Goal: Complete application form: Complete application form

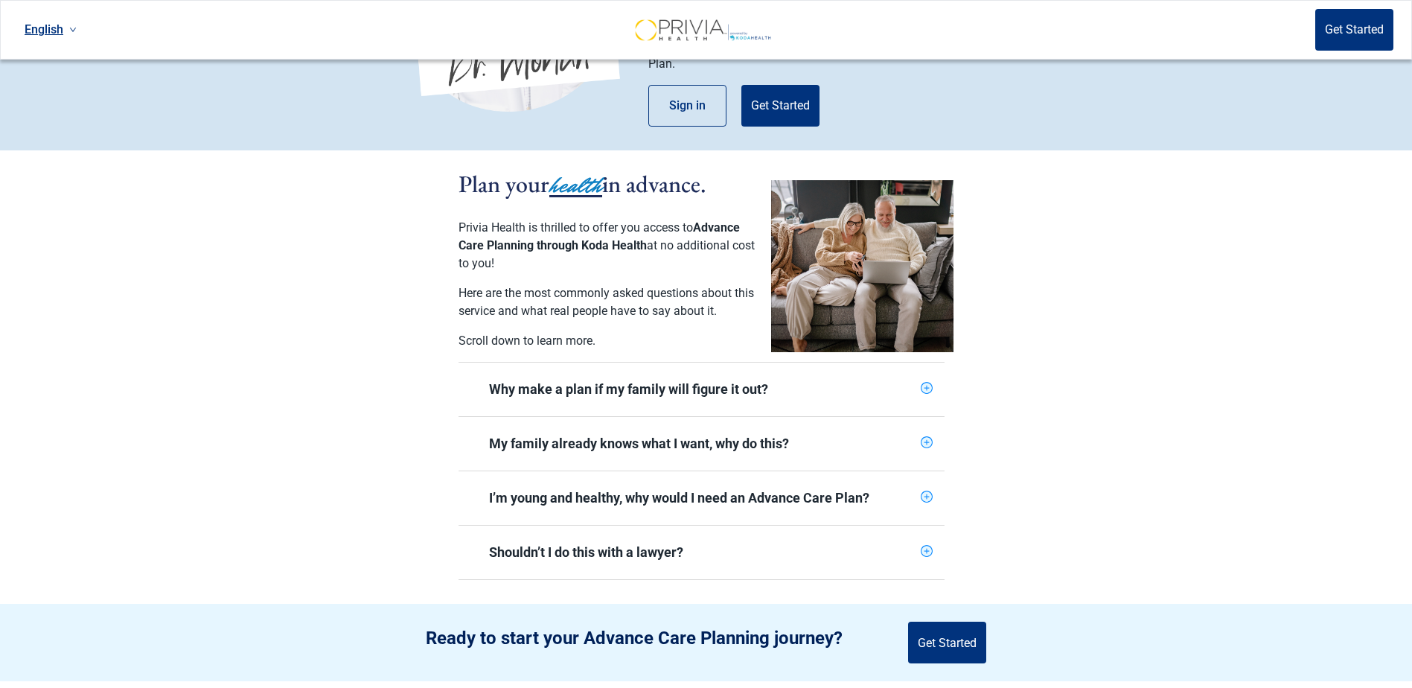
scroll to position [223, 0]
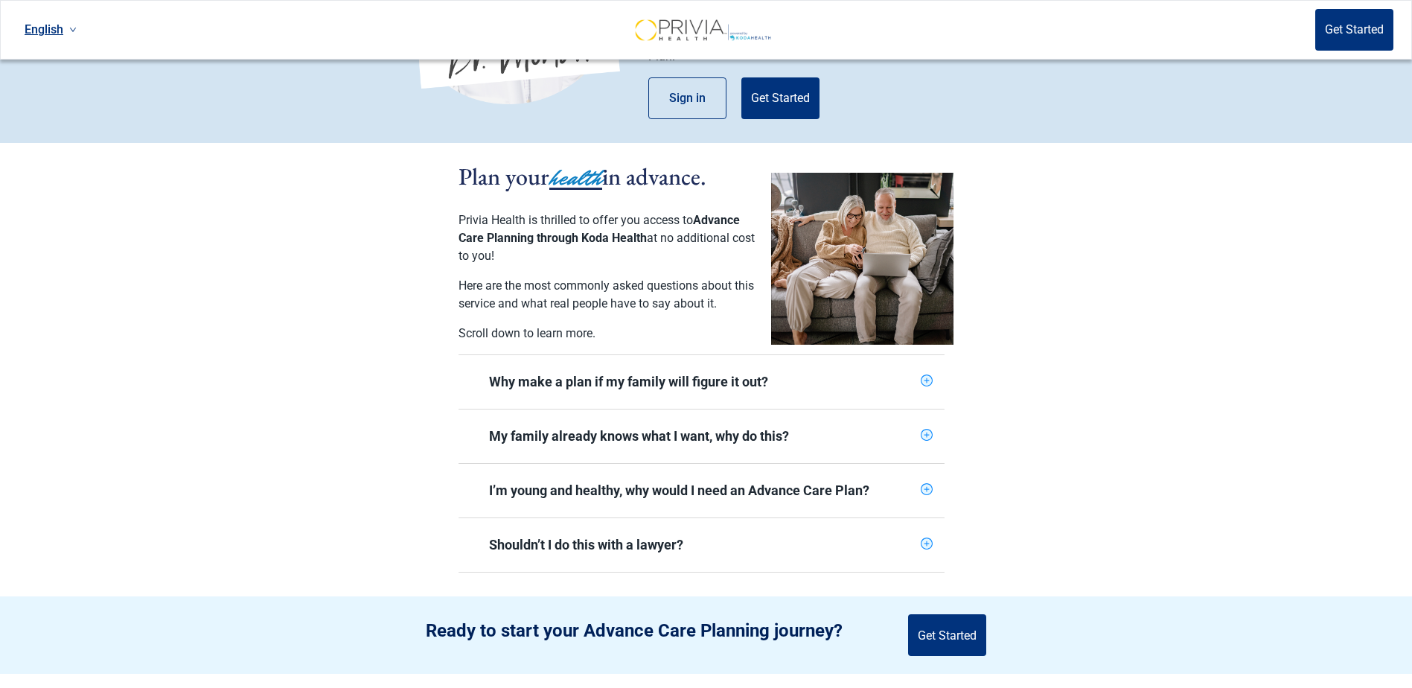
click at [926, 376] on icon "plus-circle" at bounding box center [927, 381] width 10 height 10
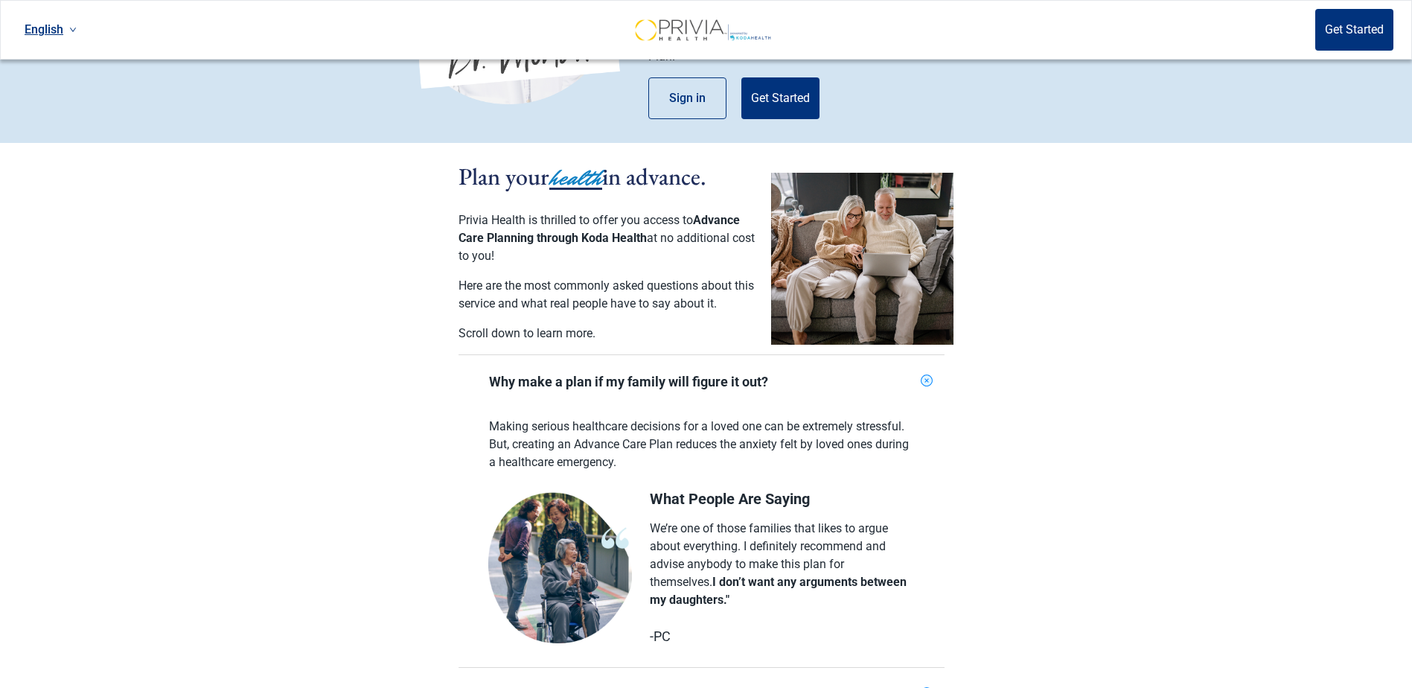
click at [926, 377] on icon "plus-circle" at bounding box center [926, 380] width 7 height 7
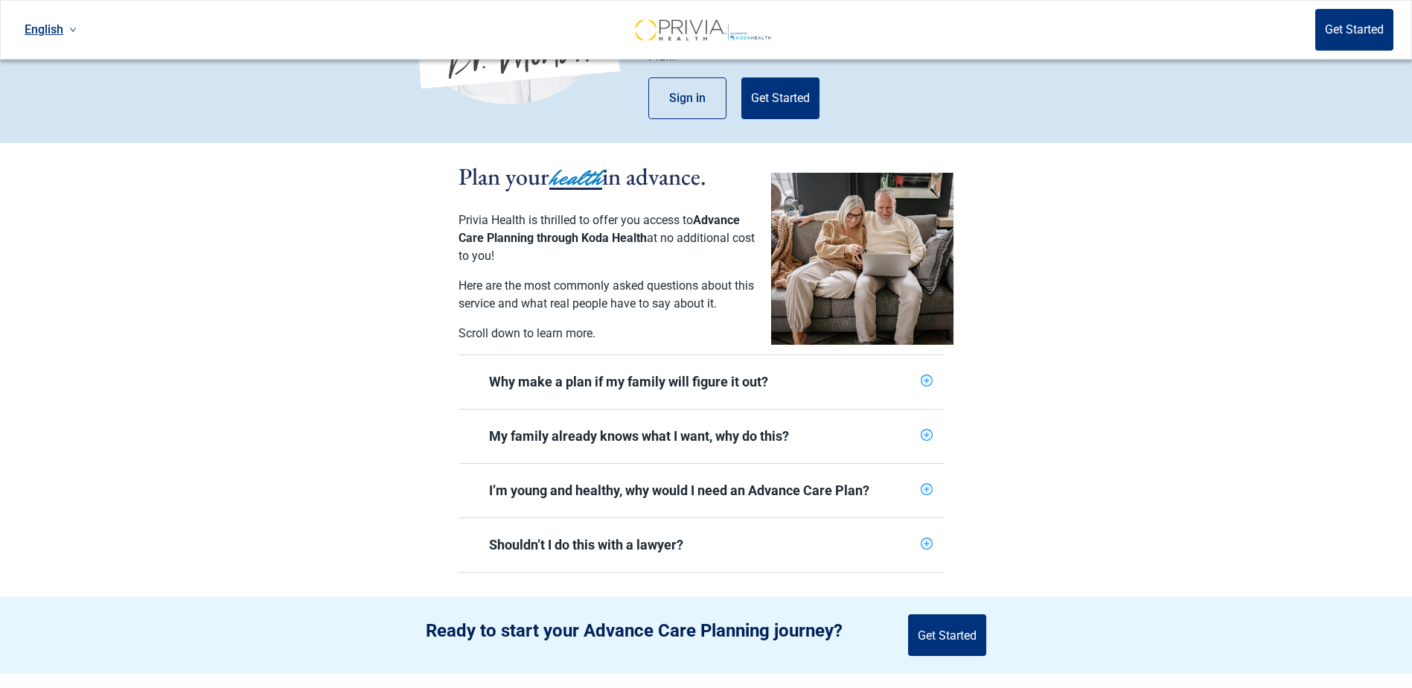
click at [925, 432] on icon "plus-circle" at bounding box center [927, 434] width 5 height 5
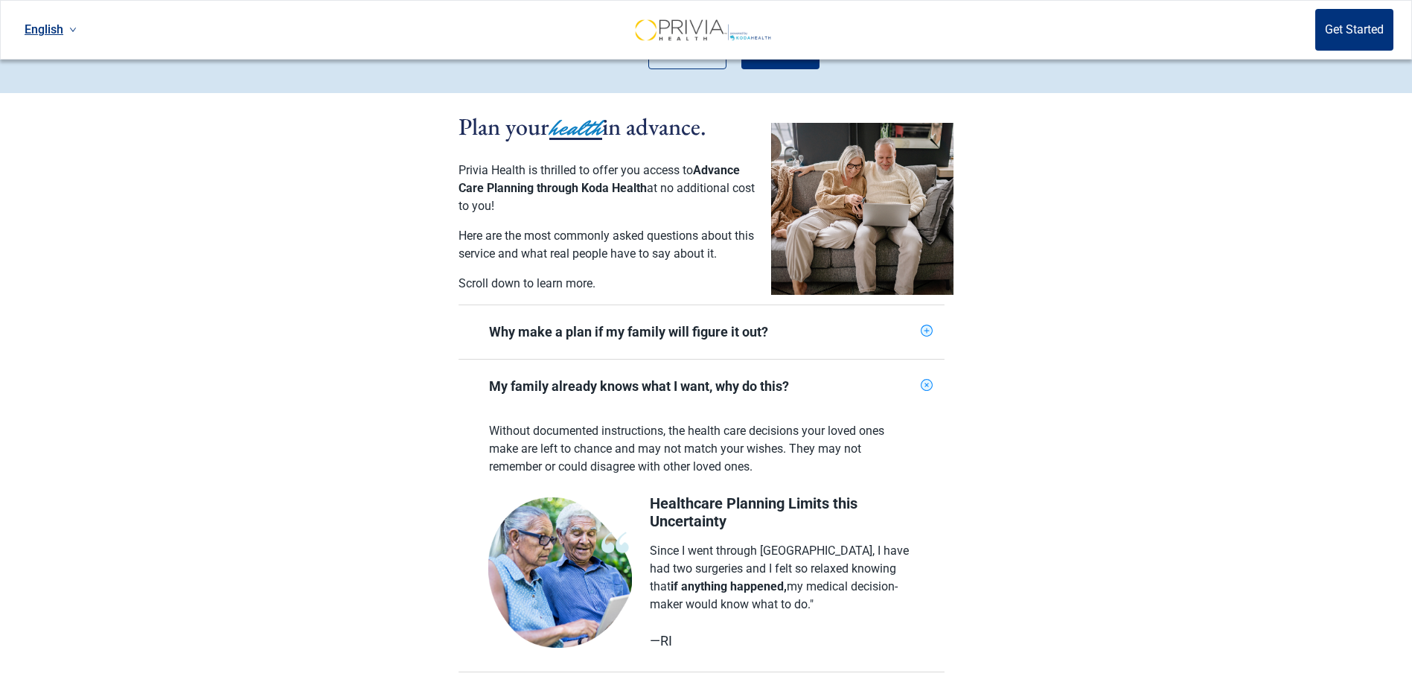
scroll to position [372, 0]
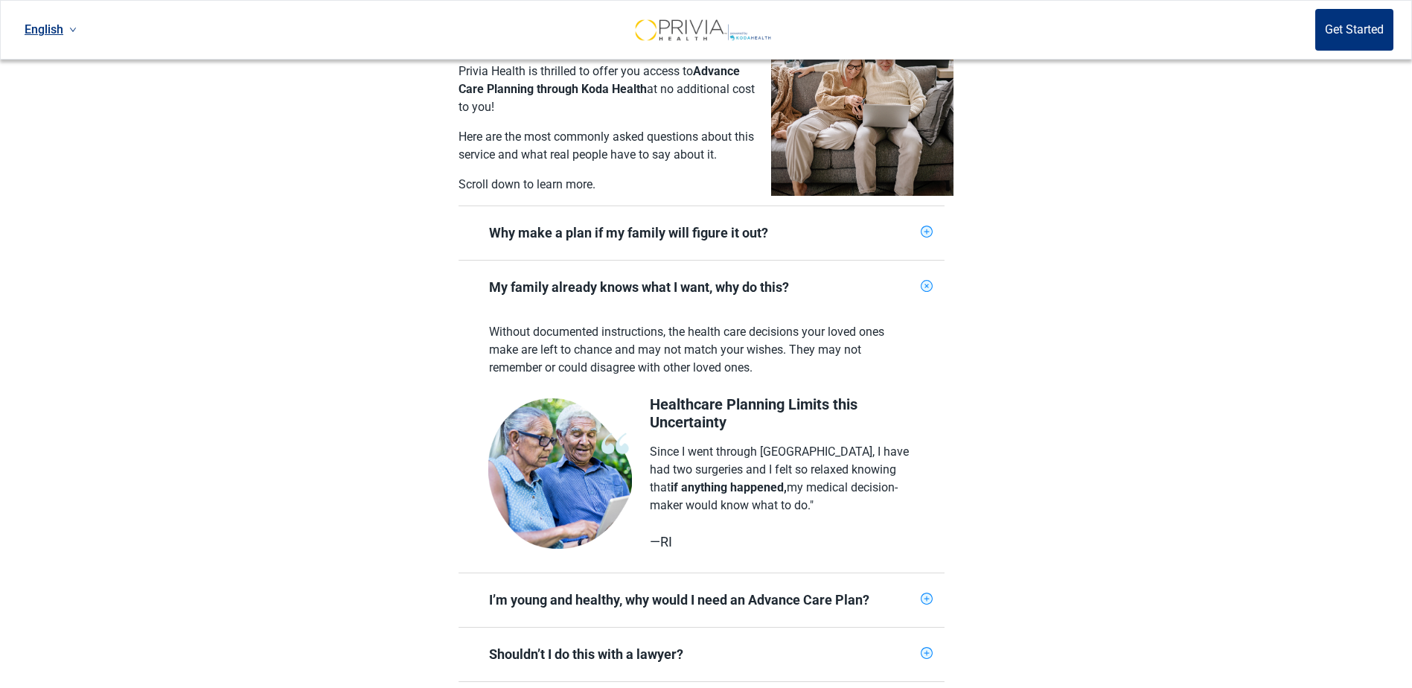
click at [927, 279] on icon "plus-circle" at bounding box center [927, 286] width 14 height 14
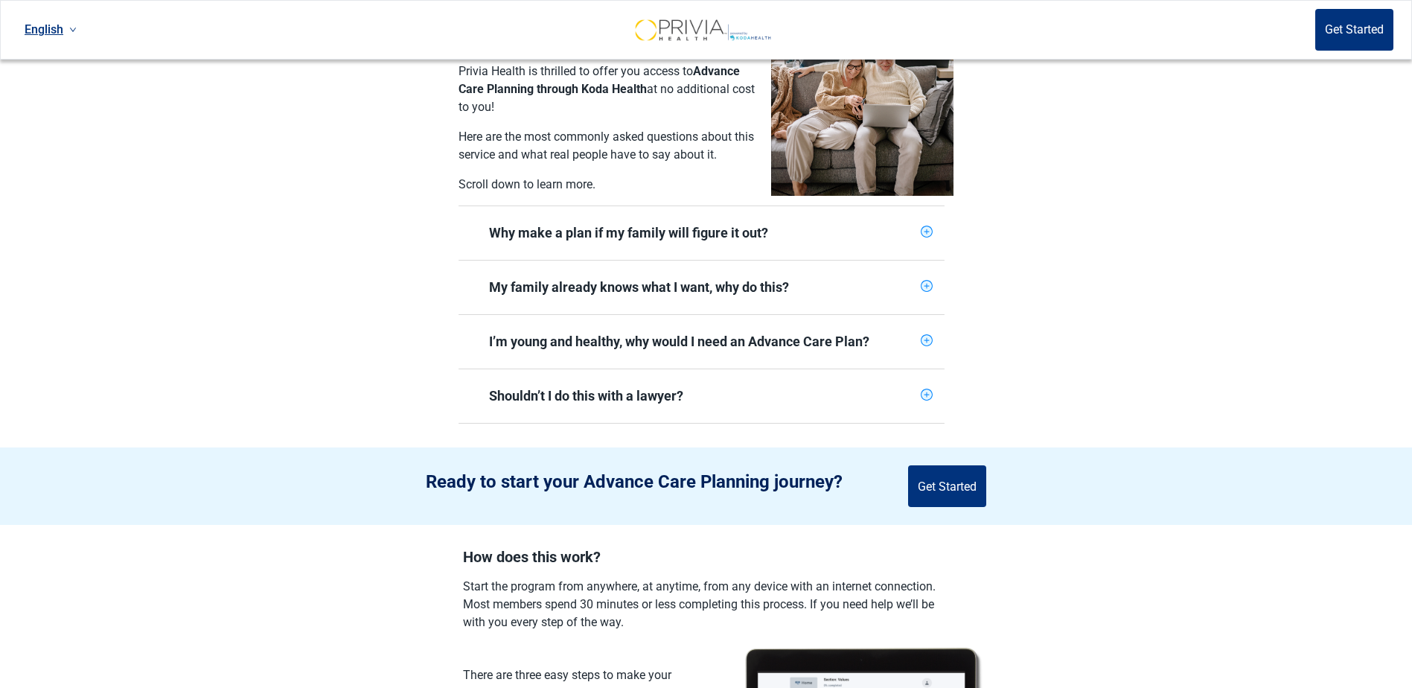
click at [928, 390] on icon "plus-circle" at bounding box center [927, 395] width 10 height 10
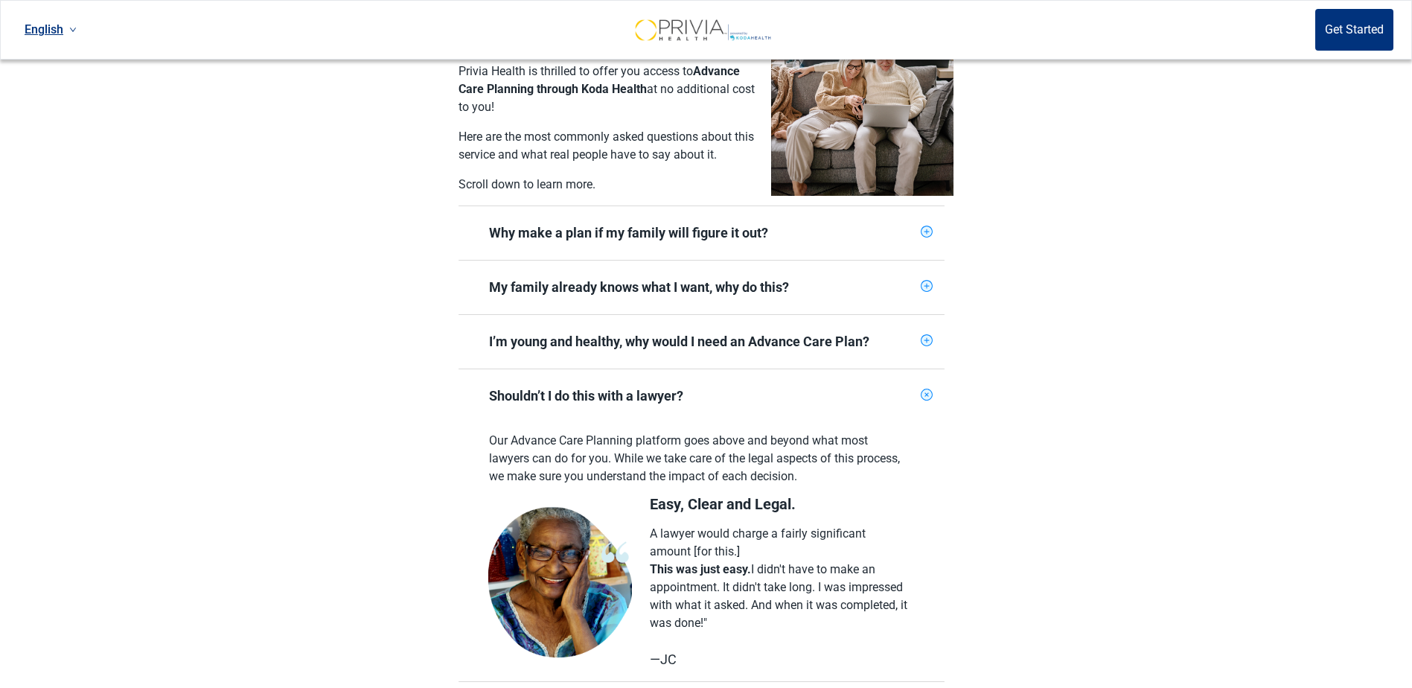
click at [927, 388] on icon "plus-circle" at bounding box center [927, 395] width 14 height 14
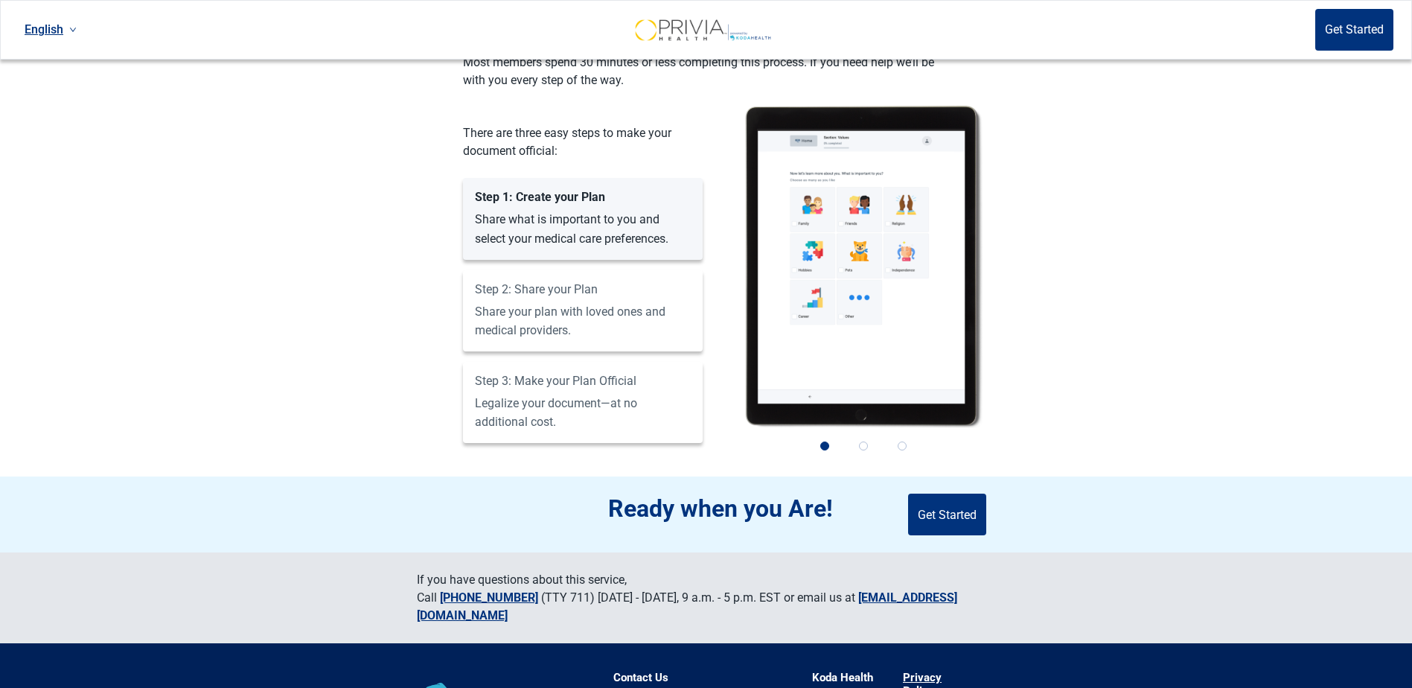
scroll to position [968, 0]
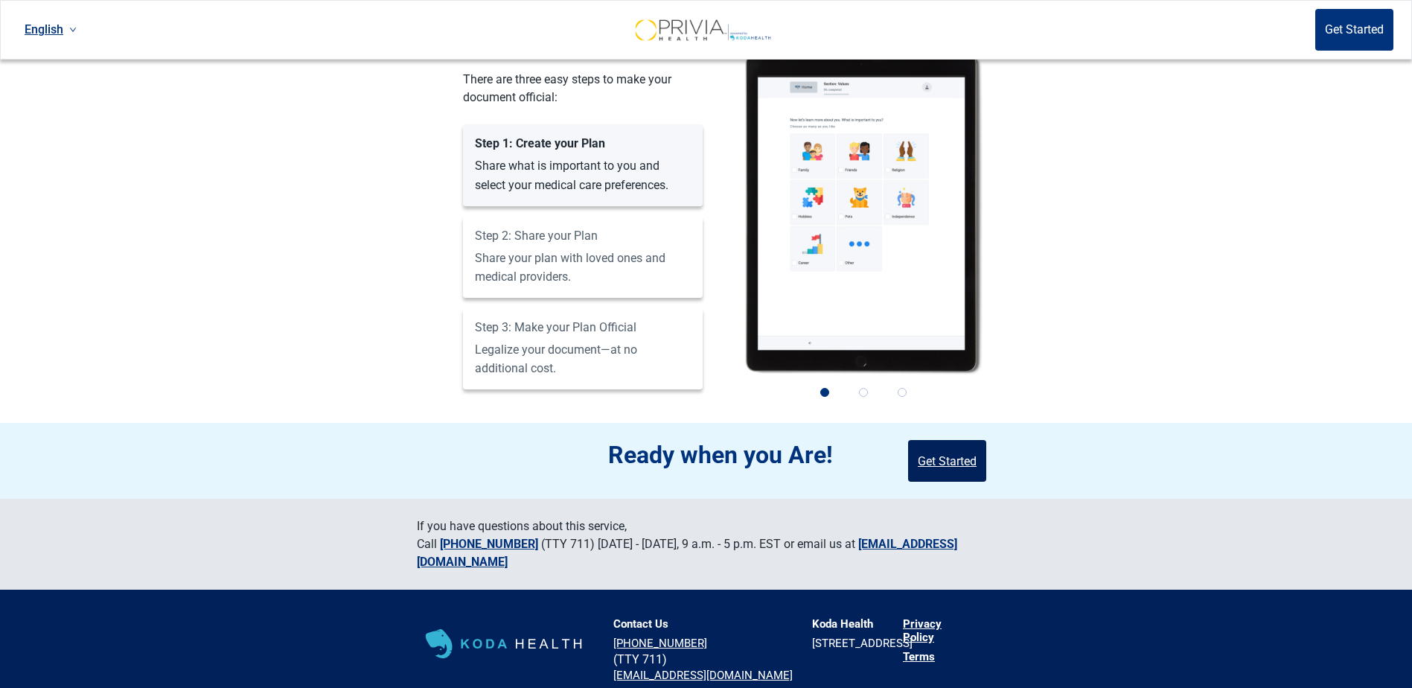
click at [945, 450] on button "Get Started" at bounding box center [947, 461] width 78 height 42
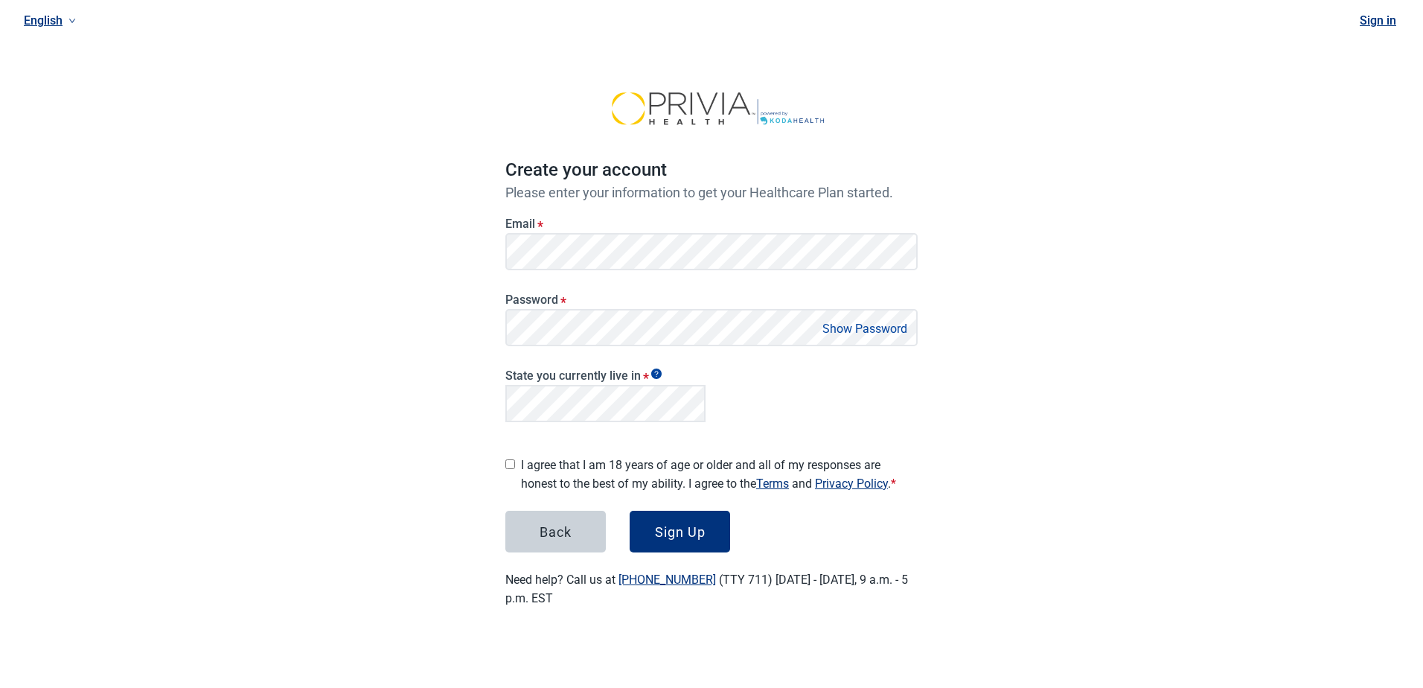
click at [869, 330] on button "Show Password" at bounding box center [865, 329] width 94 height 20
click at [872, 329] on button "Hide Password" at bounding box center [868, 329] width 88 height 20
click at [509, 459] on input "I agree that I am 18 years of age or older and all of my responses are honest t…" at bounding box center [510, 464] width 10 height 10
checkbox input "true"
click at [694, 528] on div "Sign Up" at bounding box center [680, 531] width 51 height 15
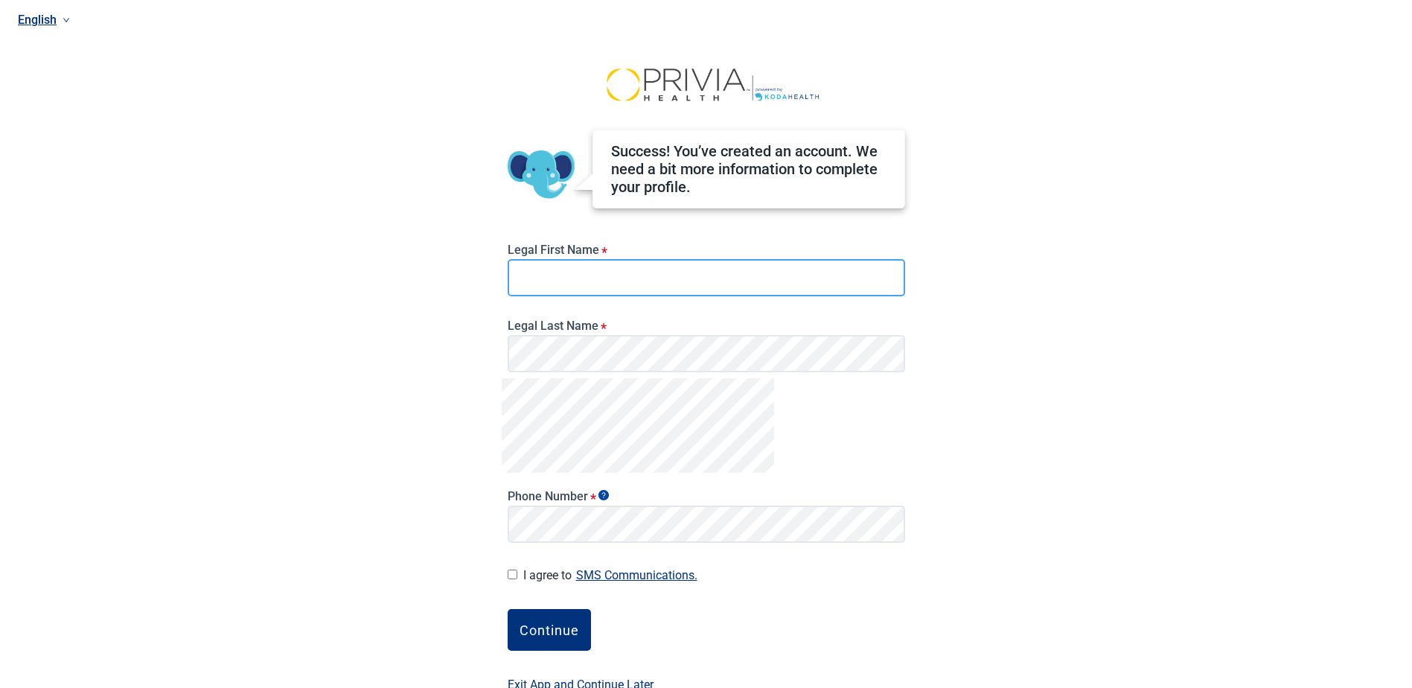
click at [537, 275] on input "Legal First Name *" at bounding box center [706, 277] width 397 height 37
type input "[PERSON_NAME]"
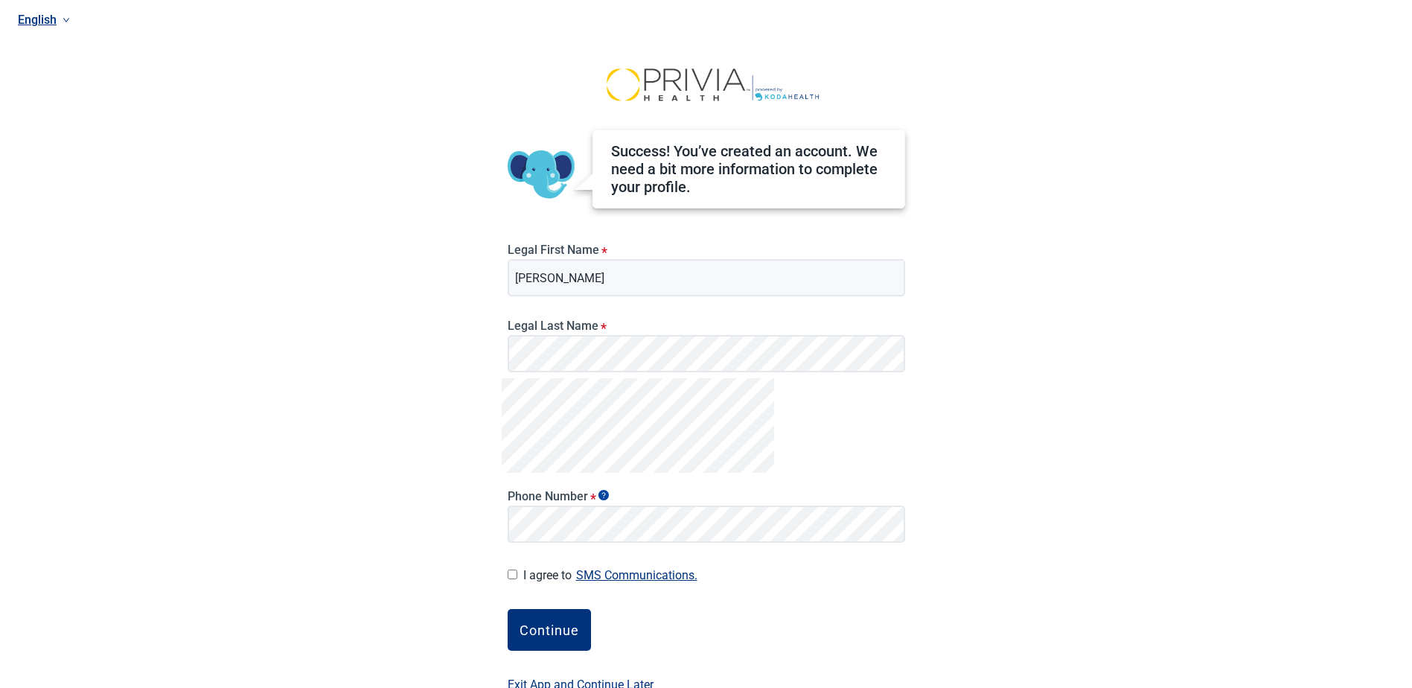
click at [517, 578] on input "I agree to SMS Communications." at bounding box center [513, 574] width 10 height 10
checkbox input "true"
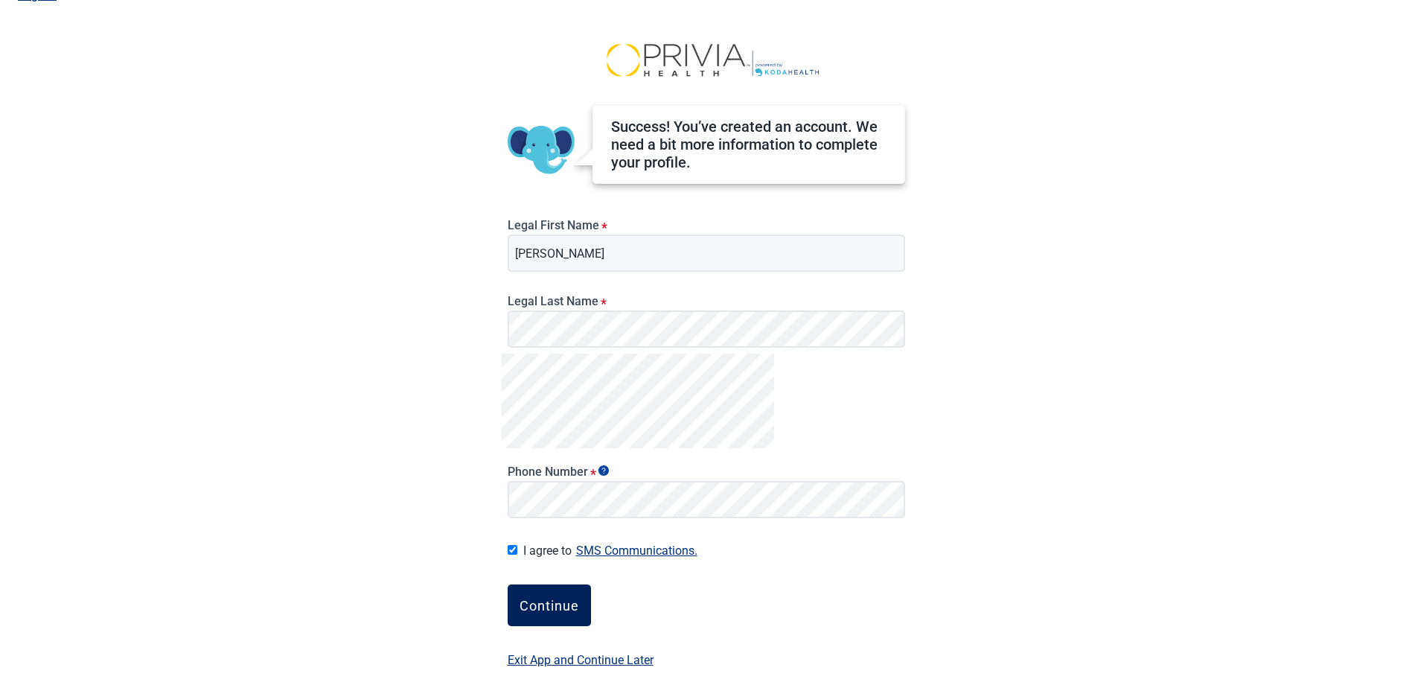
scroll to position [36, 0]
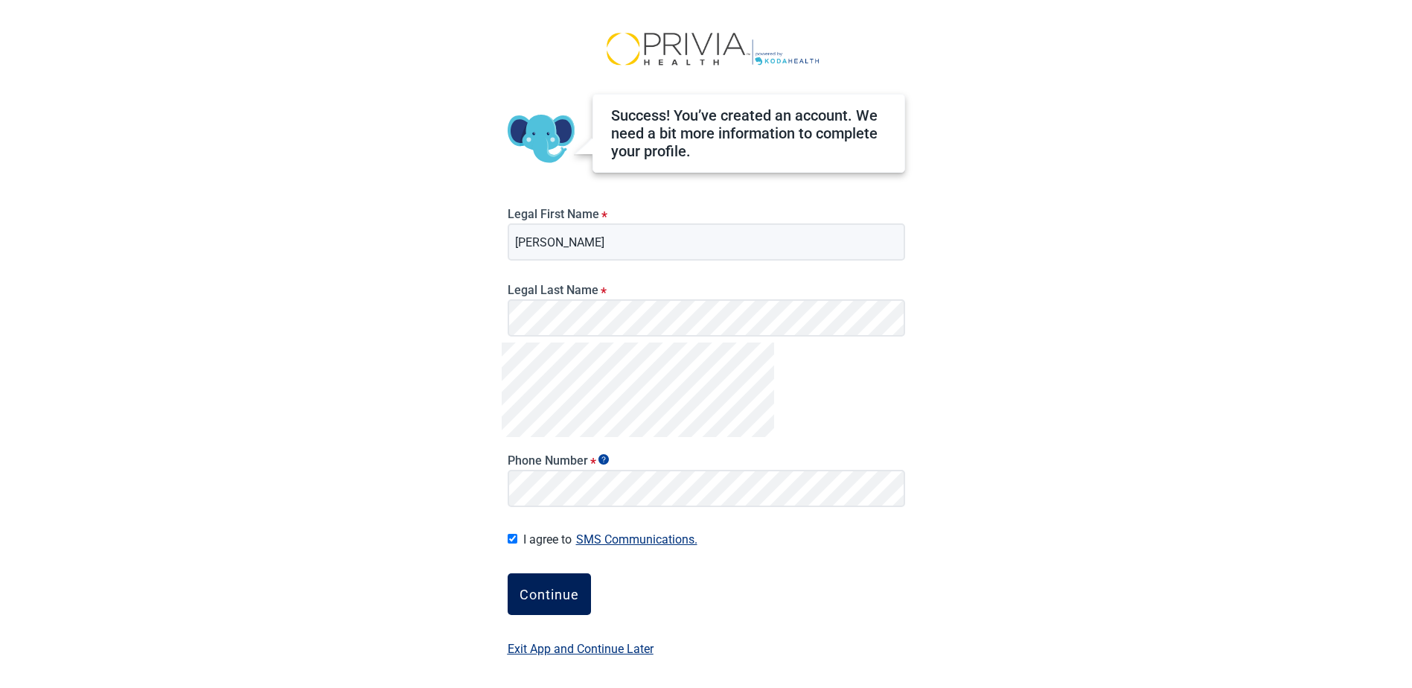
click at [546, 598] on div "Continue" at bounding box center [550, 594] width 60 height 15
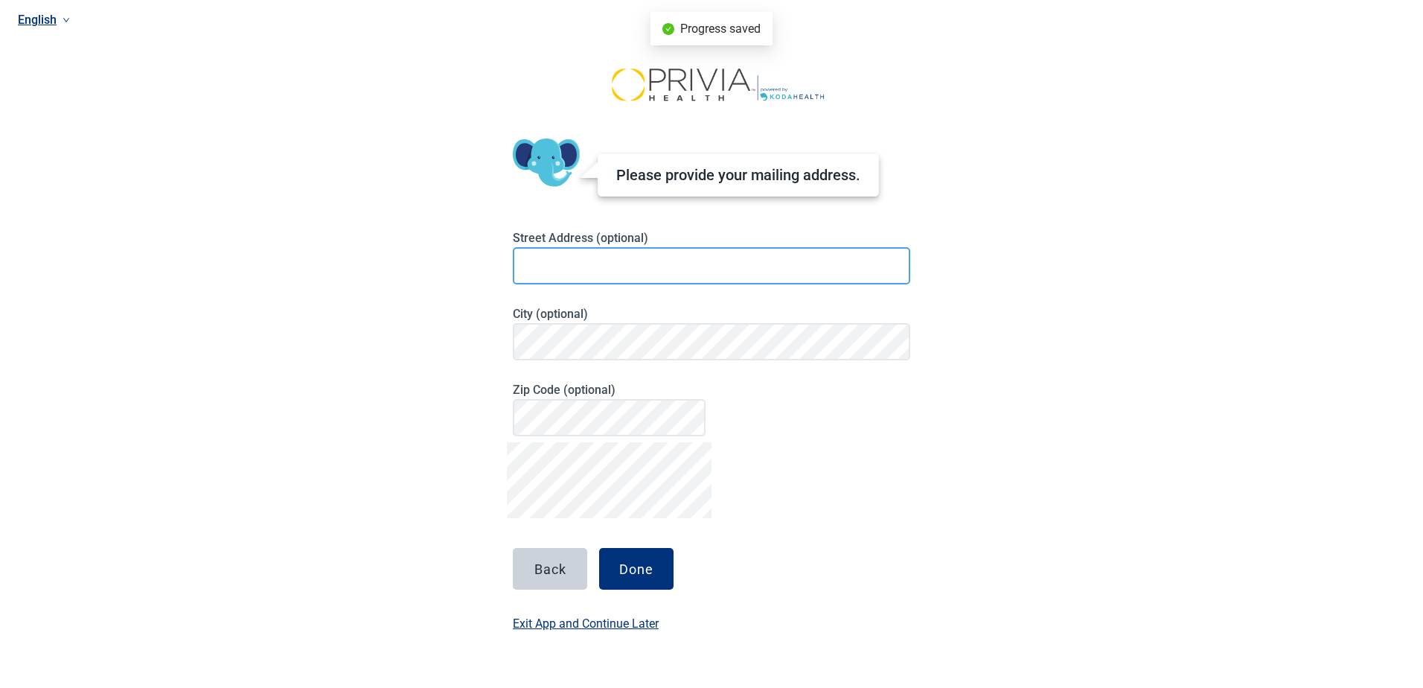
click at [584, 264] on input at bounding box center [711, 265] width 397 height 37
type input "[STREET_ADDRESS] E"
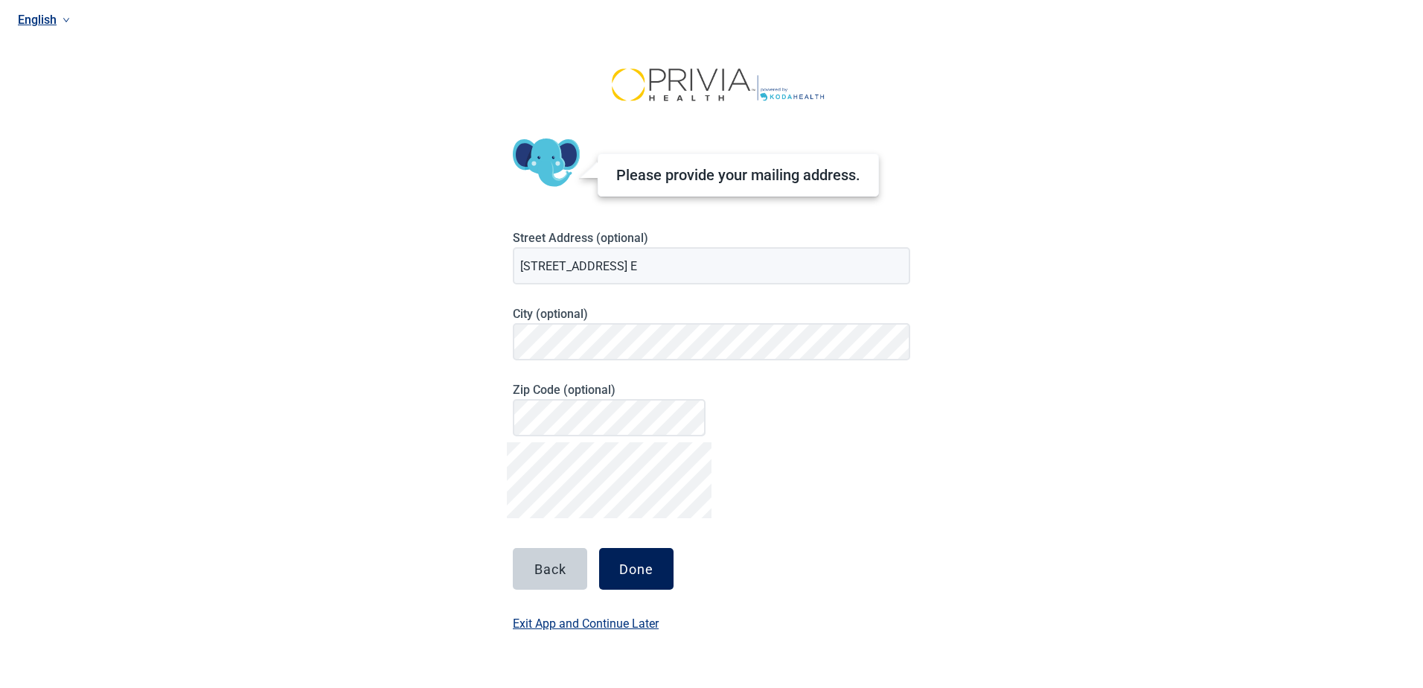
click at [627, 569] on div "Done" at bounding box center [636, 568] width 34 height 15
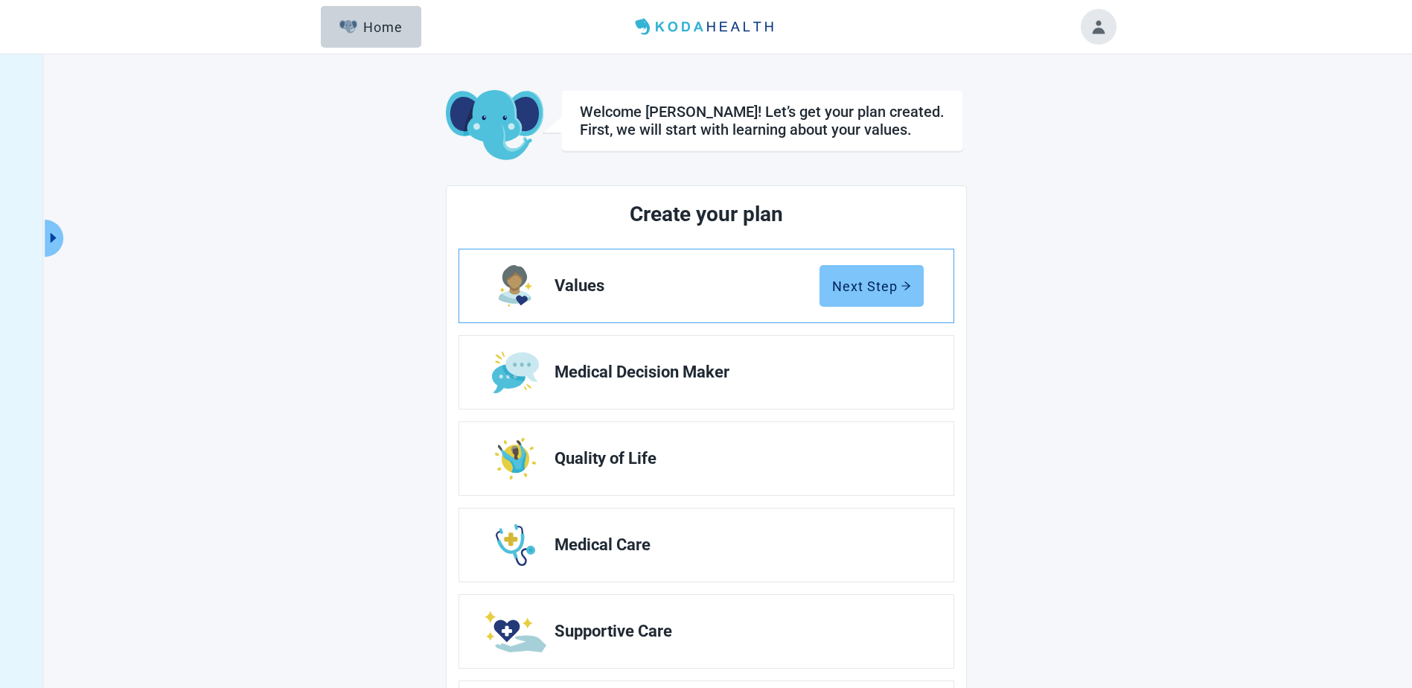
click at [874, 288] on div "Next Step" at bounding box center [871, 285] width 79 height 15
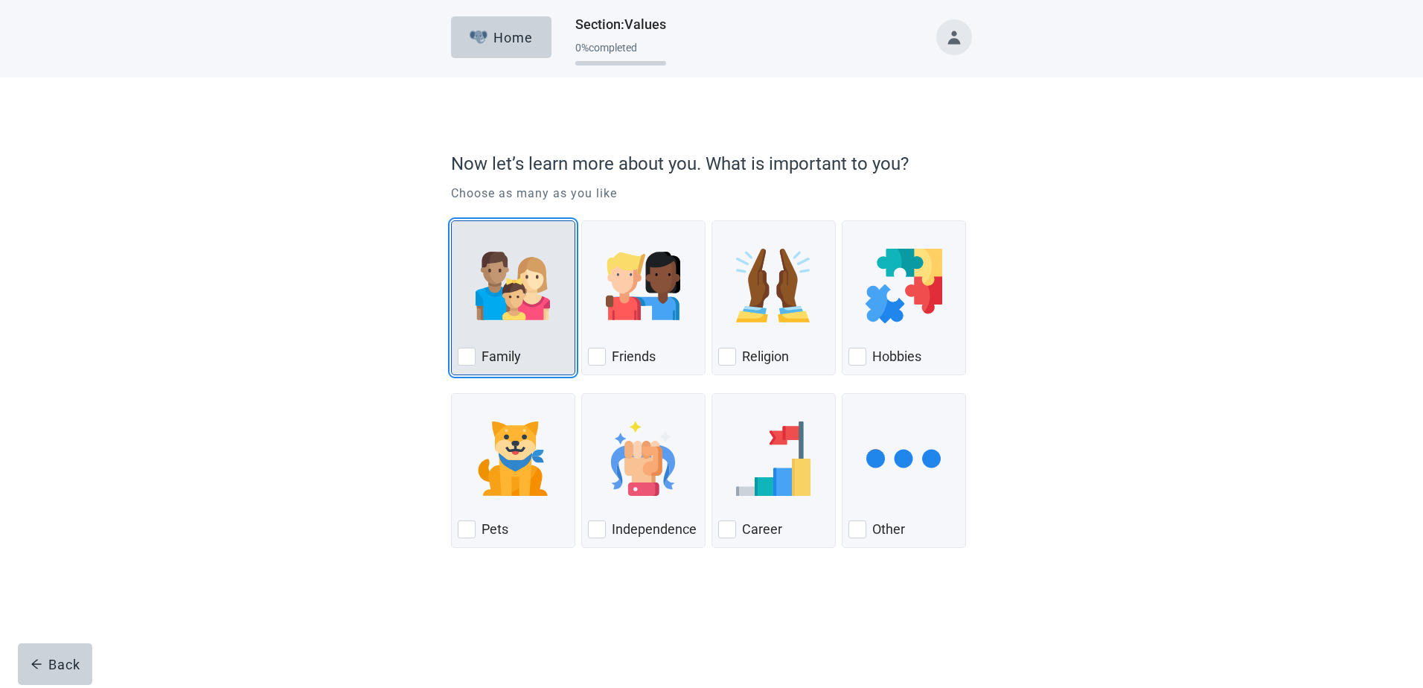
click at [467, 360] on div "Family, checkbox, not checked" at bounding box center [467, 357] width 18 height 18
click at [452, 221] on input "Family" at bounding box center [451, 220] width 1 height 1
checkbox input "true"
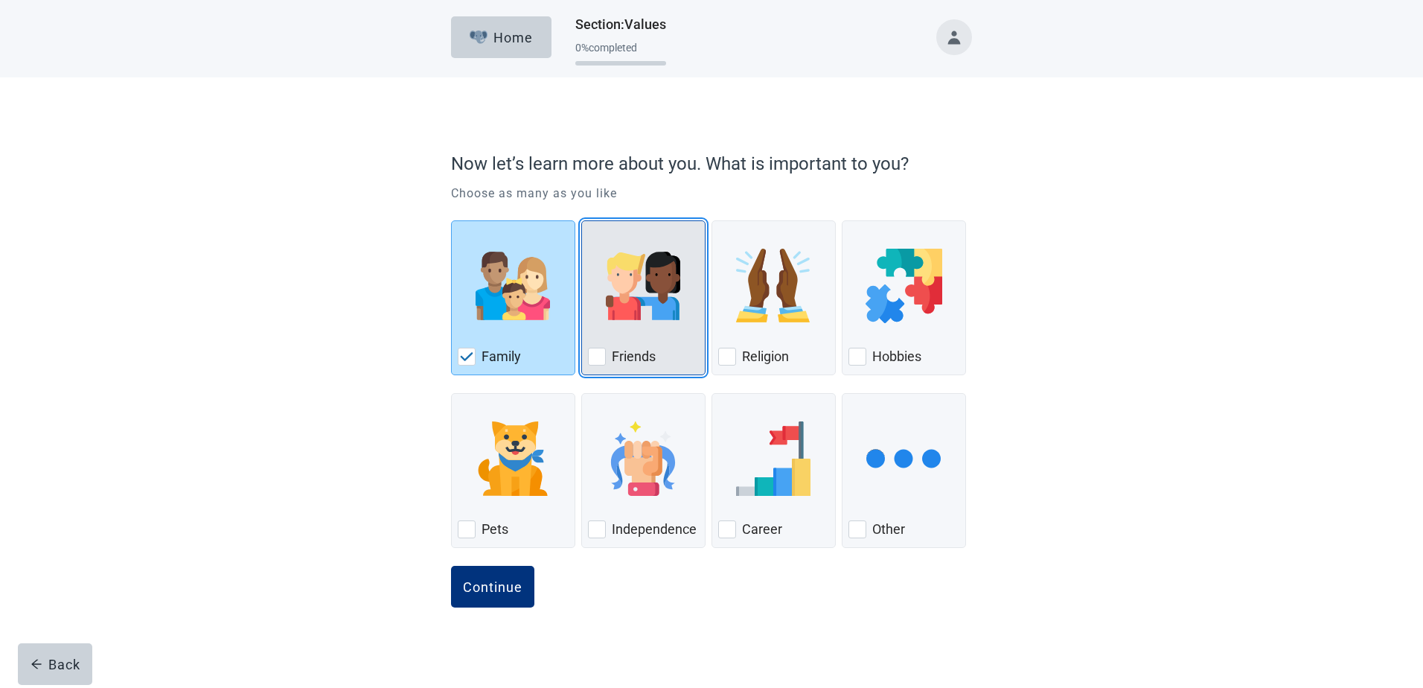
click at [599, 358] on div "Friends, checkbox, not checked" at bounding box center [597, 357] width 18 height 18
click at [582, 221] on input "Friends" at bounding box center [581, 220] width 1 height 1
checkbox input "true"
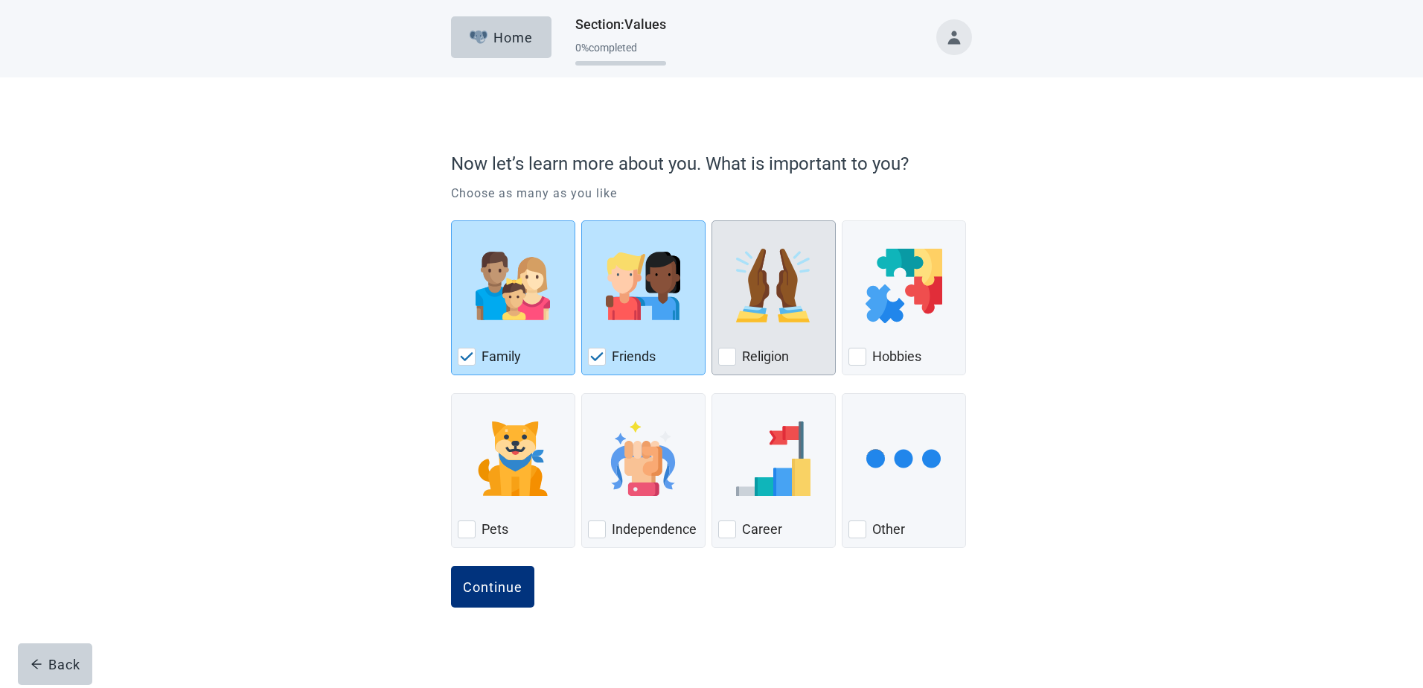
click at [729, 354] on div "Religion, checkbox, not checked" at bounding box center [727, 357] width 18 height 18
click at [712, 221] on input "Religion" at bounding box center [712, 220] width 1 height 1
checkbox input "true"
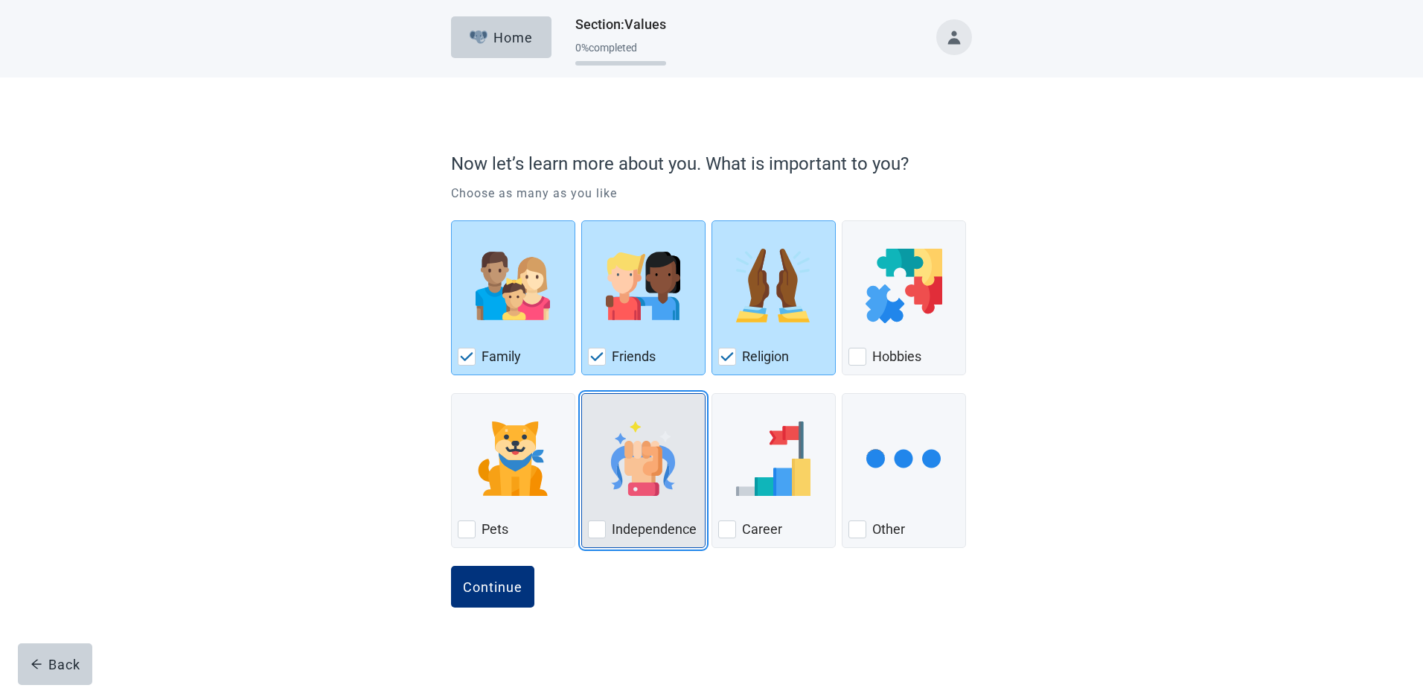
click at [595, 532] on div "Independence, checkbox, not checked" at bounding box center [597, 529] width 18 height 18
click at [582, 394] on input "Independence" at bounding box center [581, 393] width 1 height 1
checkbox input "true"
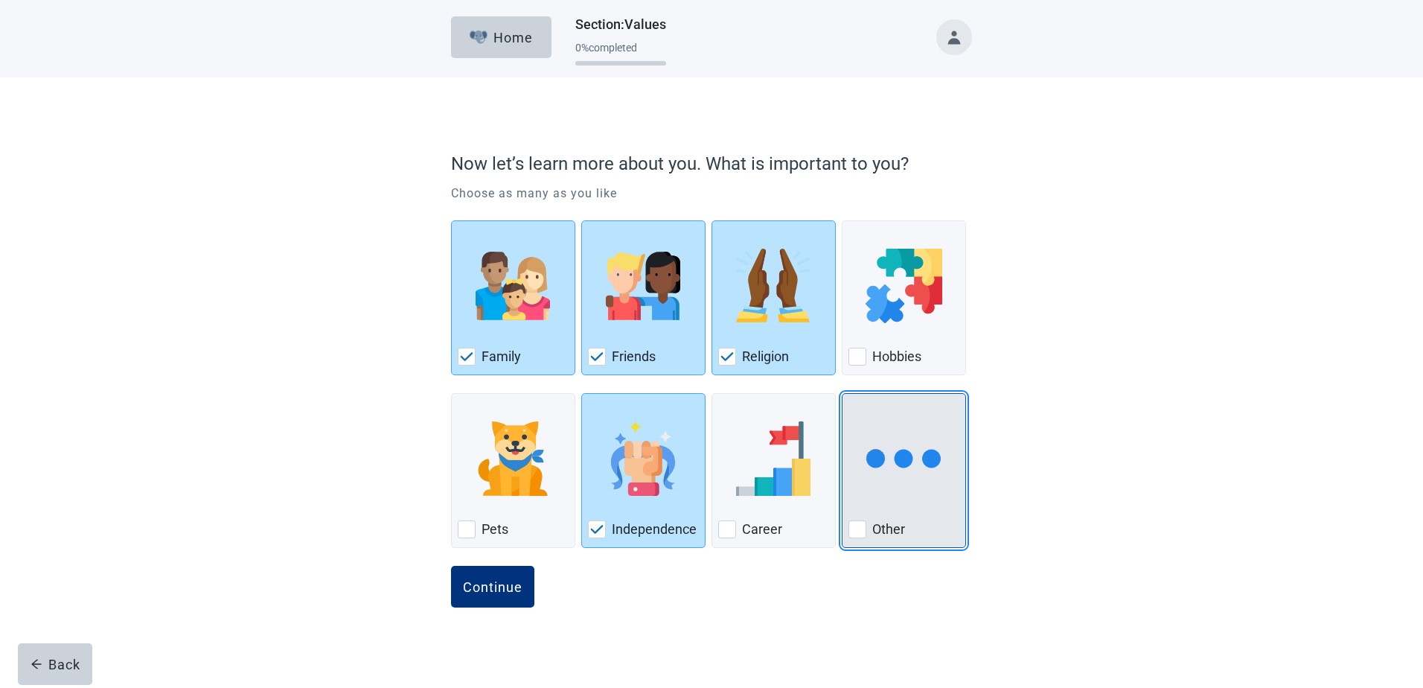
click at [860, 529] on div "Other, checkbox, not checked" at bounding box center [858, 529] width 18 height 18
click at [843, 394] on input "Other" at bounding box center [842, 393] width 1 height 1
checkbox input "true"
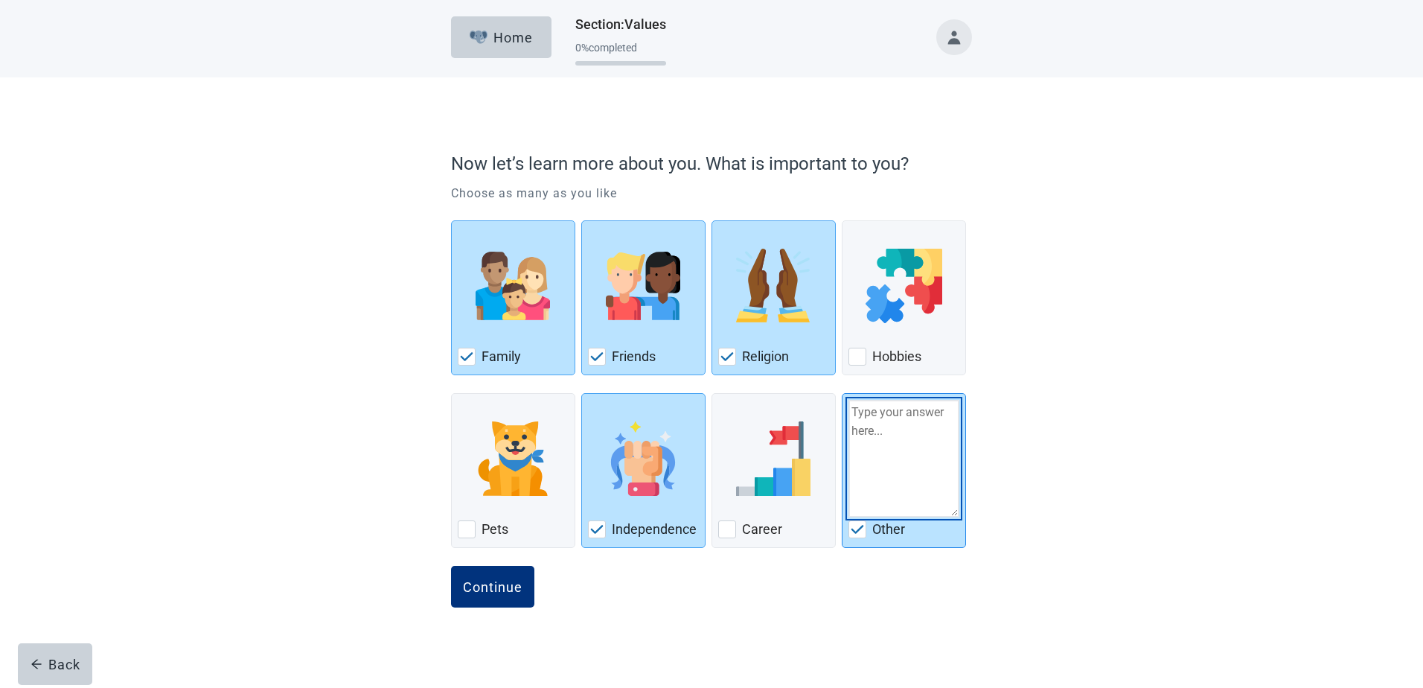
click at [864, 416] on textarea "Other" at bounding box center [904, 459] width 111 height 118
type textarea "health"
click at [488, 593] on div "Continue" at bounding box center [493, 586] width 60 height 15
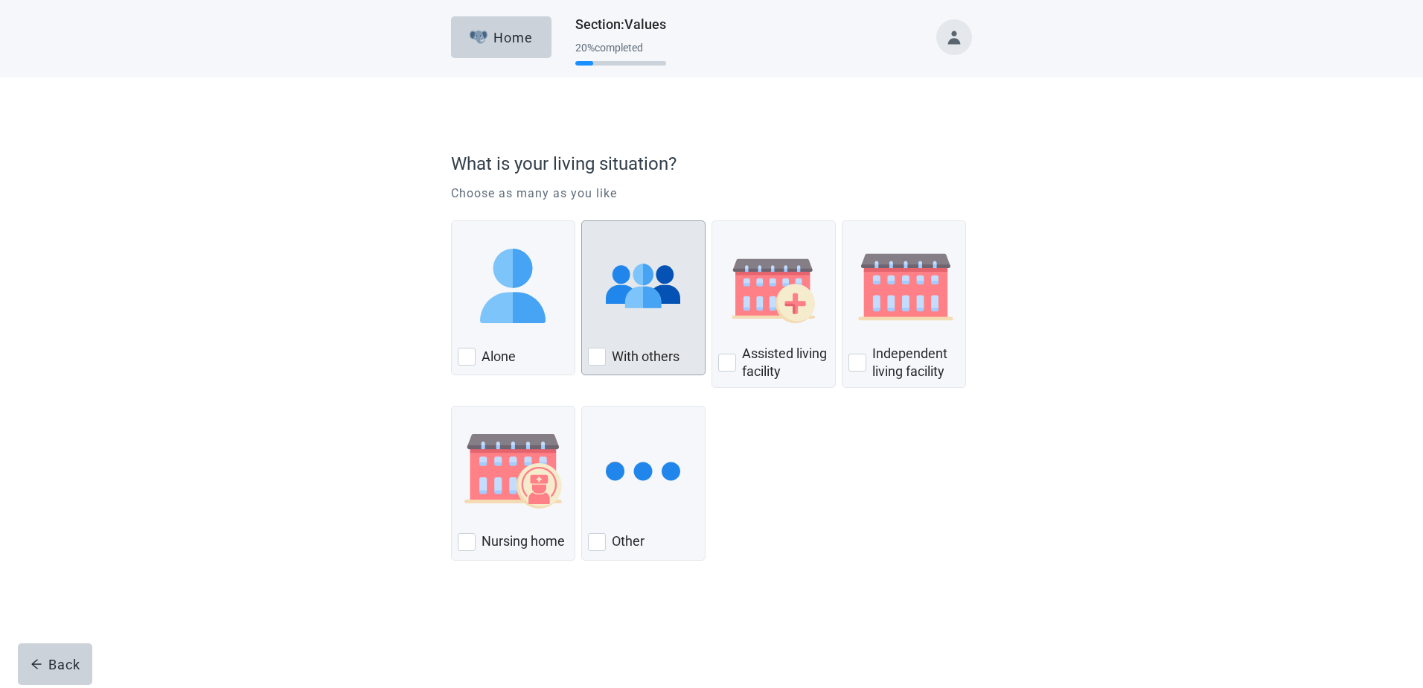
click at [591, 359] on div "With Others, checkbox, not checked" at bounding box center [597, 357] width 18 height 18
click at [582, 221] on input "With others" at bounding box center [581, 220] width 1 height 1
checkbox input "true"
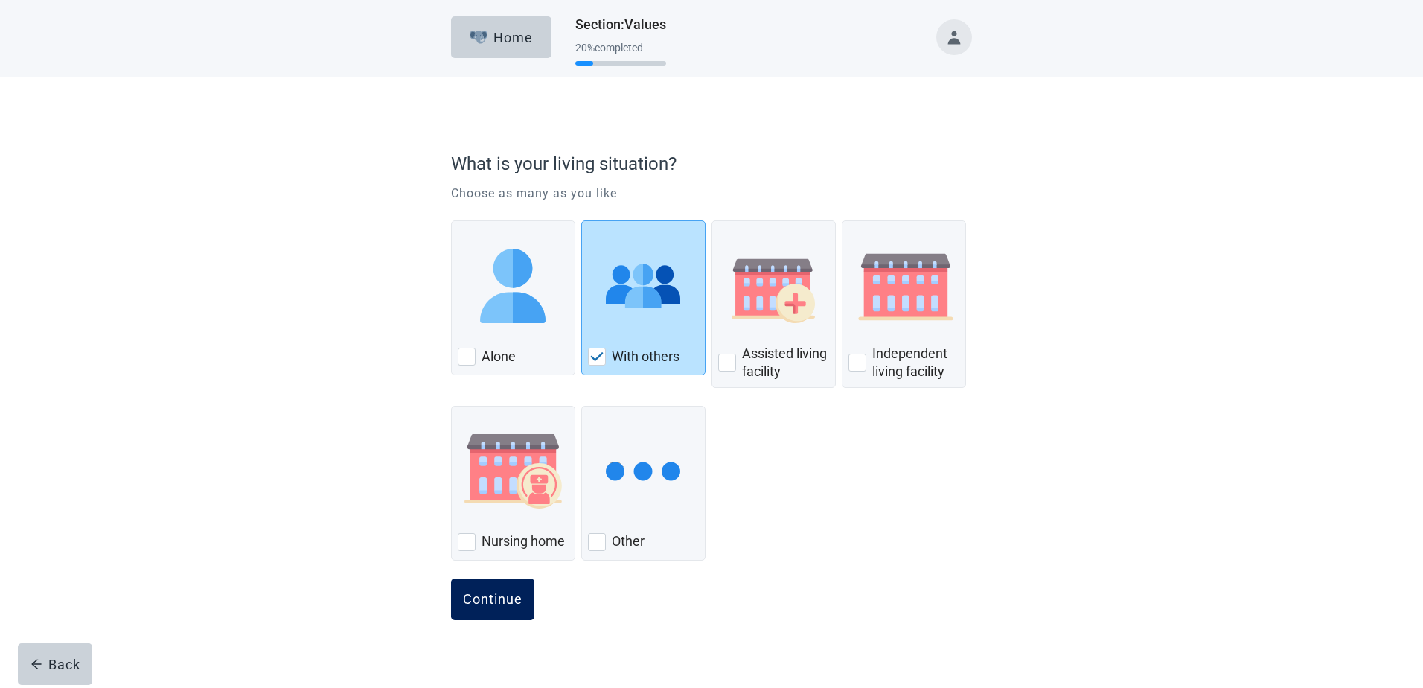
click at [488, 609] on button "Continue" at bounding box center [492, 599] width 83 height 42
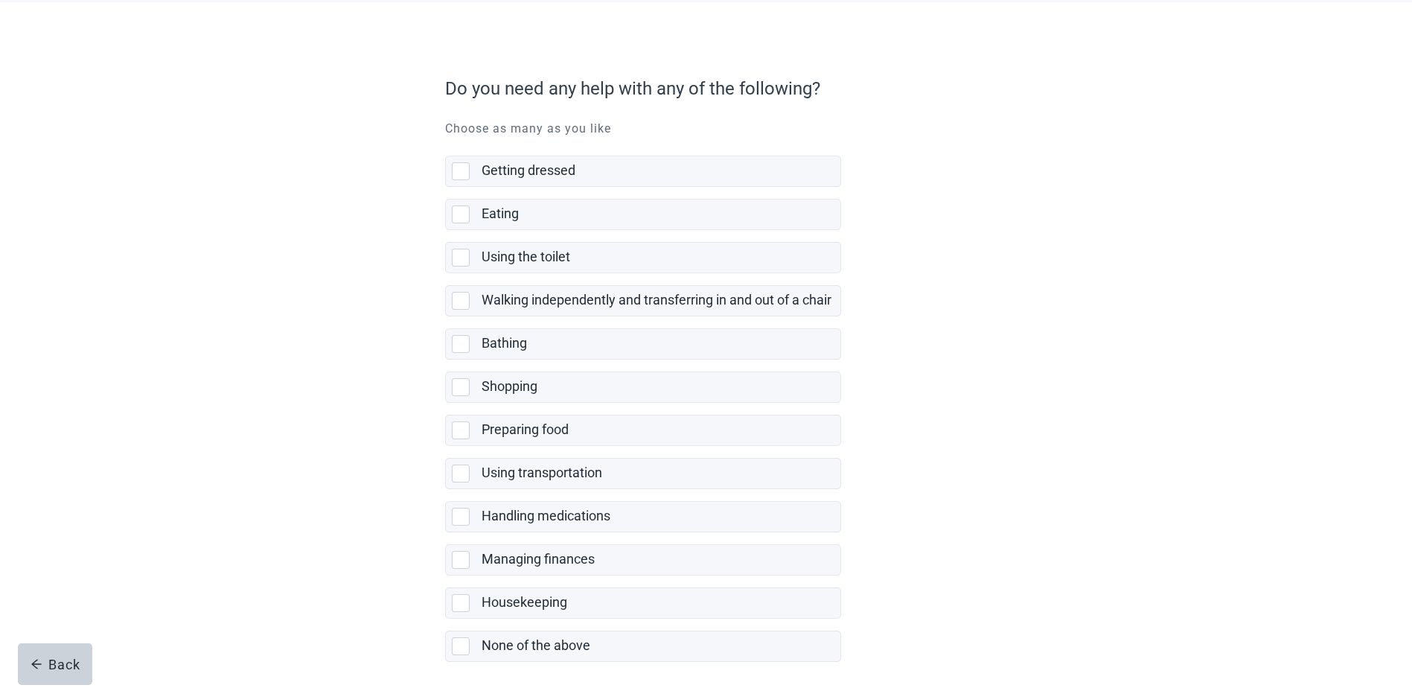
scroll to position [135, 0]
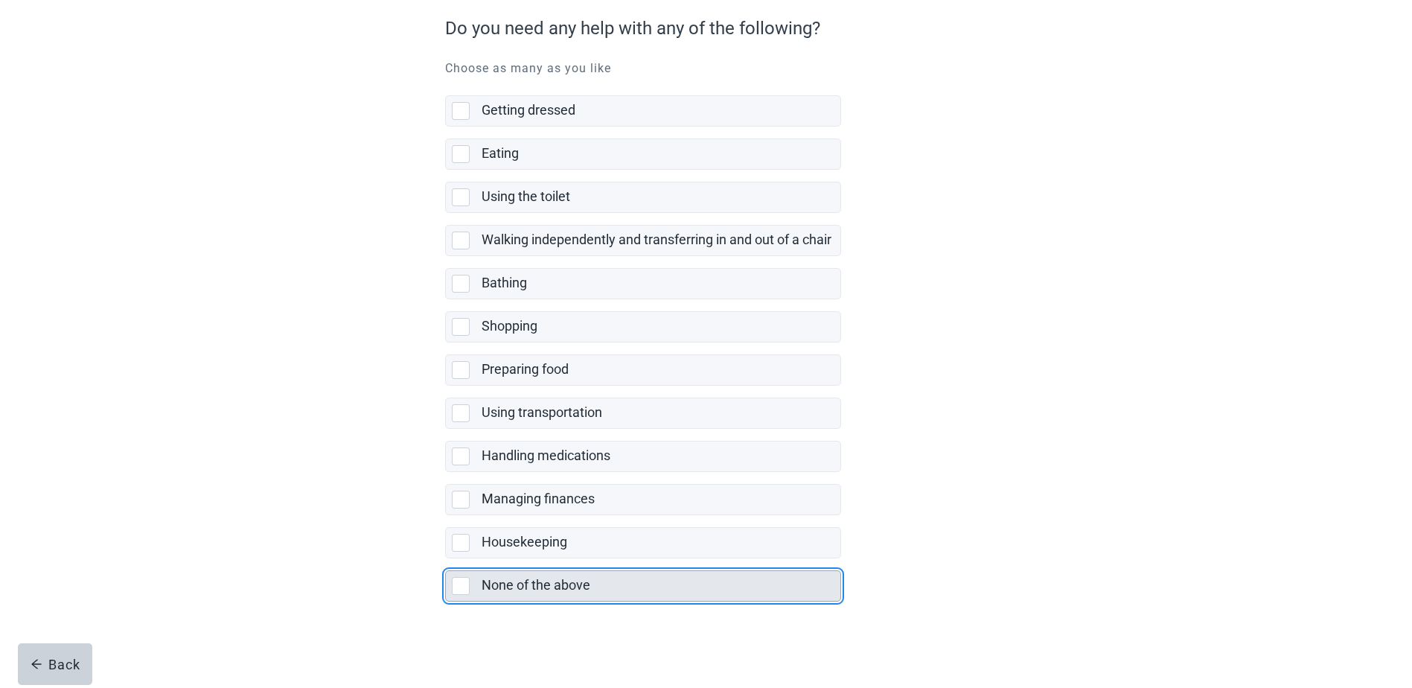
click at [462, 594] on div "None of the above, checkbox, not selected" at bounding box center [461, 586] width 18 height 18
click at [446, 559] on input "None of the above" at bounding box center [445, 558] width 1 height 1
checkbox input "true"
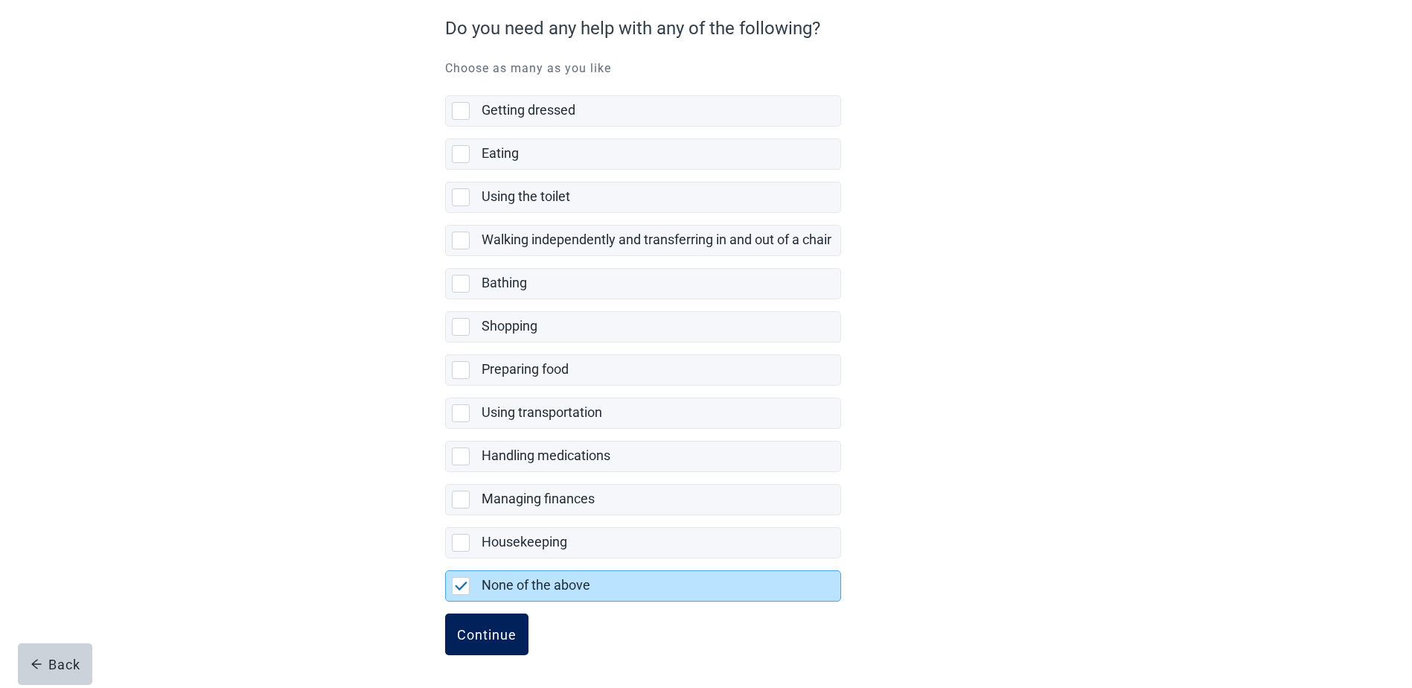
click at [501, 635] on div "Continue" at bounding box center [487, 634] width 60 height 15
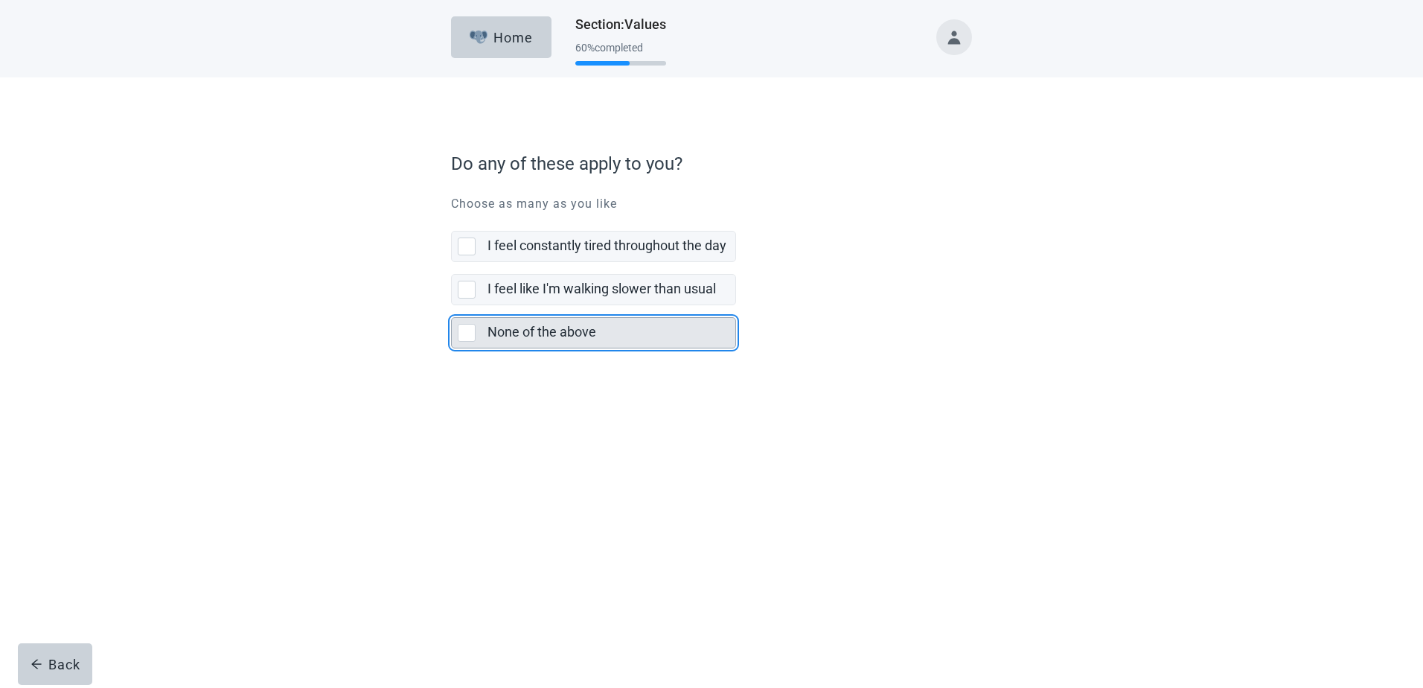
click at [470, 330] on div "None of the above, checkbox, not selected" at bounding box center [467, 333] width 18 height 18
click at [452, 306] on input "None of the above" at bounding box center [451, 305] width 1 height 1
checkbox input "true"
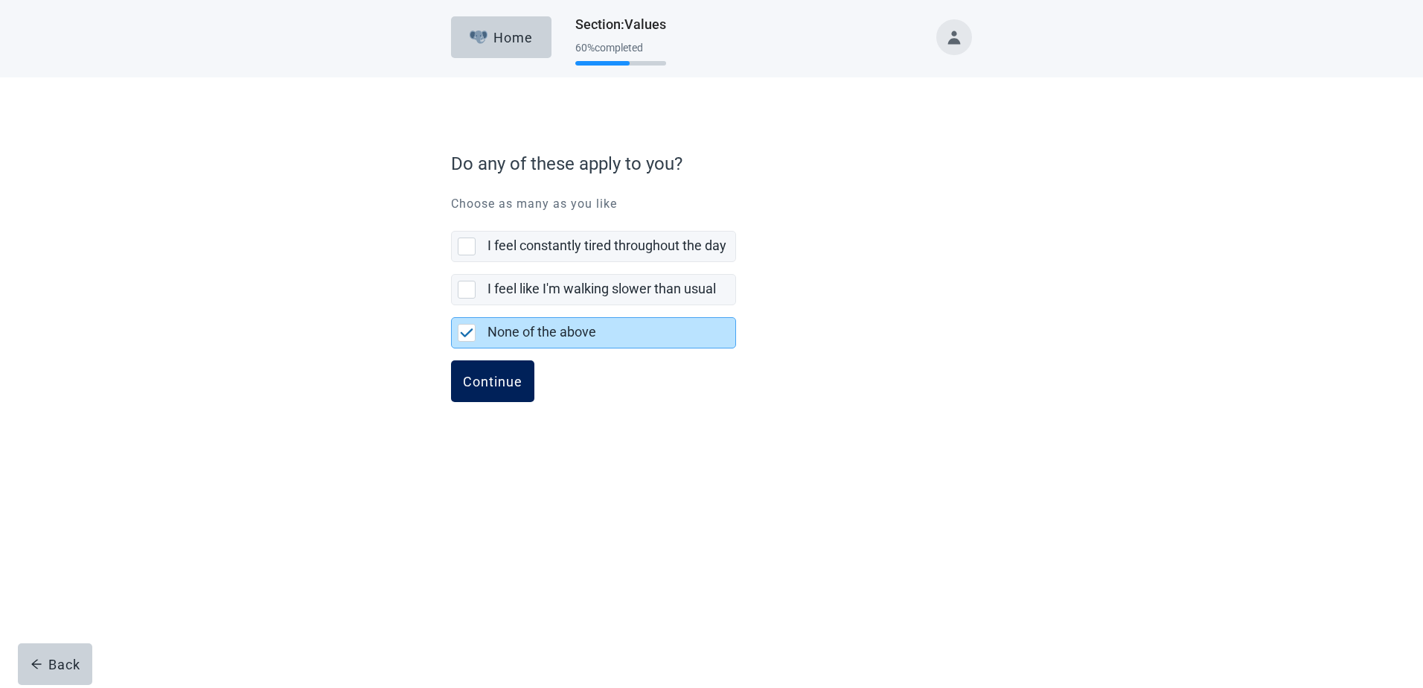
click at [485, 379] on div "Continue" at bounding box center [493, 381] width 60 height 15
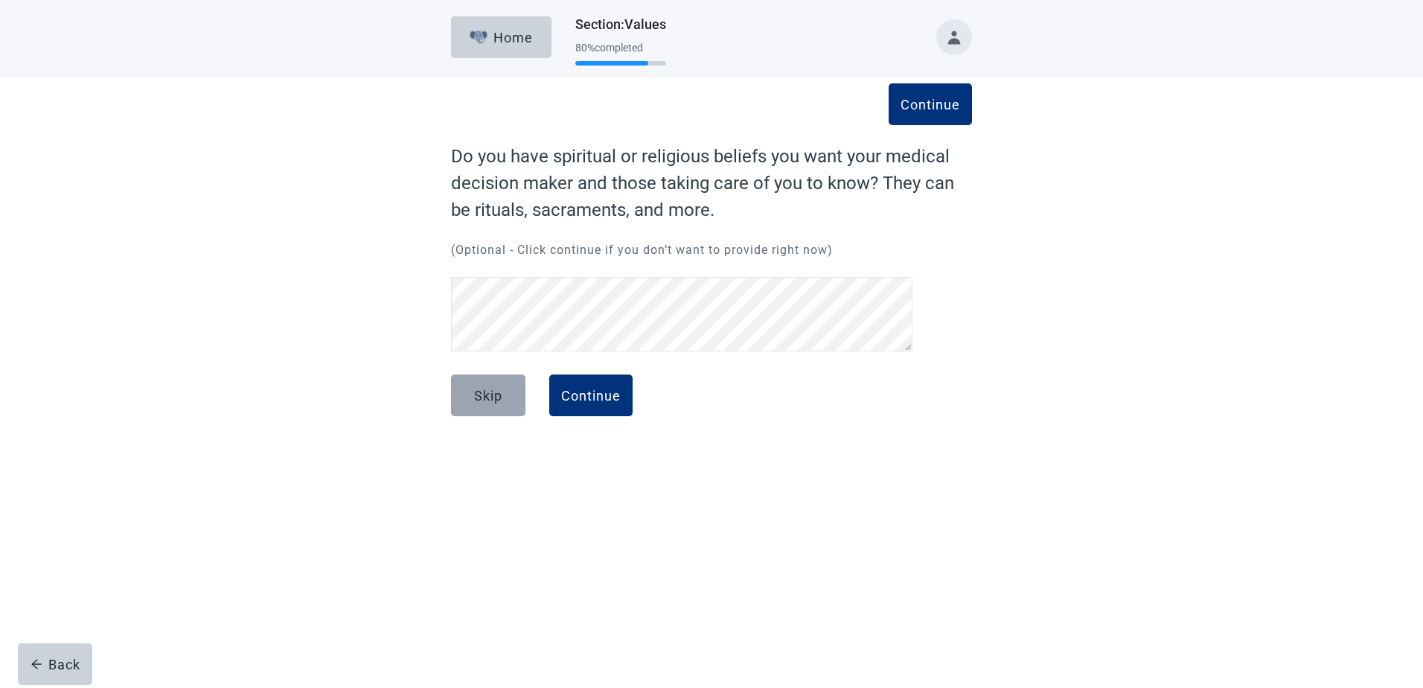
click at [482, 404] on button "Skip" at bounding box center [488, 395] width 74 height 42
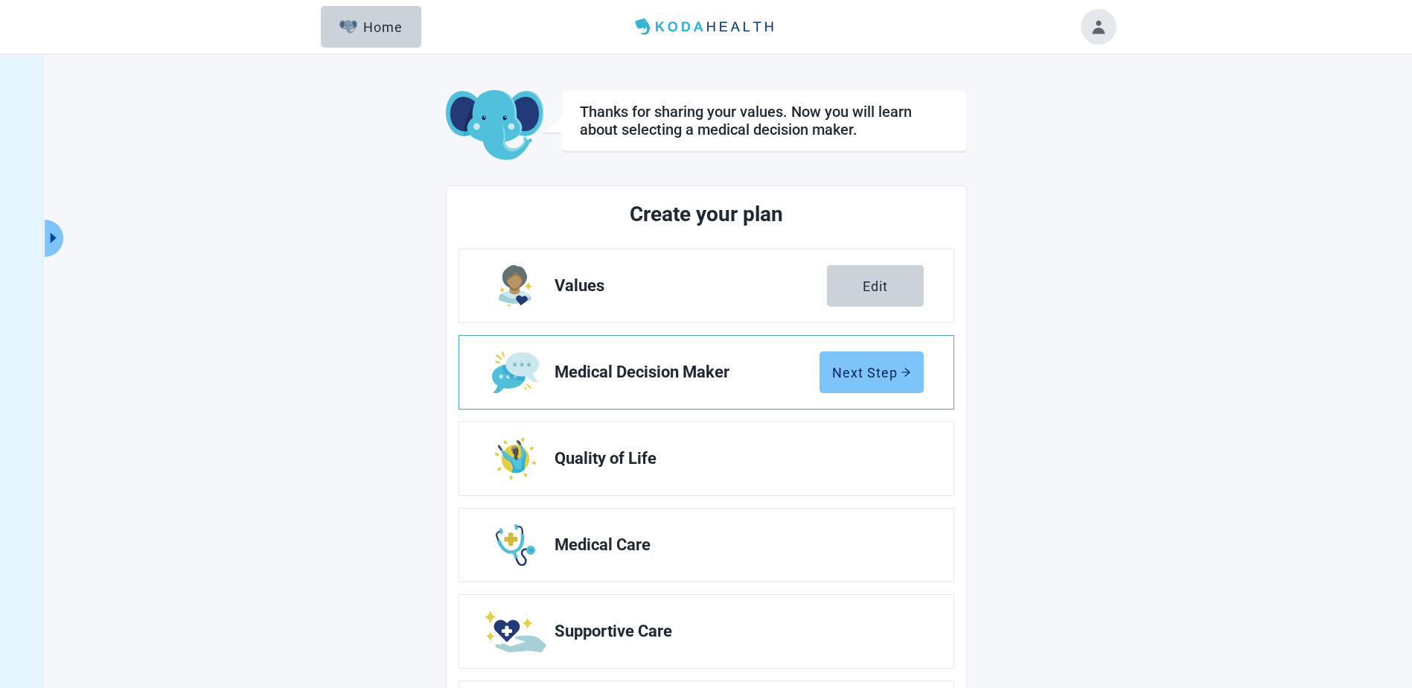
click at [866, 369] on div "Next Step" at bounding box center [871, 372] width 79 height 15
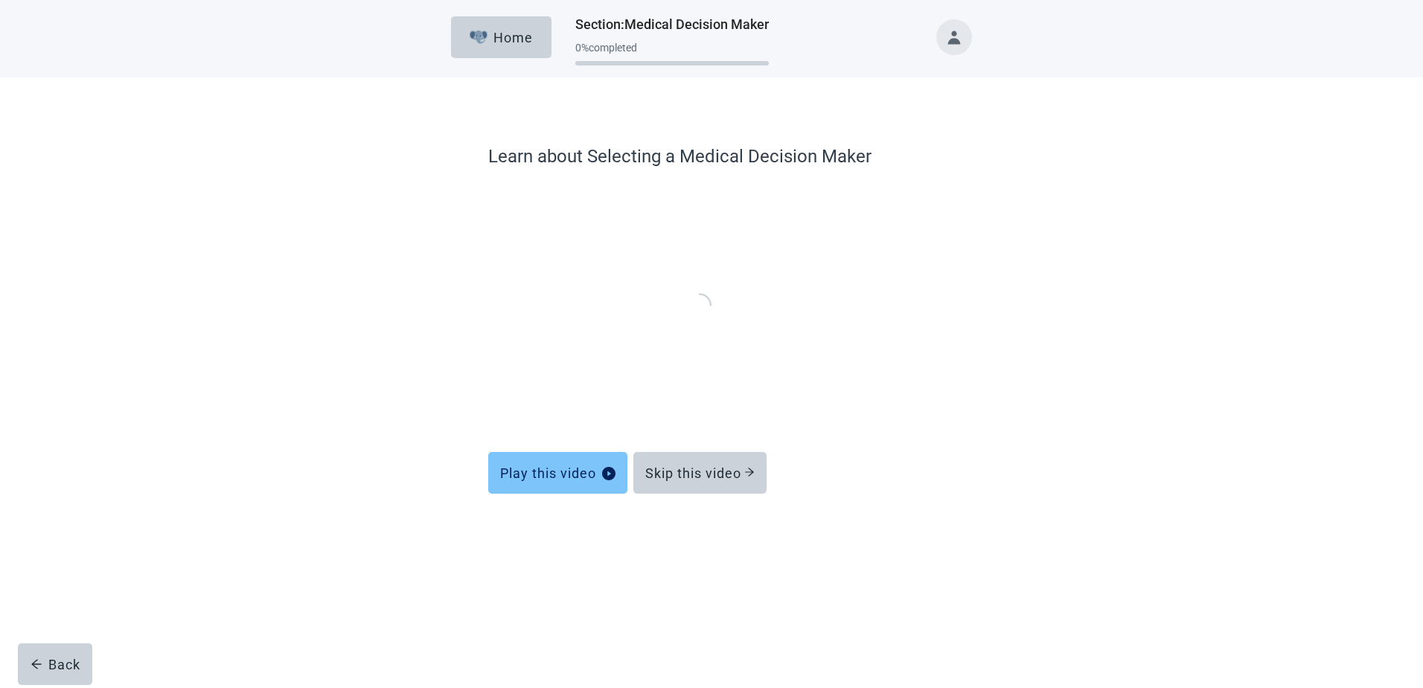
click at [552, 482] on button "Play this video" at bounding box center [557, 473] width 139 height 42
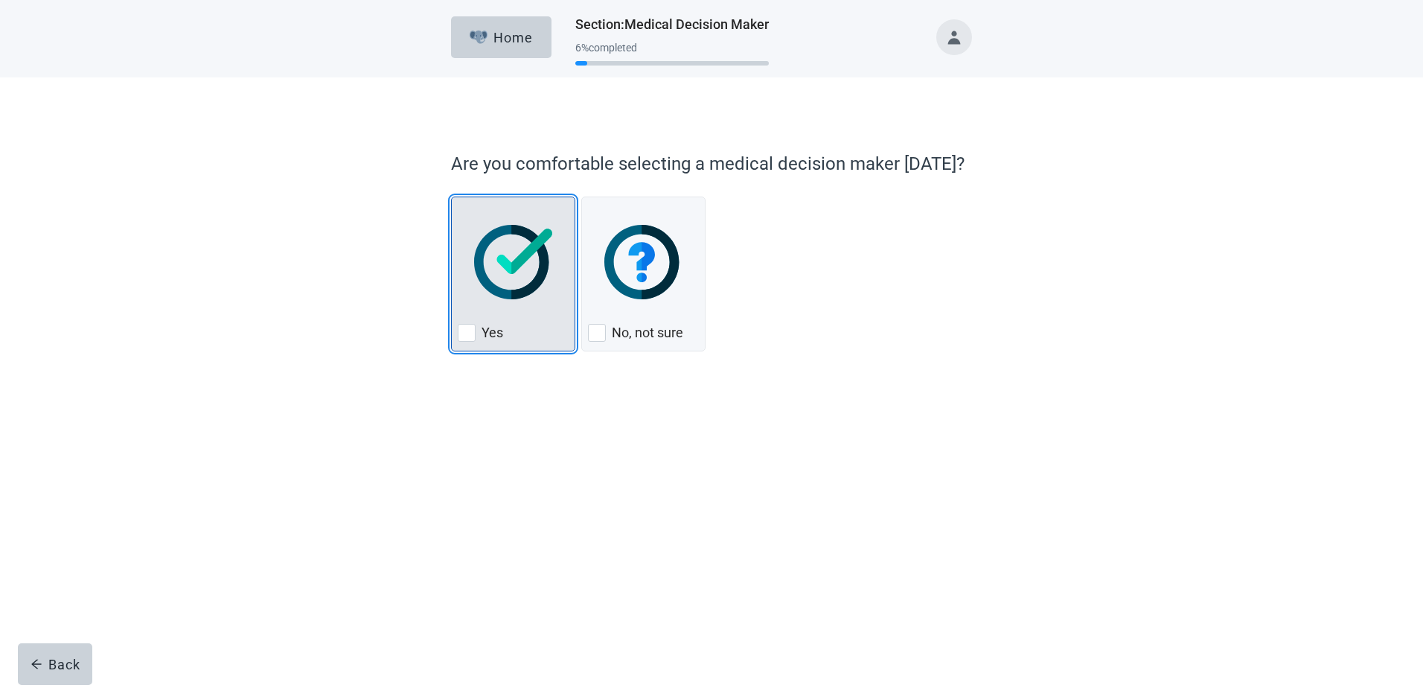
click at [462, 333] on div "Yes, checkbox, not checked" at bounding box center [467, 333] width 18 height 18
click at [452, 197] on input "Yes" at bounding box center [451, 197] width 1 height 1
checkbox input "true"
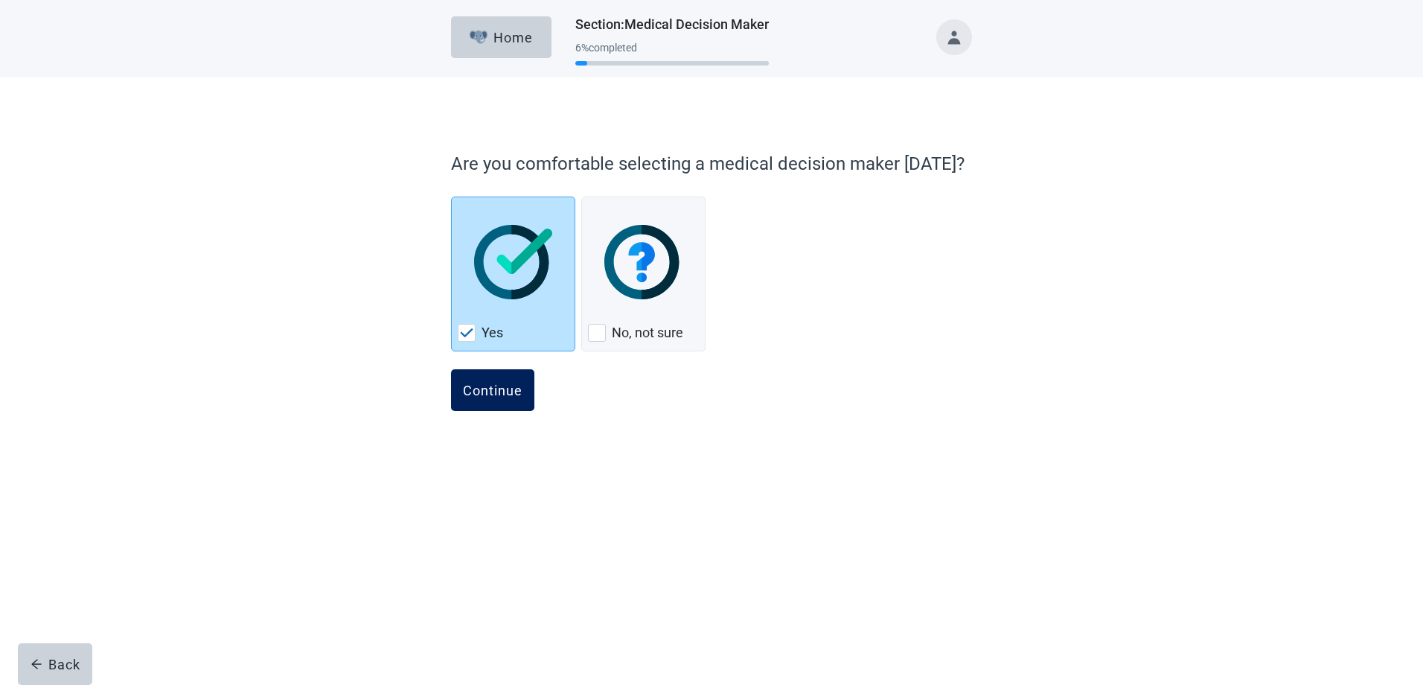
click at [477, 392] on div "Continue" at bounding box center [493, 390] width 60 height 15
click at [494, 397] on div "Continue" at bounding box center [493, 390] width 60 height 15
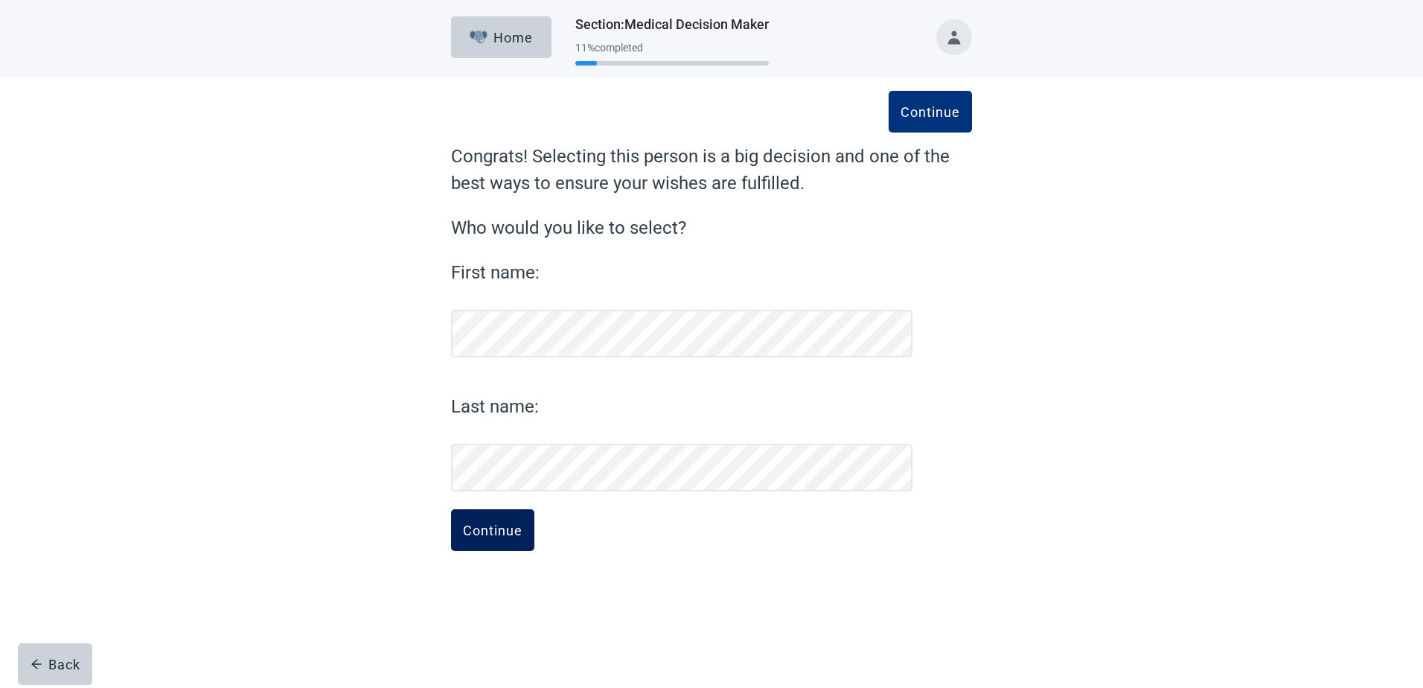
click at [491, 532] on div "Continue" at bounding box center [493, 530] width 60 height 15
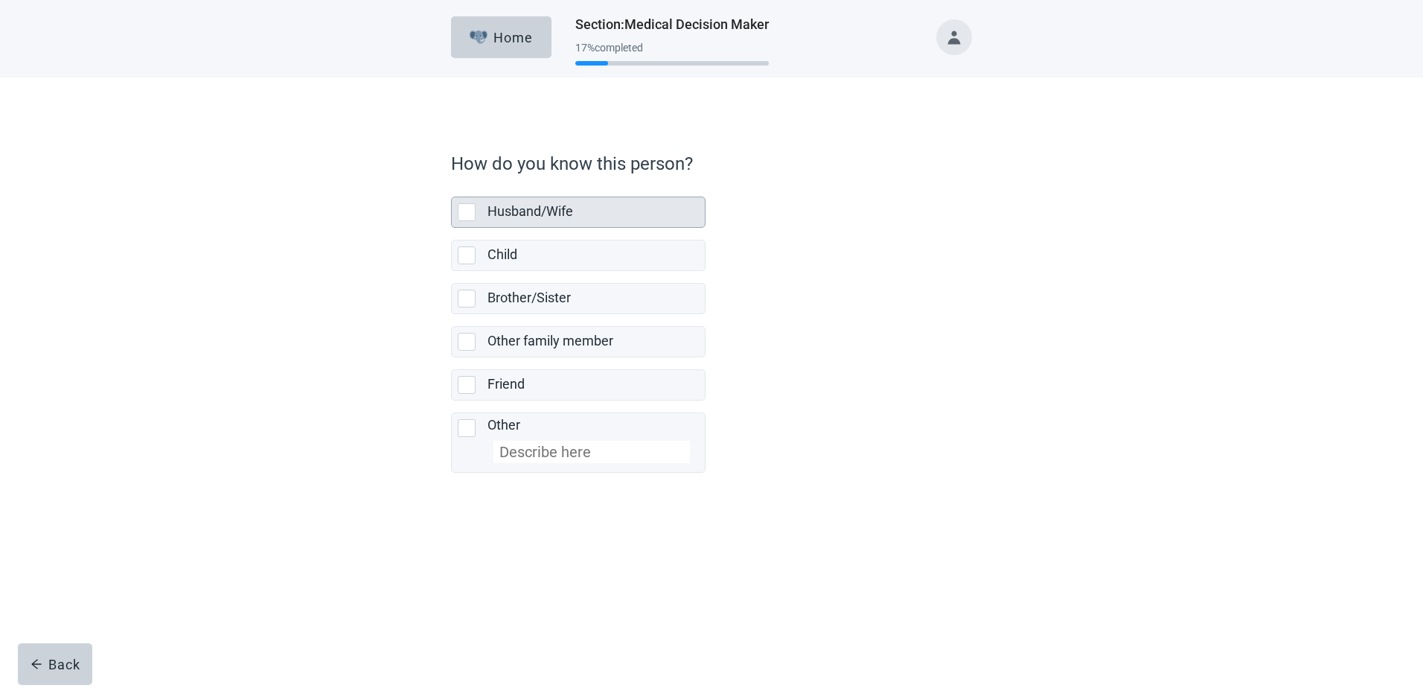
click at [469, 214] on div "Husband/Wife, checkbox, not selected" at bounding box center [467, 212] width 18 height 18
click at [452, 185] on input "Husband/Wife" at bounding box center [451, 185] width 1 height 1
checkbox input "true"
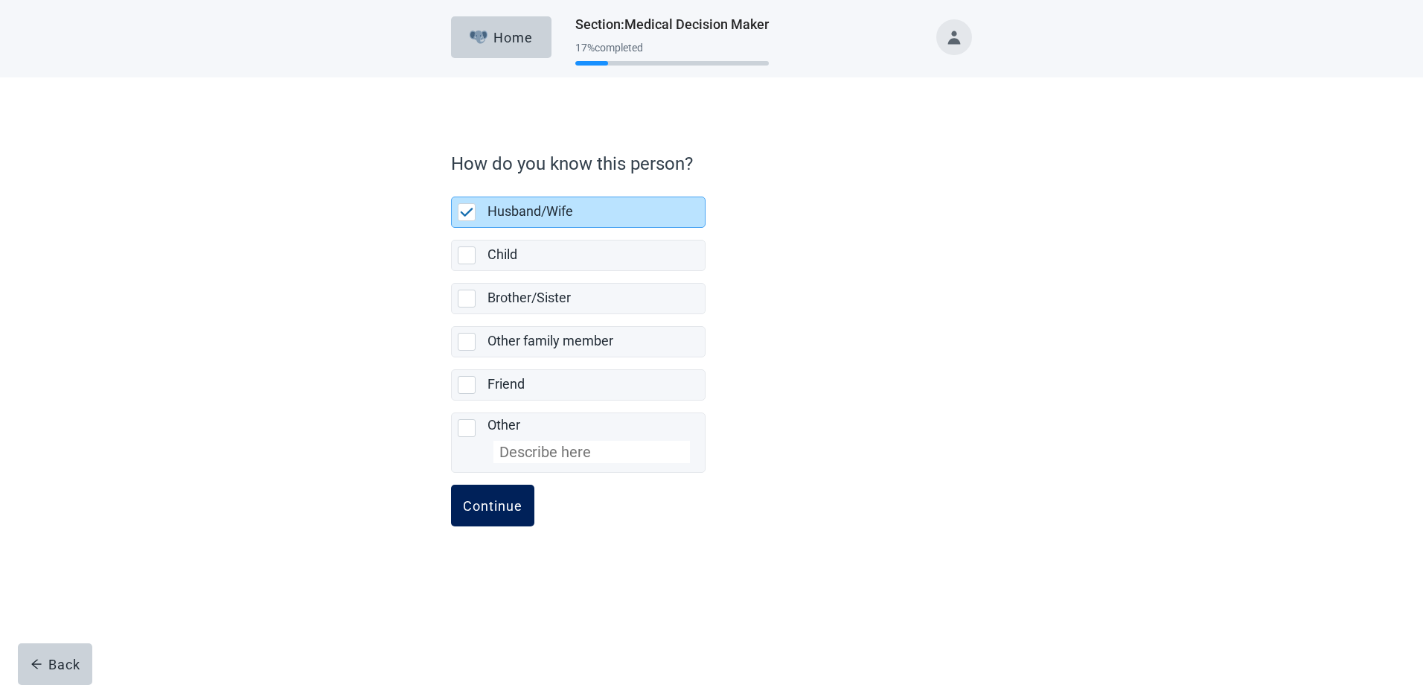
click at [514, 512] on div "Continue" at bounding box center [493, 505] width 60 height 15
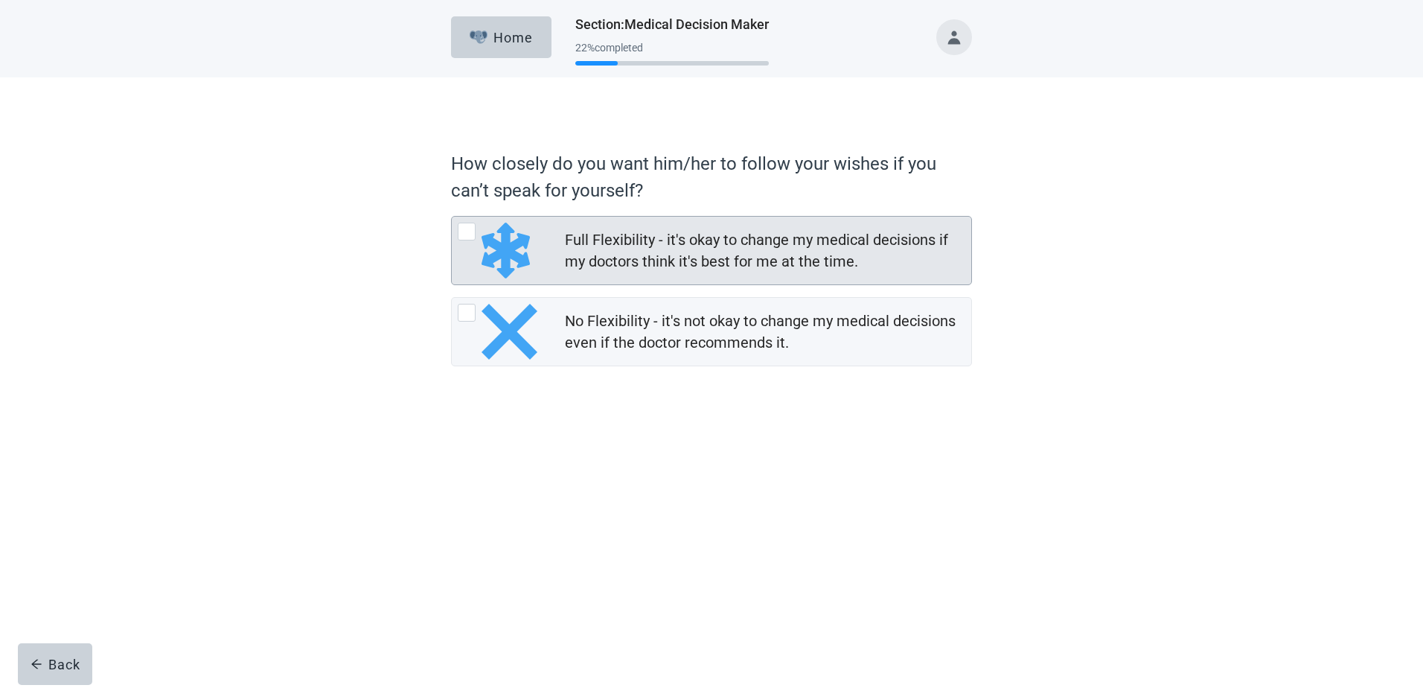
click at [468, 232] on div "Full Flexibility - it's okay to change my medical decisions if my doctors think…" at bounding box center [467, 232] width 18 height 18
click at [452, 217] on input "Full Flexibility - it's okay to change my medical decisions if my doctors think…" at bounding box center [451, 216] width 1 height 1
radio input "true"
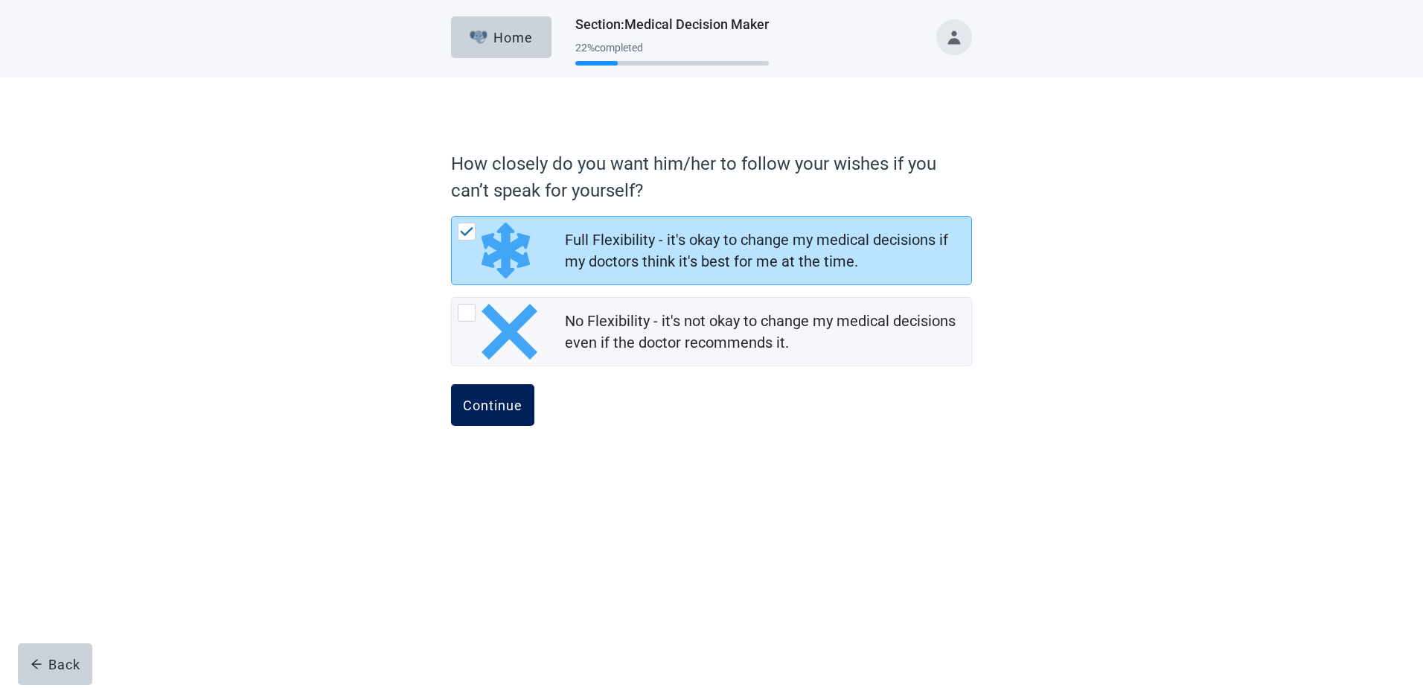
click at [487, 413] on button "Continue" at bounding box center [492, 405] width 83 height 42
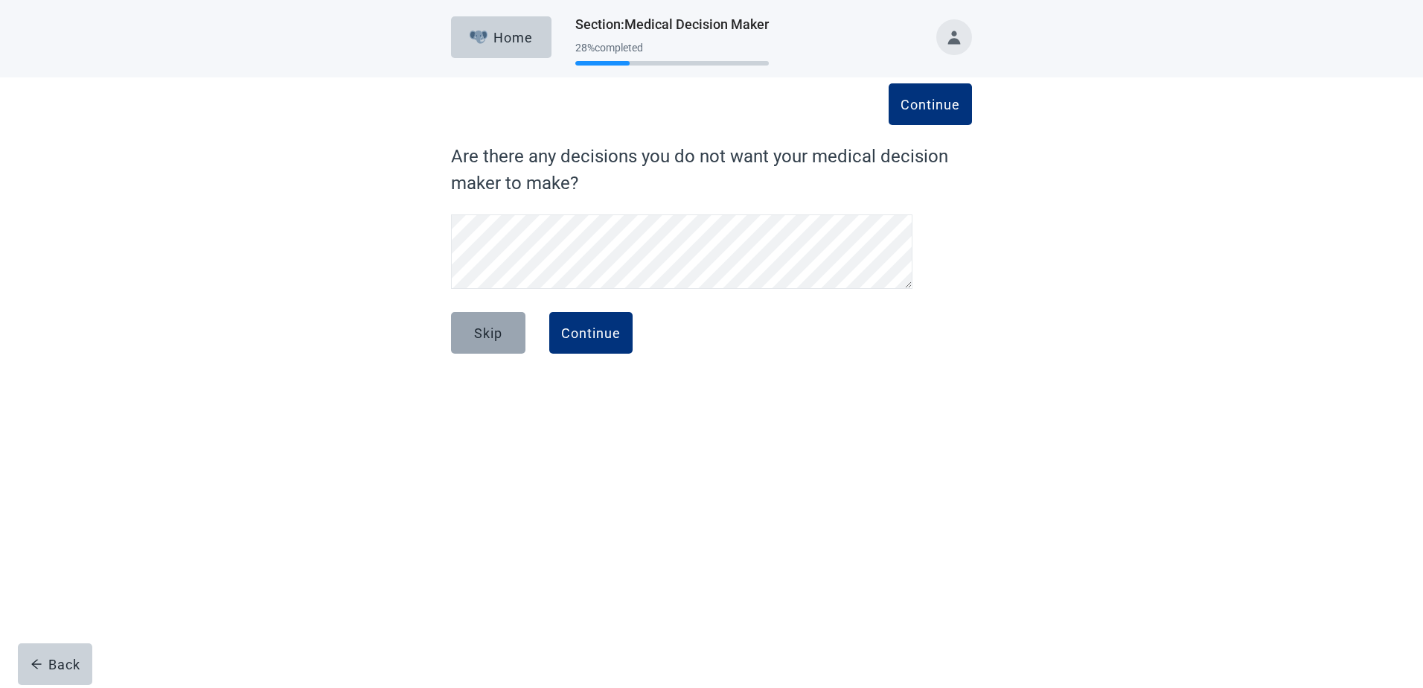
click at [482, 335] on div "Skip" at bounding box center [488, 332] width 28 height 15
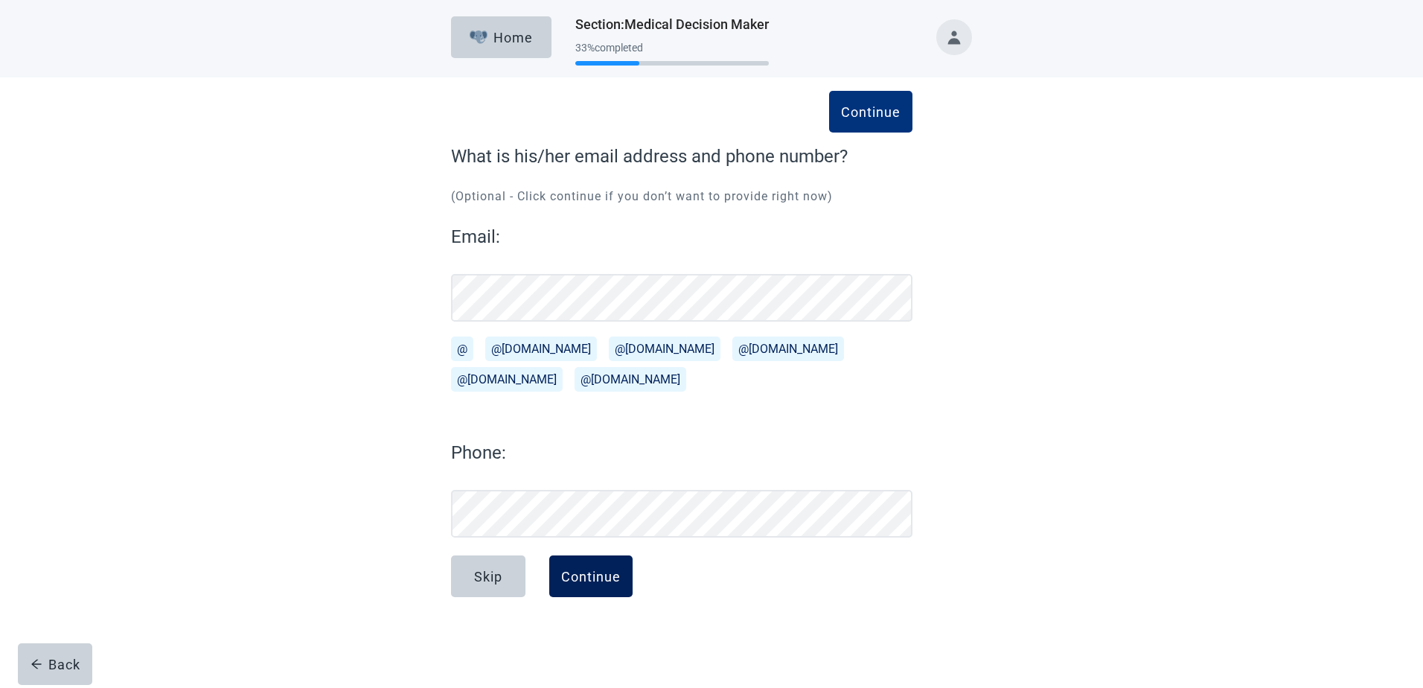
click at [601, 575] on div "Continue" at bounding box center [591, 576] width 60 height 15
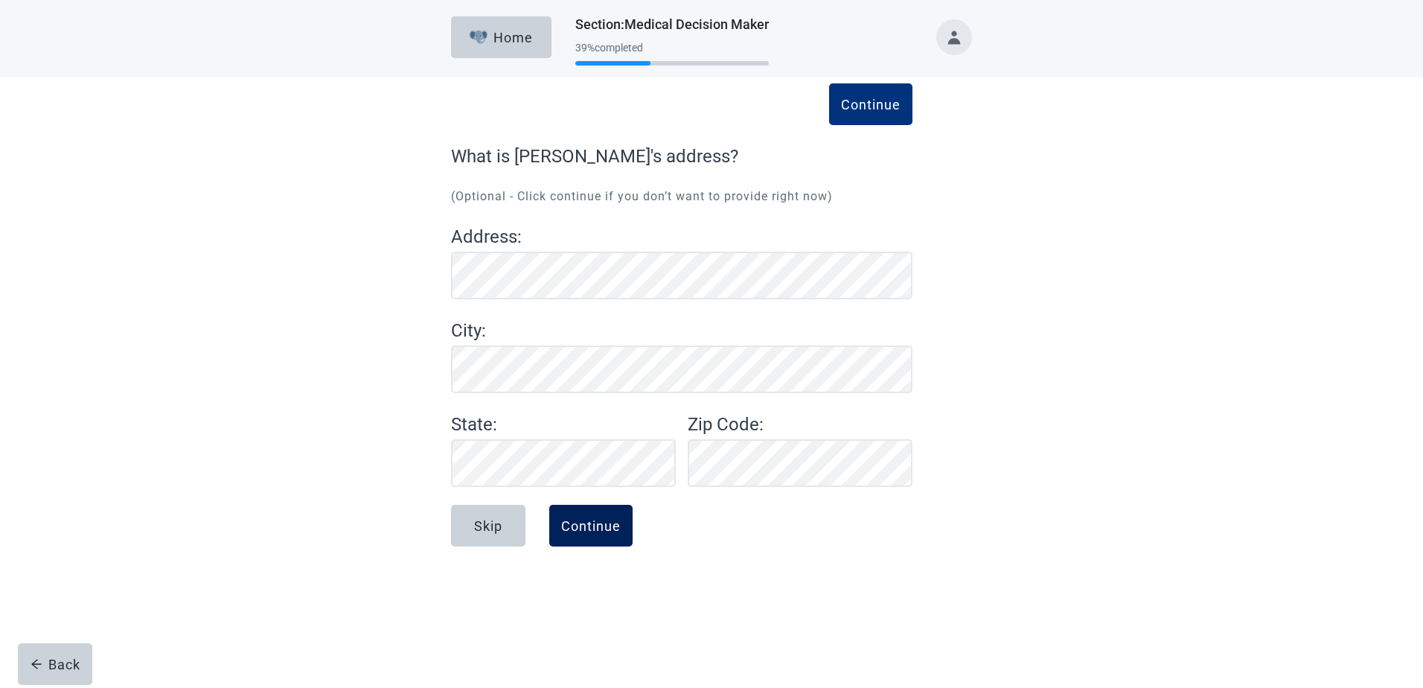
click at [598, 529] on div "Continue" at bounding box center [591, 525] width 60 height 15
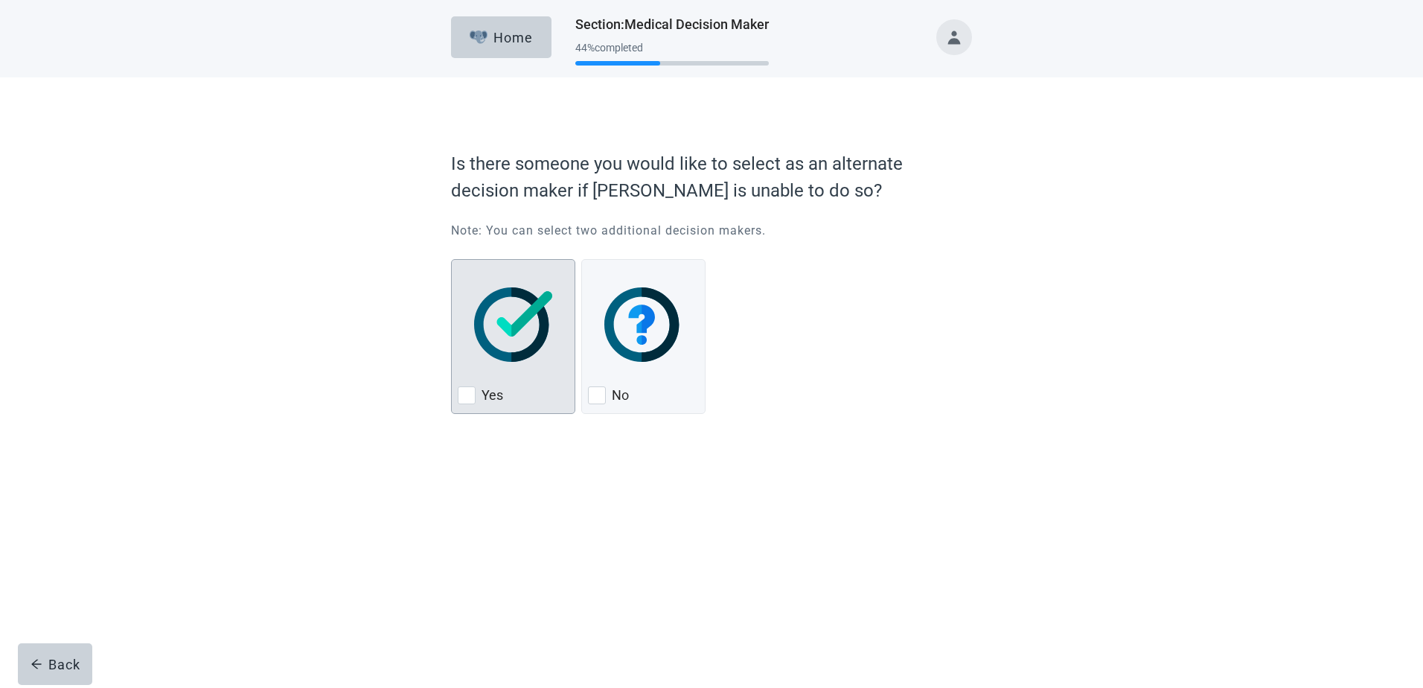
click at [466, 390] on div "Yes, checkbox, not checked" at bounding box center [467, 395] width 18 height 18
click at [452, 260] on input "Yes" at bounding box center [451, 259] width 1 height 1
checkbox input "true"
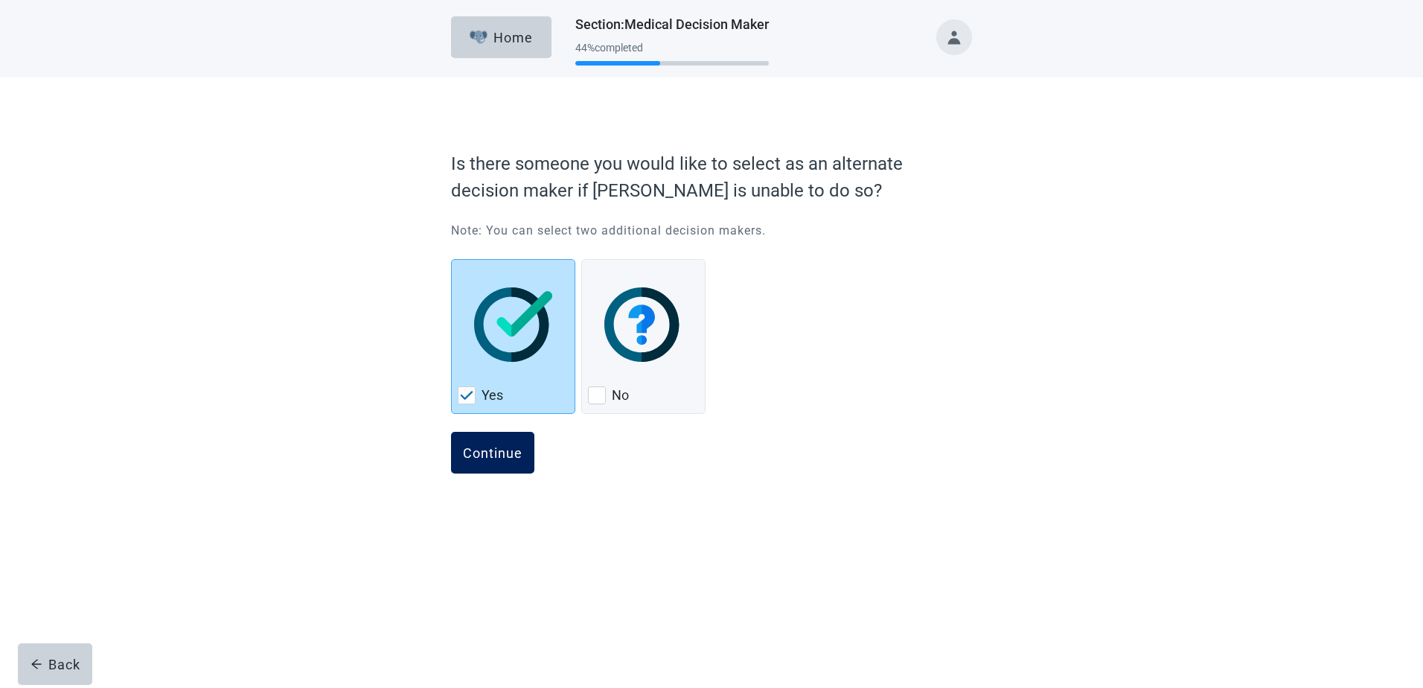
click at [489, 453] on div "Continue" at bounding box center [493, 452] width 60 height 15
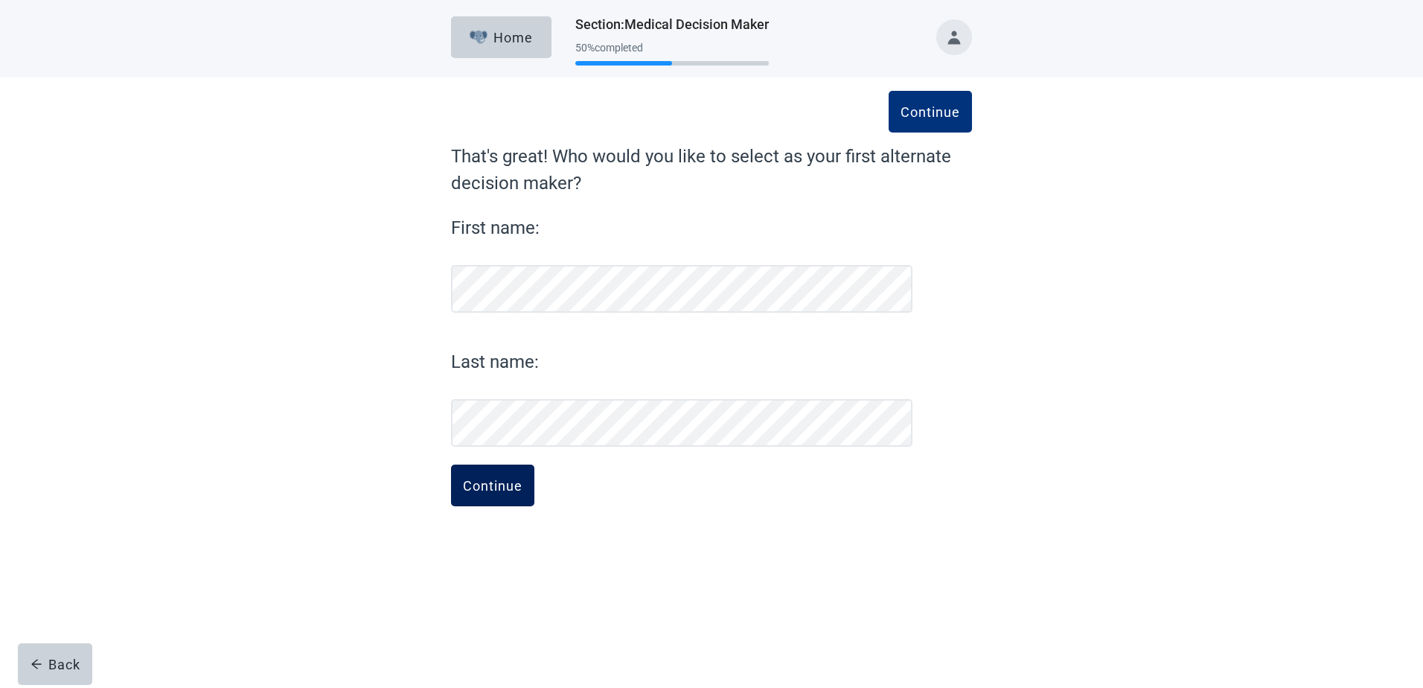
click at [496, 494] on button "Continue" at bounding box center [492, 485] width 83 height 42
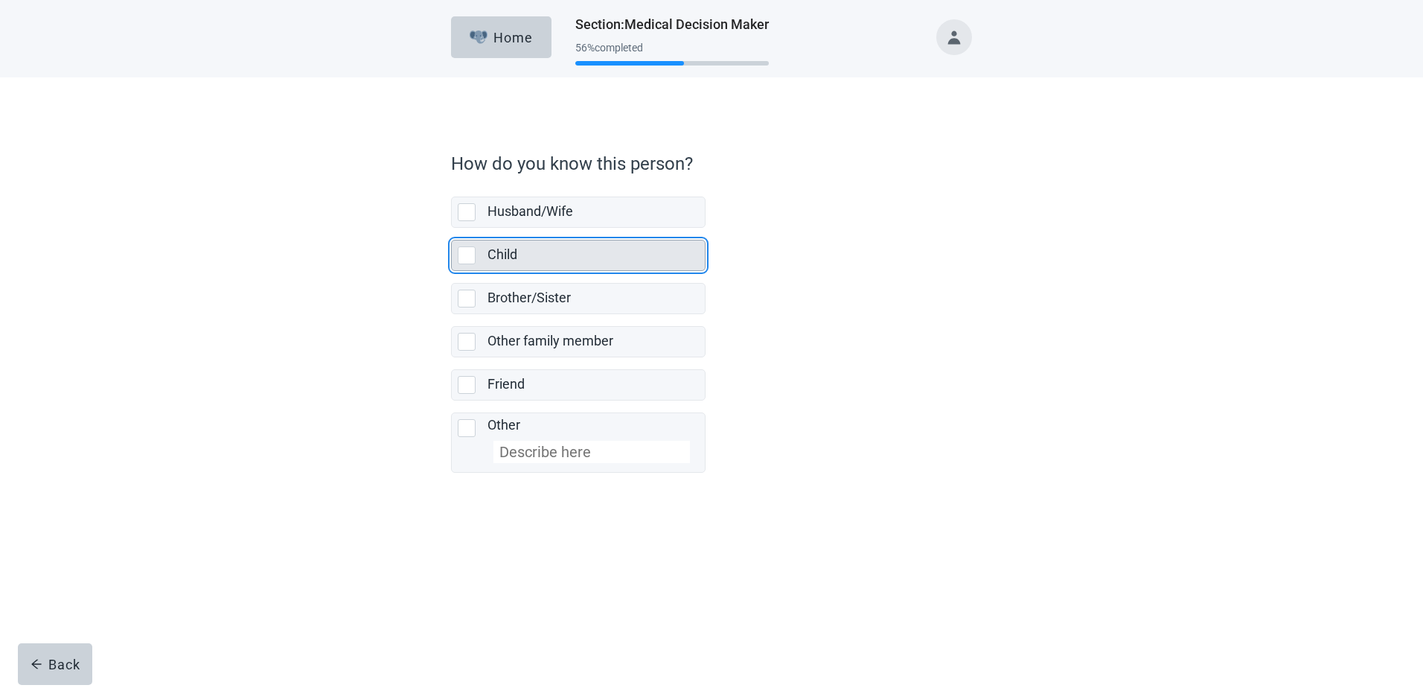
click at [468, 261] on div "Child, checkbox, not selected" at bounding box center [467, 255] width 18 height 18
click at [452, 229] on input "Child" at bounding box center [451, 228] width 1 height 1
checkbox input "true"
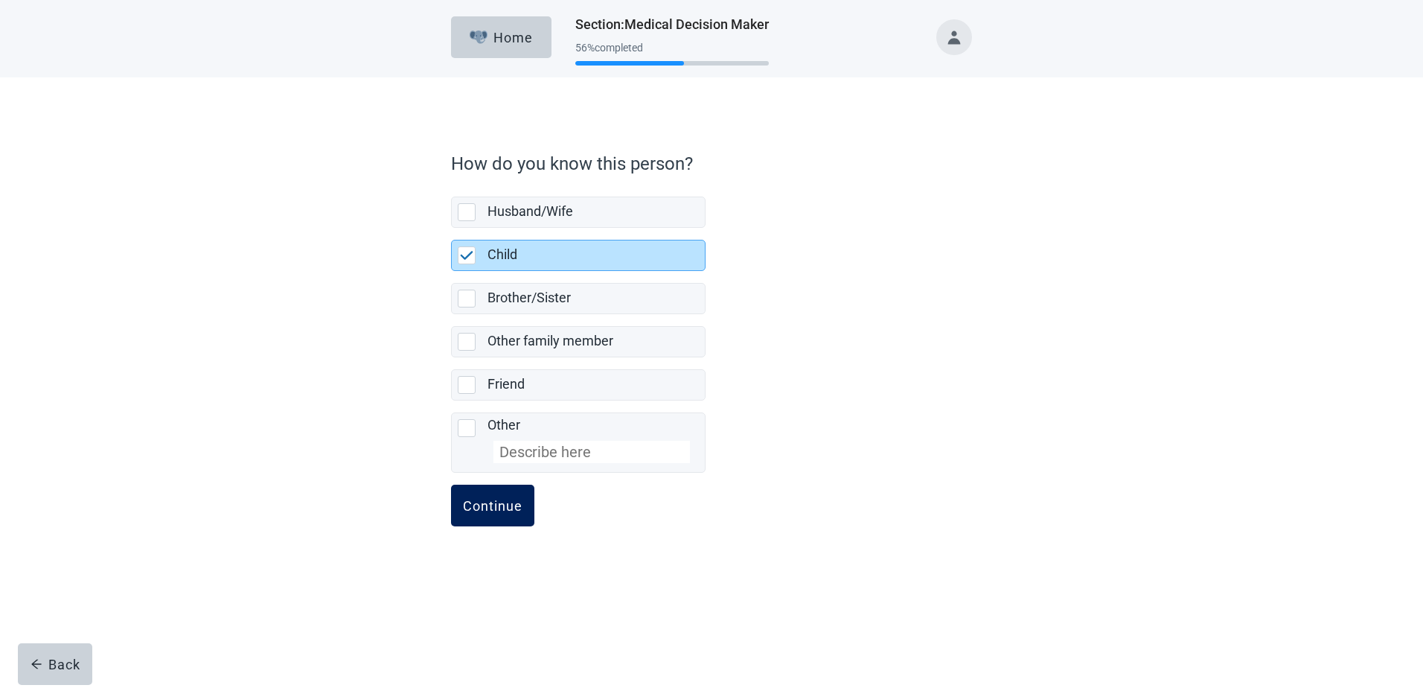
click at [505, 504] on div "Continue" at bounding box center [493, 505] width 60 height 15
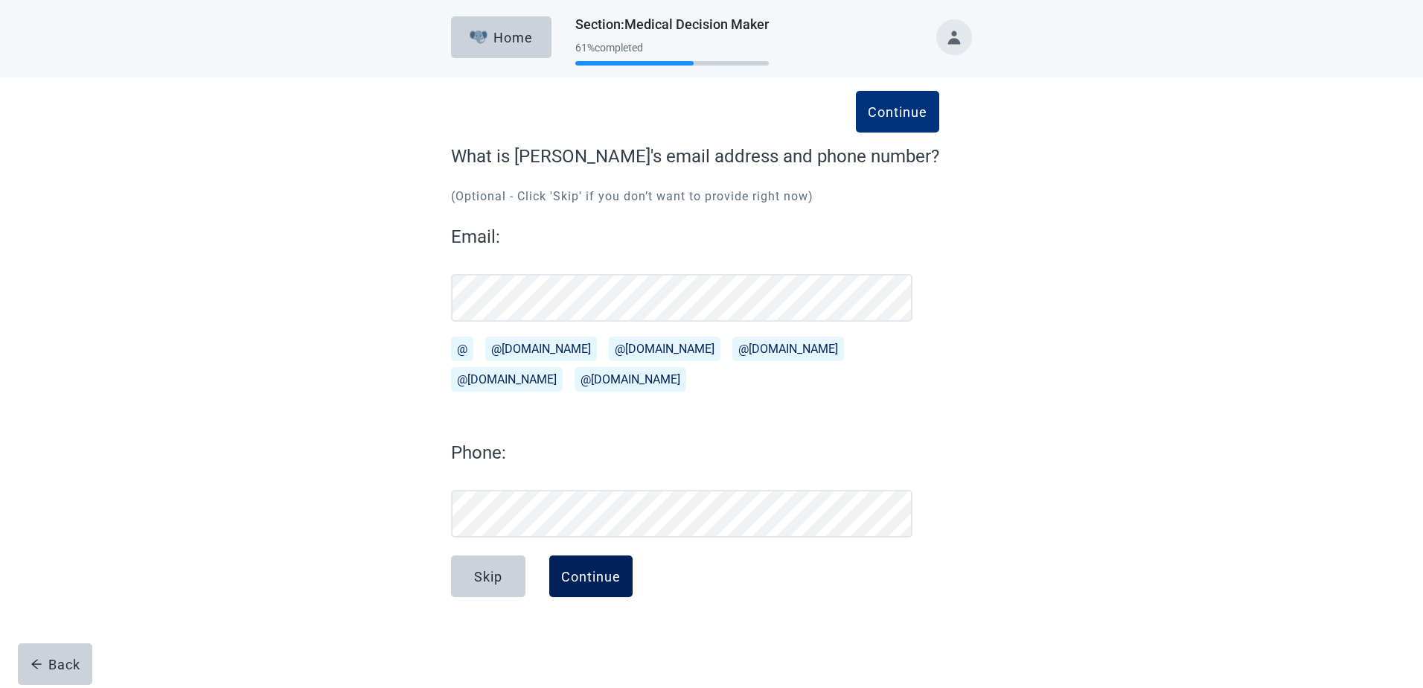
click at [587, 583] on div "Continue" at bounding box center [591, 576] width 60 height 15
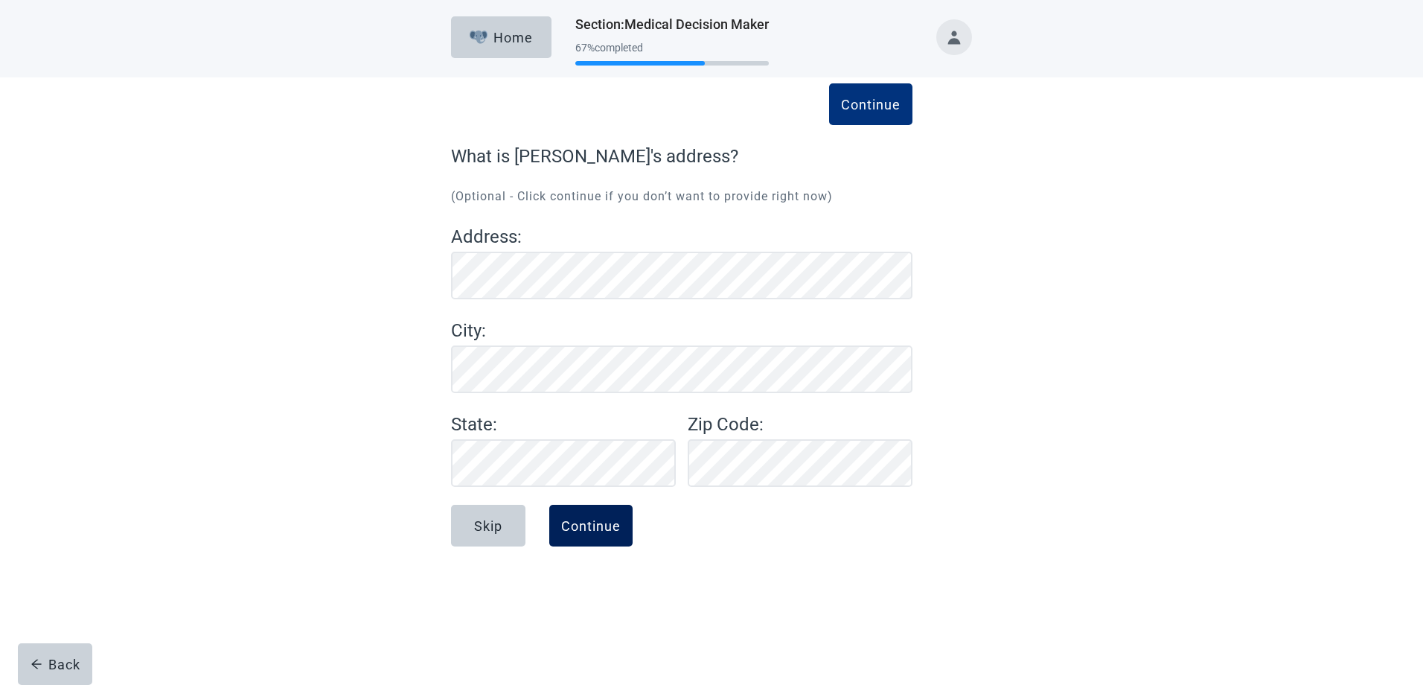
click at [596, 526] on div "Continue" at bounding box center [591, 525] width 60 height 15
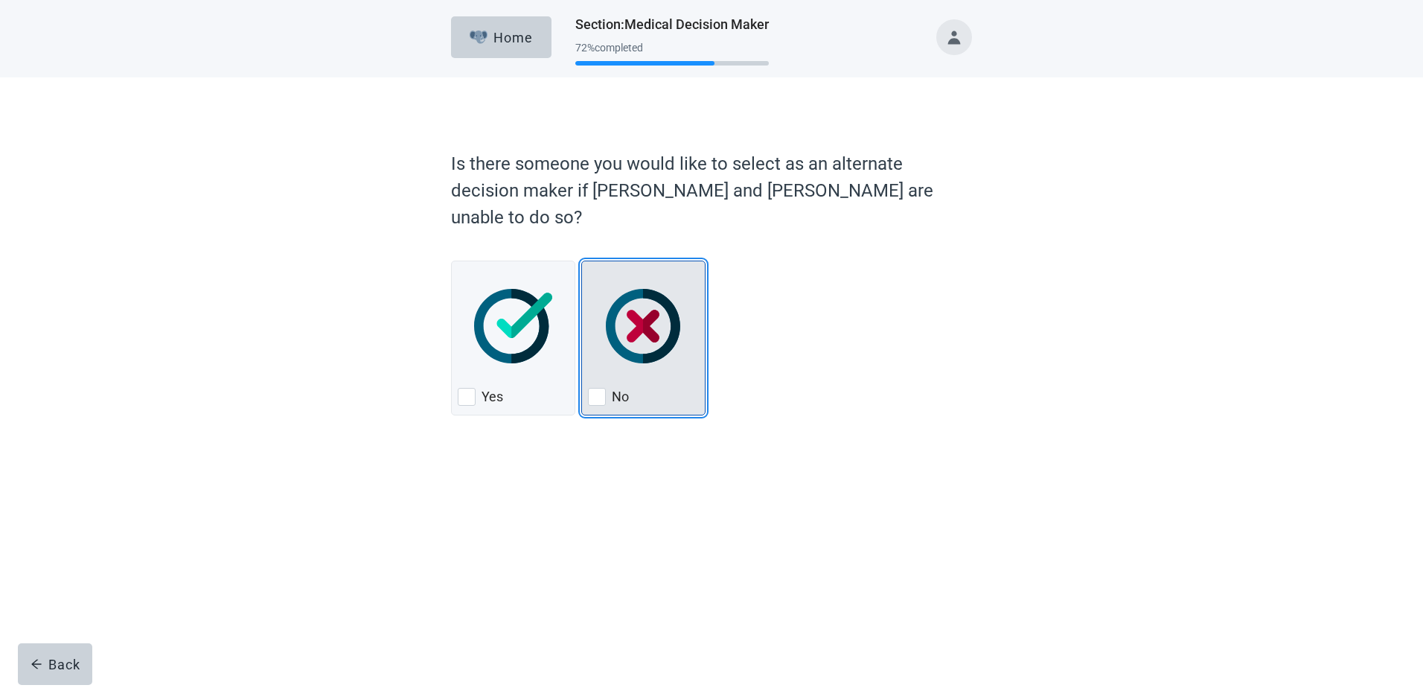
click at [597, 388] on div "No, checkbox, not checked" at bounding box center [597, 397] width 18 height 18
click at [582, 261] on input "No" at bounding box center [581, 261] width 1 height 1
checkbox input "true"
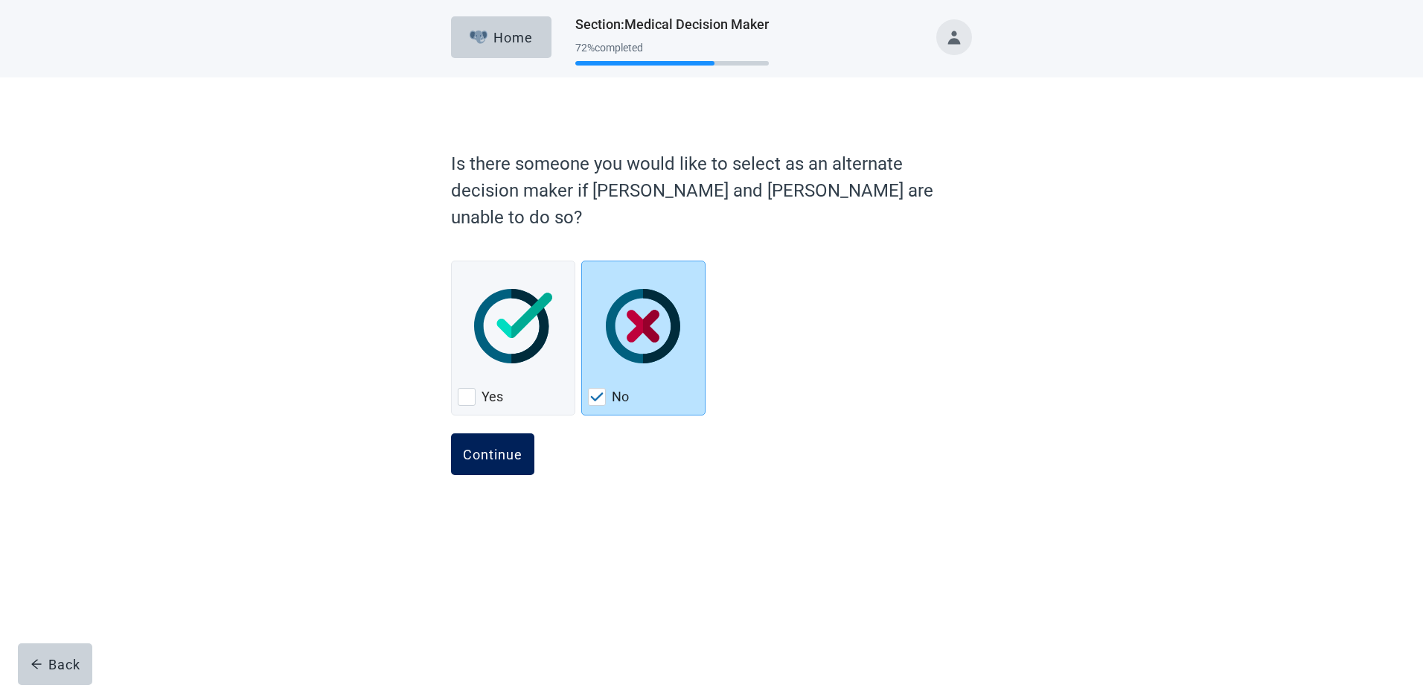
click at [508, 447] on div "Continue" at bounding box center [493, 454] width 60 height 15
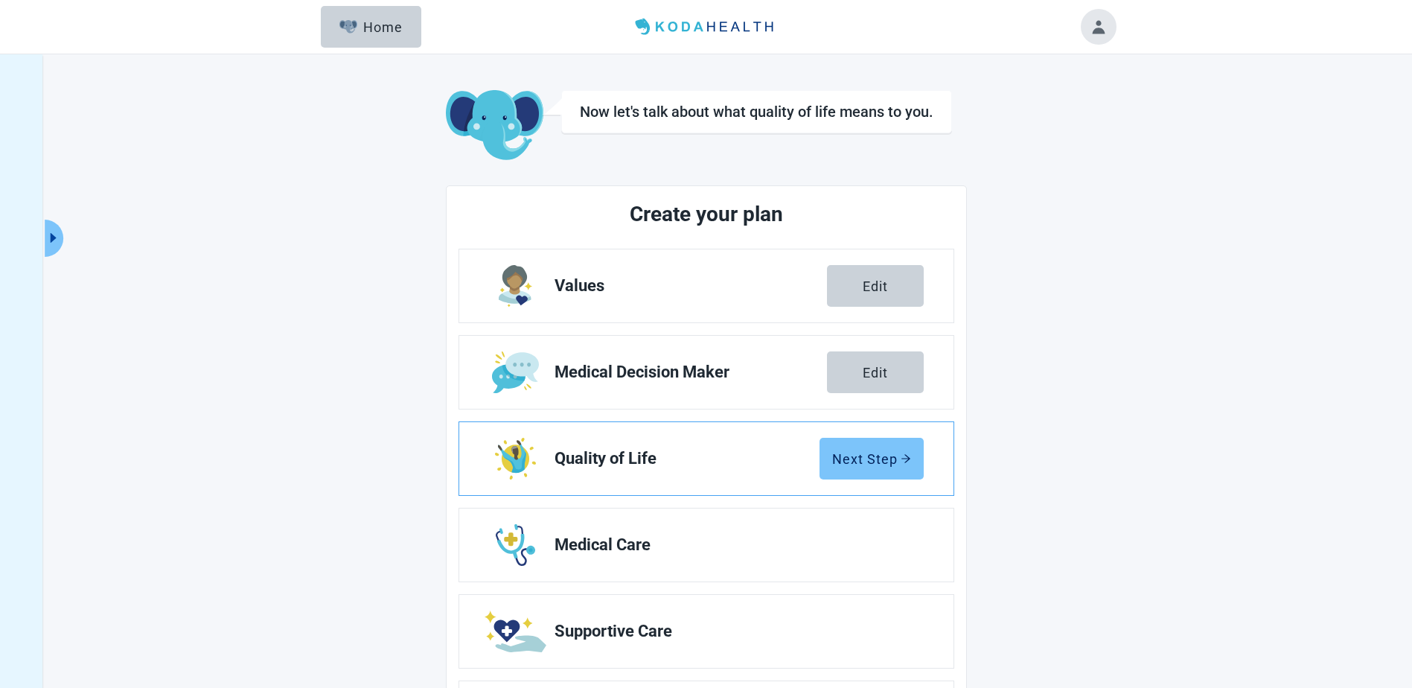
click at [879, 454] on div "Next Step" at bounding box center [871, 458] width 79 height 15
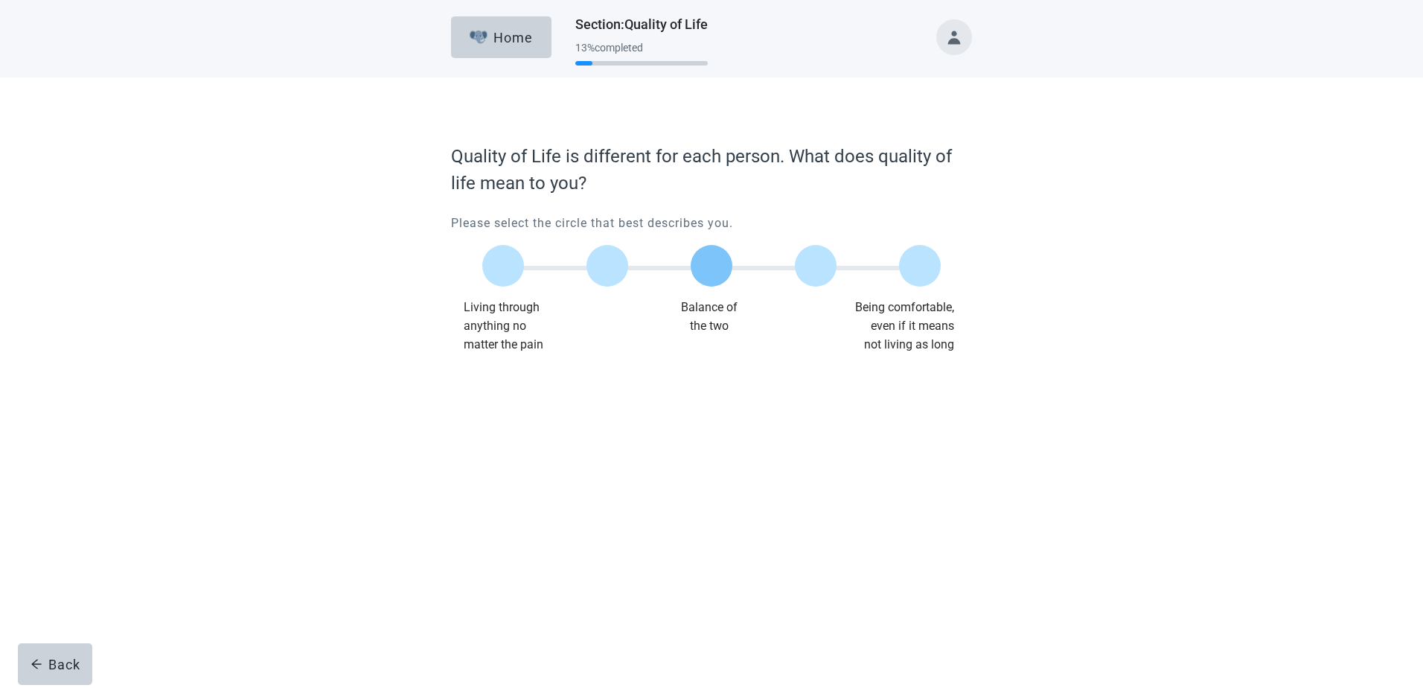
click at [705, 266] on label "Main content" at bounding box center [712, 266] width 42 height 42
click at [712, 266] on input "Quality of life scale: 50 out of 100. Balance of the two" at bounding box center [712, 266] width 0 height 0
click at [506, 374] on button "Continue" at bounding box center [492, 384] width 83 height 42
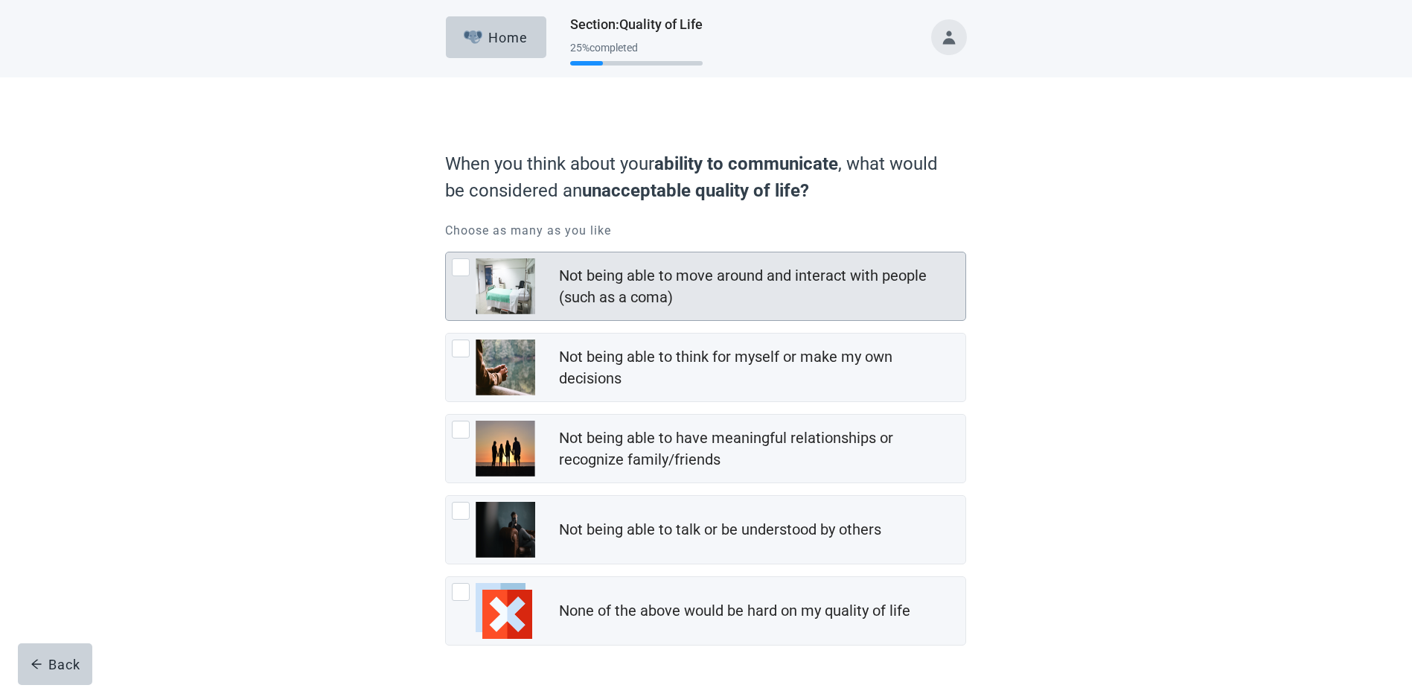
click at [461, 268] on div "Not being able to move around and interact with people (such as a coma), checkb…" at bounding box center [461, 267] width 18 height 18
click at [446, 252] on input "Not being able to move around and interact with people (such as a coma)" at bounding box center [445, 252] width 1 height 1
checkbox input "true"
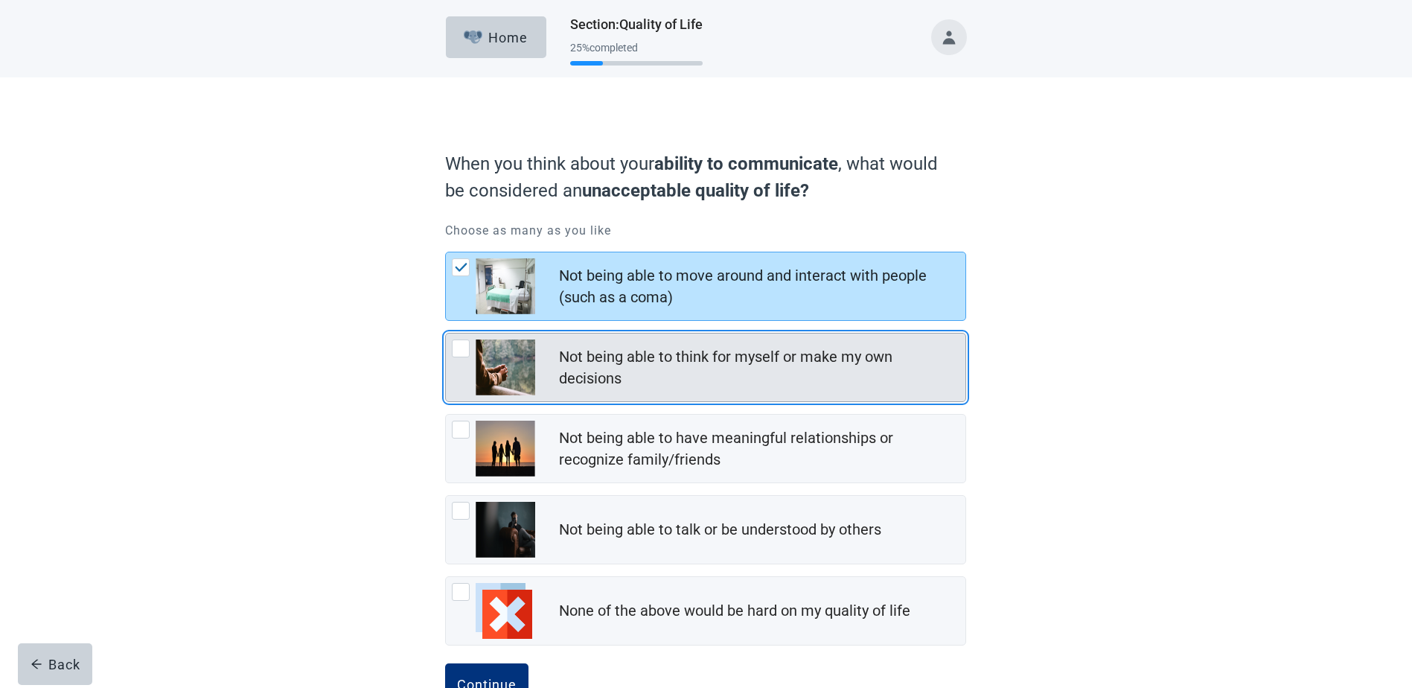
click at [459, 346] on div "Not being able to think for myself or make my own decisions, checkbox, not chec…" at bounding box center [461, 348] width 18 height 18
click at [446, 333] on input "Not being able to think for myself or make my own decisions" at bounding box center [445, 333] width 1 height 1
checkbox input "true"
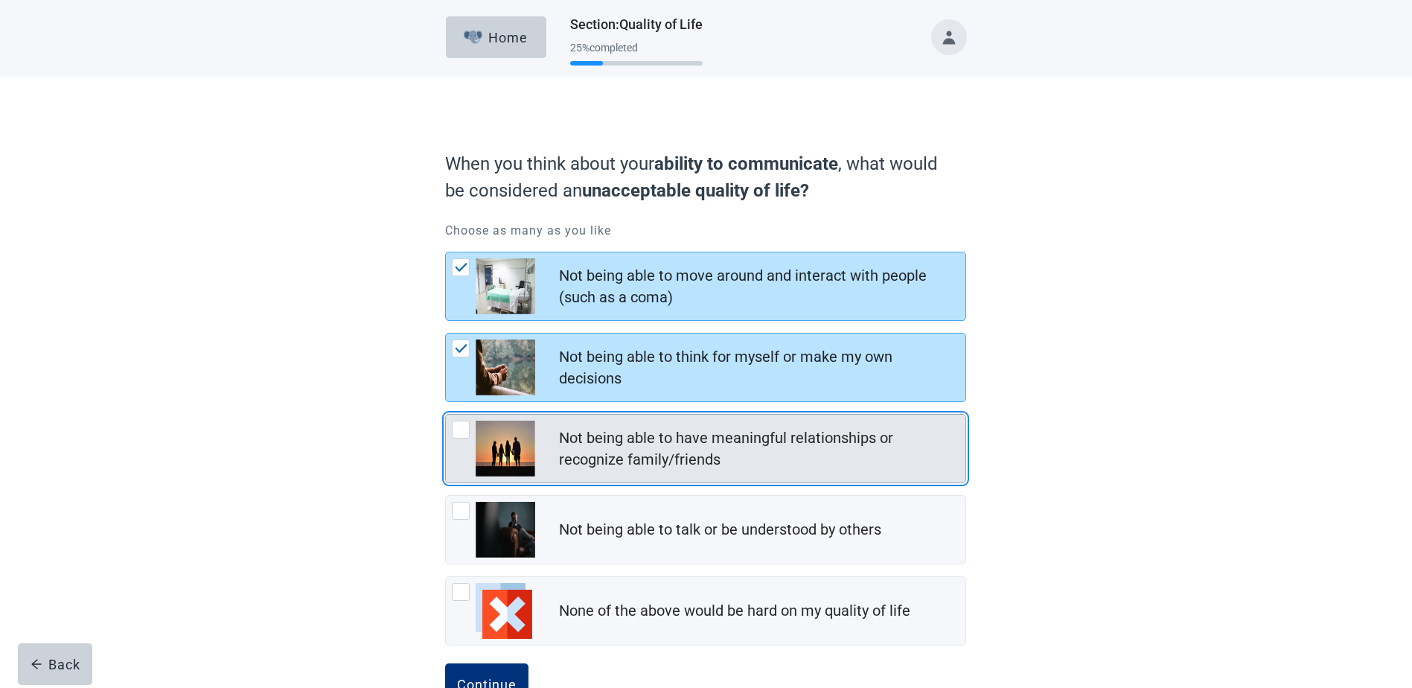
click at [459, 434] on div "Not being able to have meaningful relationships or recognize family/friends, ch…" at bounding box center [461, 430] width 18 height 18
click at [446, 415] on input "Not being able to have meaningful relationships or recognize family/friends" at bounding box center [445, 414] width 1 height 1
checkbox input "true"
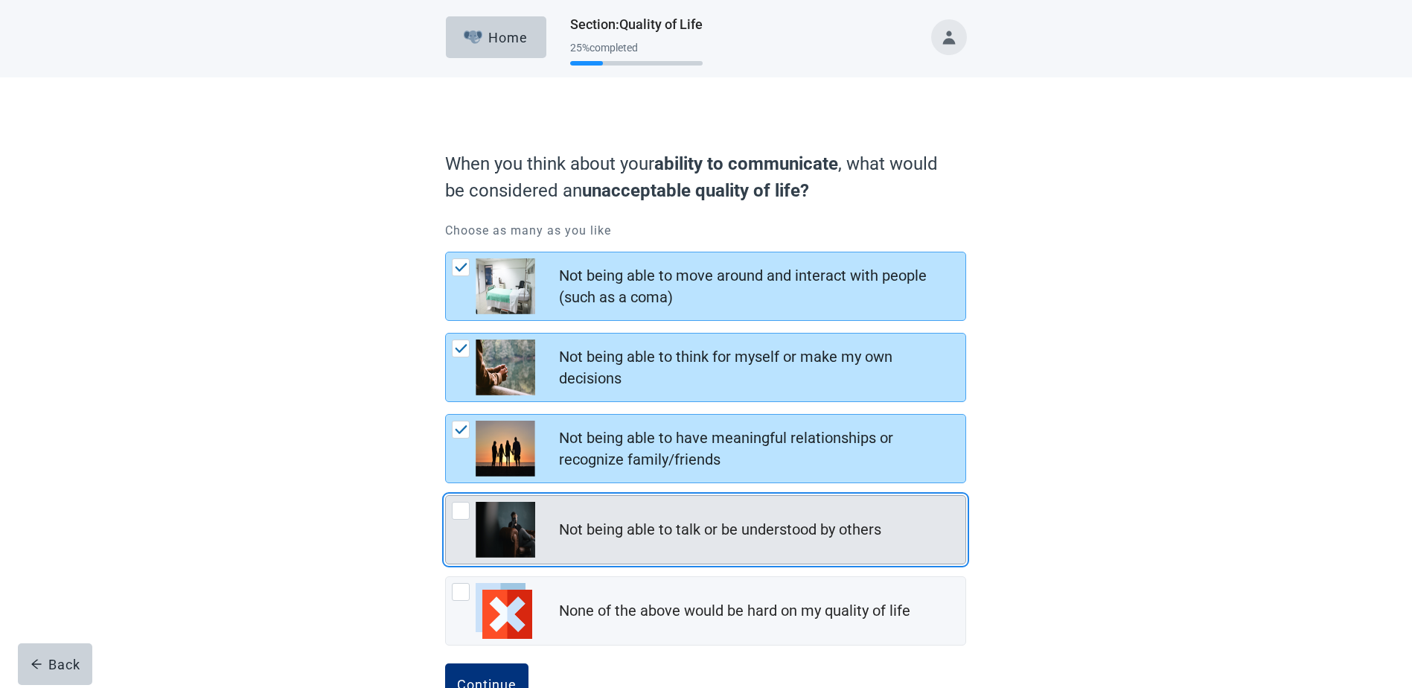
click at [461, 514] on div "Not being able to talk or be understood by others, checkbox, not checked" at bounding box center [461, 511] width 18 height 18
click at [446, 496] on input "Not being able to talk or be understood by others" at bounding box center [445, 495] width 1 height 1
checkbox input "true"
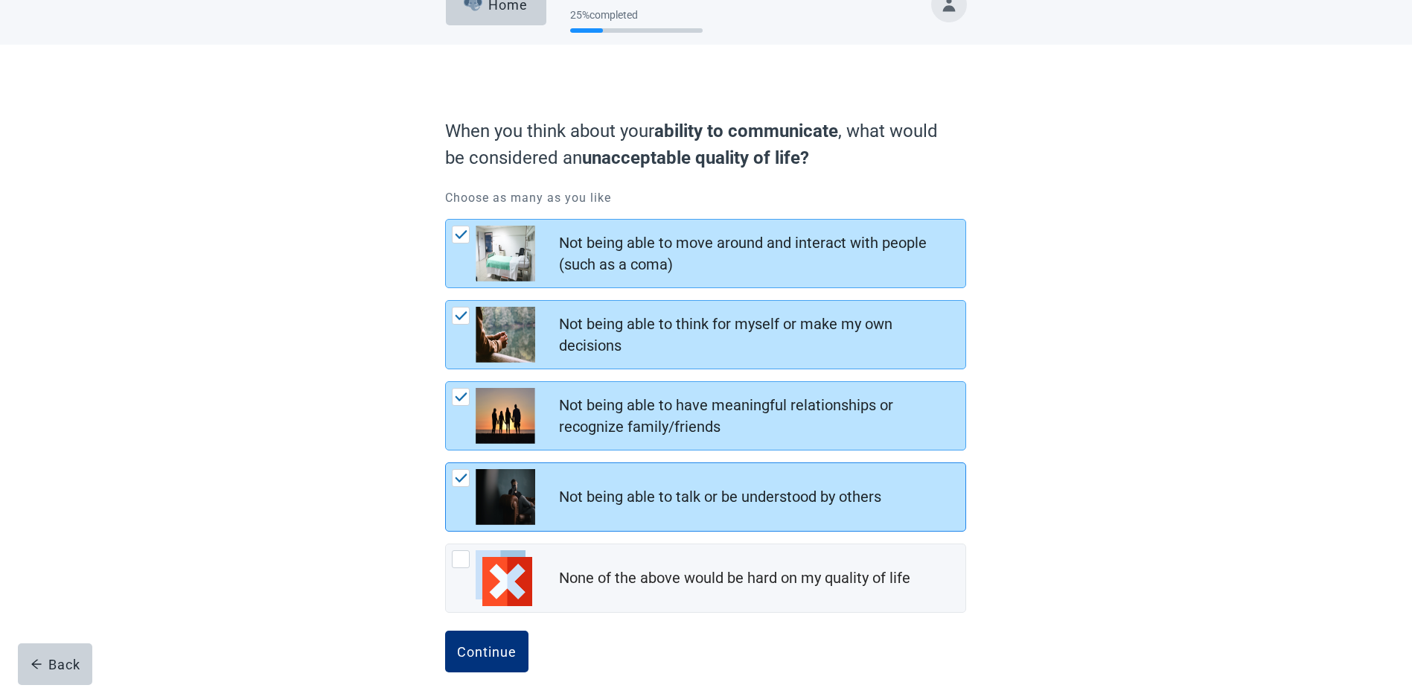
scroll to position [50, 0]
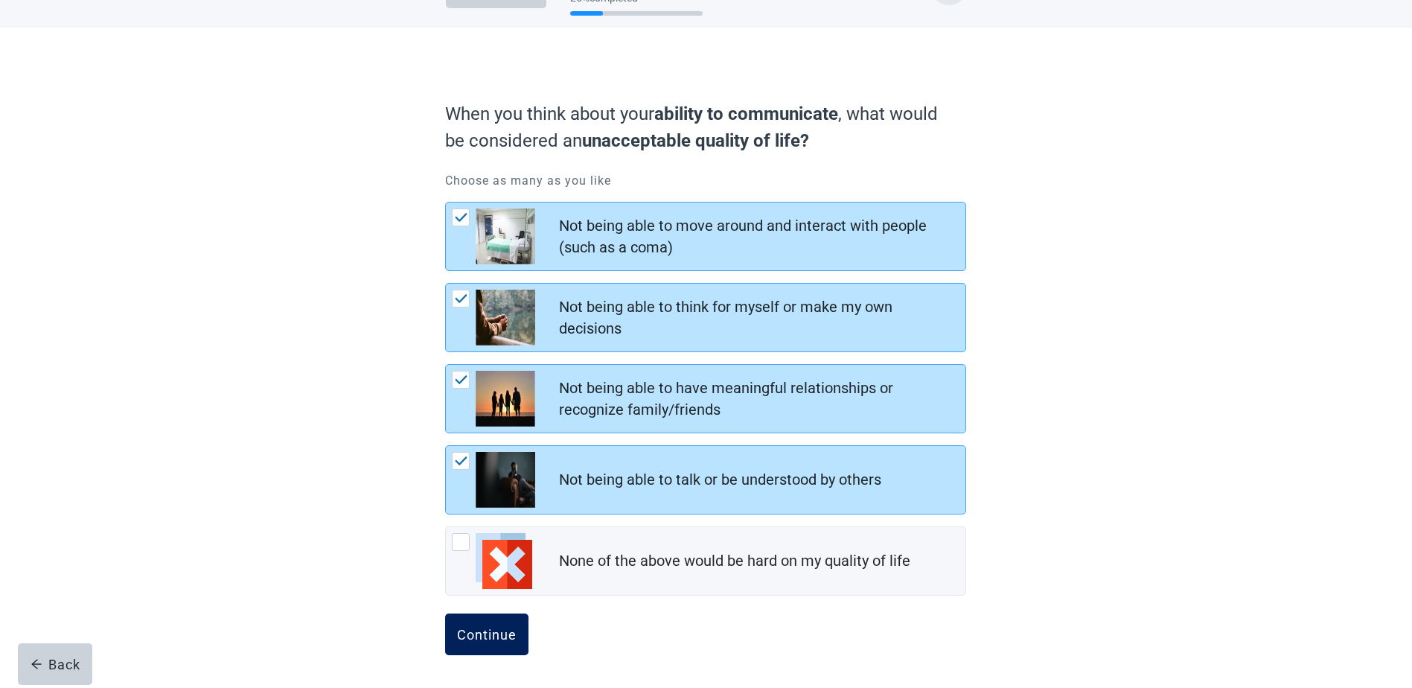
click at [495, 634] on div "Continue" at bounding box center [487, 634] width 60 height 15
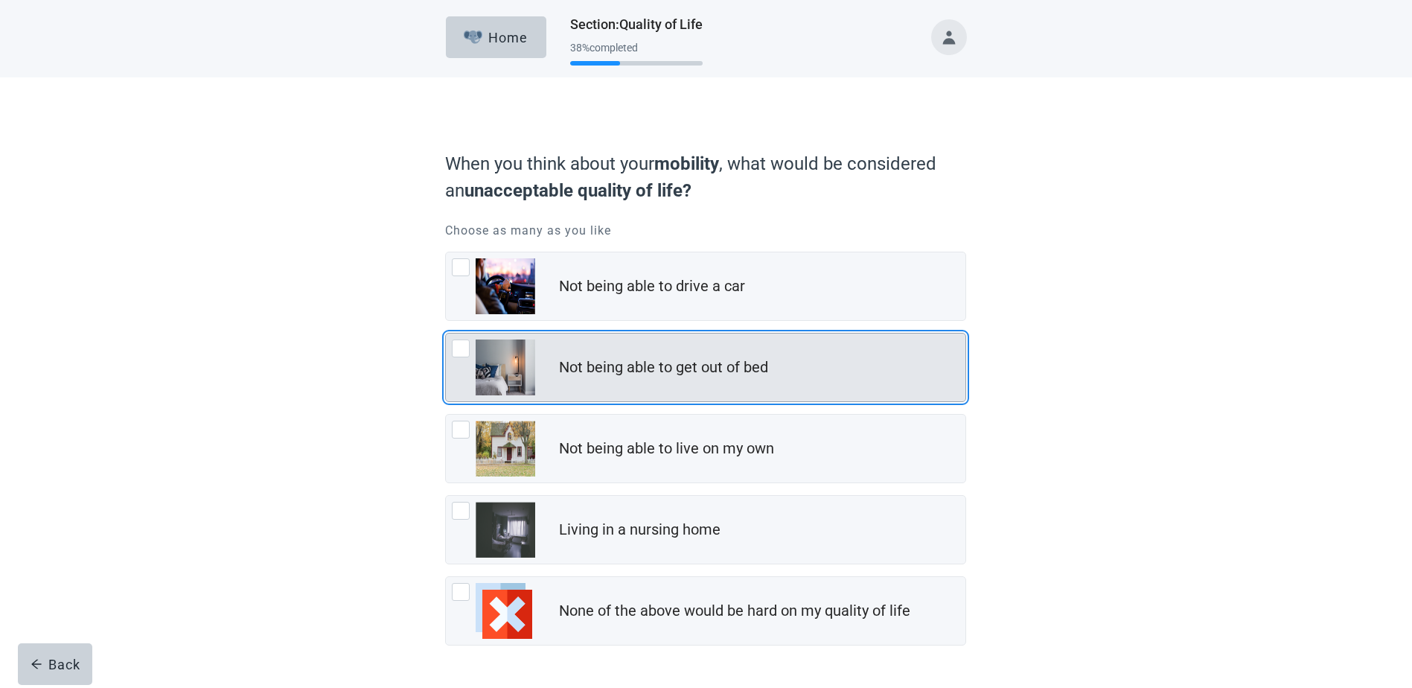
click at [464, 351] on div "Not being able to get out of bed, checkbox, not checked" at bounding box center [461, 348] width 18 height 18
click at [446, 333] on input "Not being able to get out of bed" at bounding box center [445, 333] width 1 height 1
checkbox input "true"
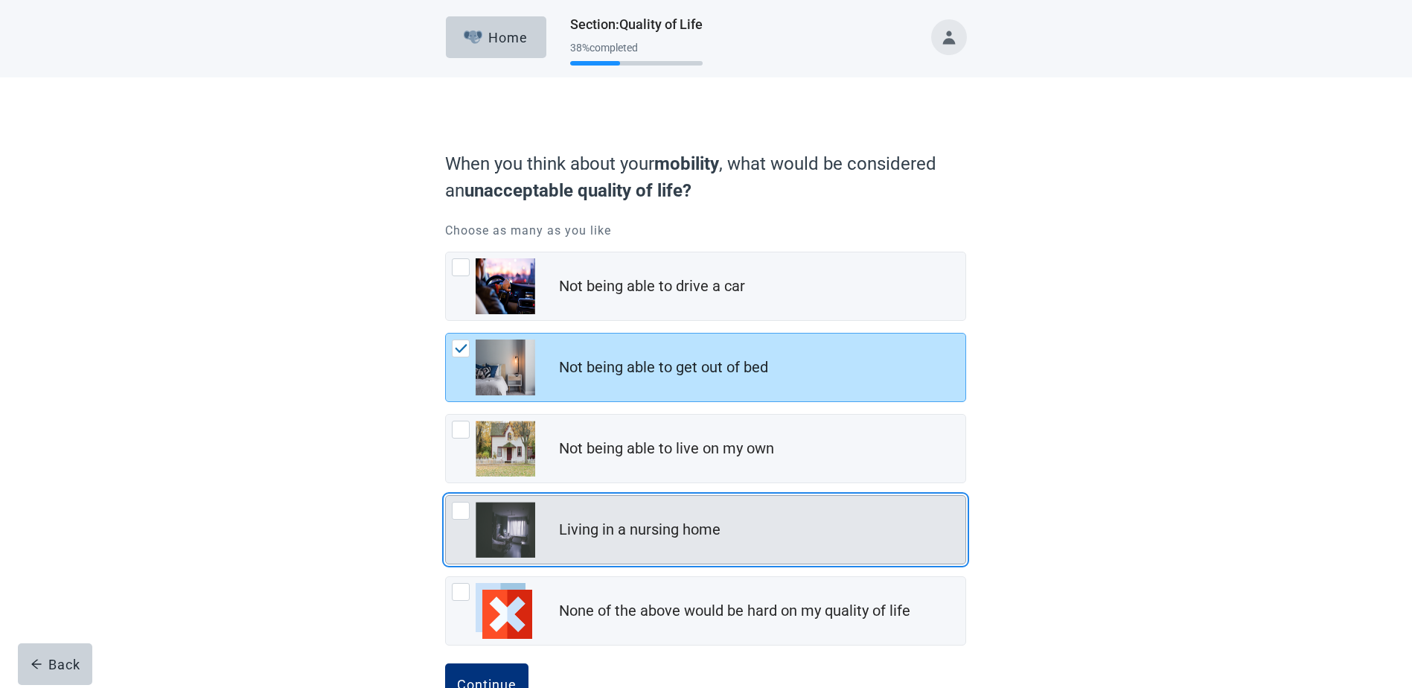
click at [459, 514] on div "Living in a nursing home, checkbox, not checked" at bounding box center [461, 511] width 18 height 18
click at [446, 496] on input "Living in a nursing home" at bounding box center [445, 495] width 1 height 1
checkbox input "true"
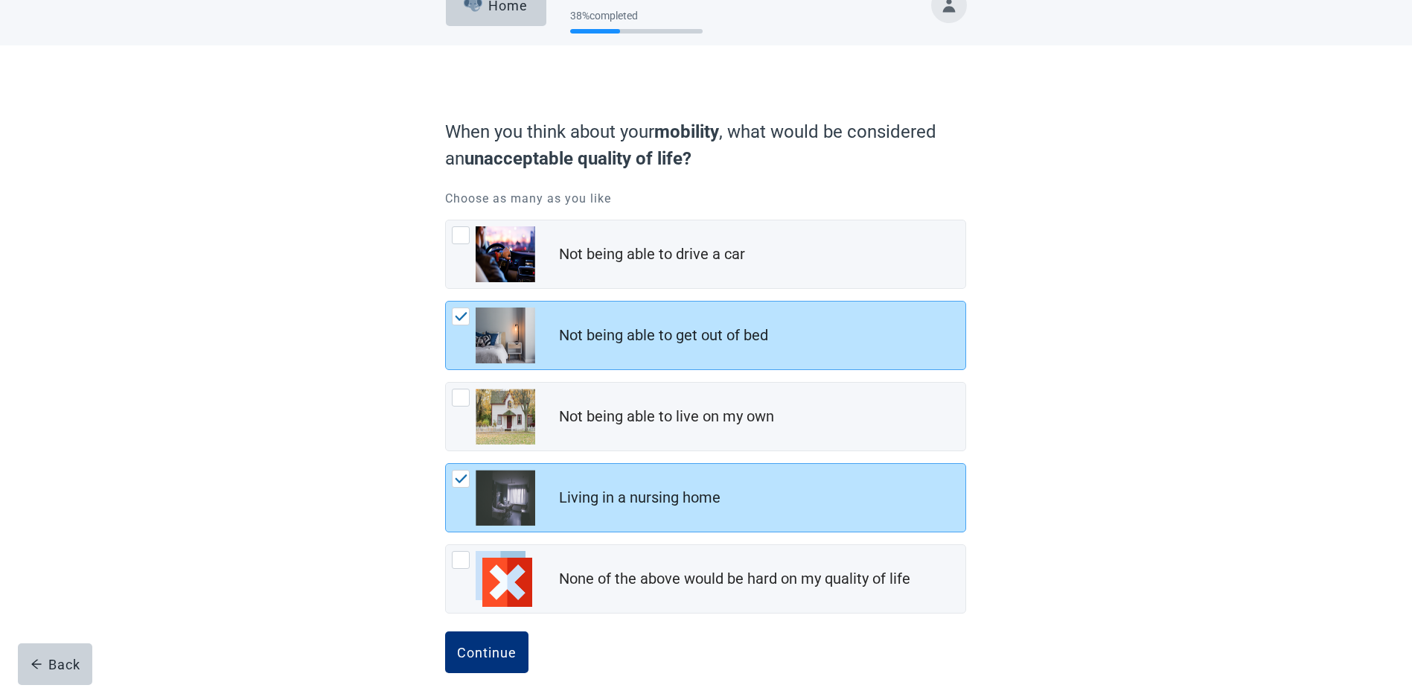
scroll to position [50, 0]
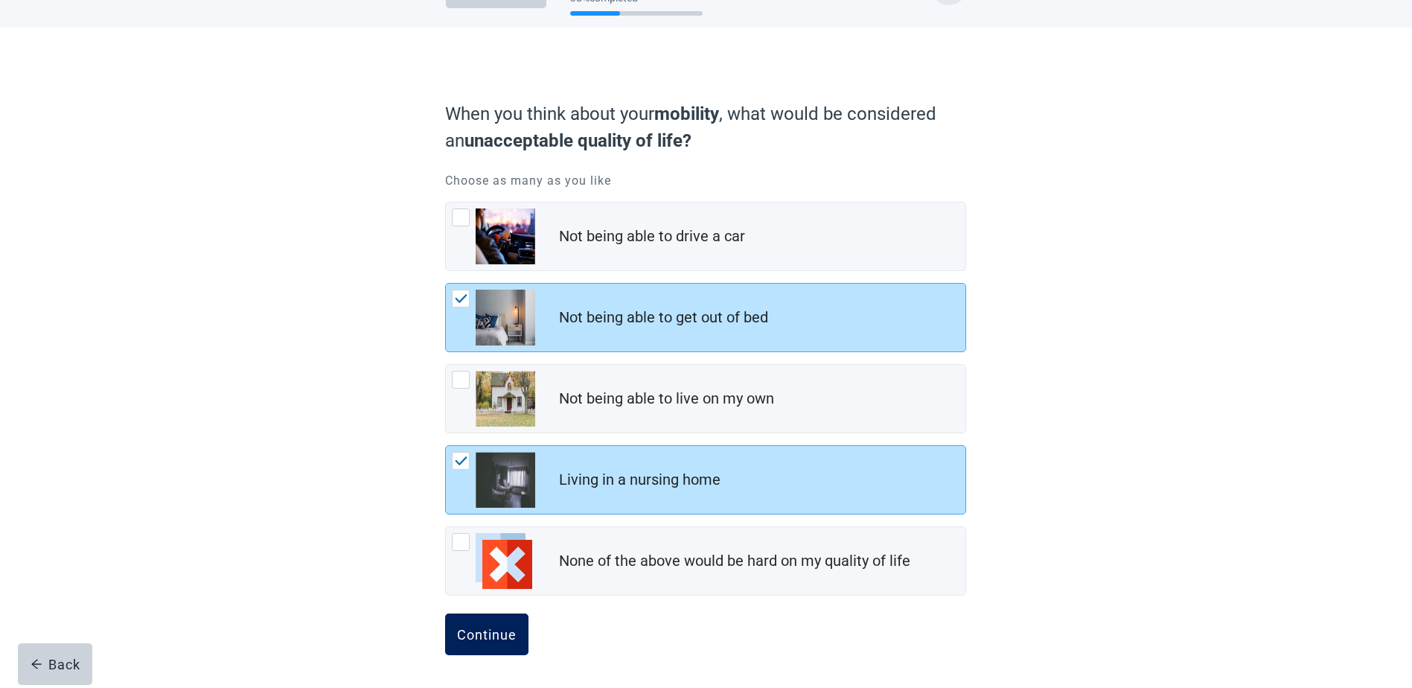
click at [488, 637] on div "Continue" at bounding box center [487, 634] width 60 height 15
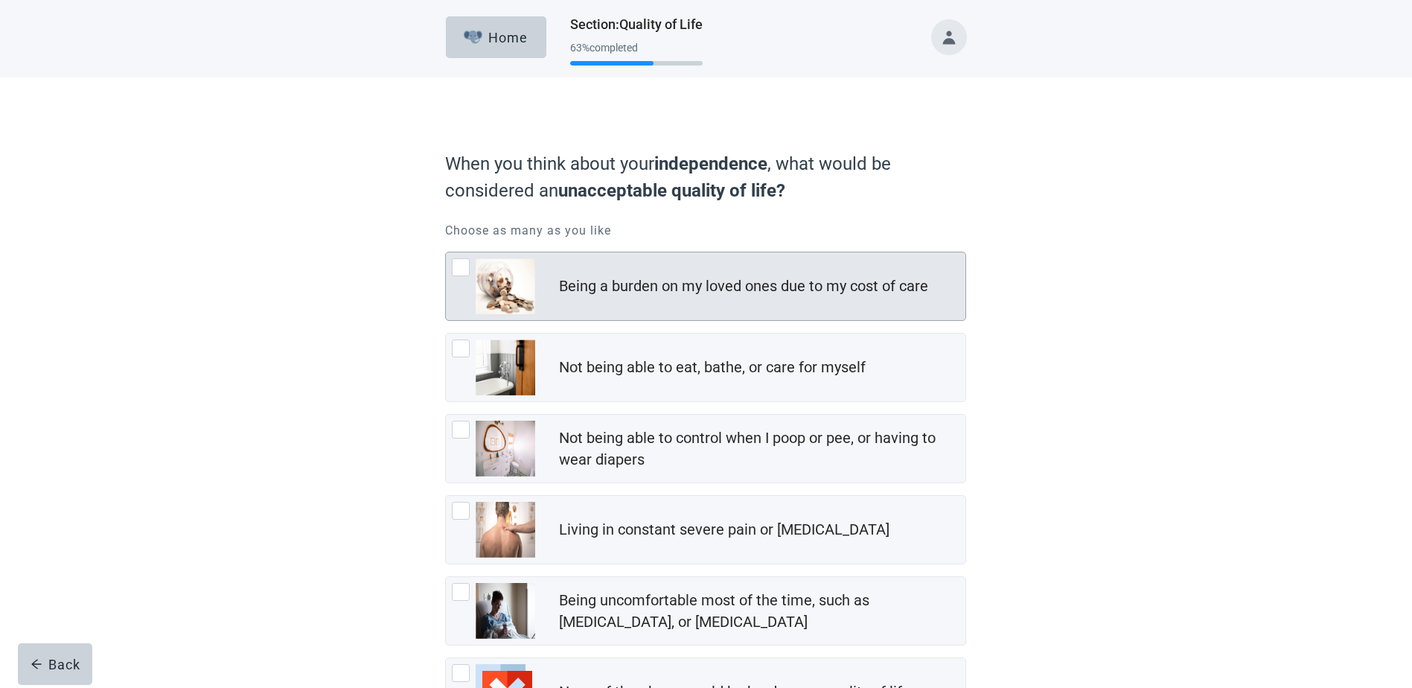
click at [460, 272] on div "Being a burden on my loved ones due to my cost of care, checkbox, not checked" at bounding box center [461, 267] width 18 height 18
click at [446, 252] on input "Being a burden on my loved ones due to my cost of care" at bounding box center [445, 252] width 1 height 1
checkbox input "true"
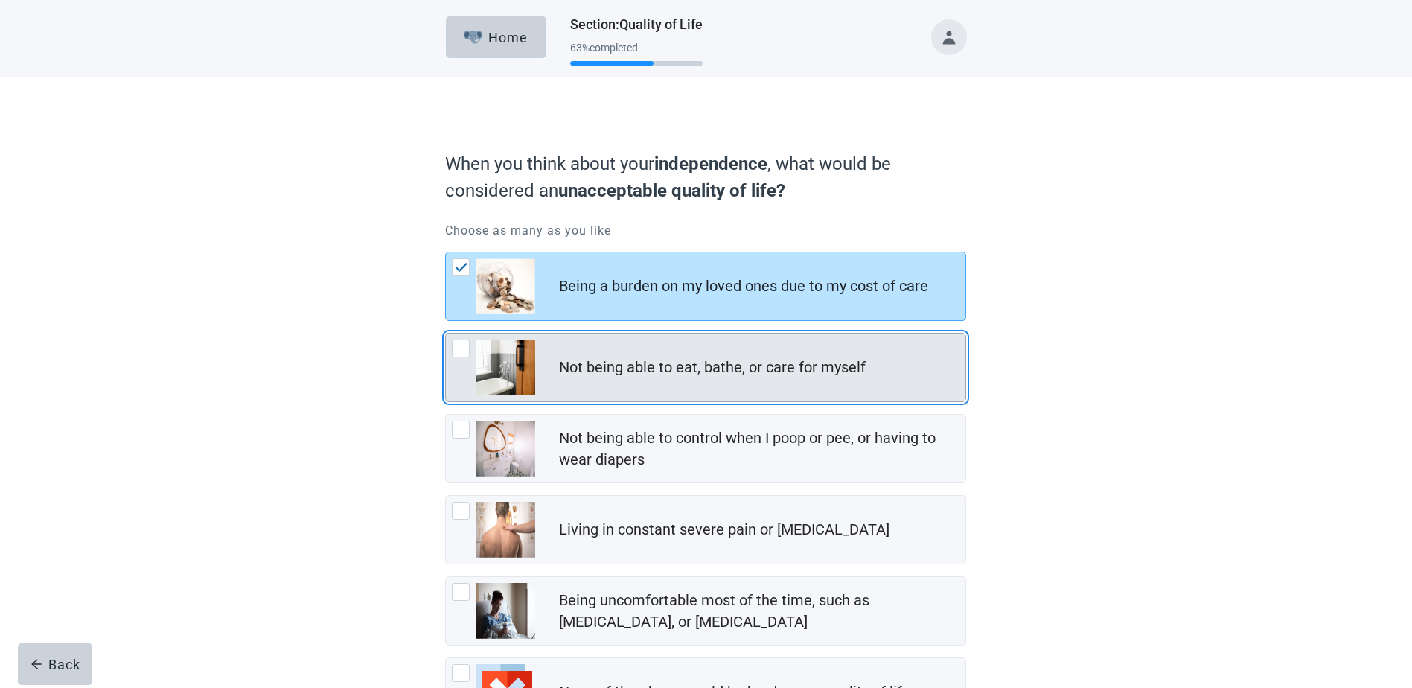
click at [456, 348] on div "Not being able to eat, bathe, or care for myself, checkbox, not checked" at bounding box center [461, 348] width 18 height 18
click at [446, 333] on input "Not being able to eat, bathe, or care for myself" at bounding box center [445, 333] width 1 height 1
checkbox input "true"
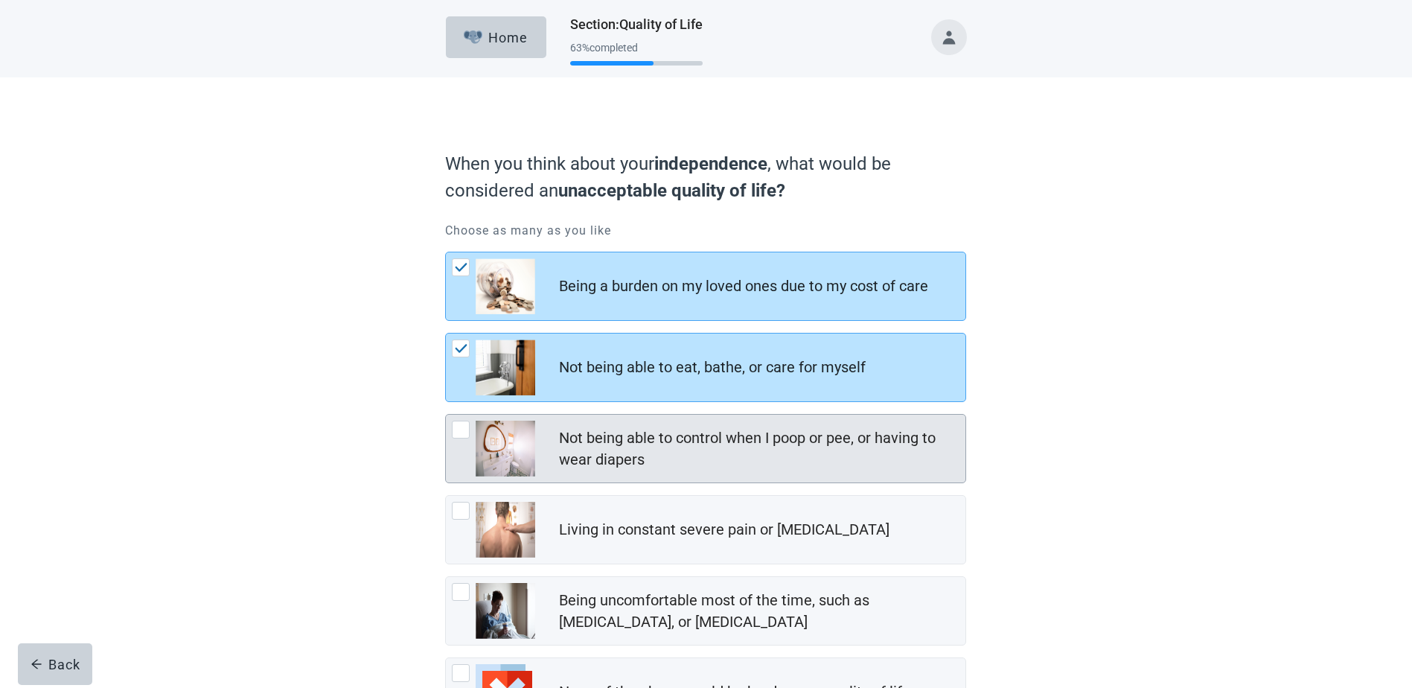
click at [462, 428] on div "Not being able to control when I poop or pee, or having to wear diapers, checkb…" at bounding box center [461, 430] width 18 height 18
click at [446, 415] on input "Not being able to control when I poop or pee, or having to wear diapers" at bounding box center [445, 414] width 1 height 1
checkbox input "true"
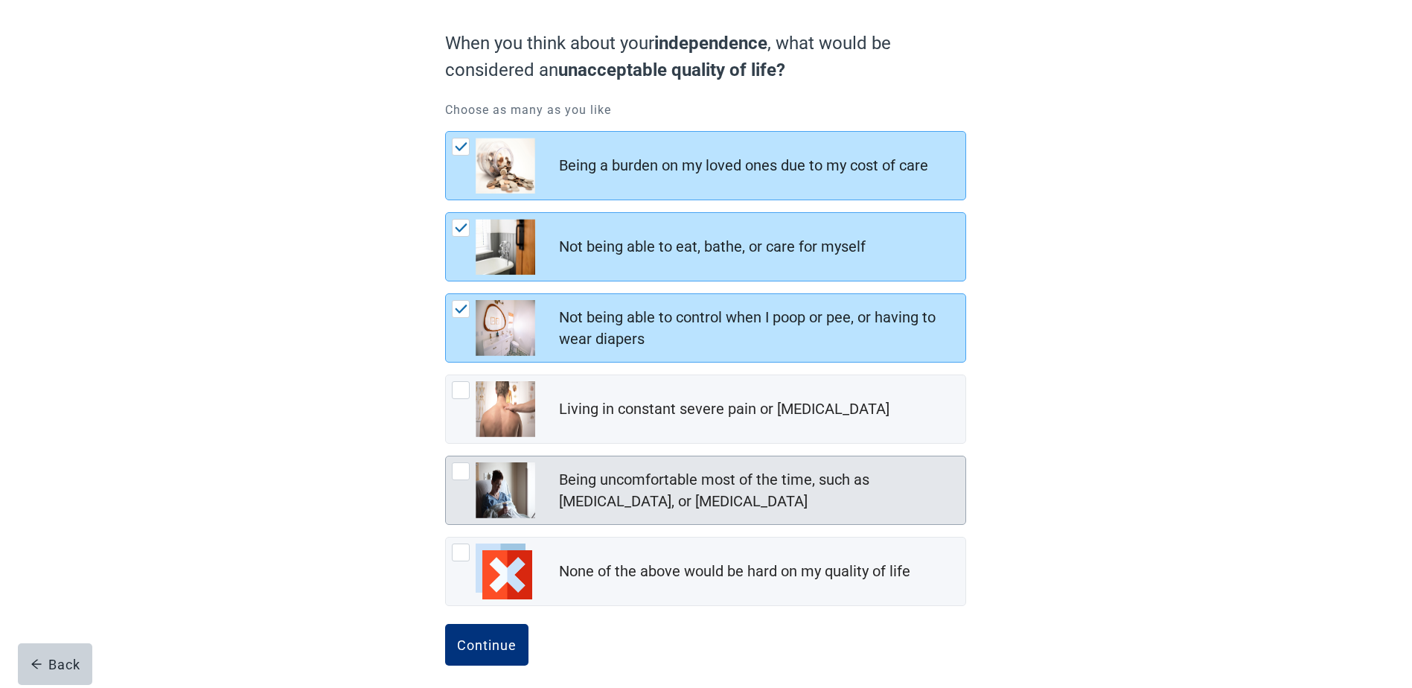
scroll to position [131, 0]
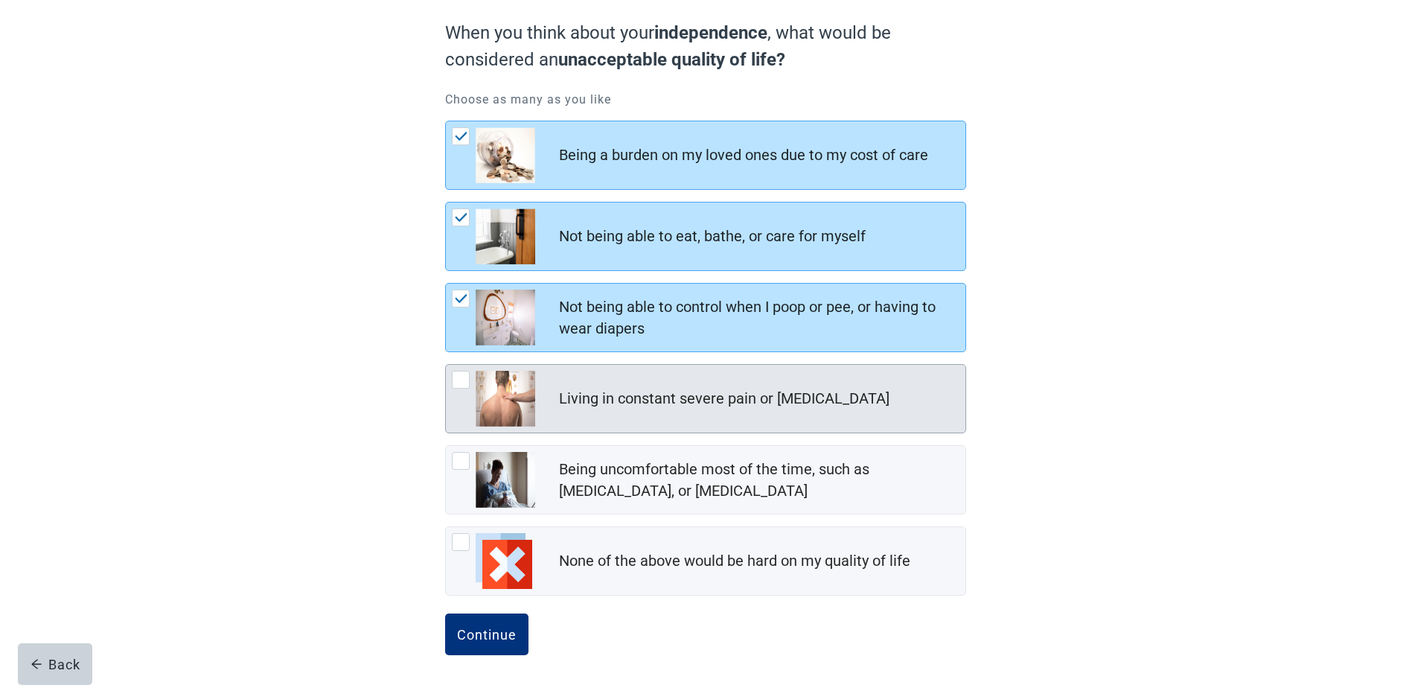
click at [461, 378] on div "Living in constant severe pain or shortness of breath, checkbox, not checked" at bounding box center [461, 380] width 18 height 18
click at [446, 365] on input "Living in constant severe pain or [MEDICAL_DATA]" at bounding box center [445, 364] width 1 height 1
checkbox input "true"
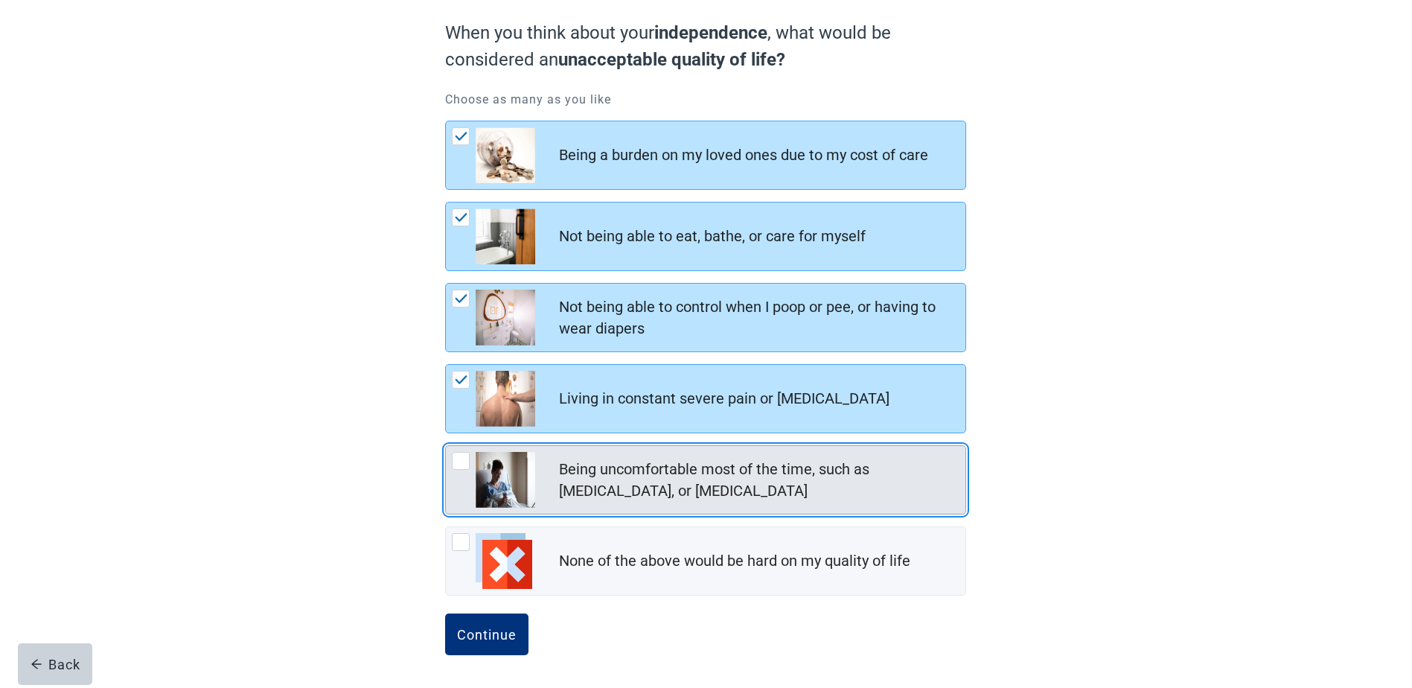
click at [466, 456] on div "Being uncomfortable most of the time, such as nausea, vomiting, or diarrhea, ch…" at bounding box center [461, 461] width 18 height 18
click at [446, 446] on input "Being uncomfortable most of the time, such as [MEDICAL_DATA], or [MEDICAL_DATA]" at bounding box center [445, 445] width 1 height 1
checkbox input "true"
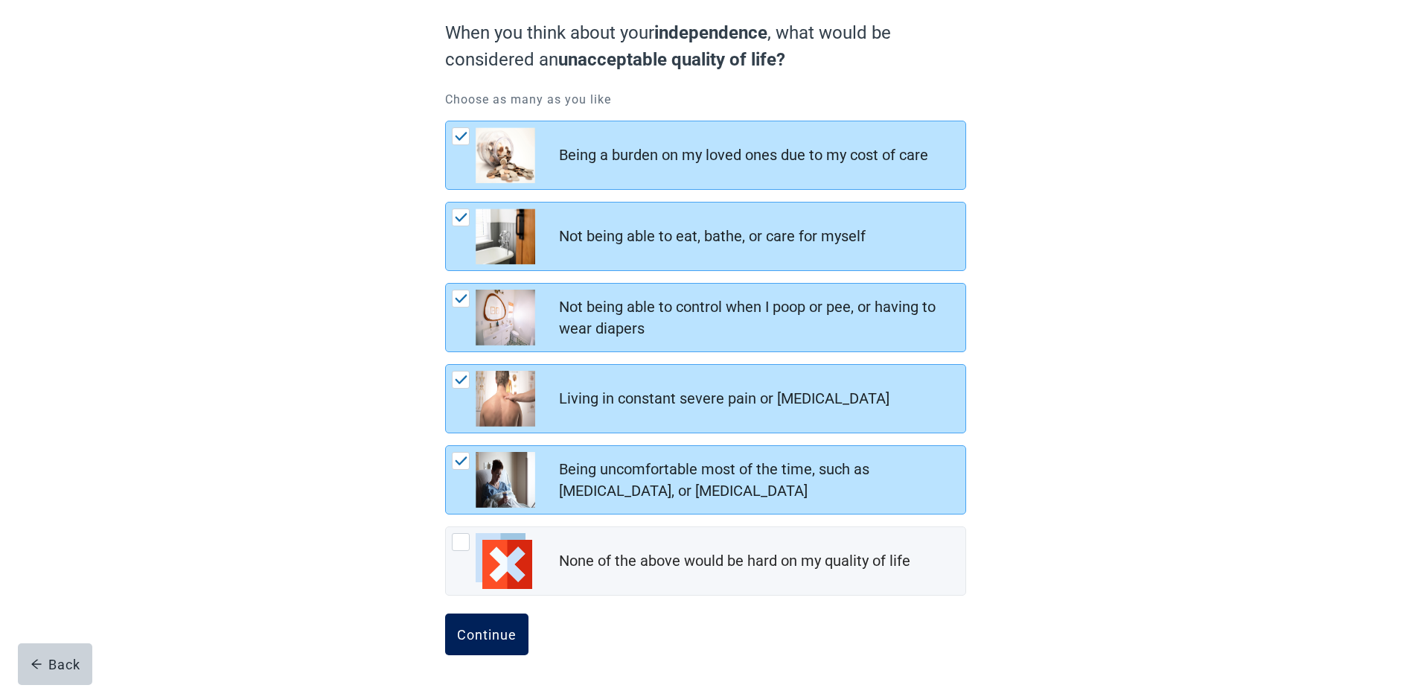
click at [489, 634] on div "Continue" at bounding box center [487, 634] width 60 height 15
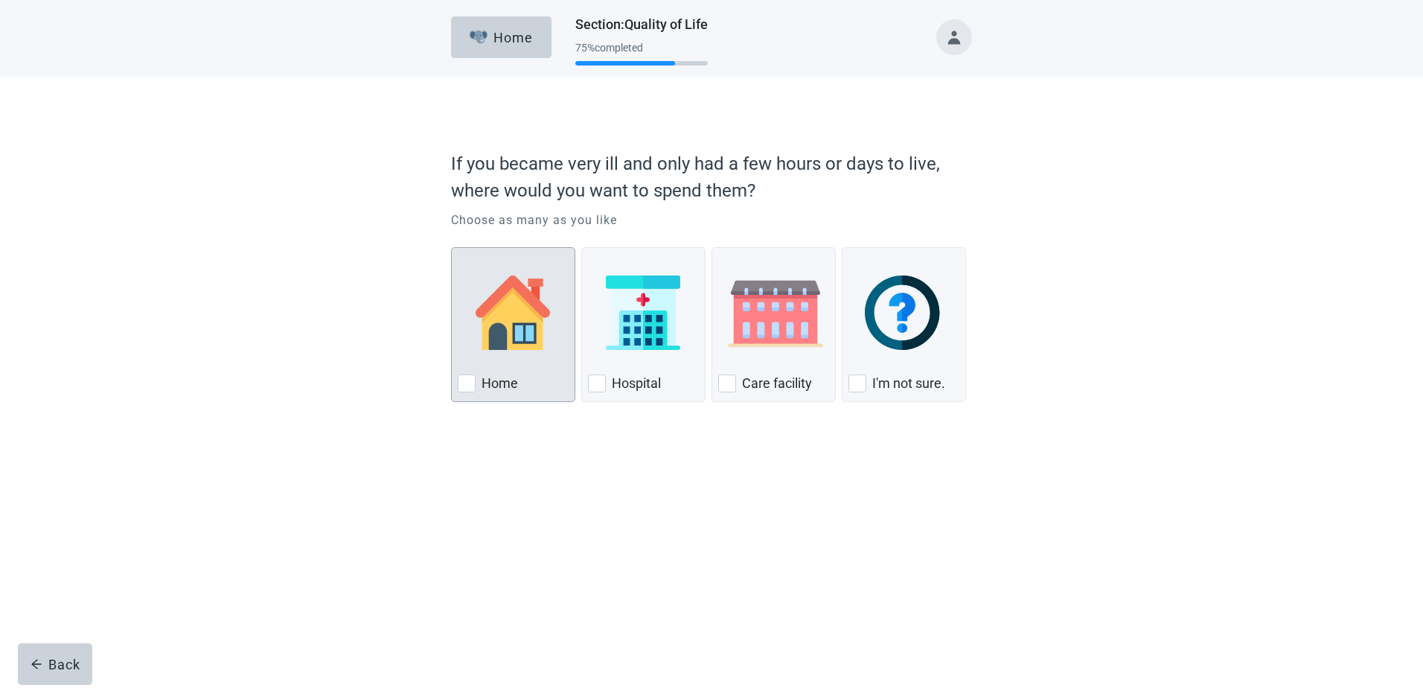
click at [464, 386] on div "Home, checkbox, not checked" at bounding box center [467, 383] width 18 height 18
click at [452, 248] on input "Home" at bounding box center [451, 247] width 1 height 1
checkbox input "true"
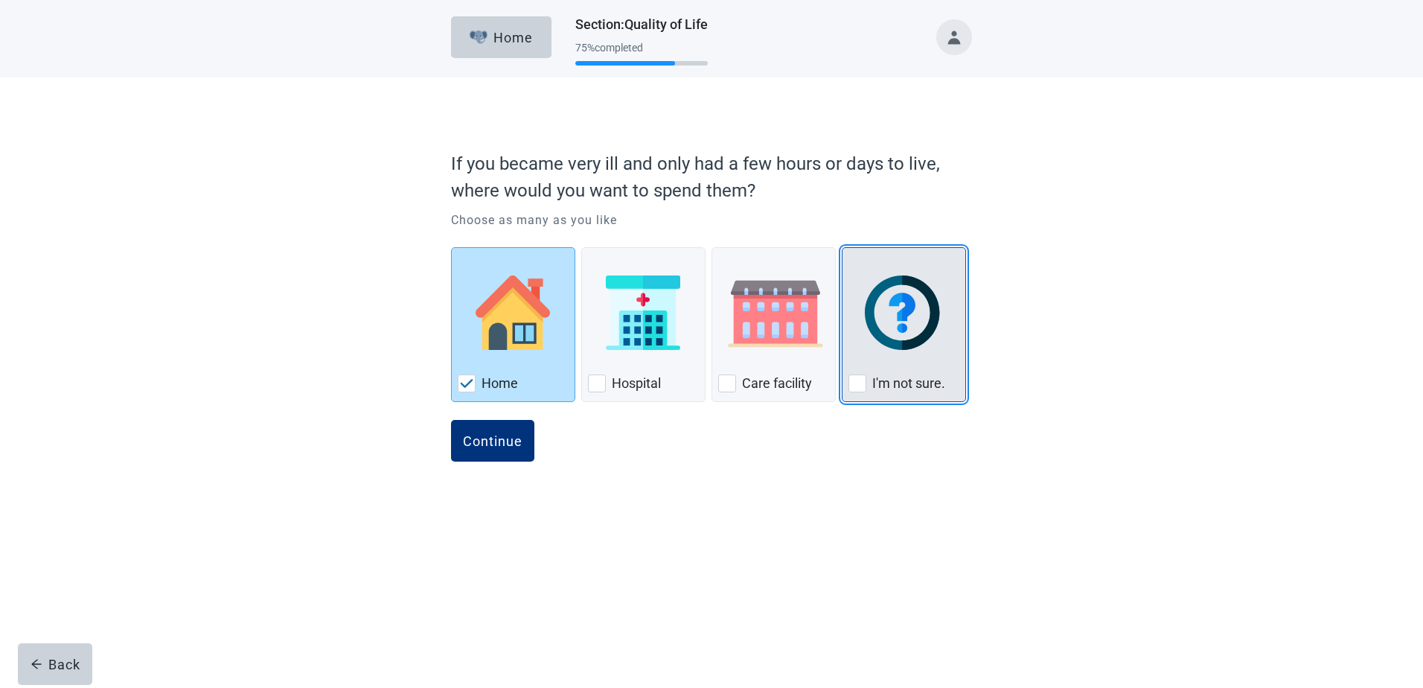
click at [854, 386] on div "I'm not sure., checkbox, not checked" at bounding box center [858, 383] width 18 height 18
click at [843, 248] on input "I'm not sure." at bounding box center [842, 247] width 1 height 1
checkbox input "true"
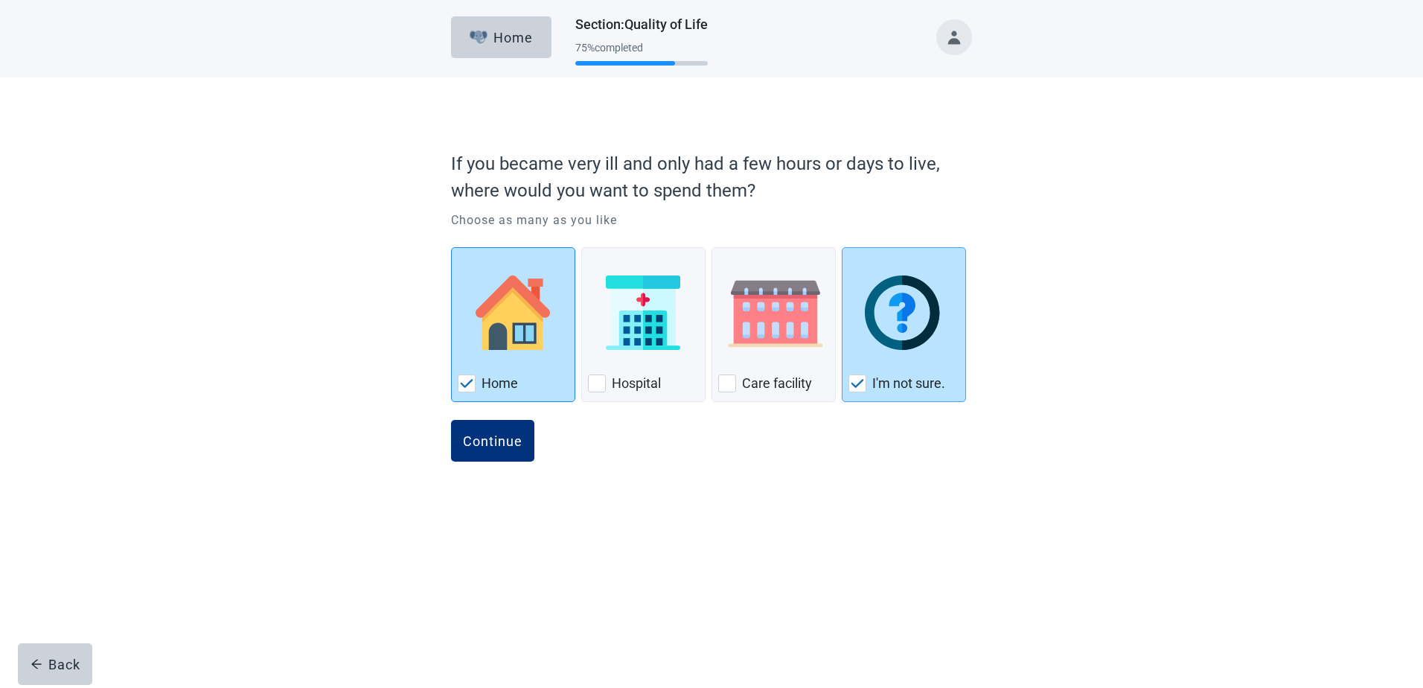
click at [470, 384] on img "Home, checkbox, checked" at bounding box center [466, 383] width 13 height 9
click at [452, 248] on input "Home" at bounding box center [451, 247] width 1 height 1
checkbox input "false"
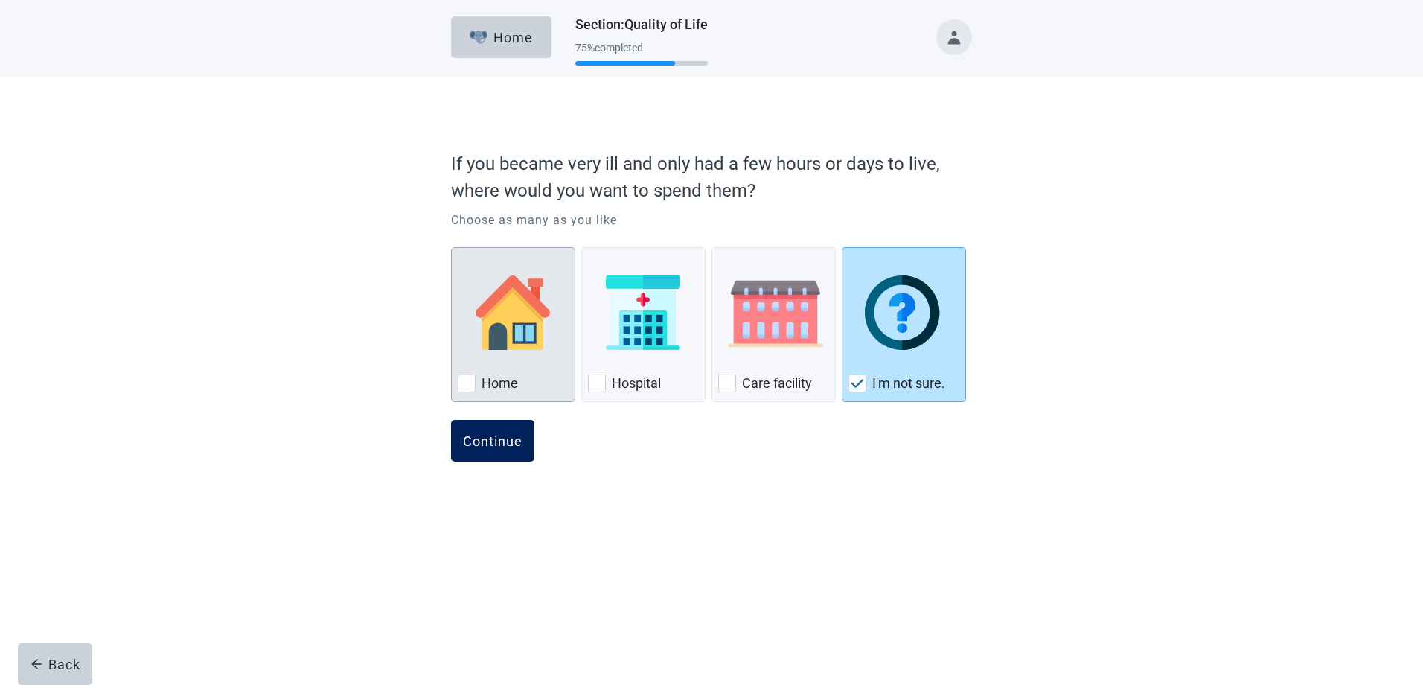
click at [488, 441] on div "Continue" at bounding box center [493, 440] width 60 height 15
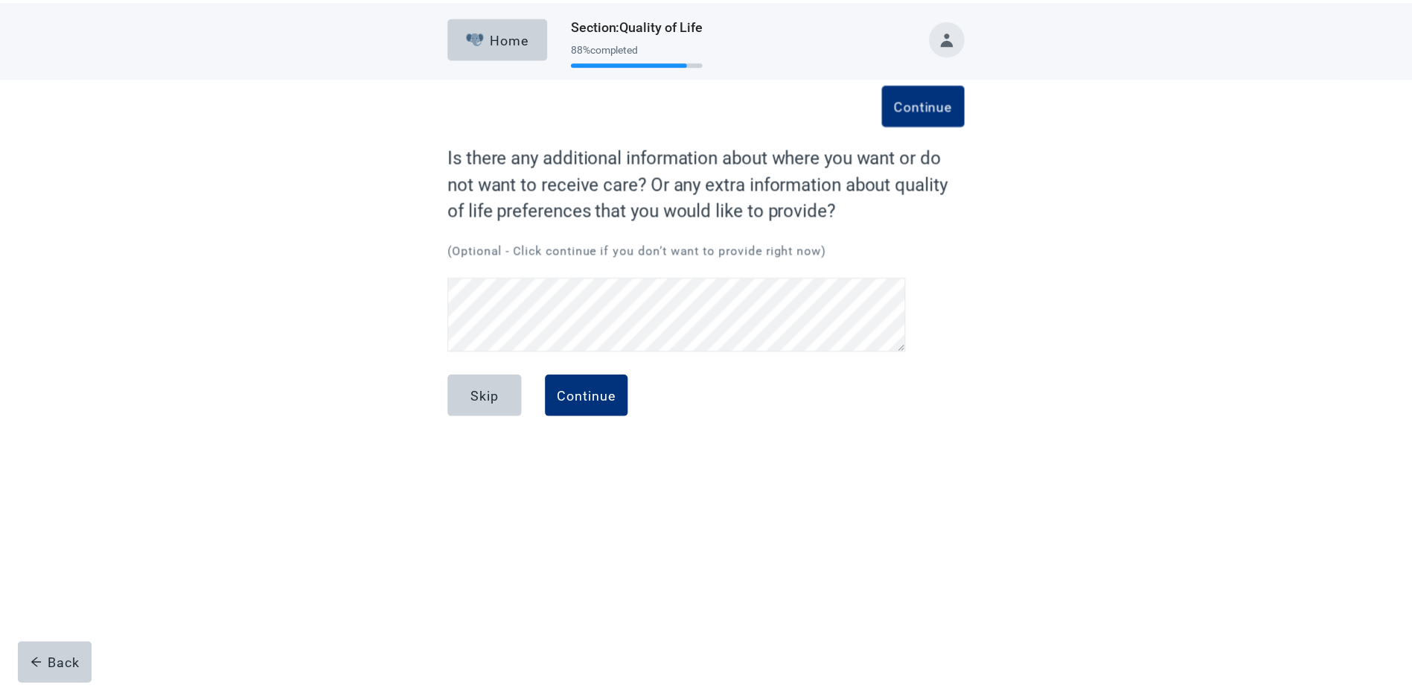
scroll to position [31, 0]
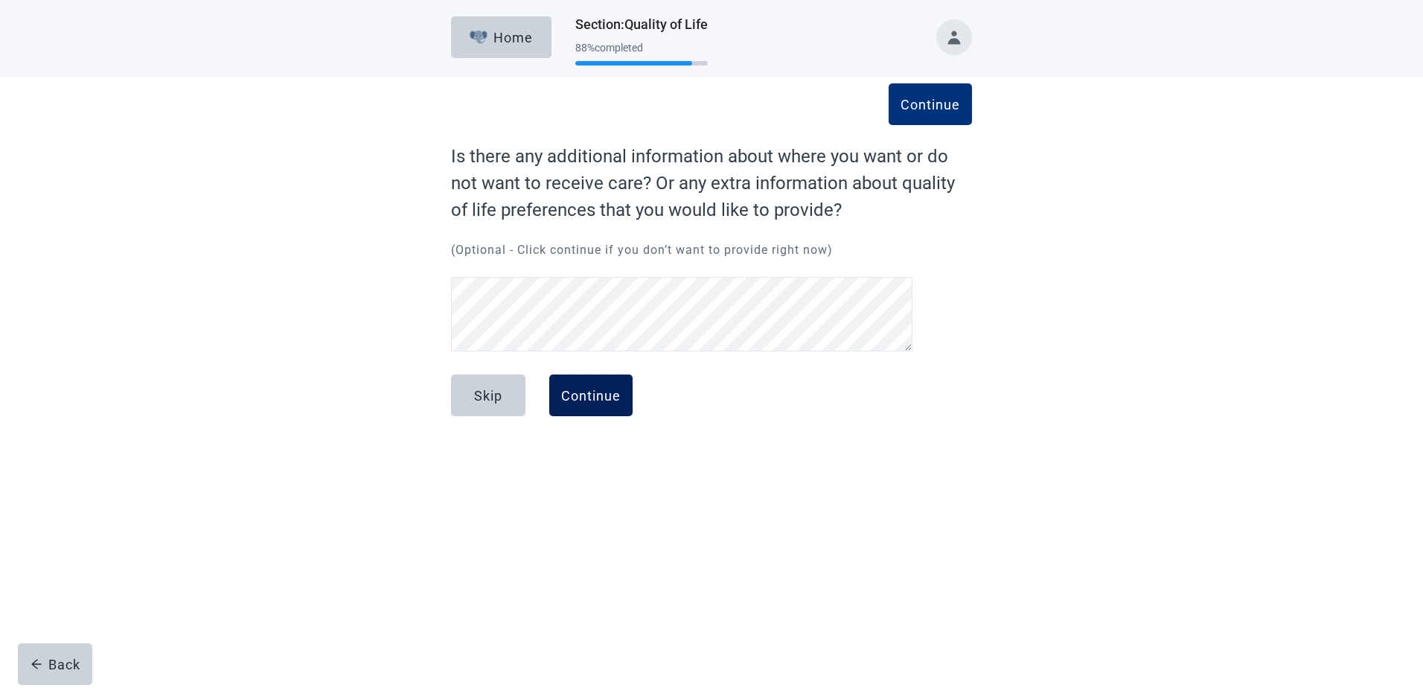
click at [596, 400] on div "Continue" at bounding box center [591, 395] width 60 height 15
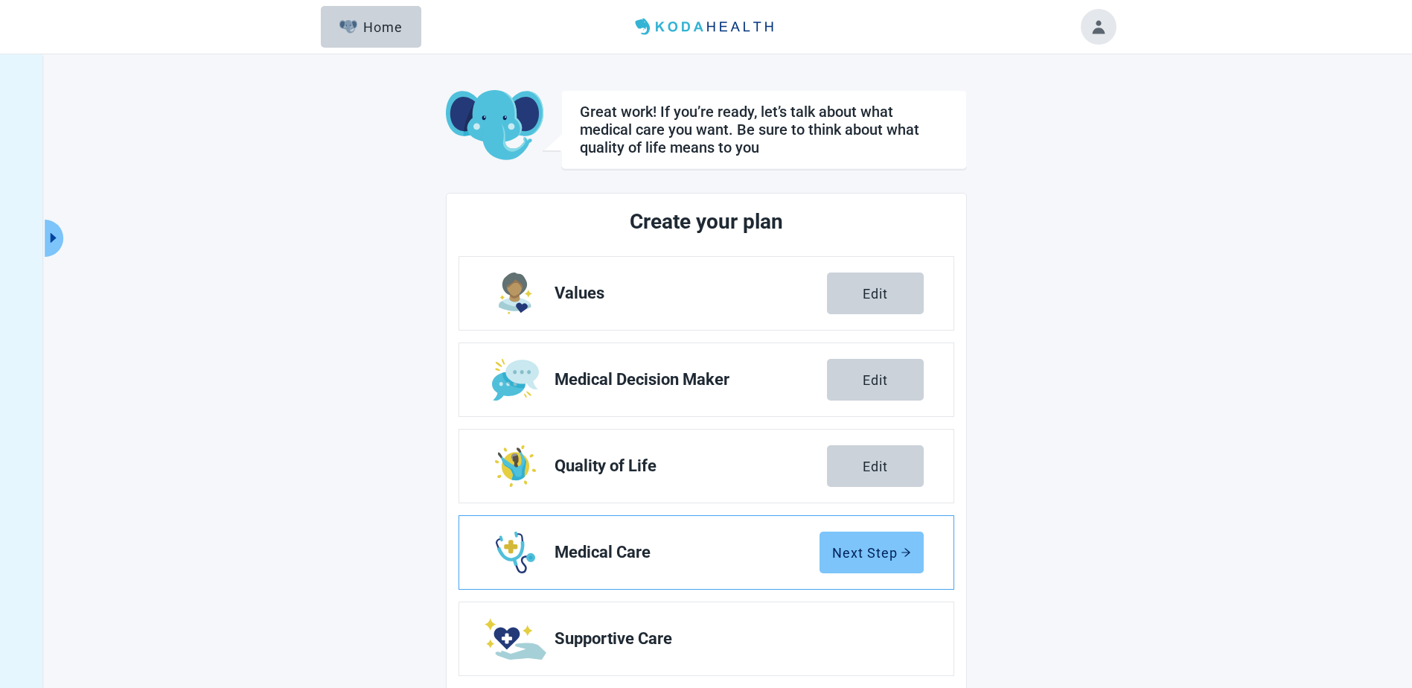
click at [867, 558] on div "Next Step" at bounding box center [871, 552] width 79 height 15
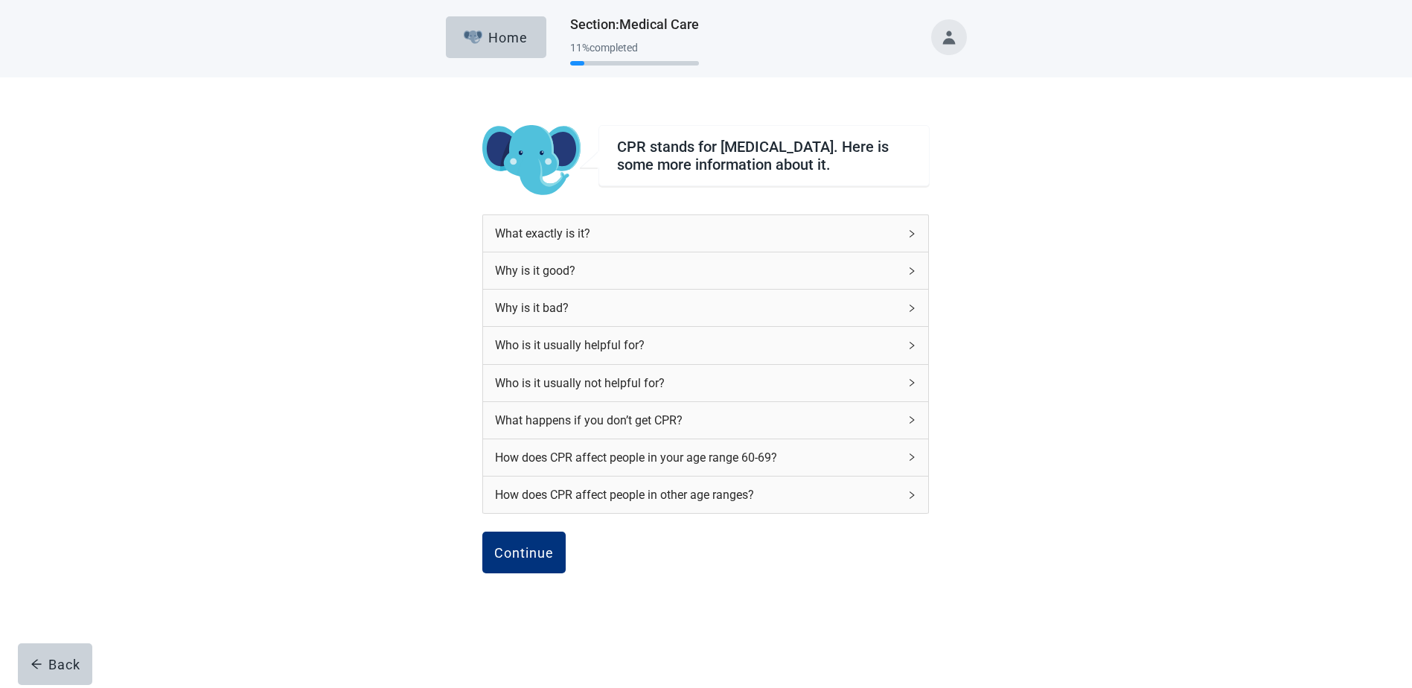
click at [912, 313] on icon "right" at bounding box center [911, 308] width 9 height 9
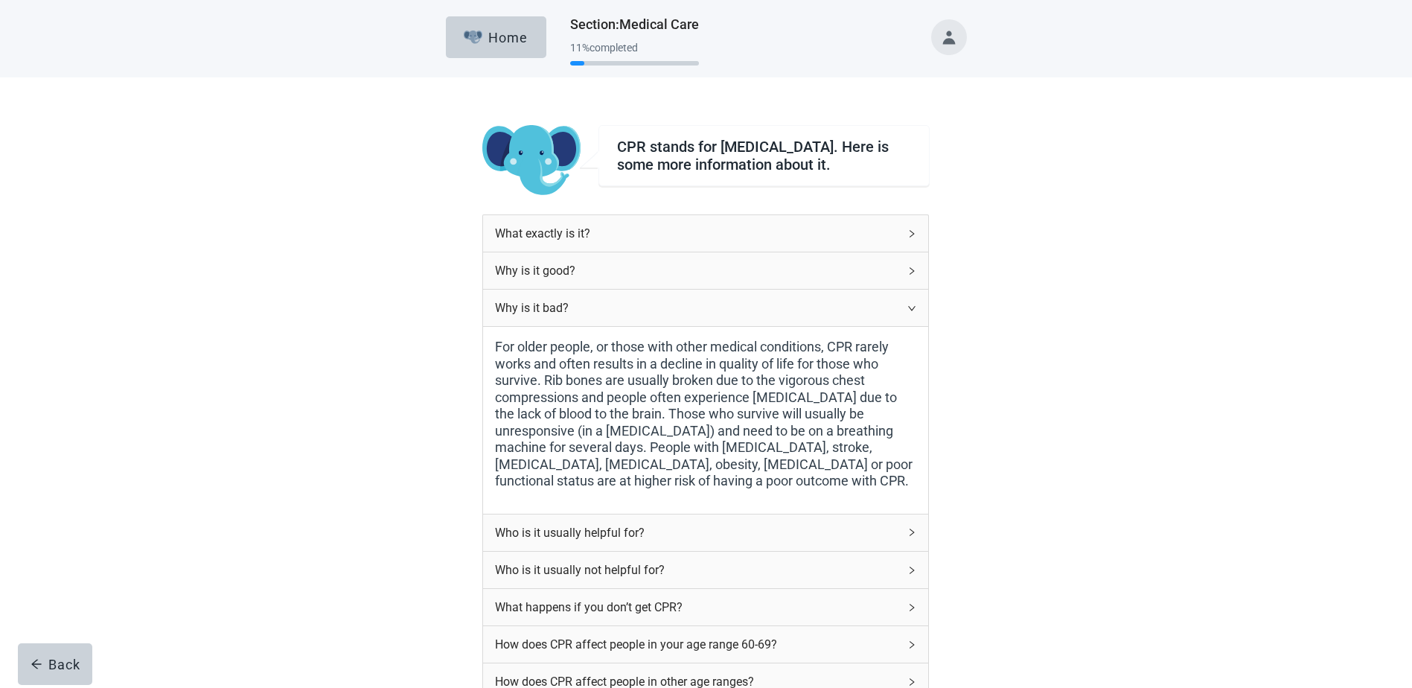
click at [914, 313] on icon "right" at bounding box center [911, 308] width 9 height 9
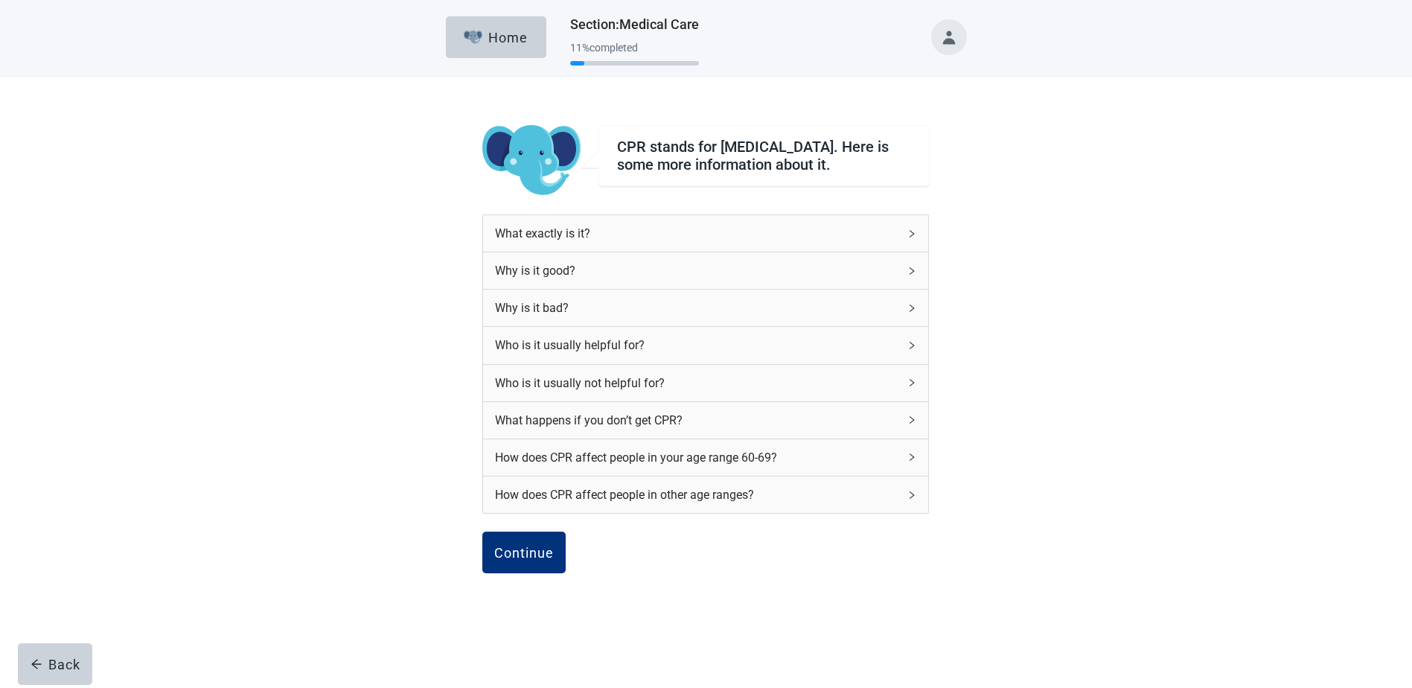
click at [913, 350] on icon "right" at bounding box center [911, 345] width 9 height 9
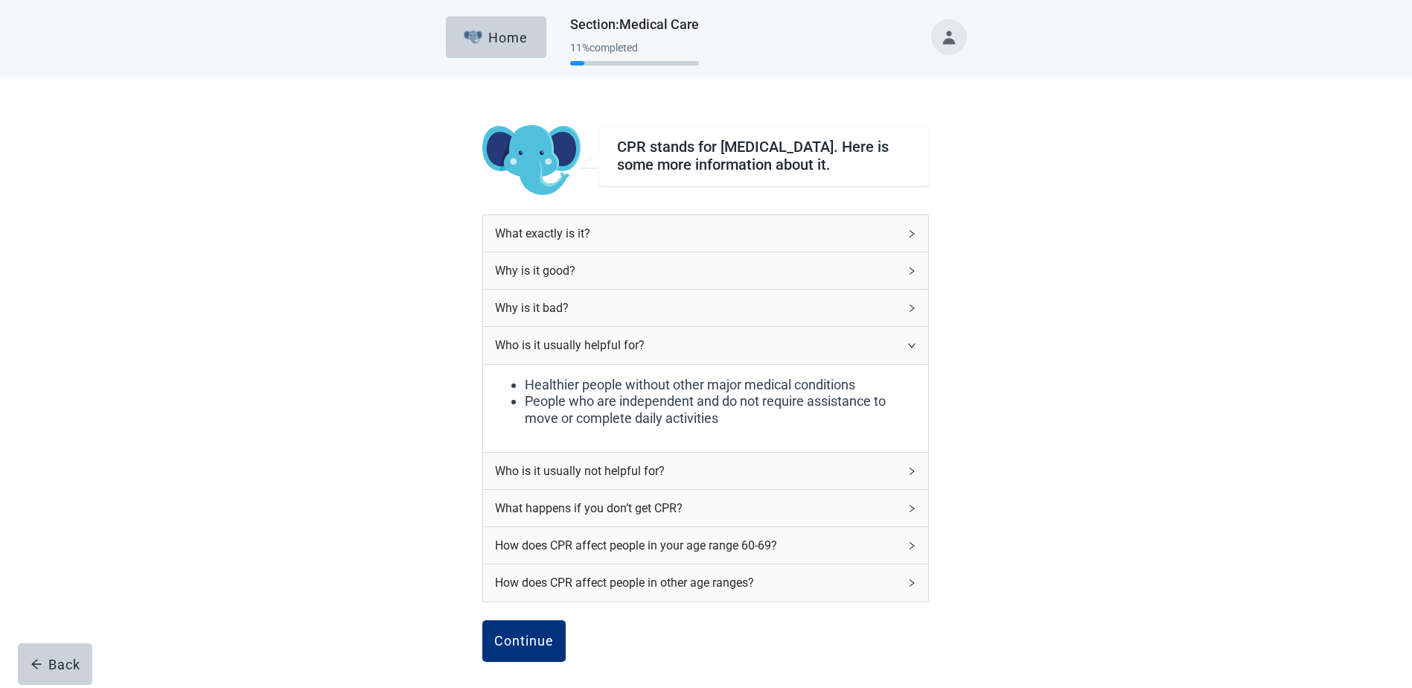
click at [913, 348] on icon "right" at bounding box center [911, 345] width 7 height 4
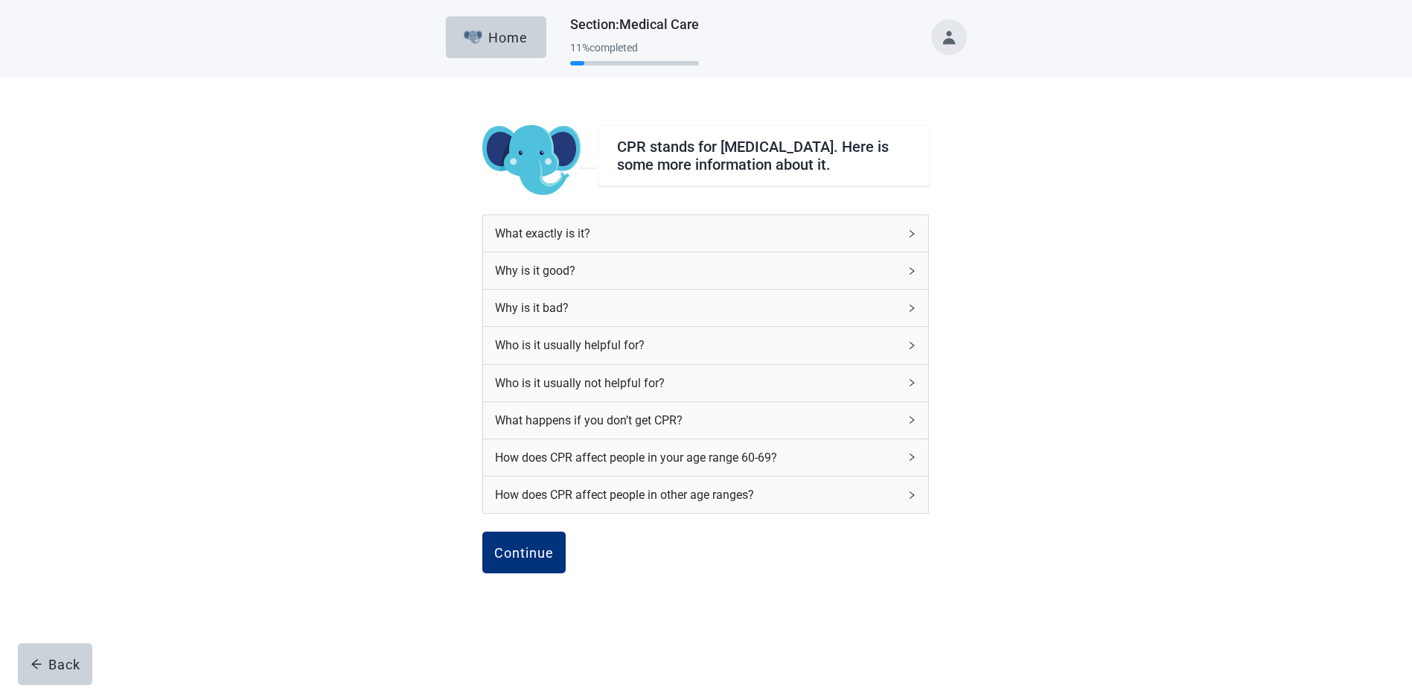
click at [910, 462] on icon "right" at bounding box center [911, 457] width 9 height 9
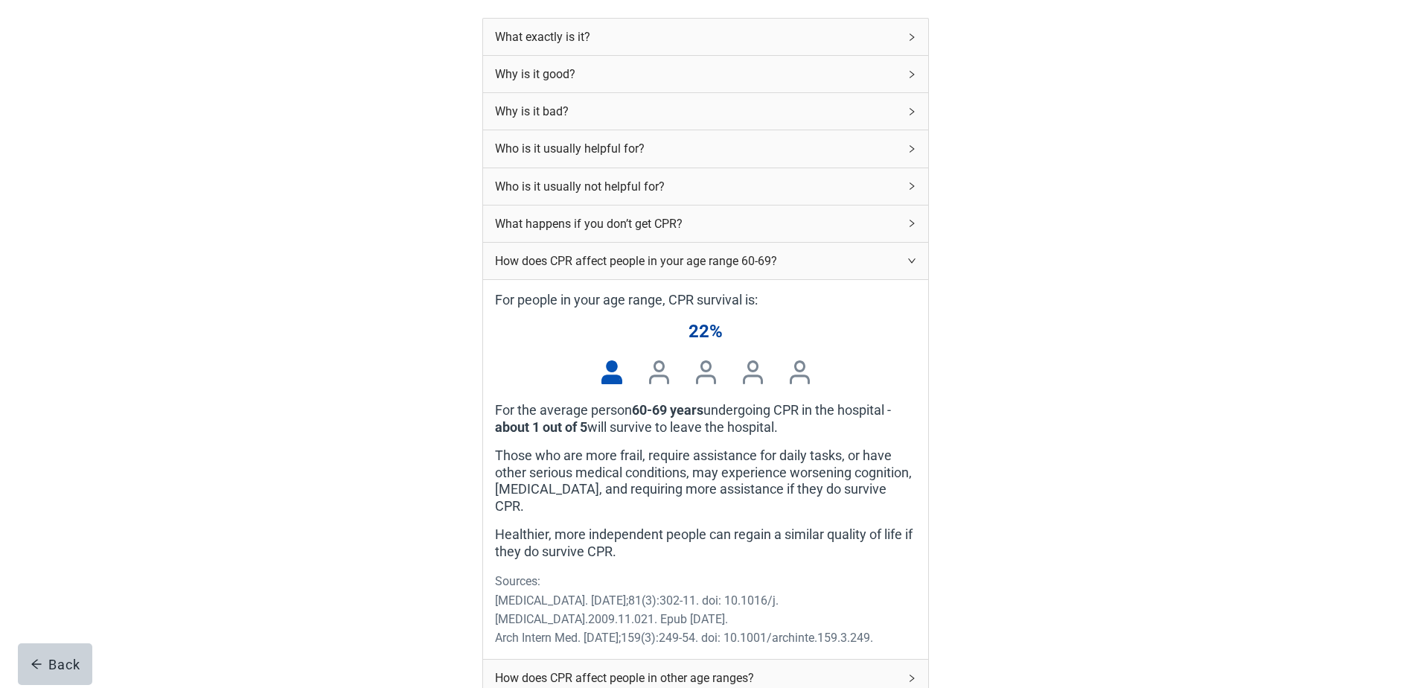
scroll to position [223, 0]
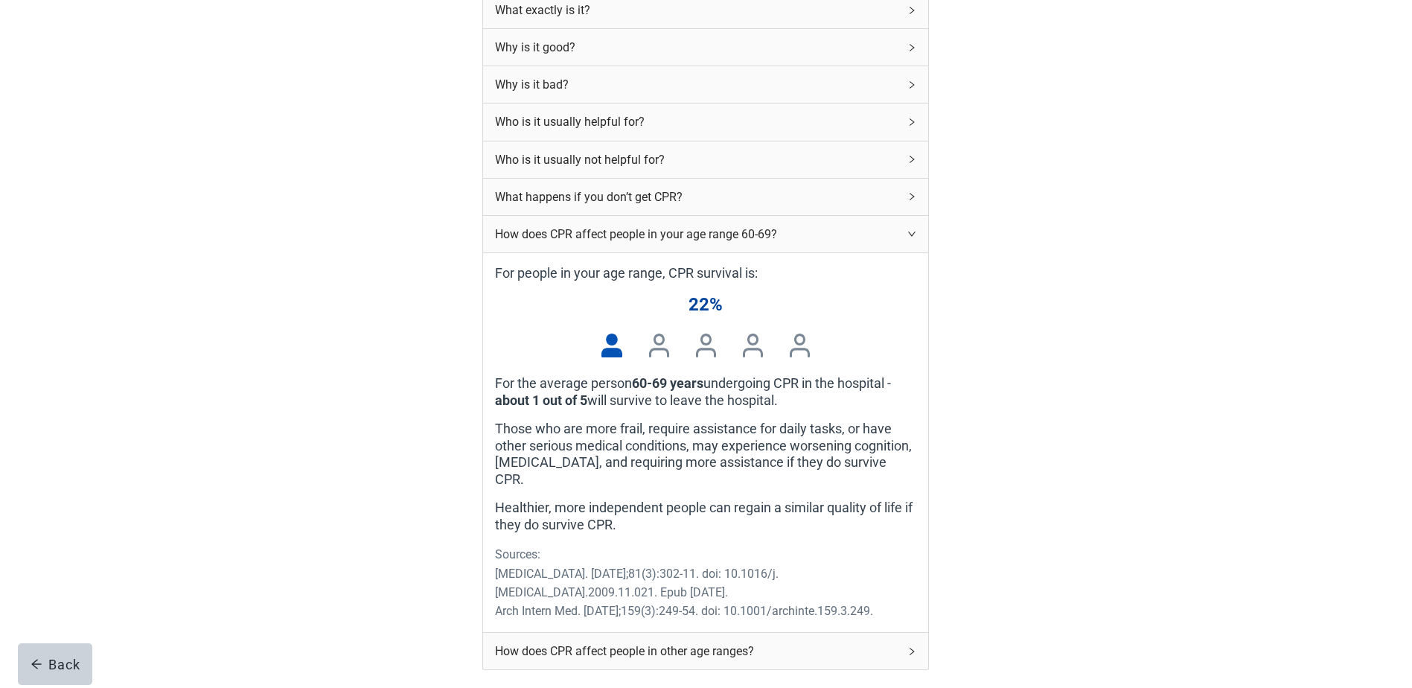
click at [912, 238] on icon "right" at bounding box center [911, 233] width 9 height 9
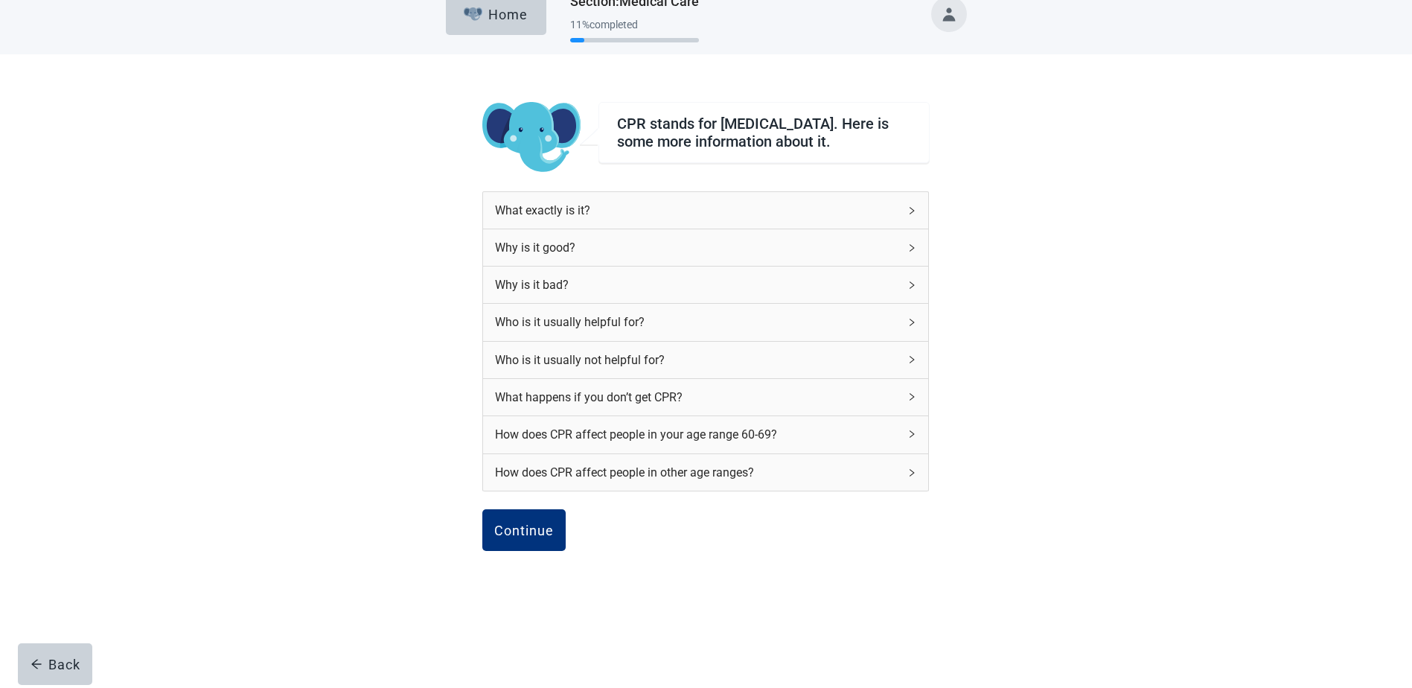
scroll to position [30, 0]
click at [531, 532] on div "Continue" at bounding box center [524, 530] width 60 height 15
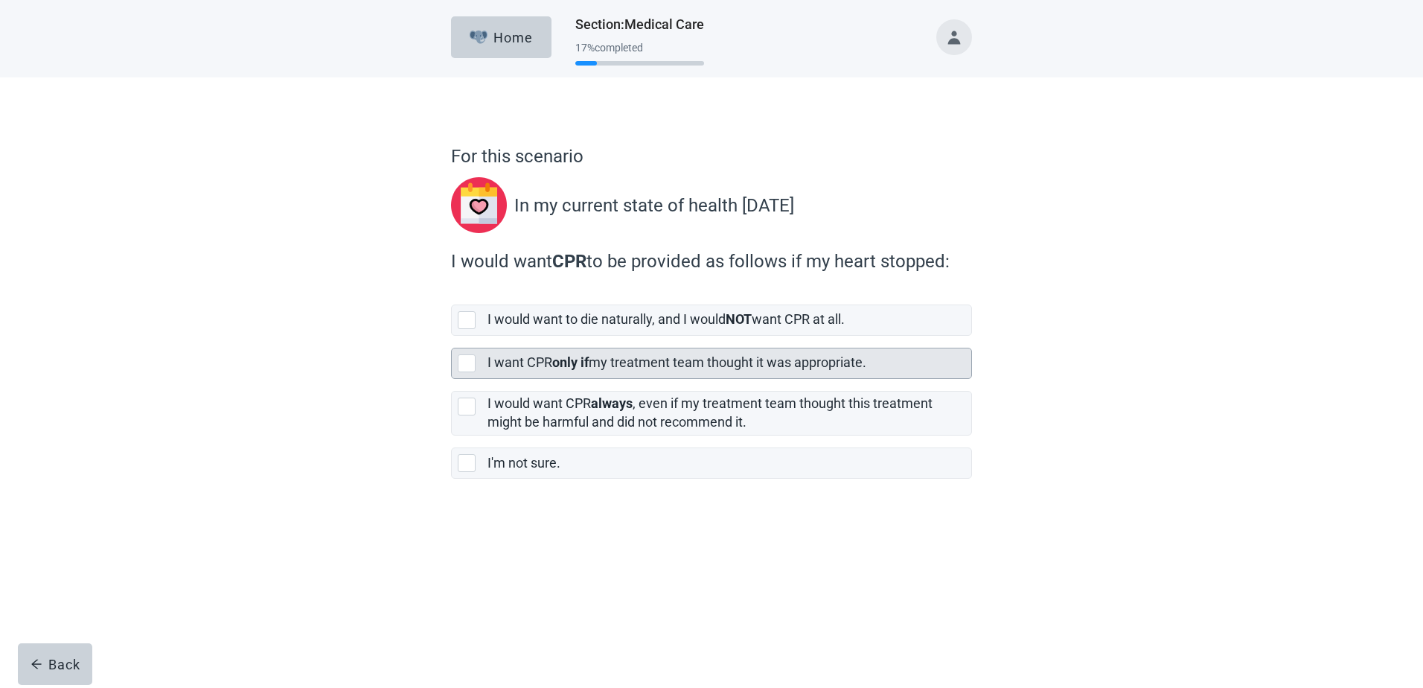
click at [470, 368] on div "[object Object], checkbox, not selected" at bounding box center [467, 363] width 18 height 18
click at [452, 336] on input "I want CPR only if my treatment team thought it was appropriate." at bounding box center [451, 336] width 1 height 1
checkbox input "true"
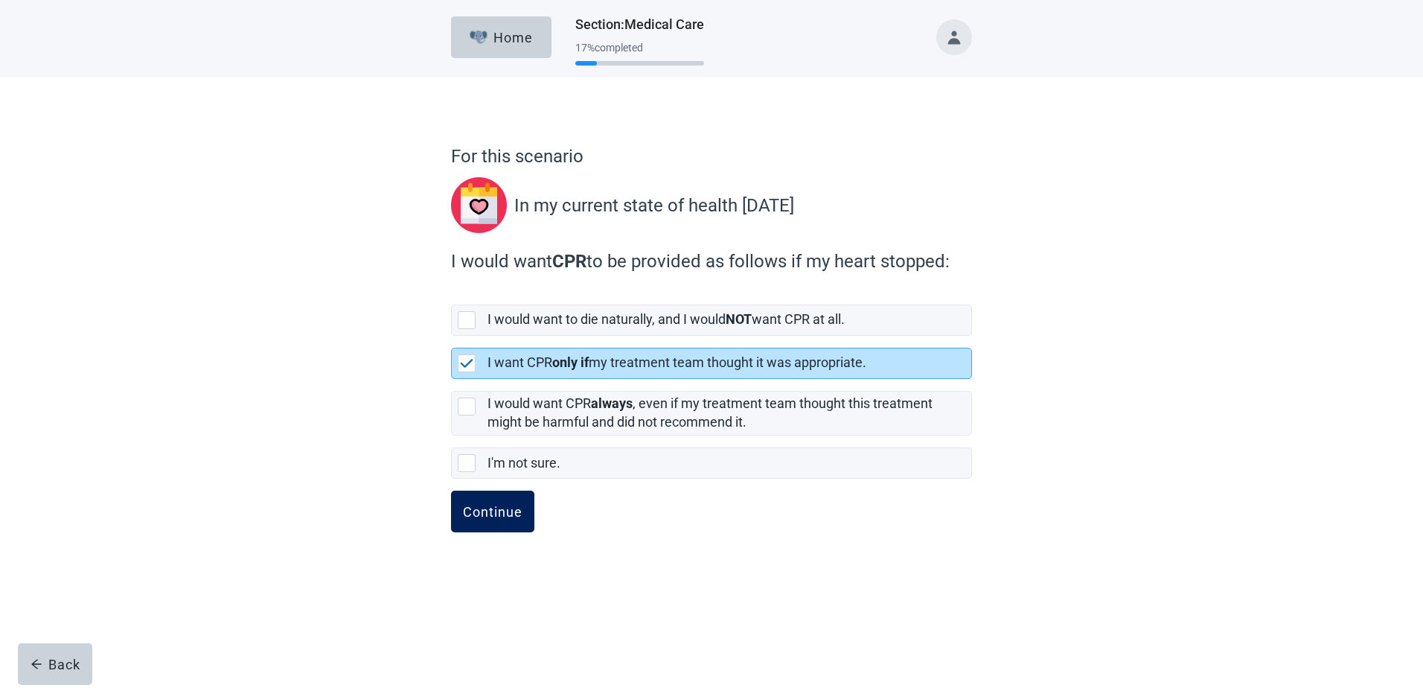
click at [510, 514] on div "Continue" at bounding box center [493, 511] width 60 height 15
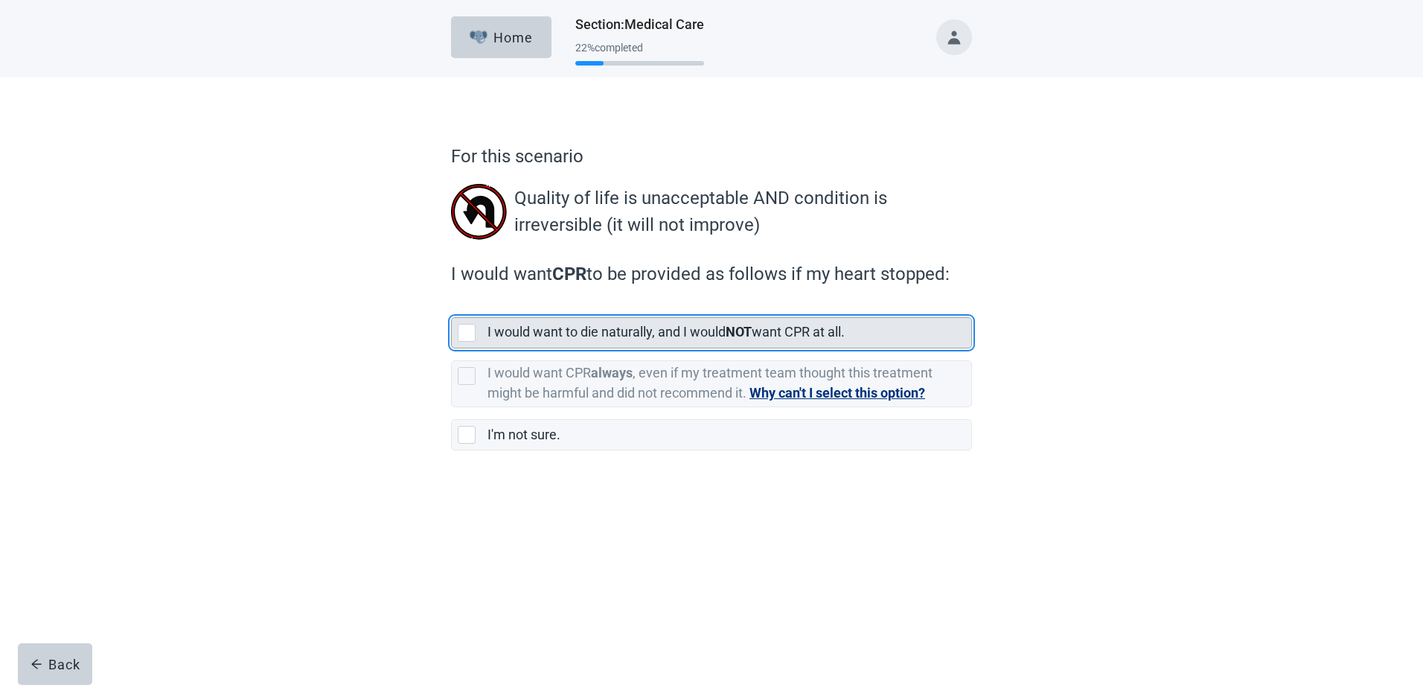
click at [470, 335] on div "[object Object], checkbox, not selected" at bounding box center [467, 333] width 18 height 18
click at [452, 306] on input "I would want to die naturally, and I would NOT want CPR at all." at bounding box center [451, 305] width 1 height 1
checkbox input "true"
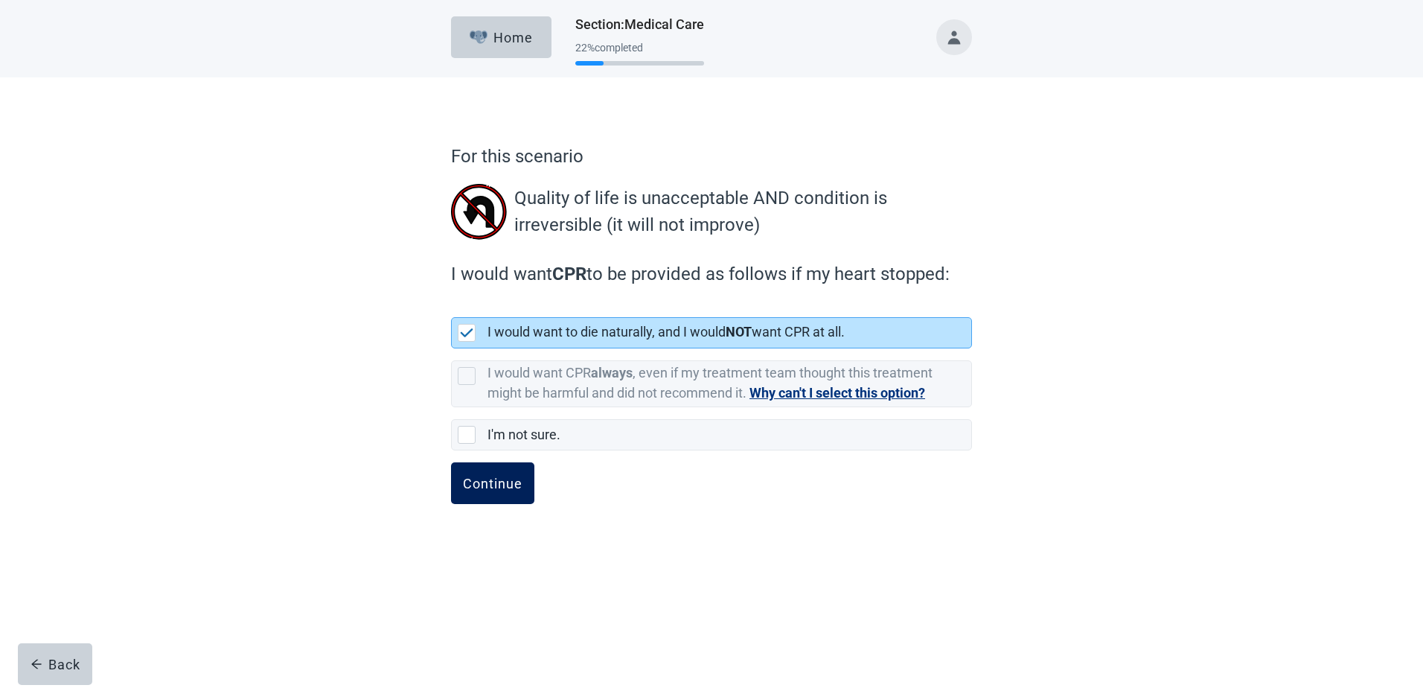
click at [498, 489] on div "Continue" at bounding box center [493, 483] width 60 height 15
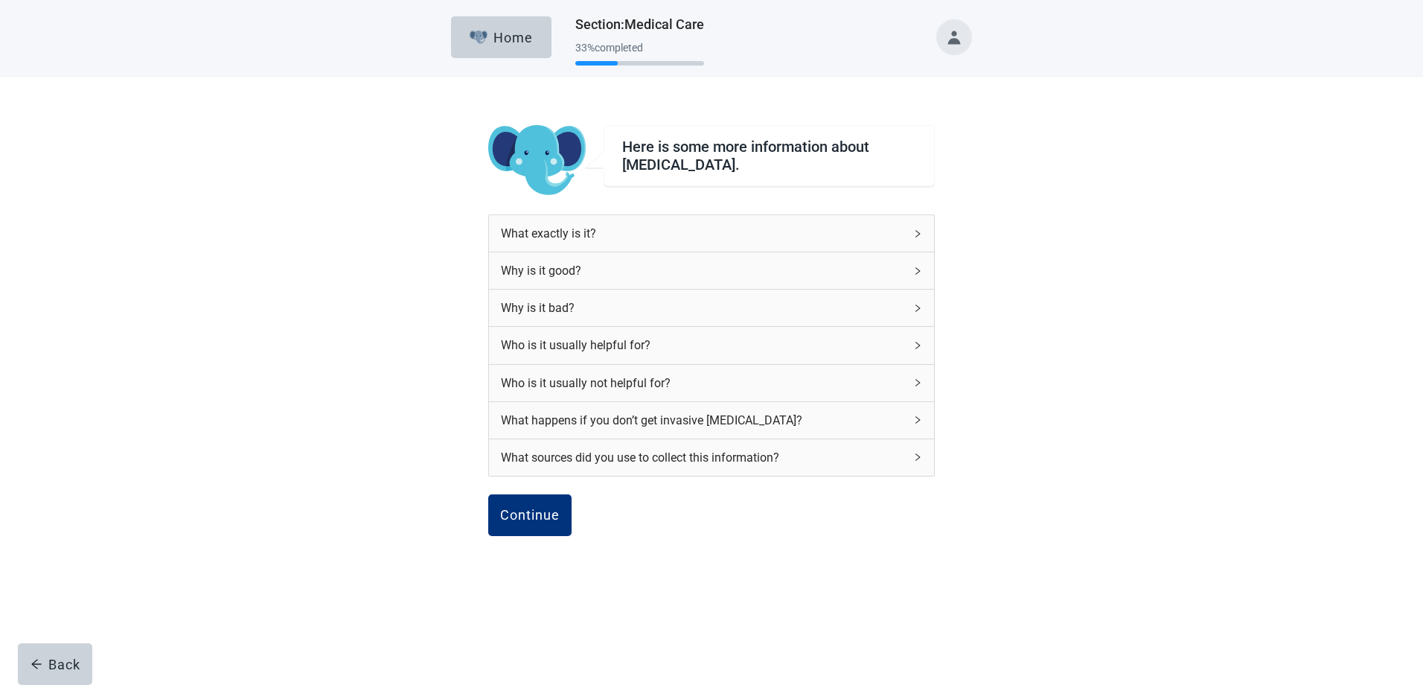
click at [920, 383] on icon "right" at bounding box center [918, 382] width 4 height 7
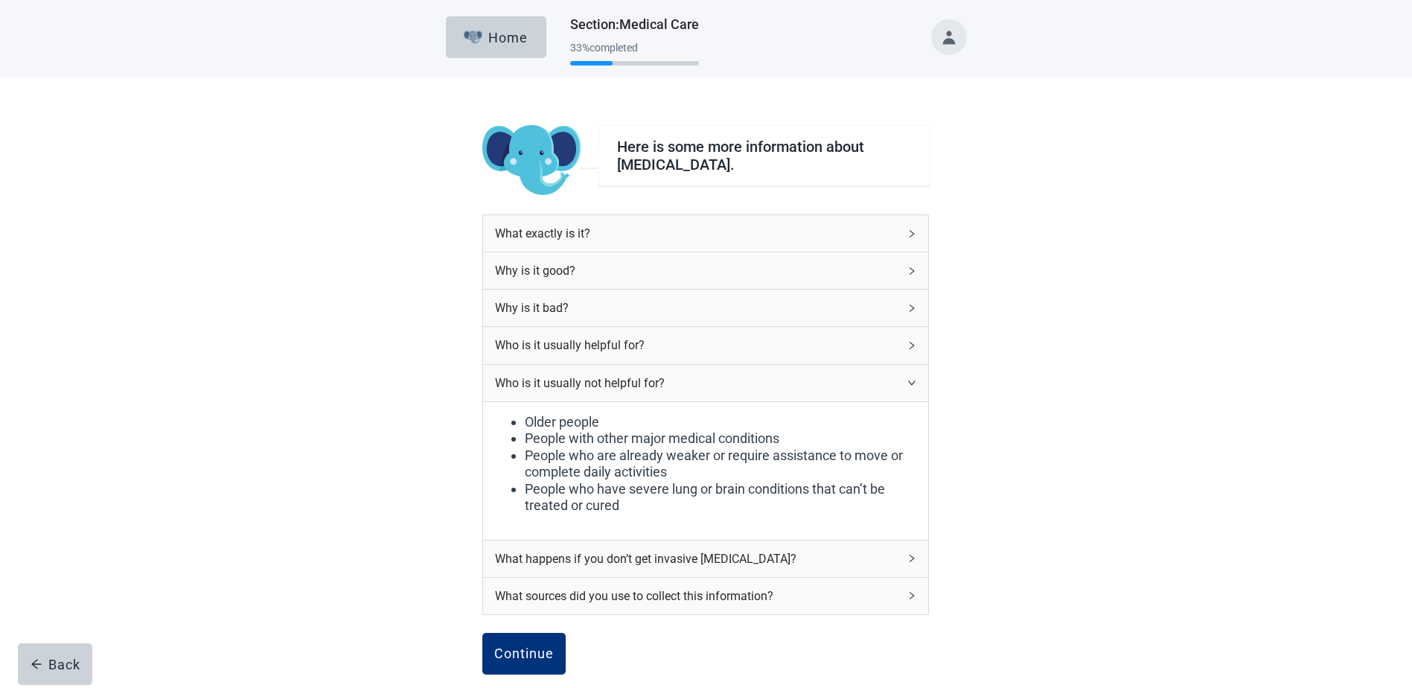
click at [911, 383] on icon "right" at bounding box center [911, 382] width 7 height 4
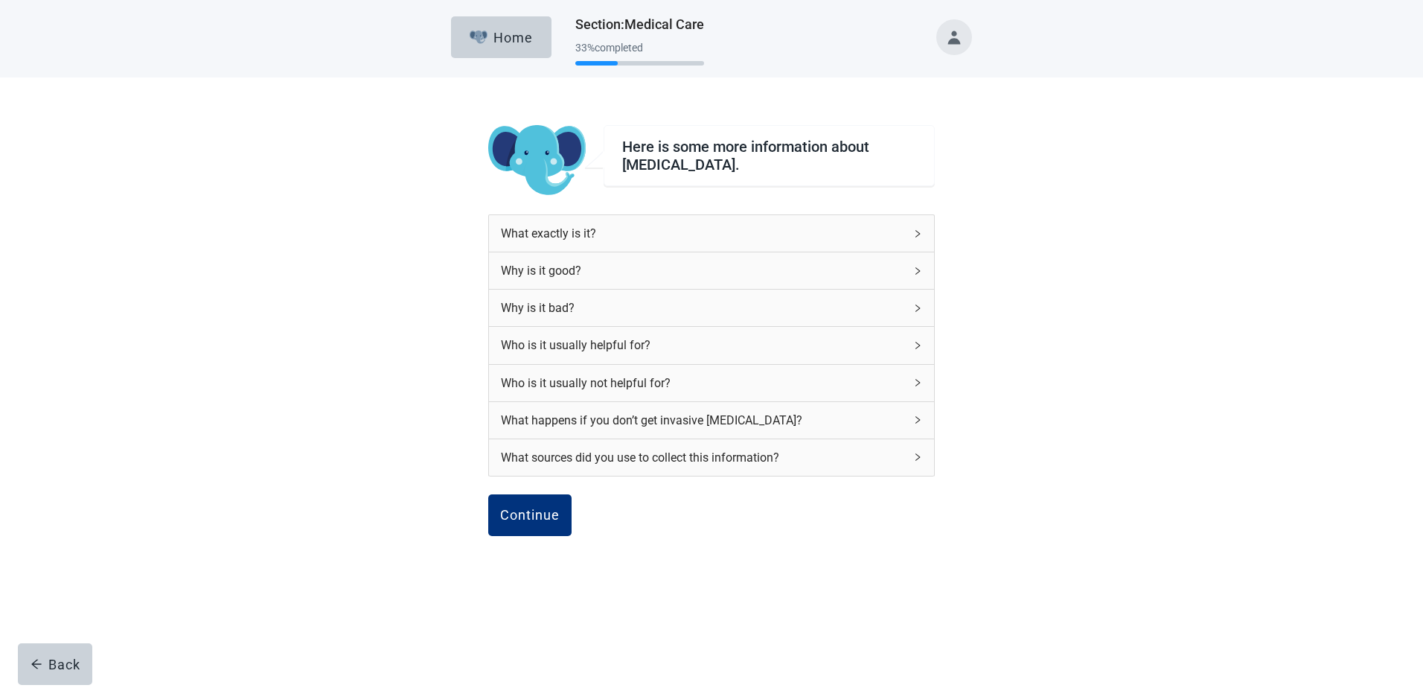
click at [919, 348] on icon "right" at bounding box center [917, 345] width 9 height 9
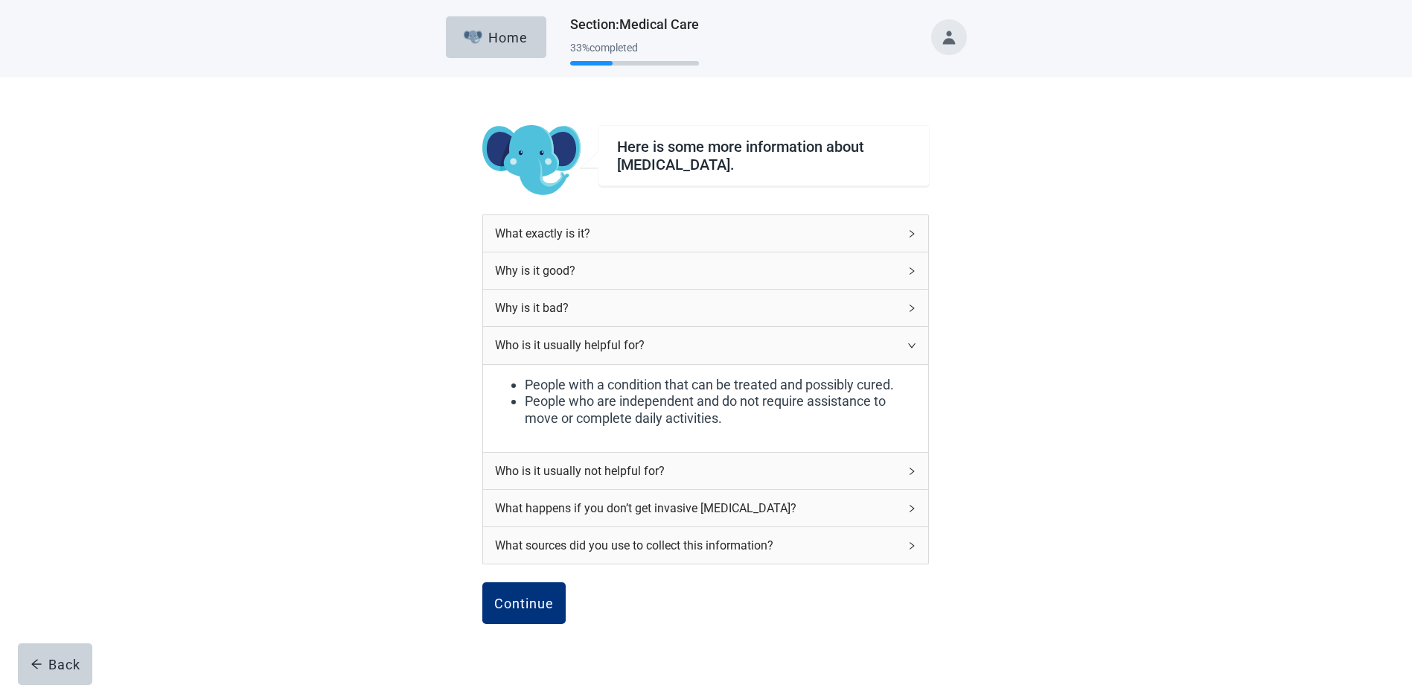
click at [915, 352] on div "Who is it usually helpful for?" at bounding box center [705, 345] width 445 height 36
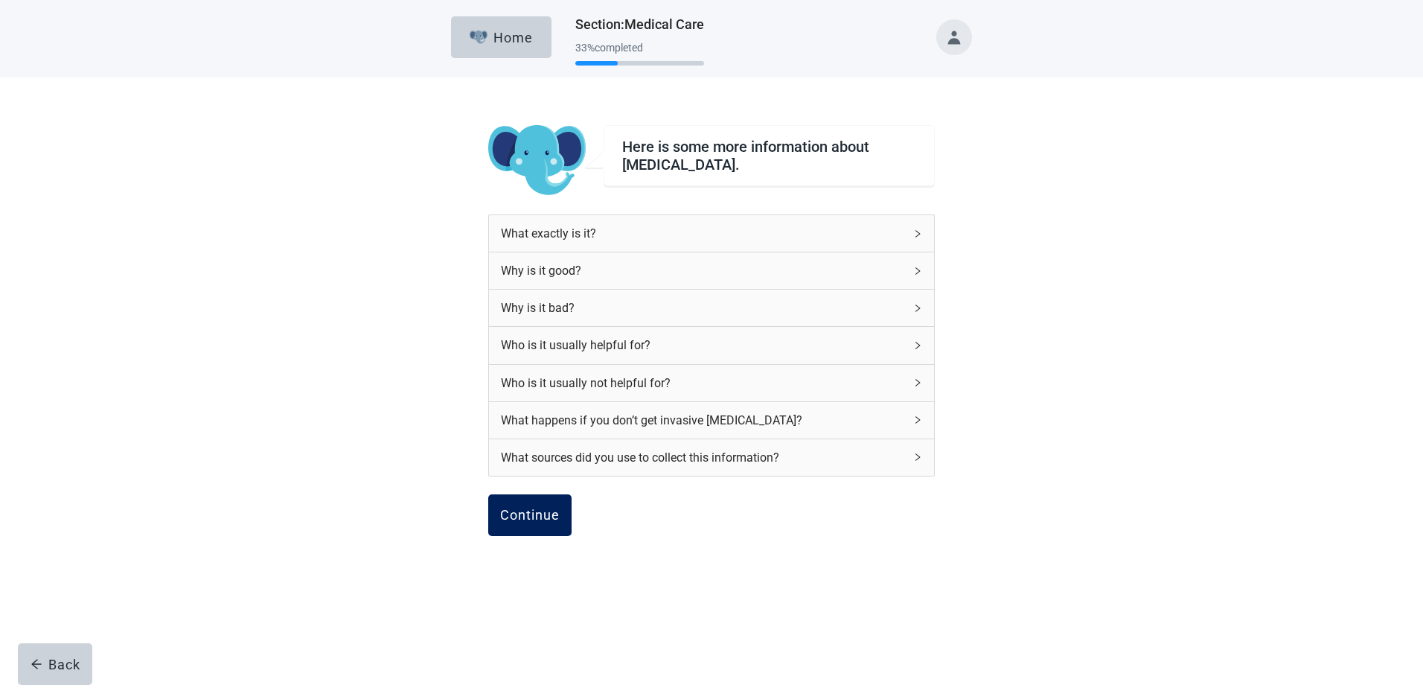
click at [532, 518] on div "Continue" at bounding box center [530, 515] width 60 height 15
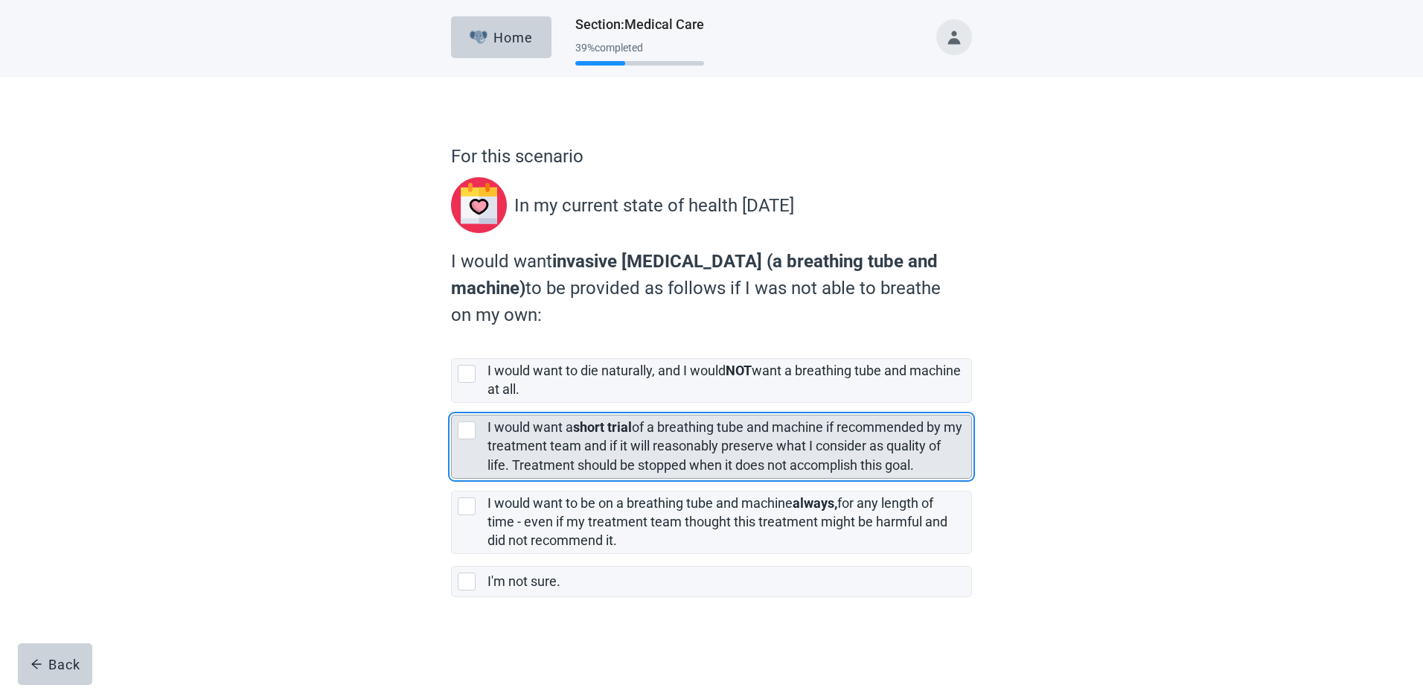
click at [472, 430] on div "[object Object], checkbox, not selected" at bounding box center [467, 430] width 18 height 18
click at [452, 403] on input "I would want a short trial of a breathing tube and machine if recommended by my…" at bounding box center [451, 403] width 1 height 1
checkbox input "true"
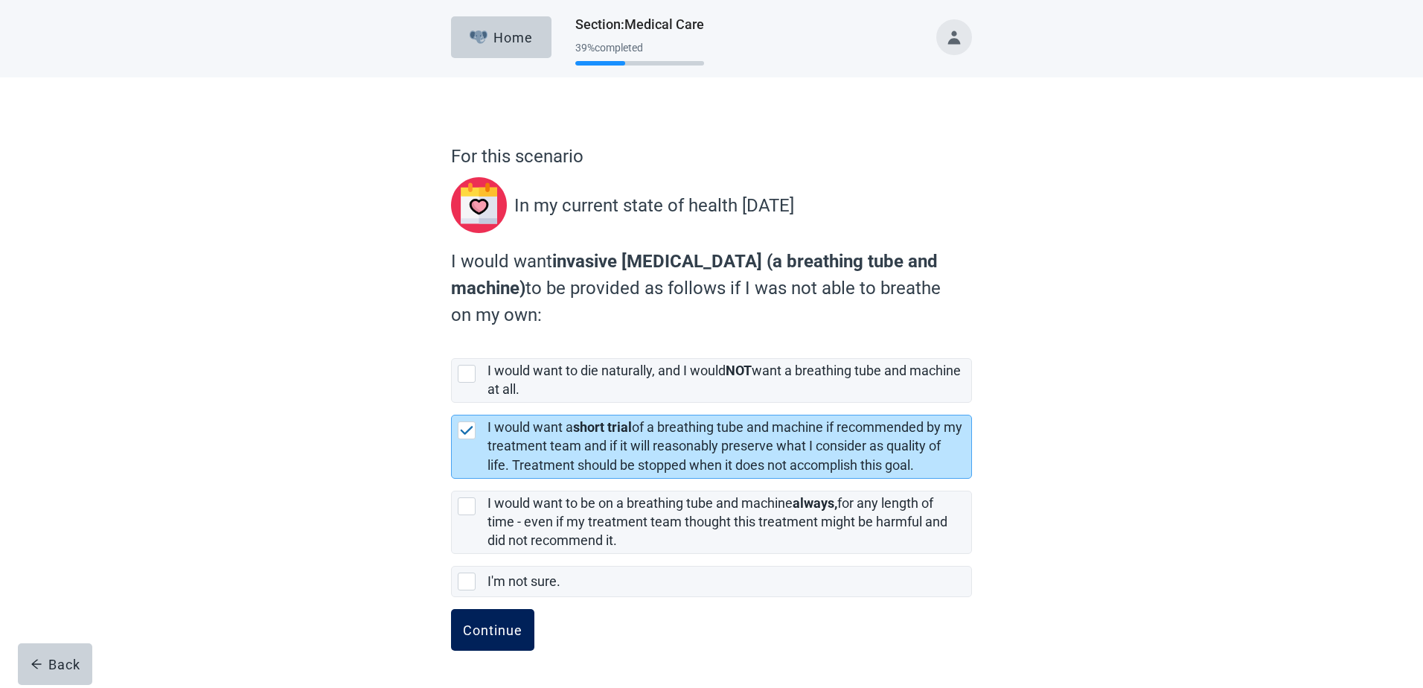
click at [485, 637] on div "Continue" at bounding box center [493, 629] width 60 height 15
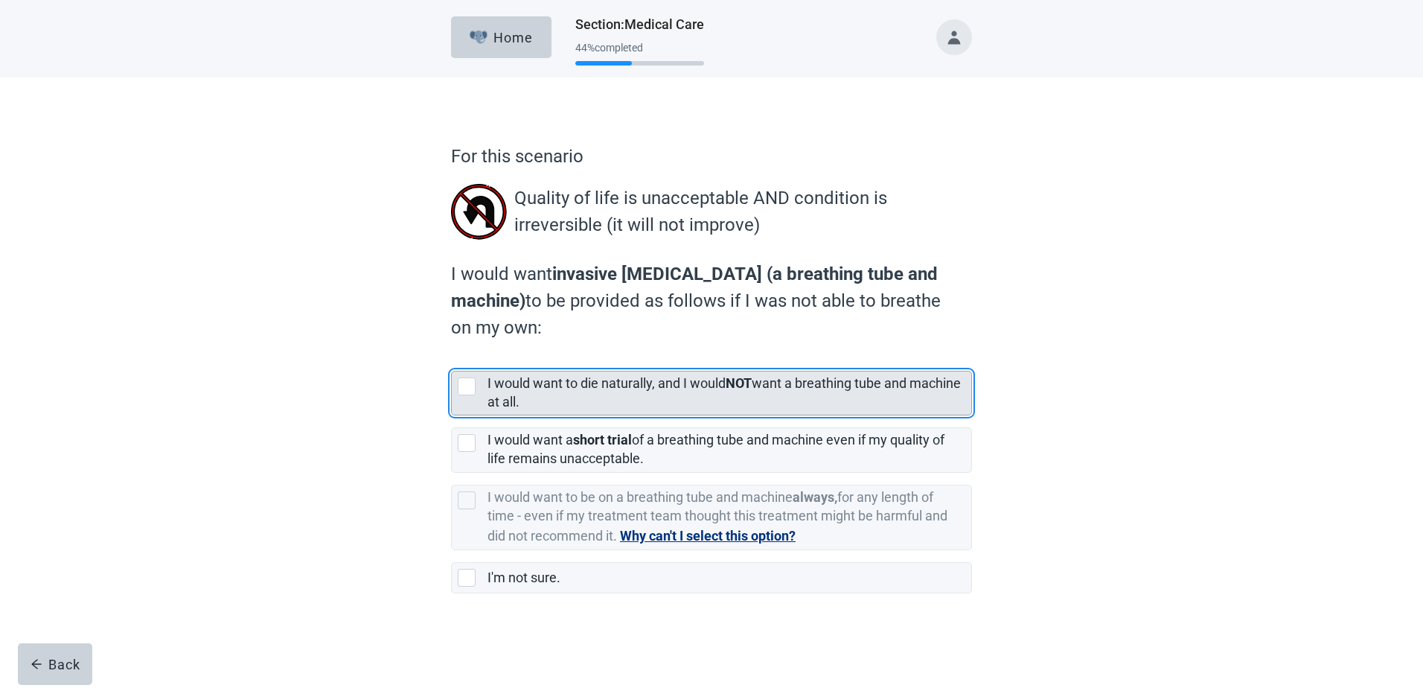
click at [468, 385] on div "[object Object], checkbox, not selected" at bounding box center [467, 386] width 18 height 18
click at [452, 360] on input "I would want to die naturally, and I would NOT want a breathing tube and machin…" at bounding box center [451, 359] width 1 height 1
checkbox input "true"
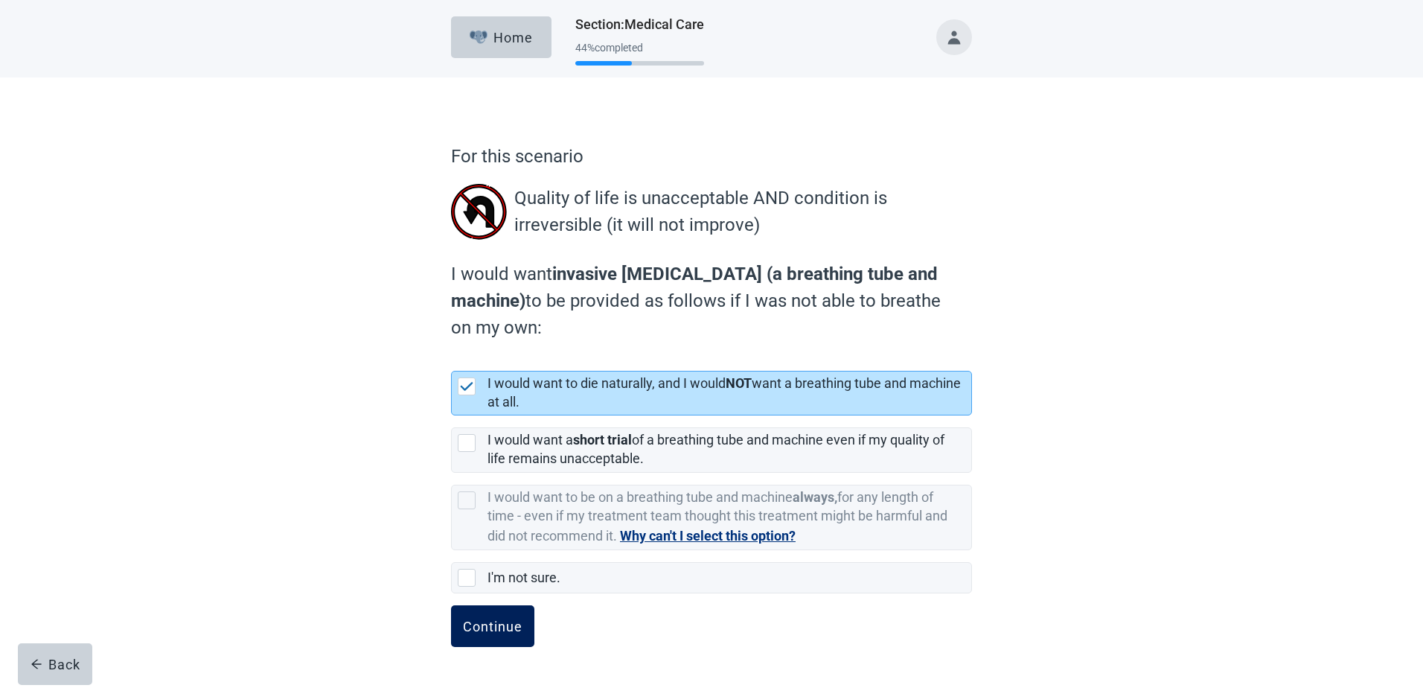
click at [490, 630] on div "Continue" at bounding box center [493, 626] width 60 height 15
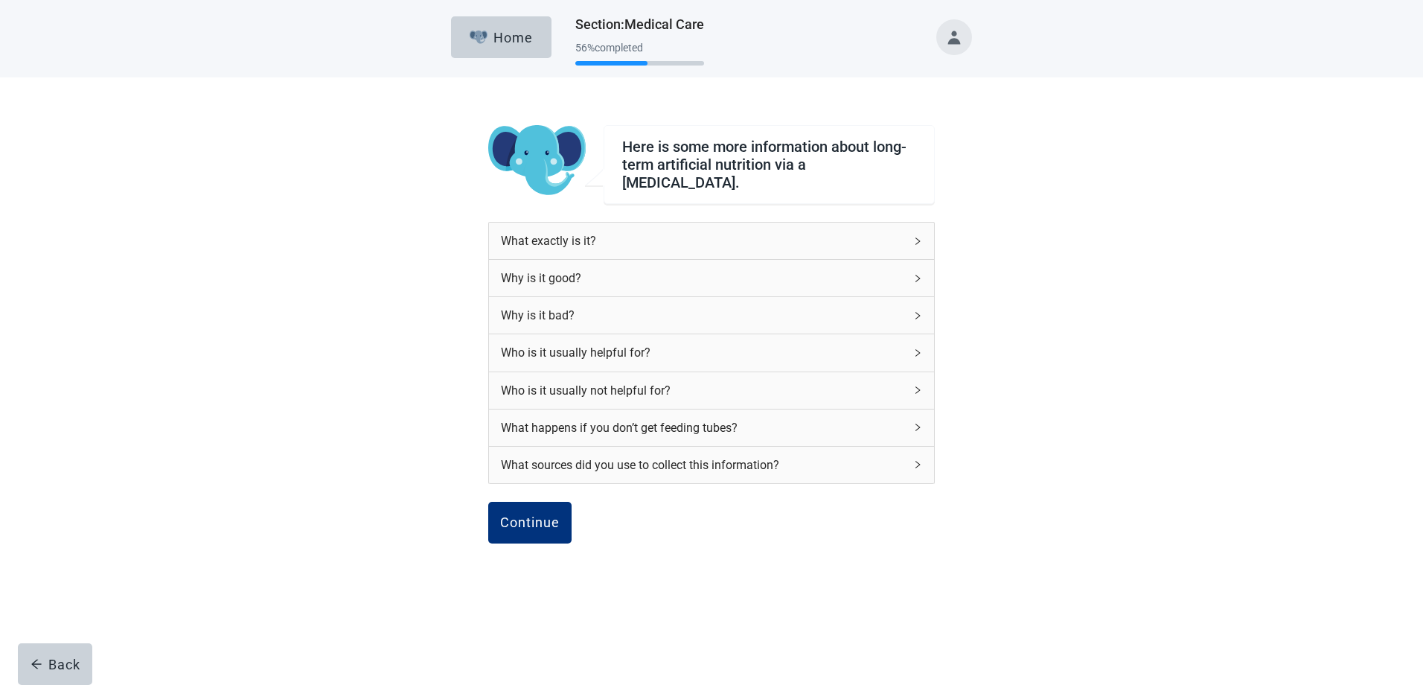
click at [917, 349] on icon "right" at bounding box center [918, 352] width 4 height 7
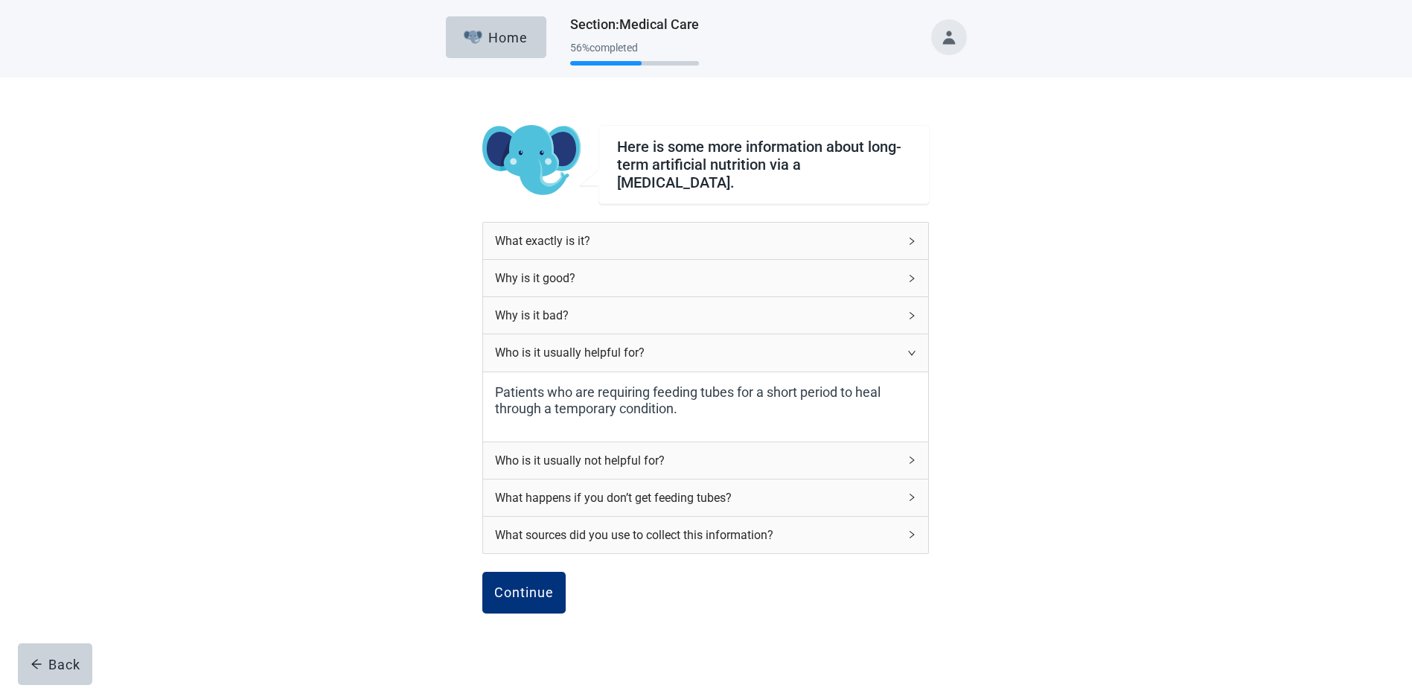
click at [915, 351] on icon "right" at bounding box center [911, 353] width 7 height 4
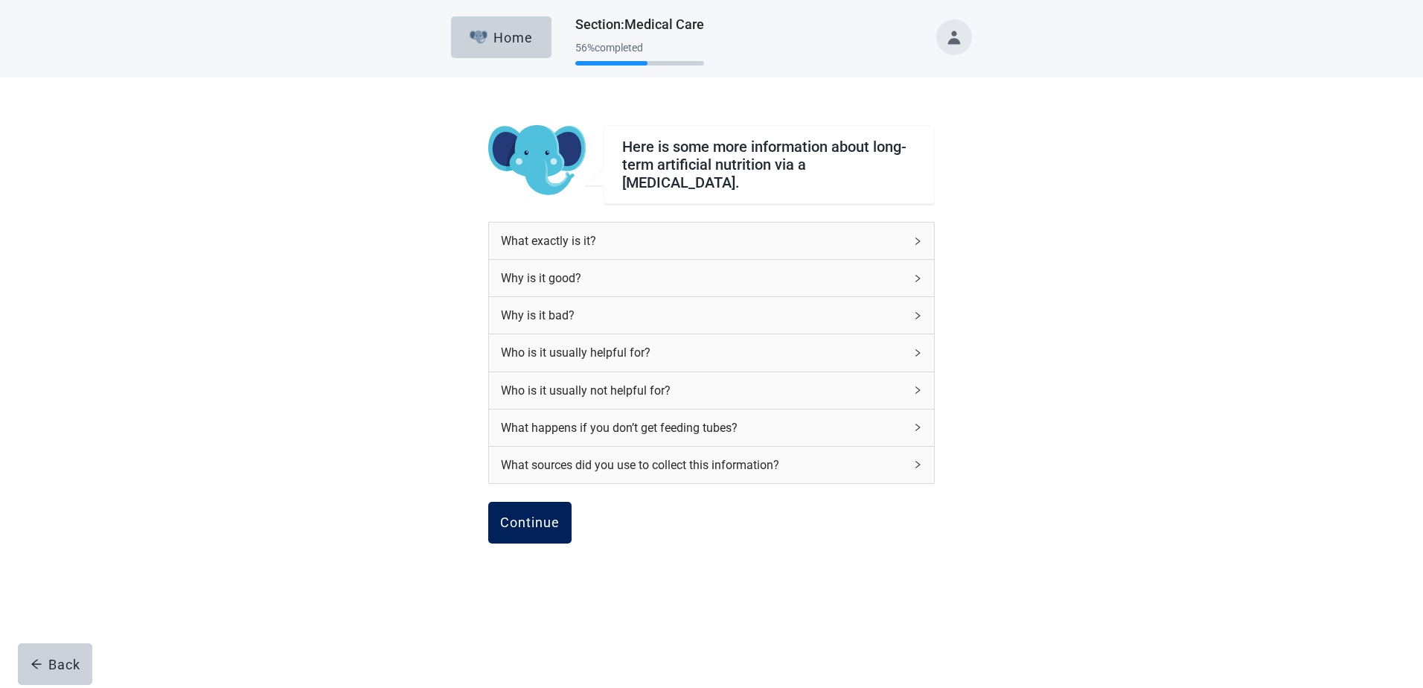
click at [520, 516] on div "Continue" at bounding box center [530, 522] width 60 height 15
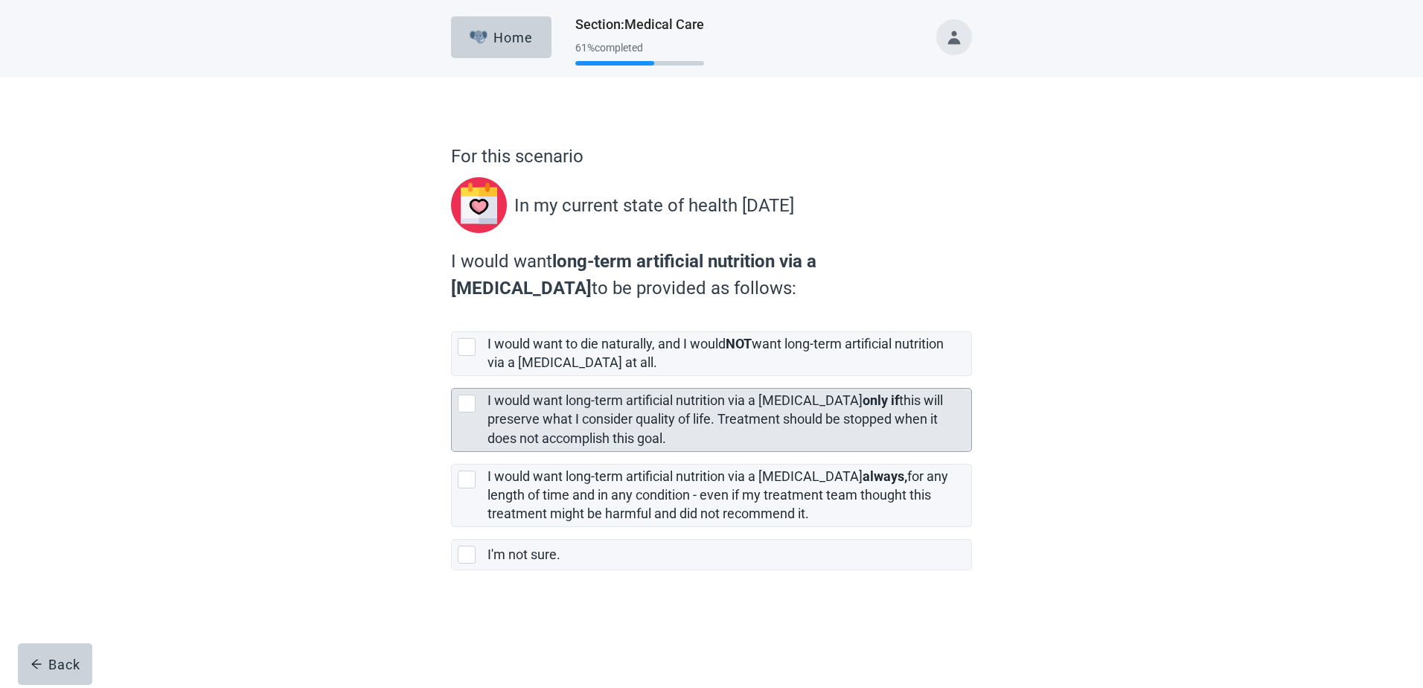
click at [467, 406] on div "[object Object], checkbox, not selected" at bounding box center [467, 404] width 18 height 18
click at [452, 377] on input "I would want long-term artificial nutrition via a [MEDICAL_DATA] only if this w…" at bounding box center [451, 376] width 1 height 1
checkbox input "true"
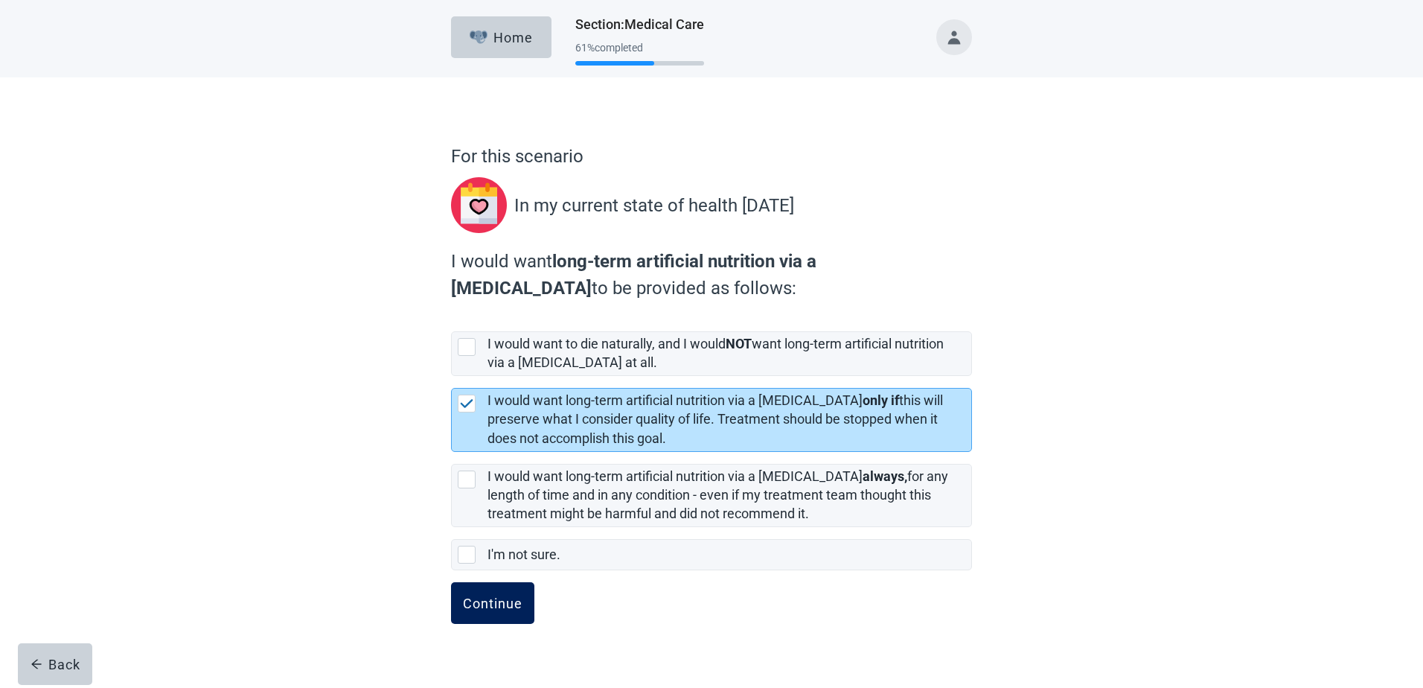
click at [491, 607] on div "Continue" at bounding box center [493, 603] width 60 height 15
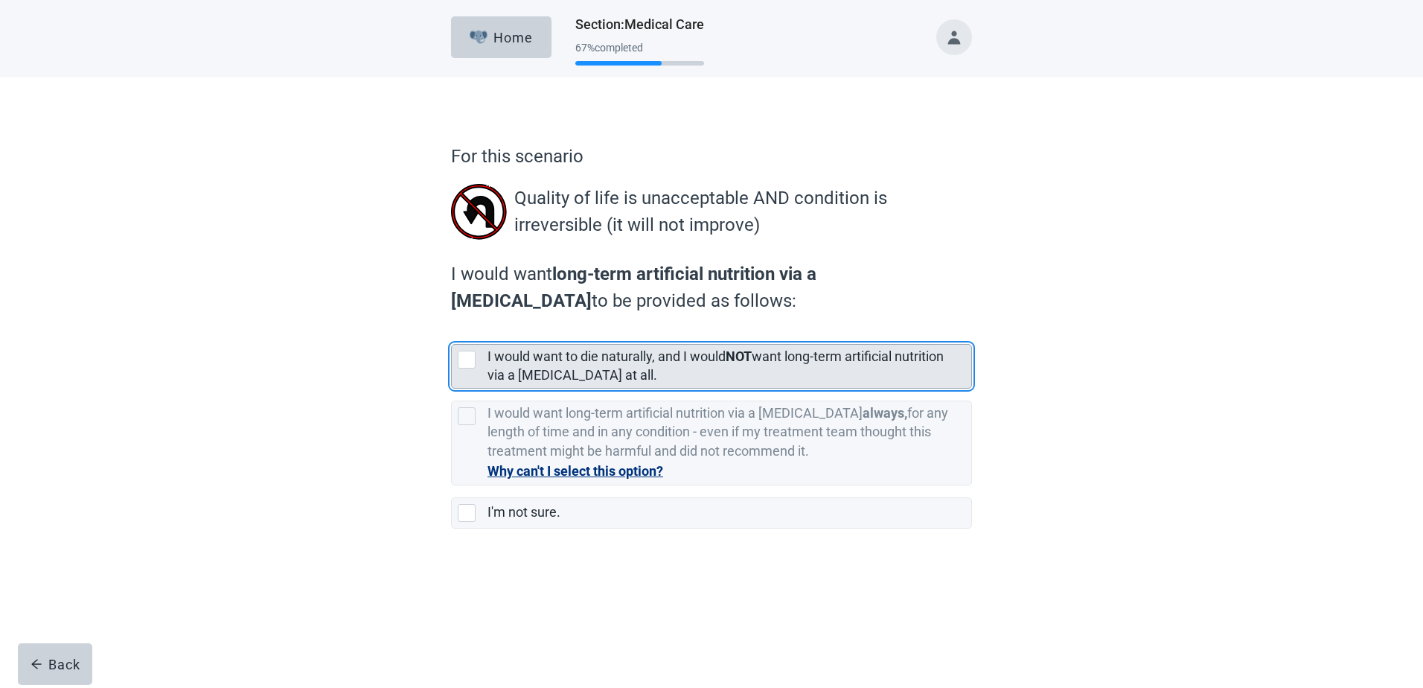
click at [467, 358] on div "[object Object], checkbox, not selected" at bounding box center [467, 360] width 18 height 18
click at [452, 333] on input "I would want to die naturally, and I would NOT want long-term artificial nutrit…" at bounding box center [451, 332] width 1 height 1
checkbox input "true"
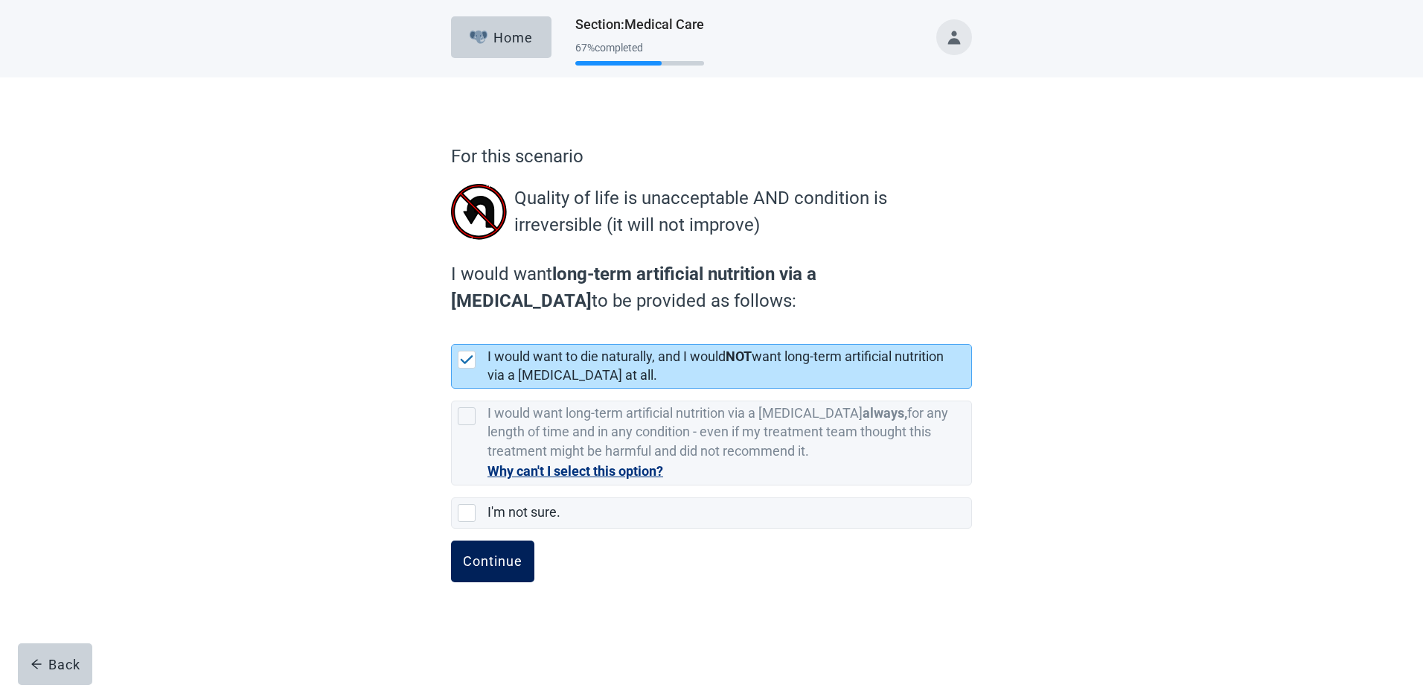
click at [494, 563] on div "Continue" at bounding box center [493, 561] width 60 height 15
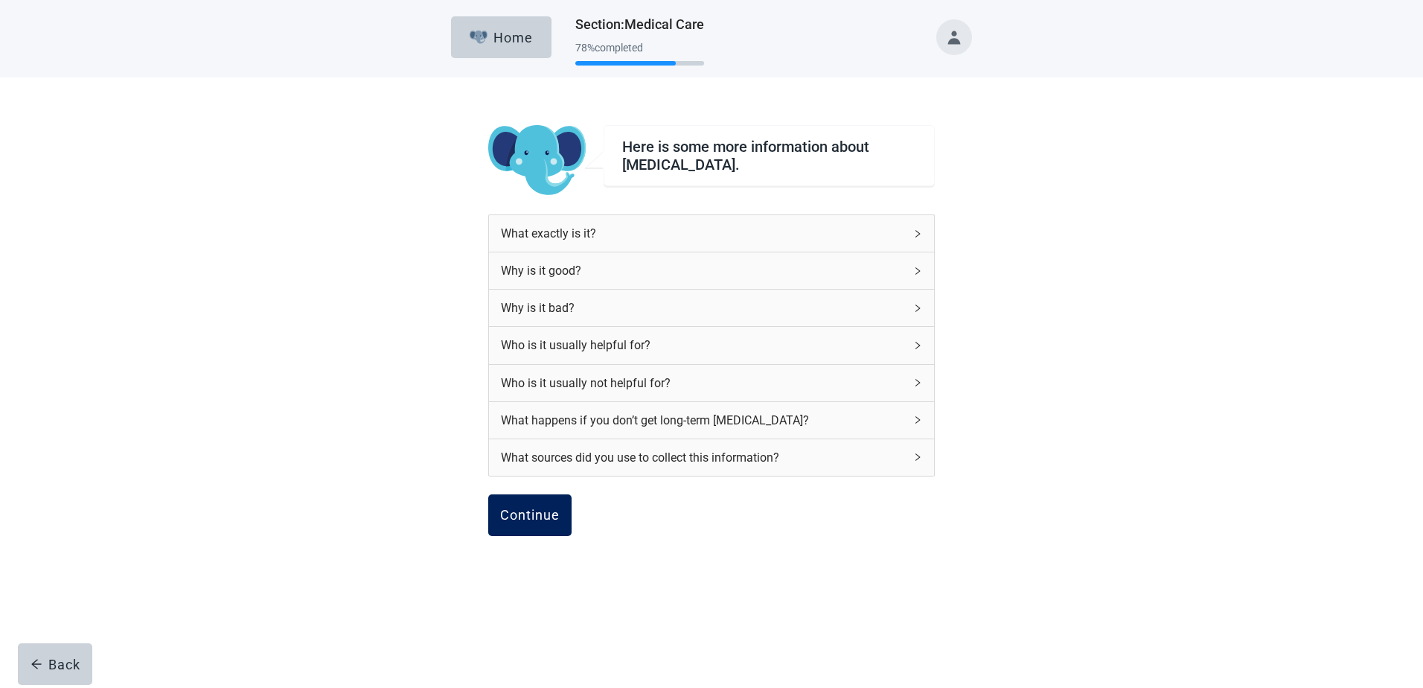
click at [520, 508] on div "Continue" at bounding box center [530, 515] width 60 height 15
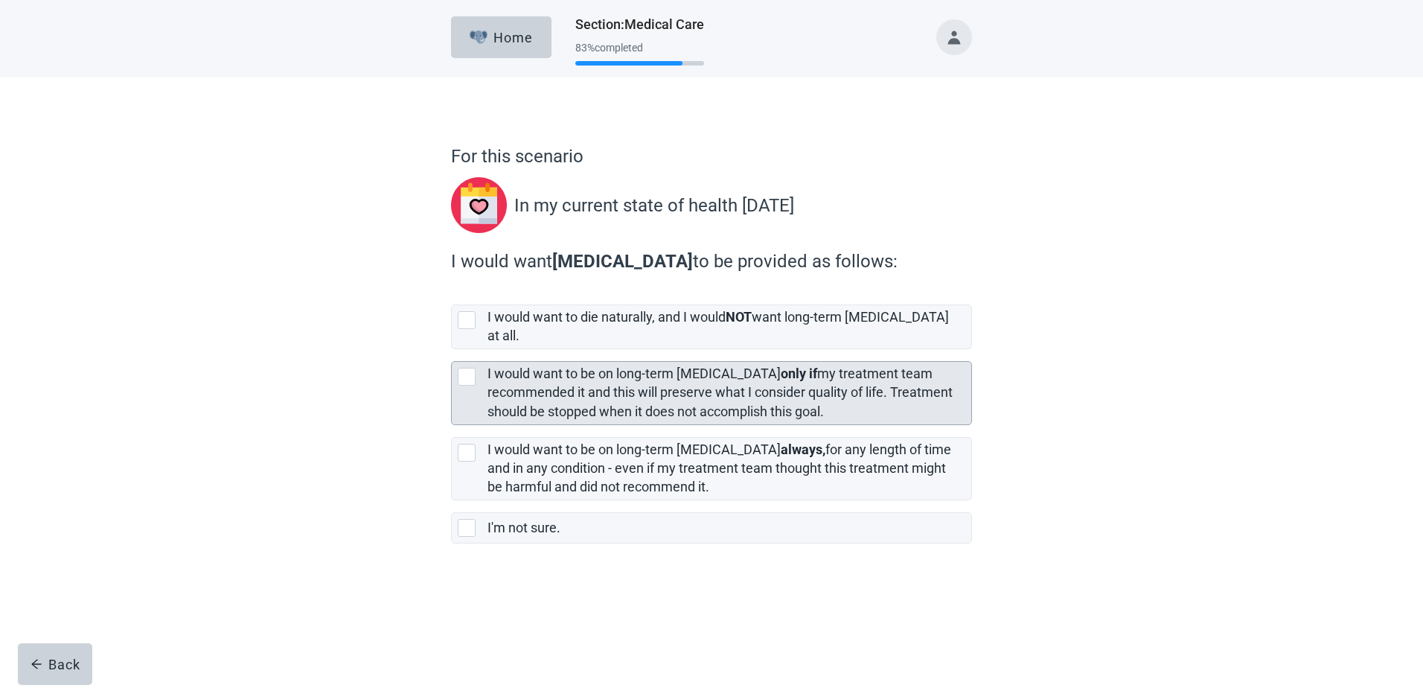
click at [463, 368] on div "[object Object], checkbox, not selected" at bounding box center [467, 377] width 18 height 18
click at [452, 350] on input "I would want to be on long-term [MEDICAL_DATA] only if my treatment team recomm…" at bounding box center [451, 349] width 1 height 1
checkbox input "true"
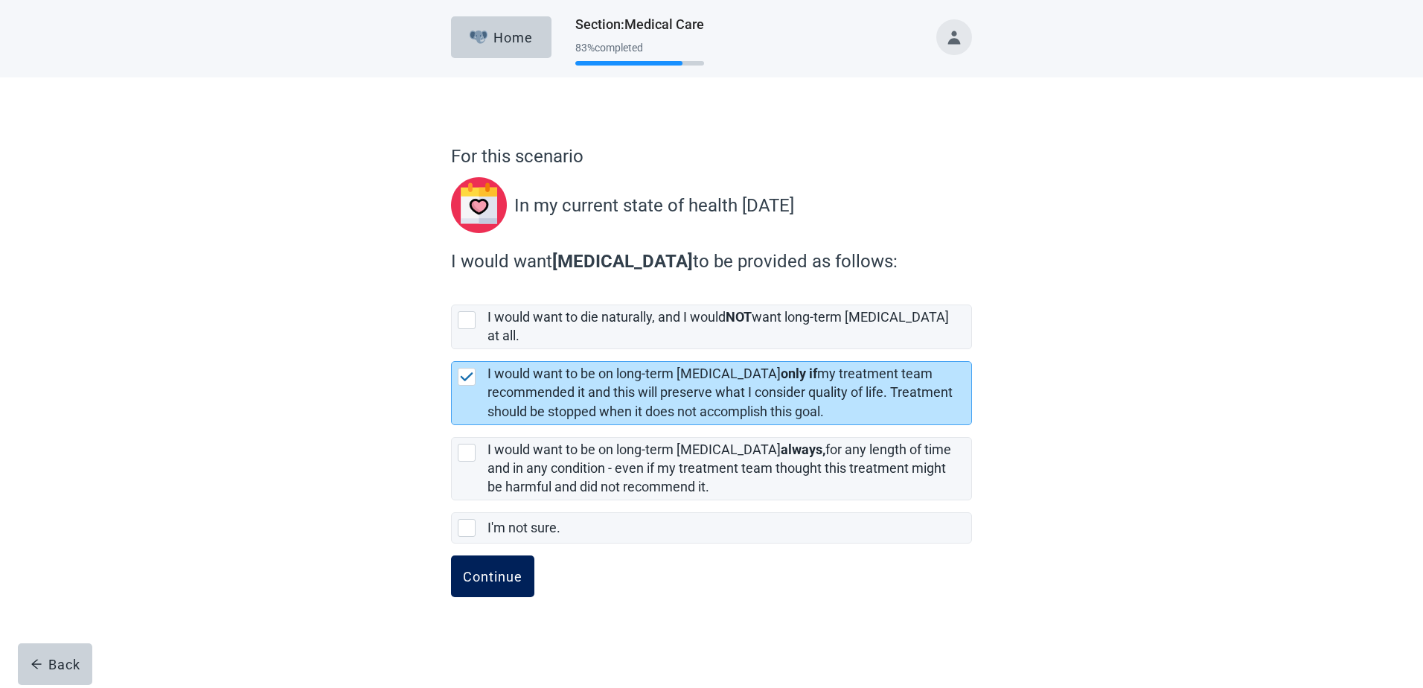
click at [485, 569] on div "Continue" at bounding box center [493, 576] width 60 height 15
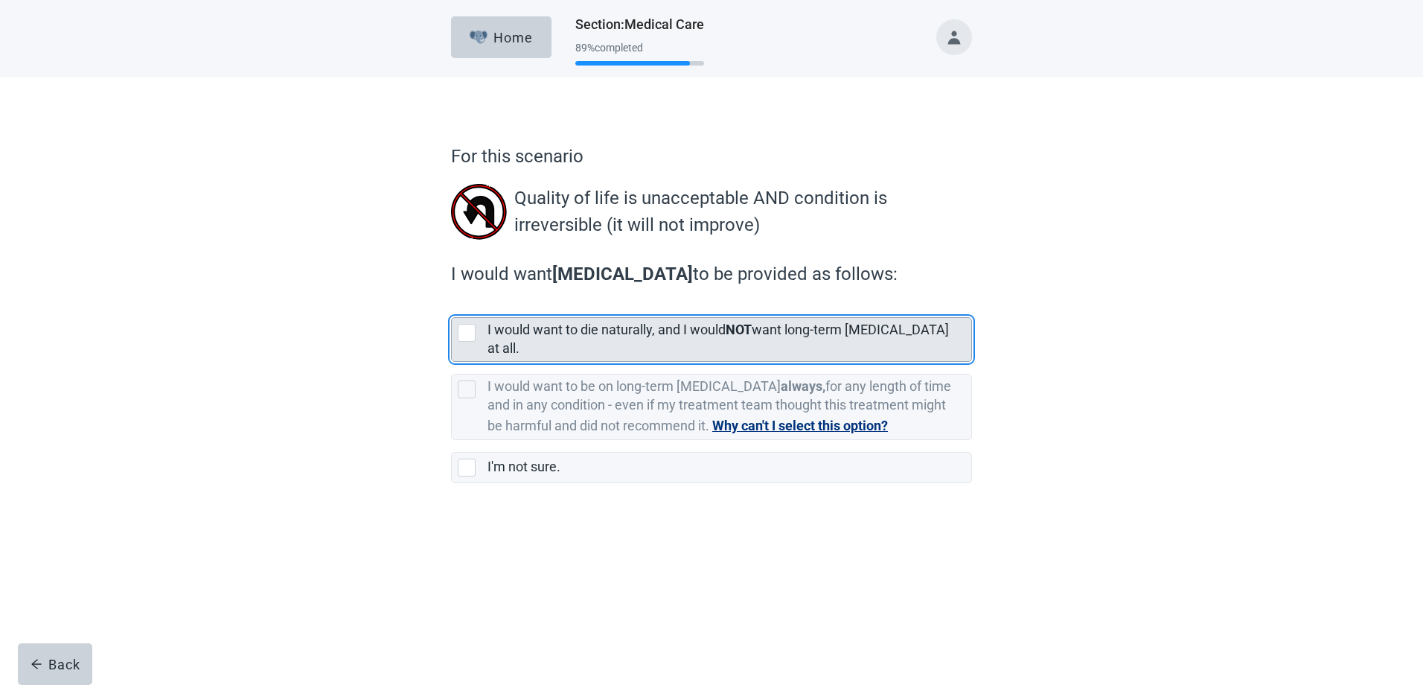
click at [467, 331] on div "[object Object], checkbox, not selected" at bounding box center [467, 333] width 18 height 18
click at [452, 306] on input "I would want to die naturally, and I would NOT want long-term [MEDICAL_DATA] at…" at bounding box center [451, 305] width 1 height 1
checkbox input "true"
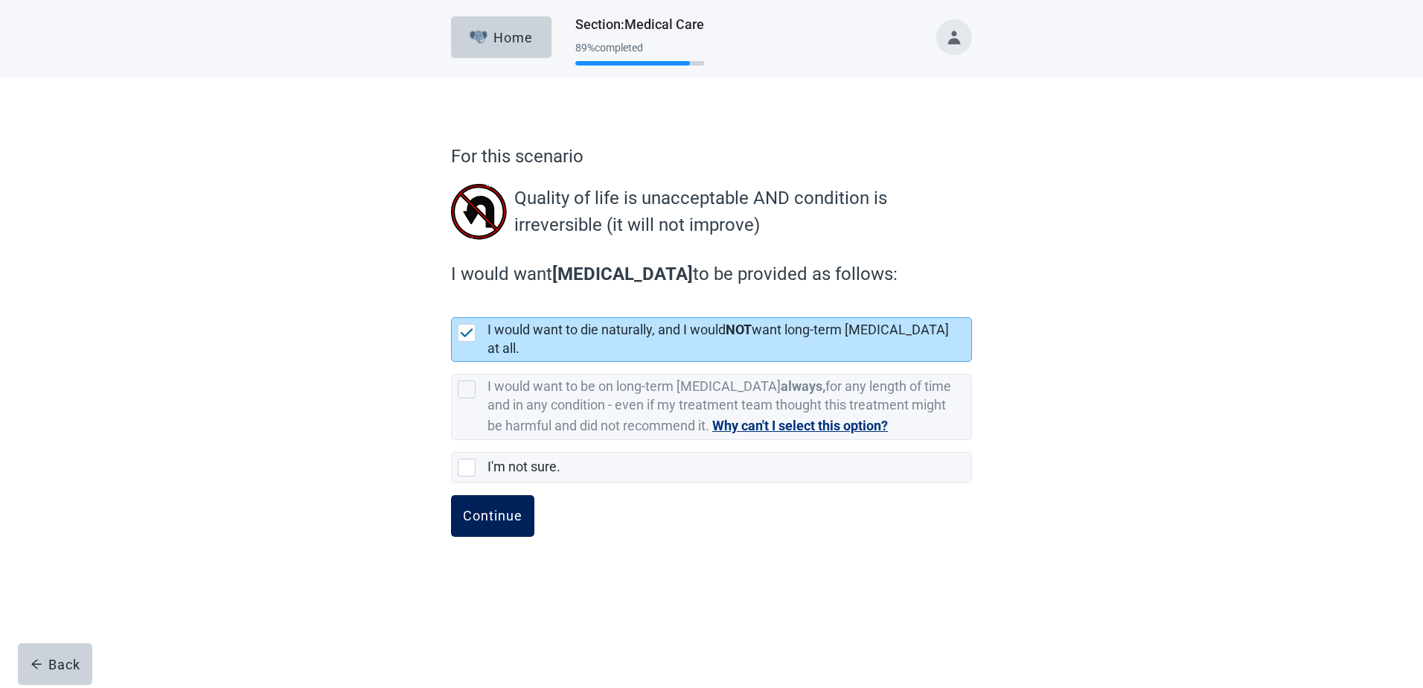
click at [484, 508] on div "Continue" at bounding box center [493, 515] width 60 height 15
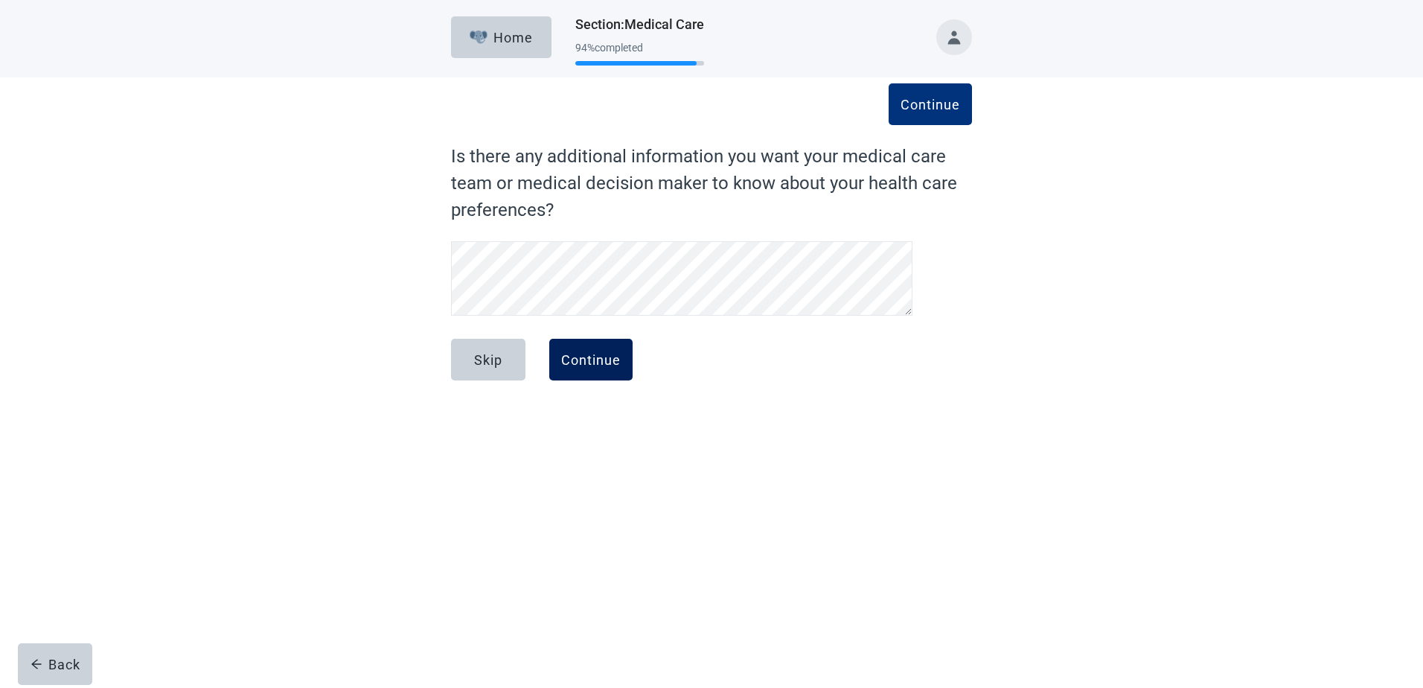
click at [583, 357] on div "Continue" at bounding box center [591, 359] width 60 height 15
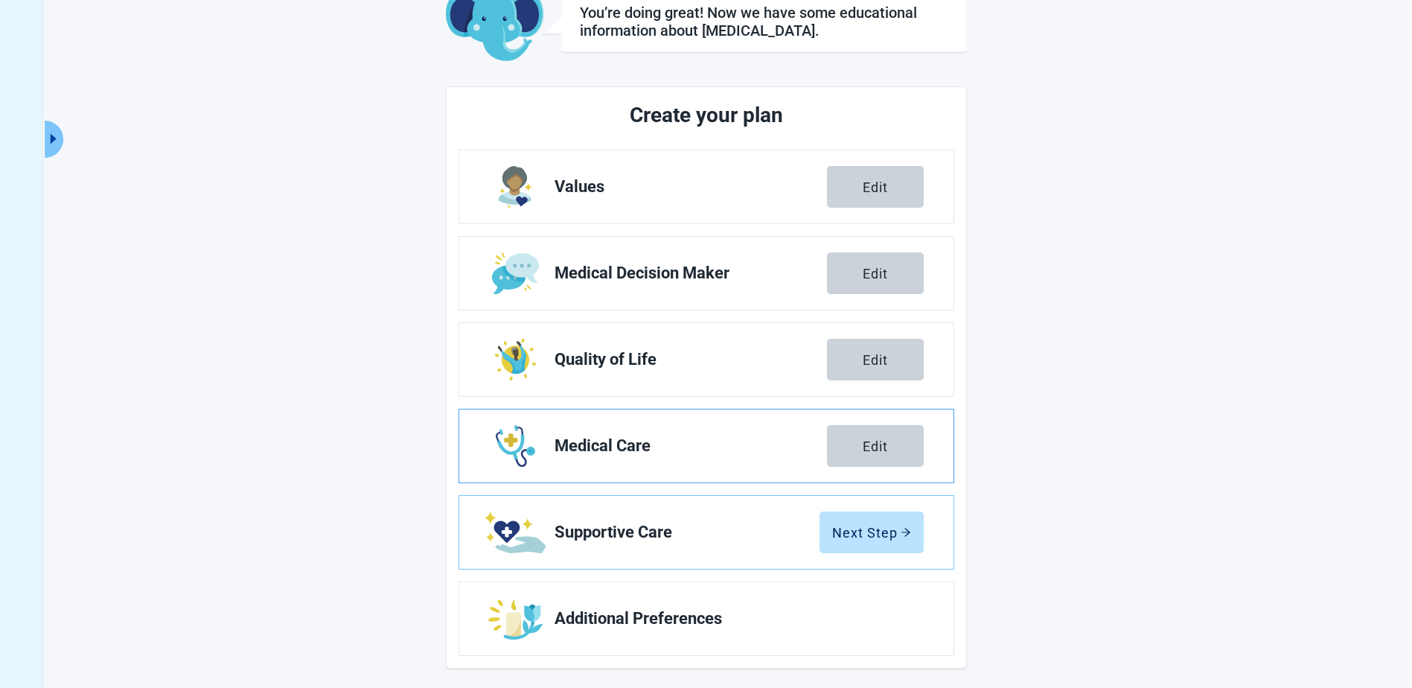
scroll to position [103, 0]
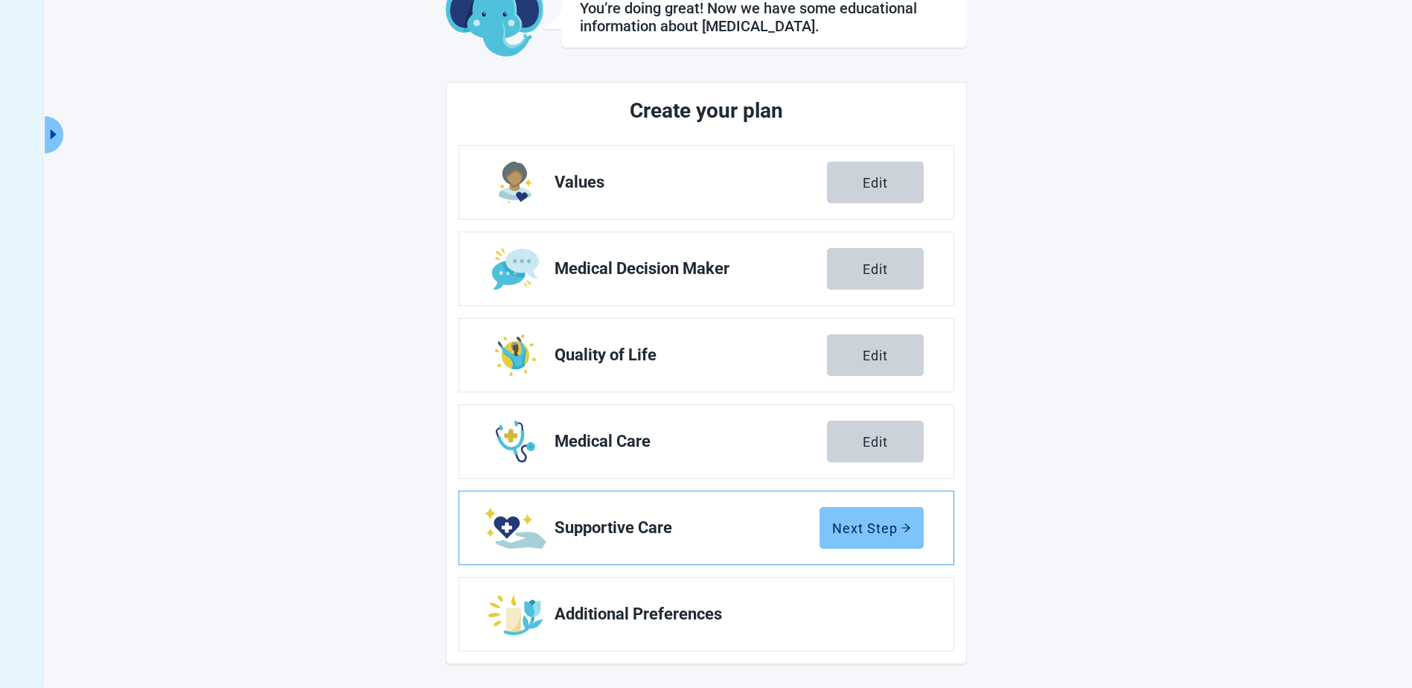
click at [869, 528] on div "Next Step" at bounding box center [871, 527] width 79 height 15
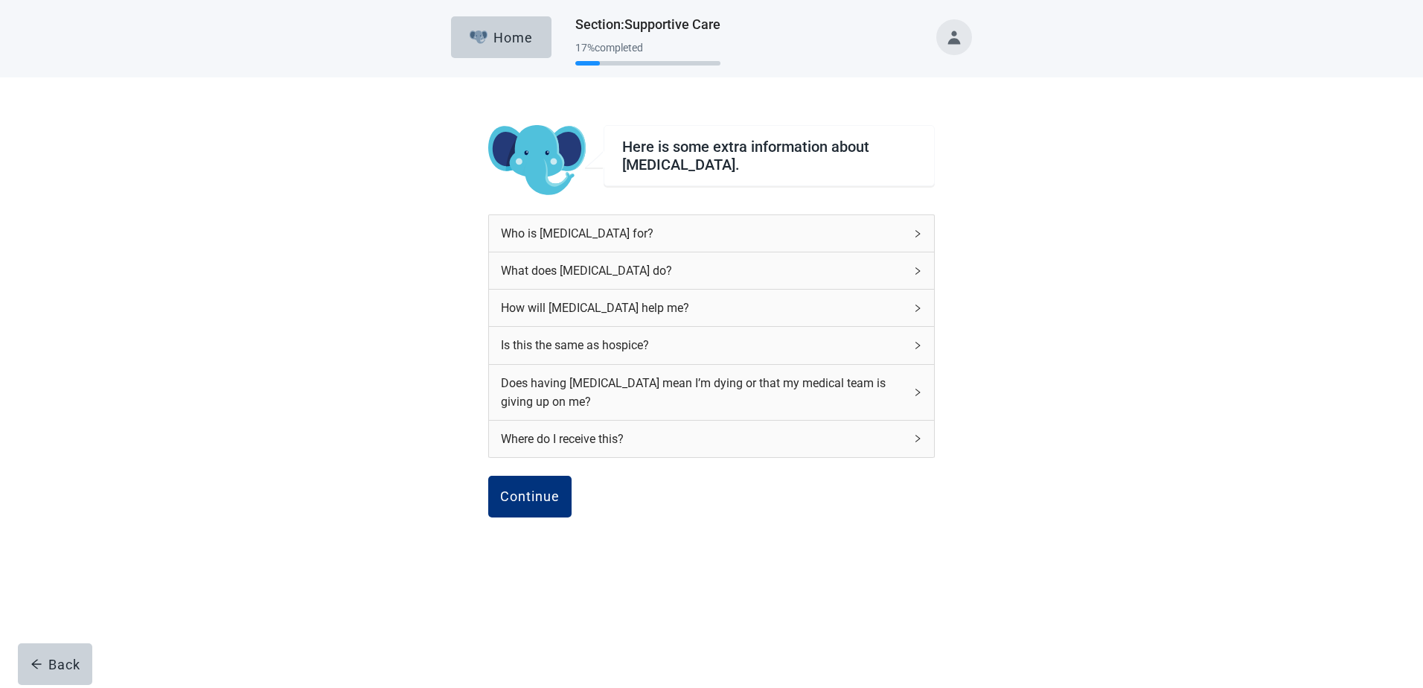
click at [921, 347] on icon "right" at bounding box center [917, 345] width 9 height 9
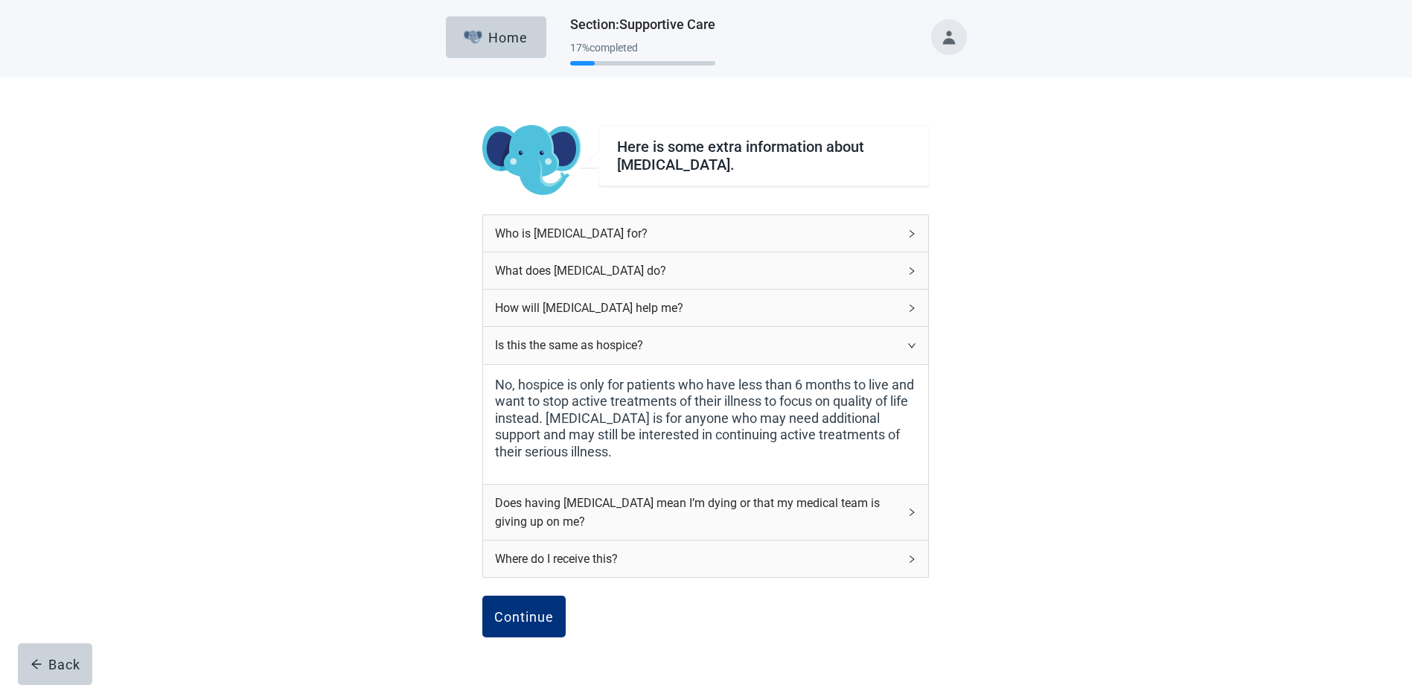
click at [913, 348] on icon "right" at bounding box center [911, 345] width 9 height 9
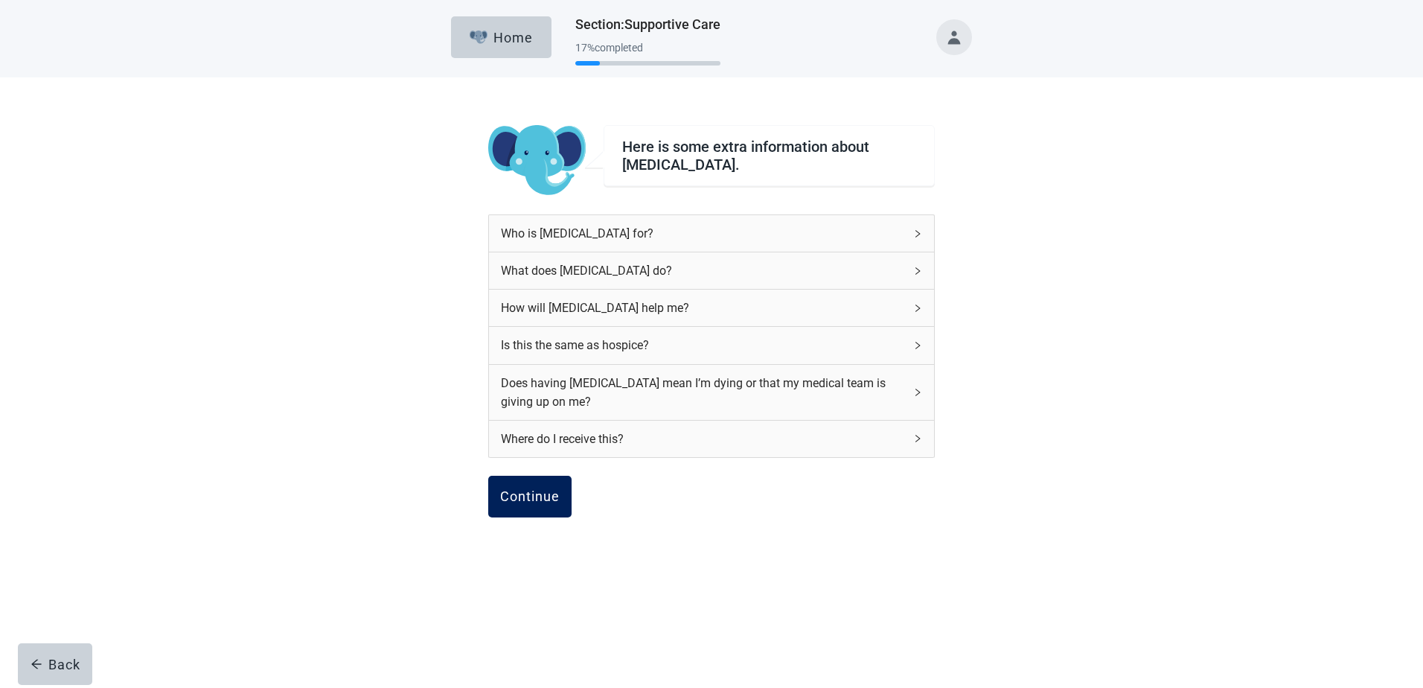
click at [537, 499] on div "Continue" at bounding box center [530, 496] width 60 height 15
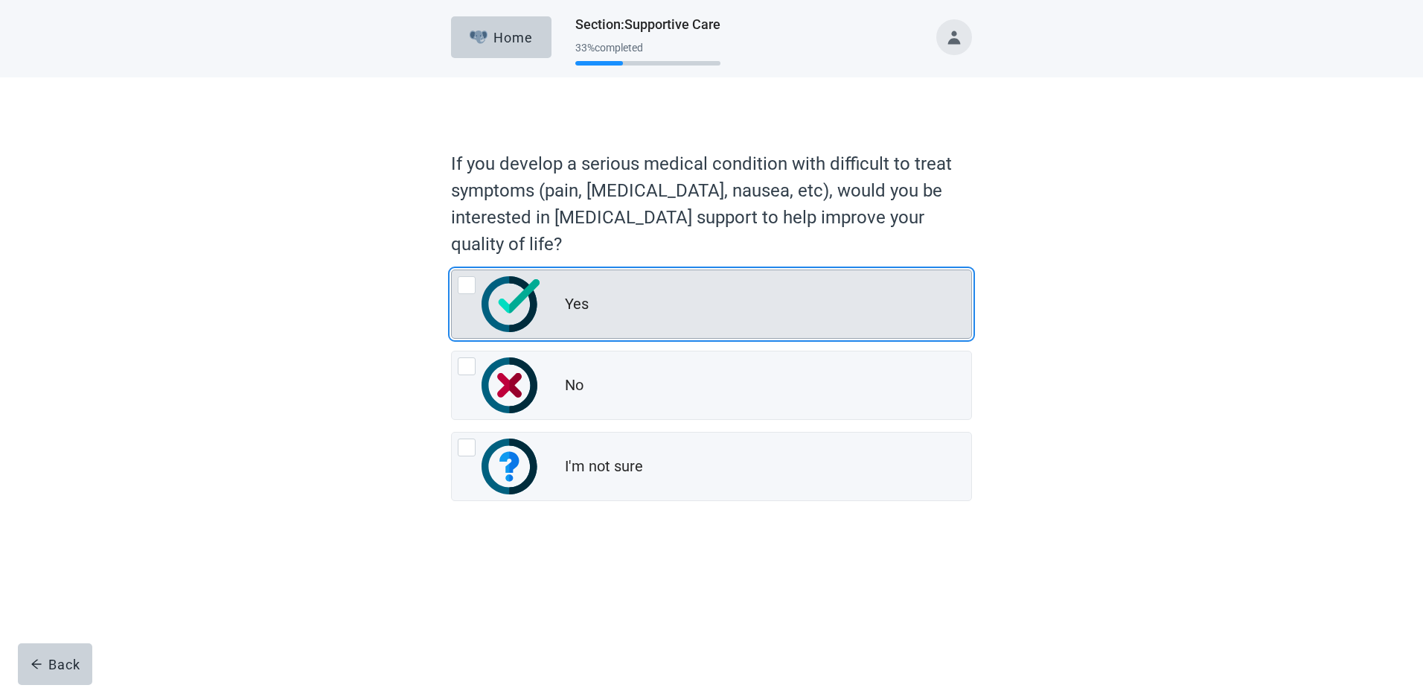
click at [469, 285] on div "Yes, radio button, not checked" at bounding box center [467, 285] width 18 height 18
click at [452, 270] on input "Yes" at bounding box center [451, 269] width 1 height 1
radio input "true"
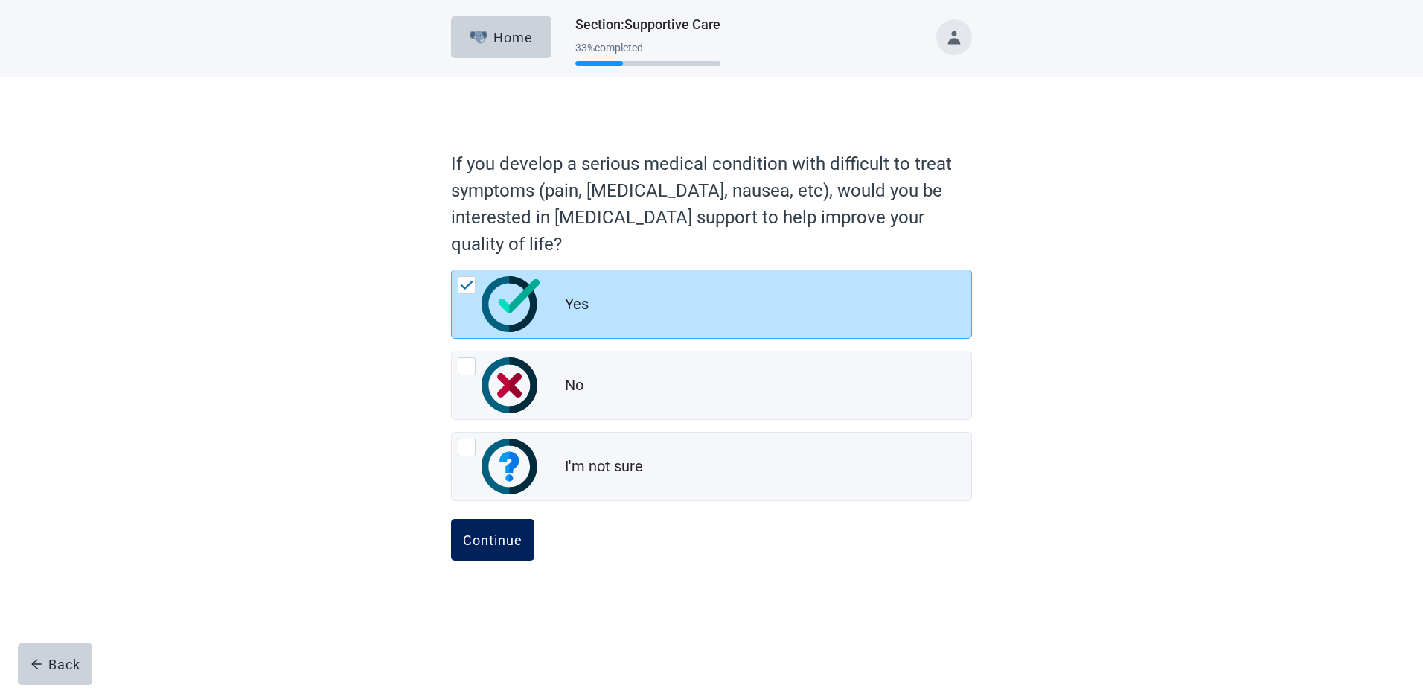
click at [491, 546] on div "Continue" at bounding box center [493, 539] width 60 height 15
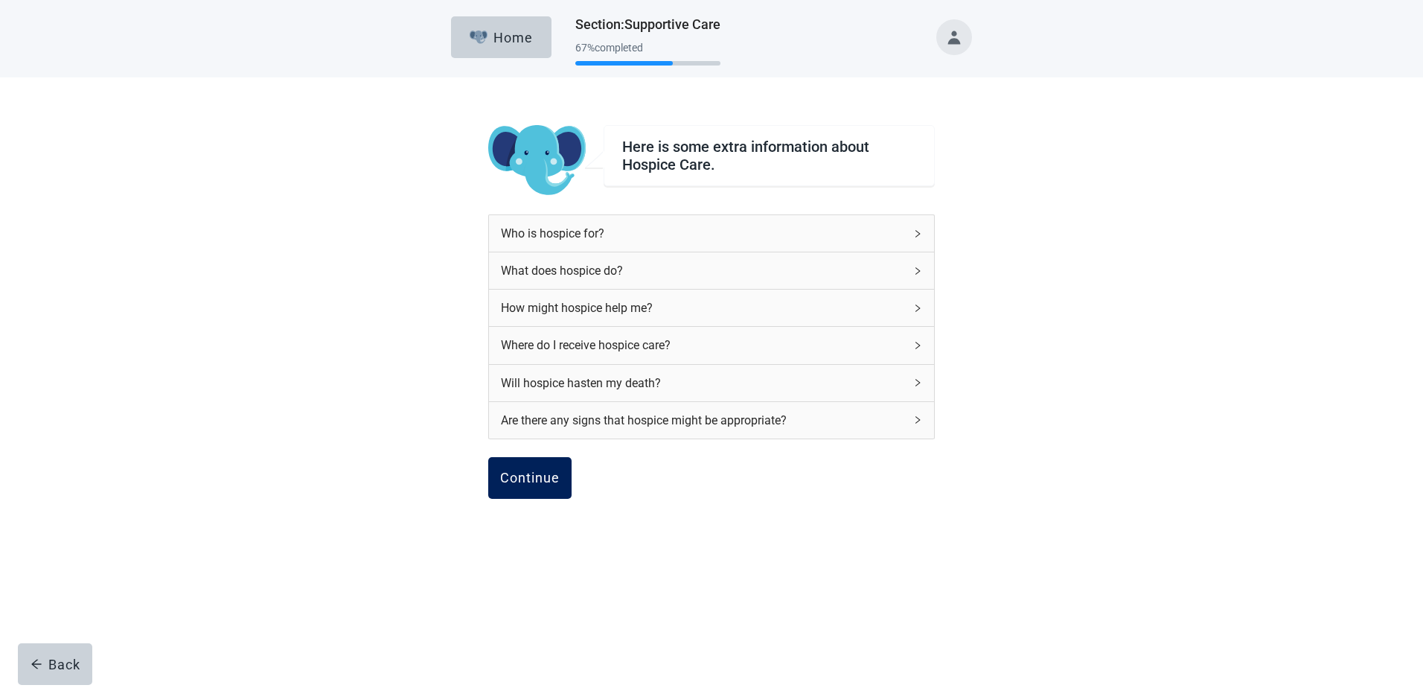
click at [535, 481] on div "Continue" at bounding box center [530, 477] width 60 height 15
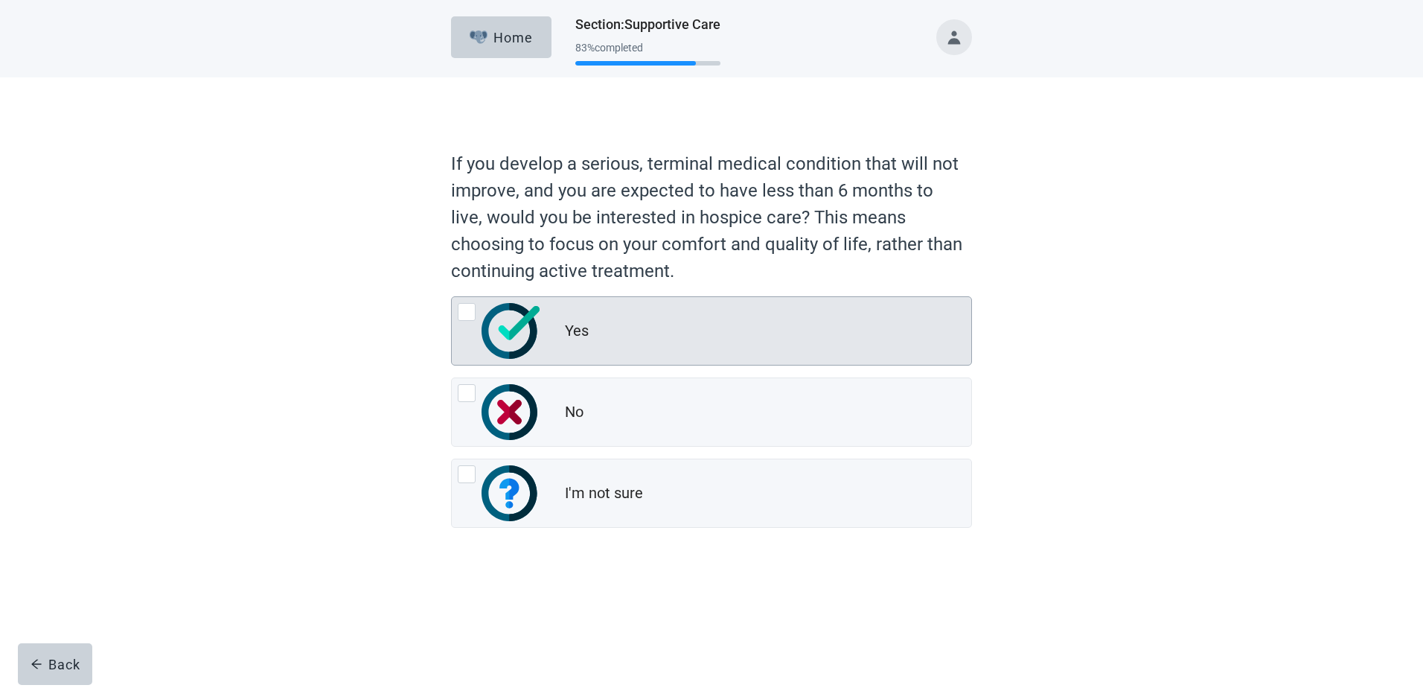
click at [467, 316] on div "Yes, radio button, not checked" at bounding box center [467, 312] width 18 height 18
click at [452, 297] on input "Yes" at bounding box center [451, 296] width 1 height 1
radio input "true"
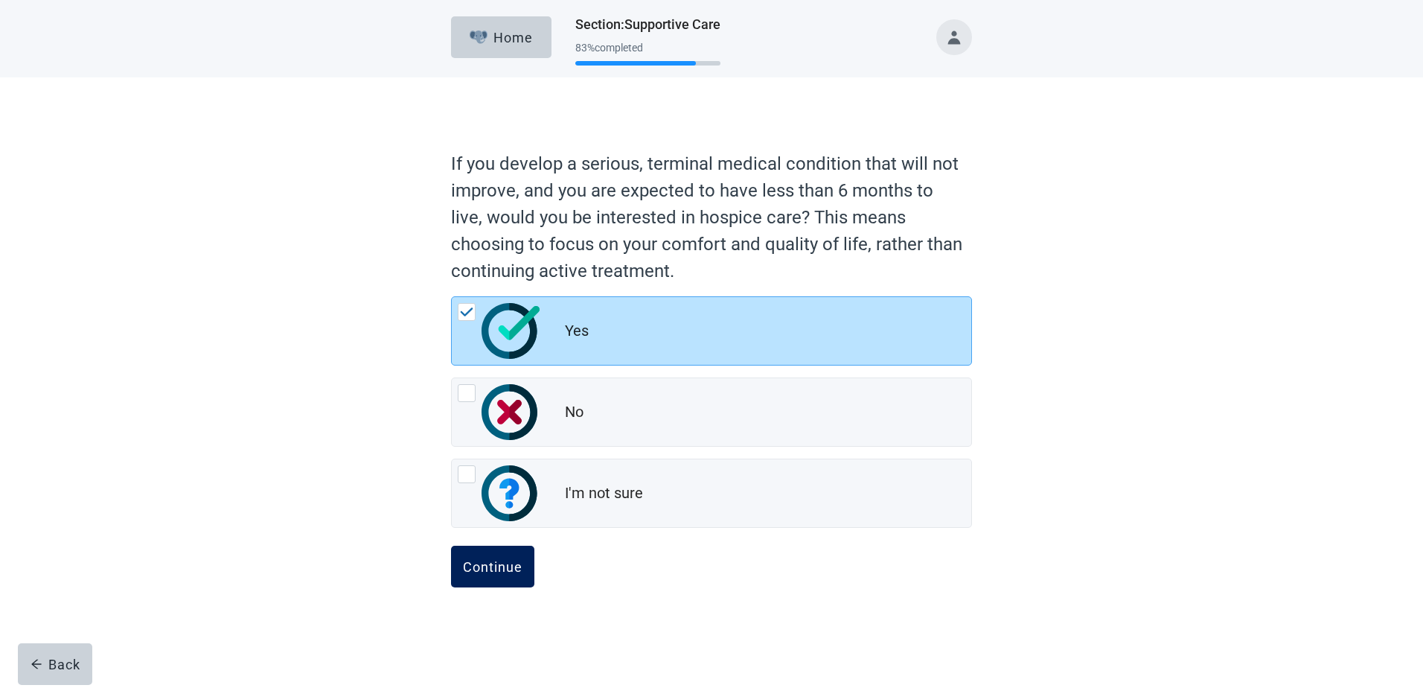
click at [494, 569] on div "Continue" at bounding box center [493, 566] width 60 height 15
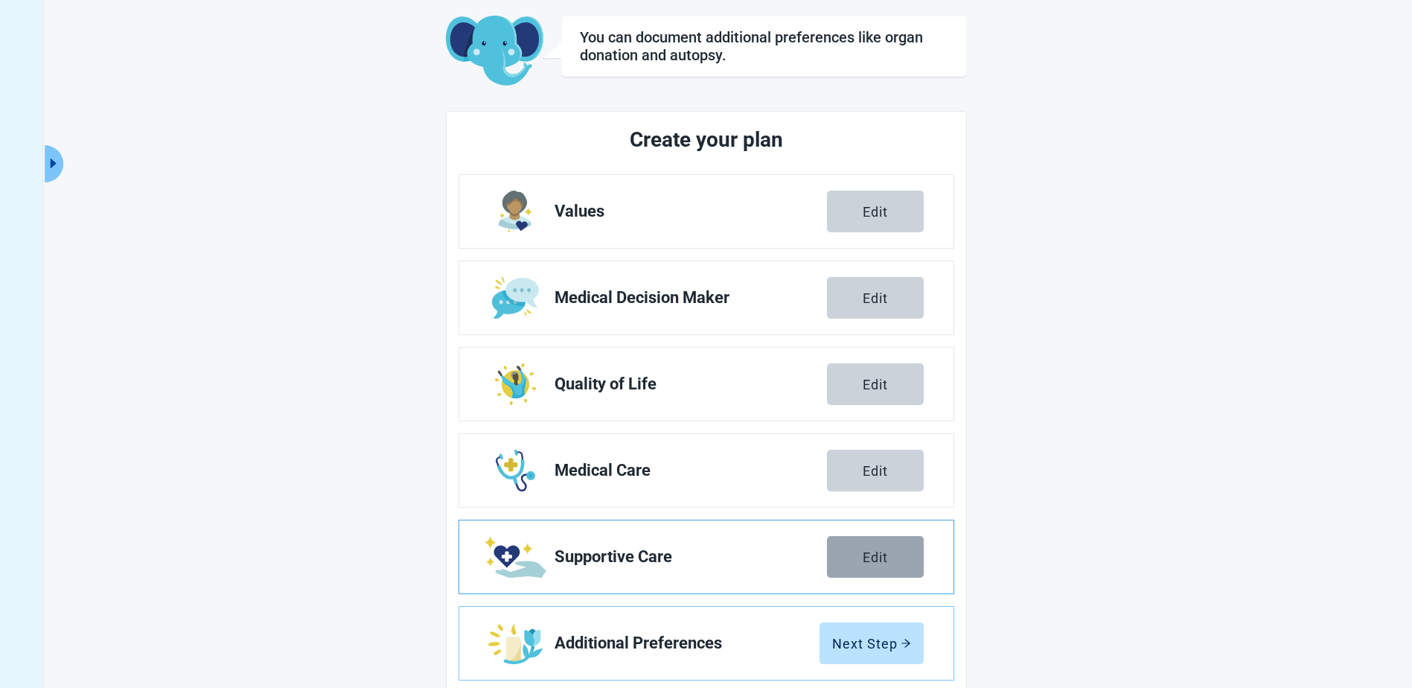
scroll to position [103, 0]
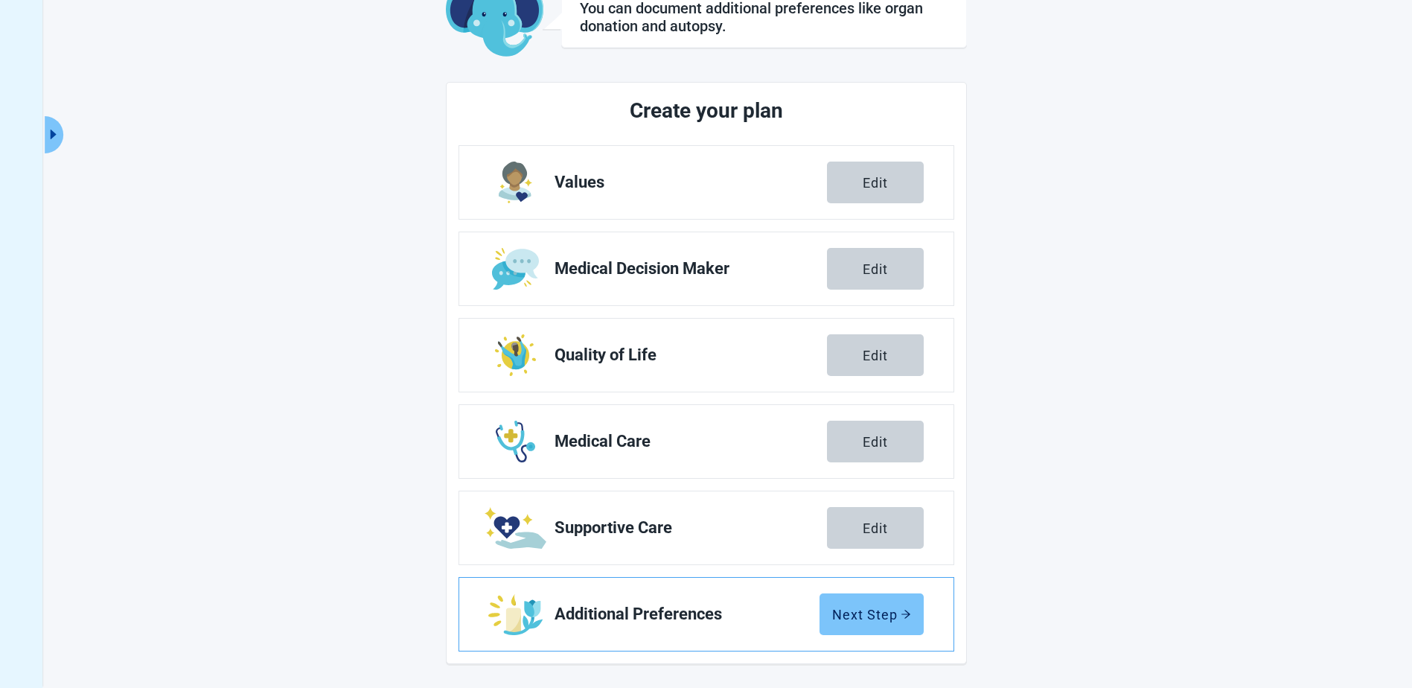
click at [855, 619] on div "Next Step" at bounding box center [871, 614] width 79 height 15
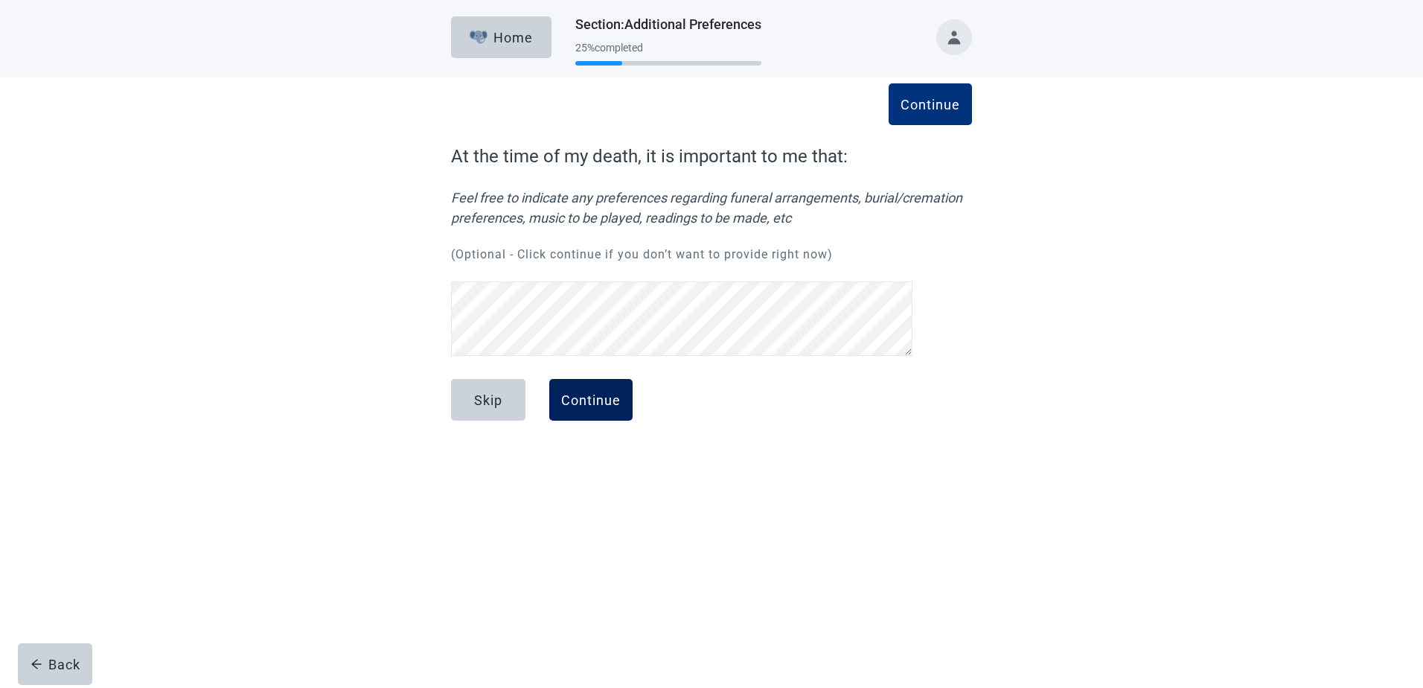
click at [593, 395] on div "Continue" at bounding box center [591, 399] width 60 height 15
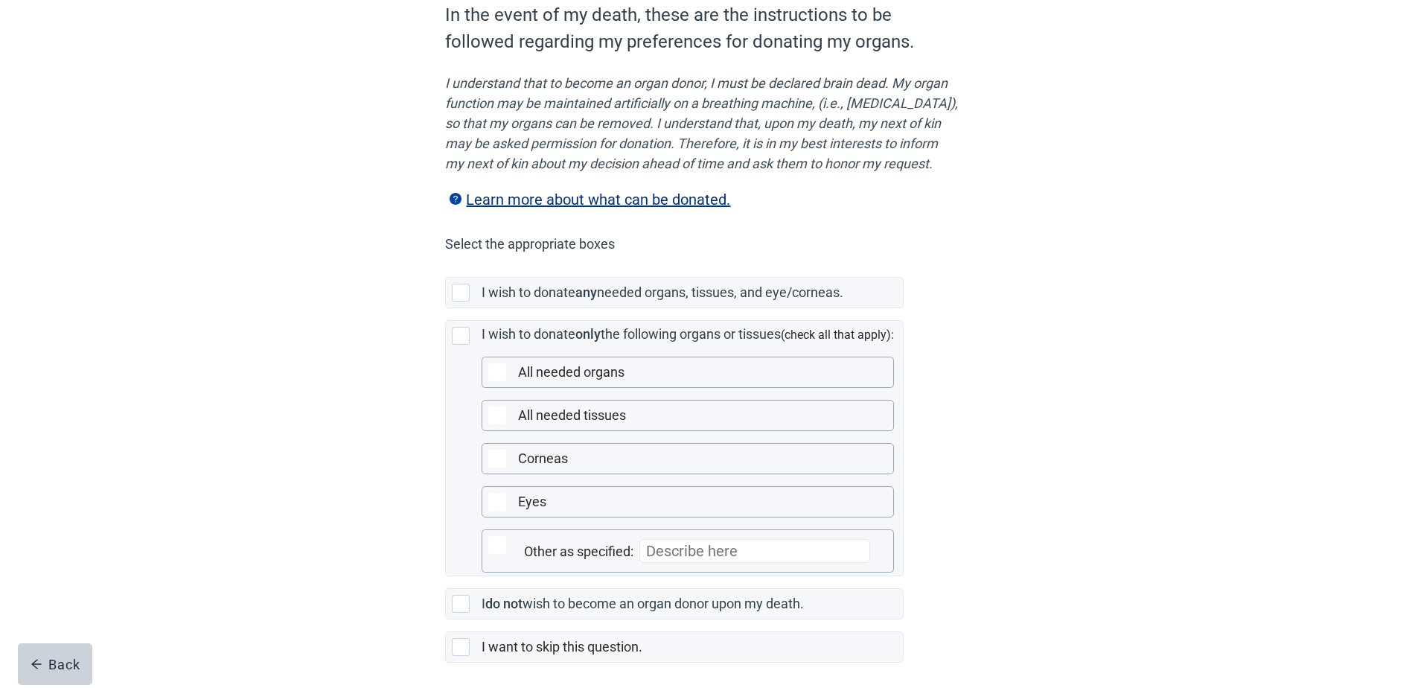
scroll to position [230, 0]
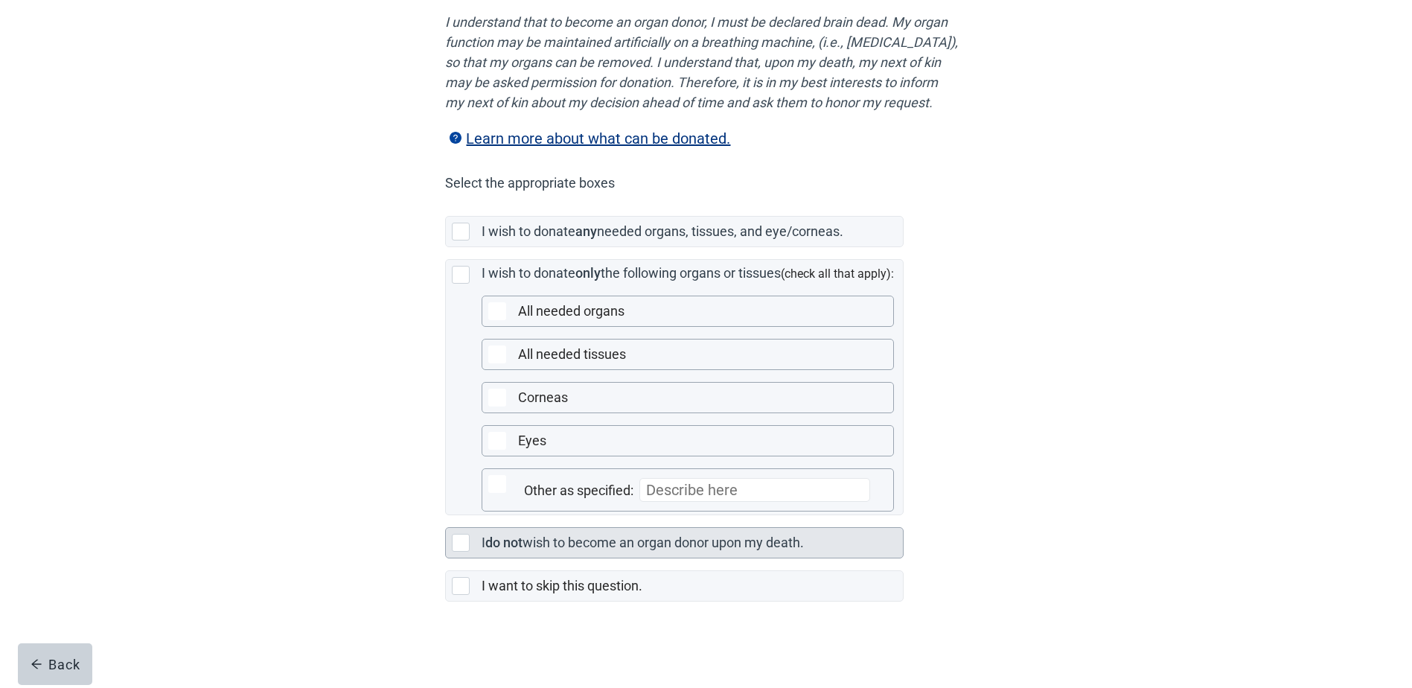
click at [461, 544] on div "Main content" at bounding box center [461, 543] width 18 height 18
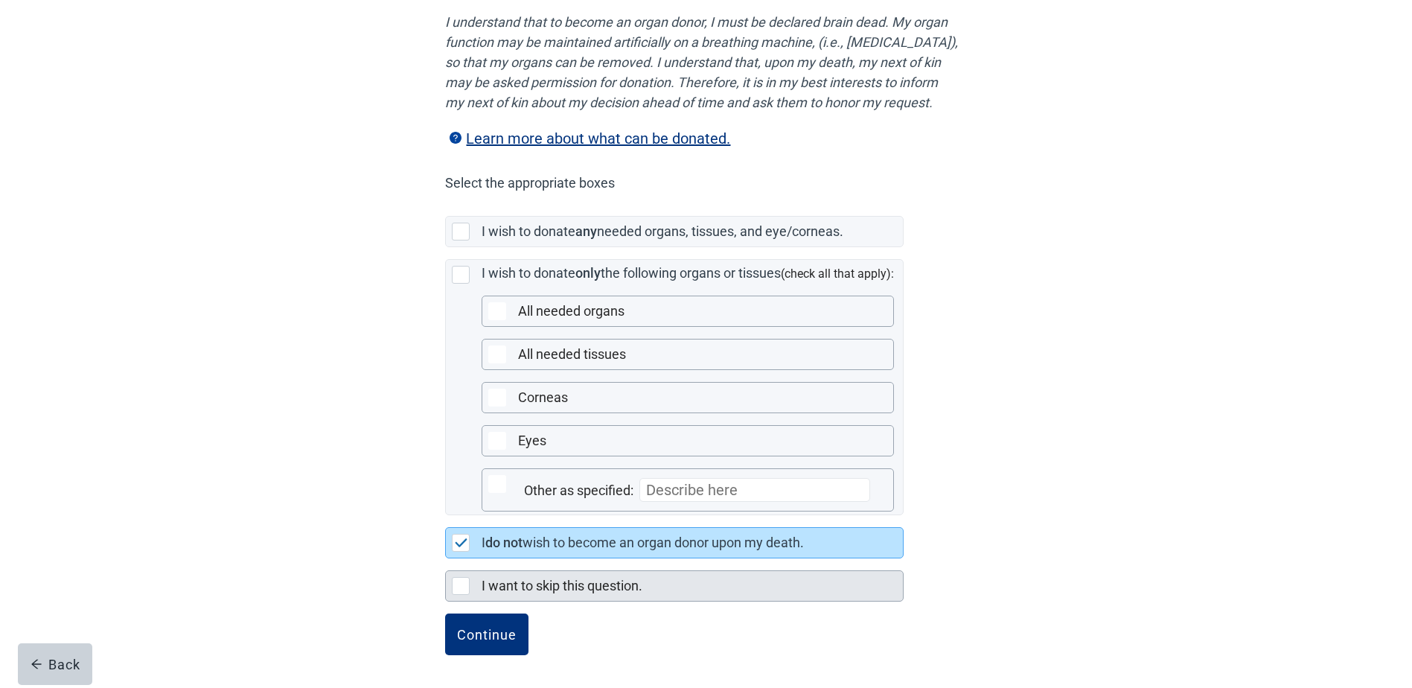
click at [462, 587] on div "Main content" at bounding box center [461, 586] width 18 height 18
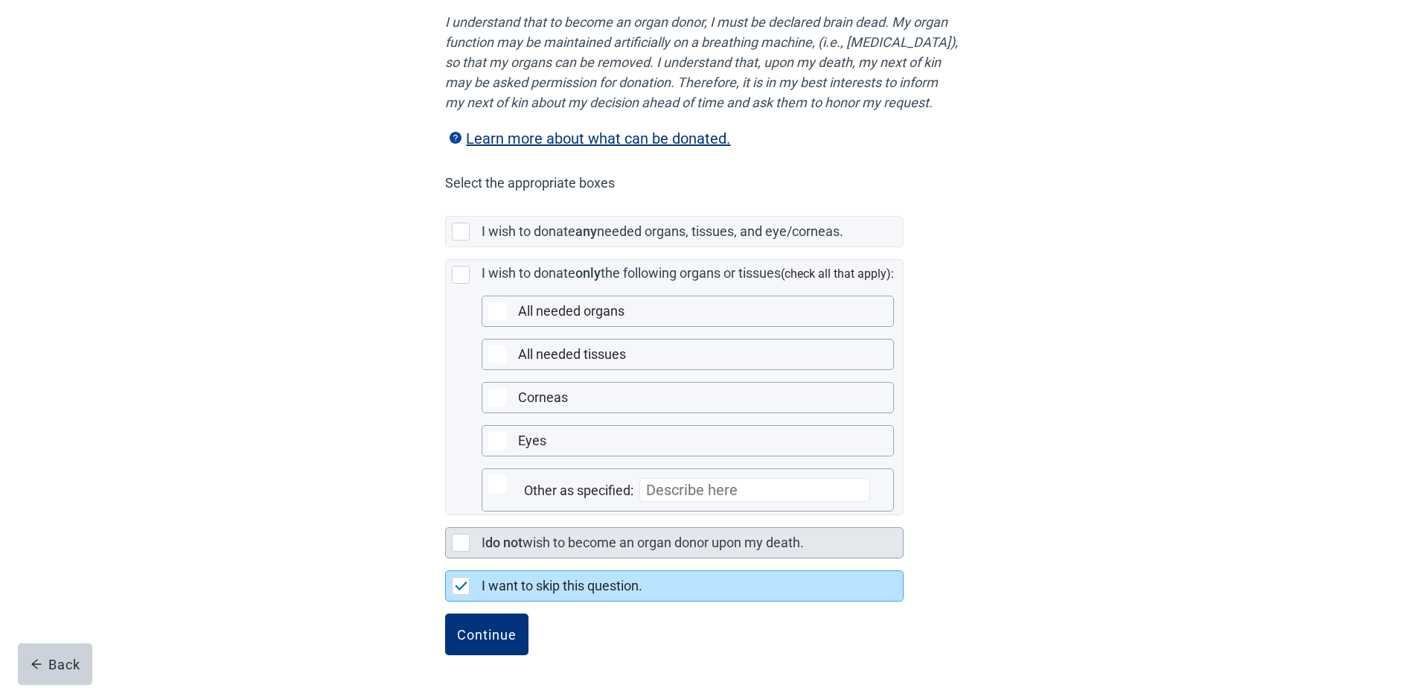
click at [454, 543] on div "Main content" at bounding box center [461, 543] width 18 height 18
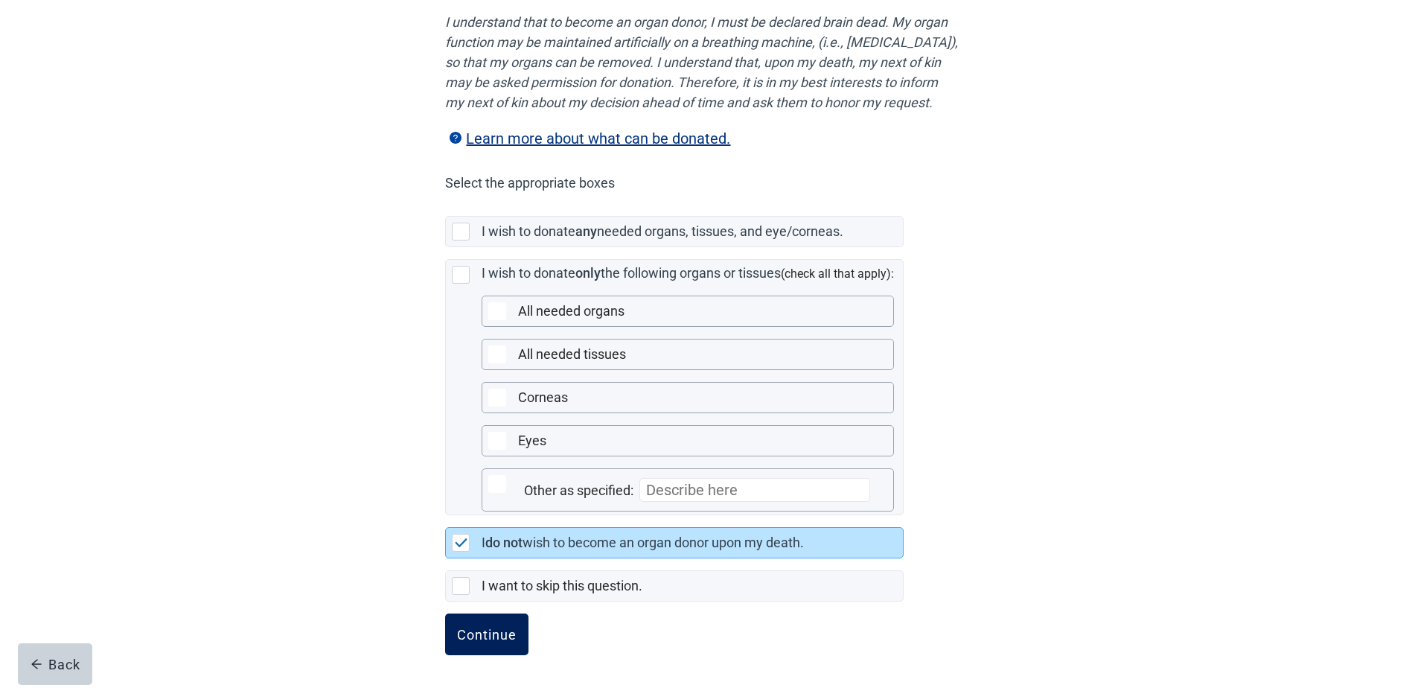
click at [488, 637] on div "Continue" at bounding box center [487, 634] width 60 height 15
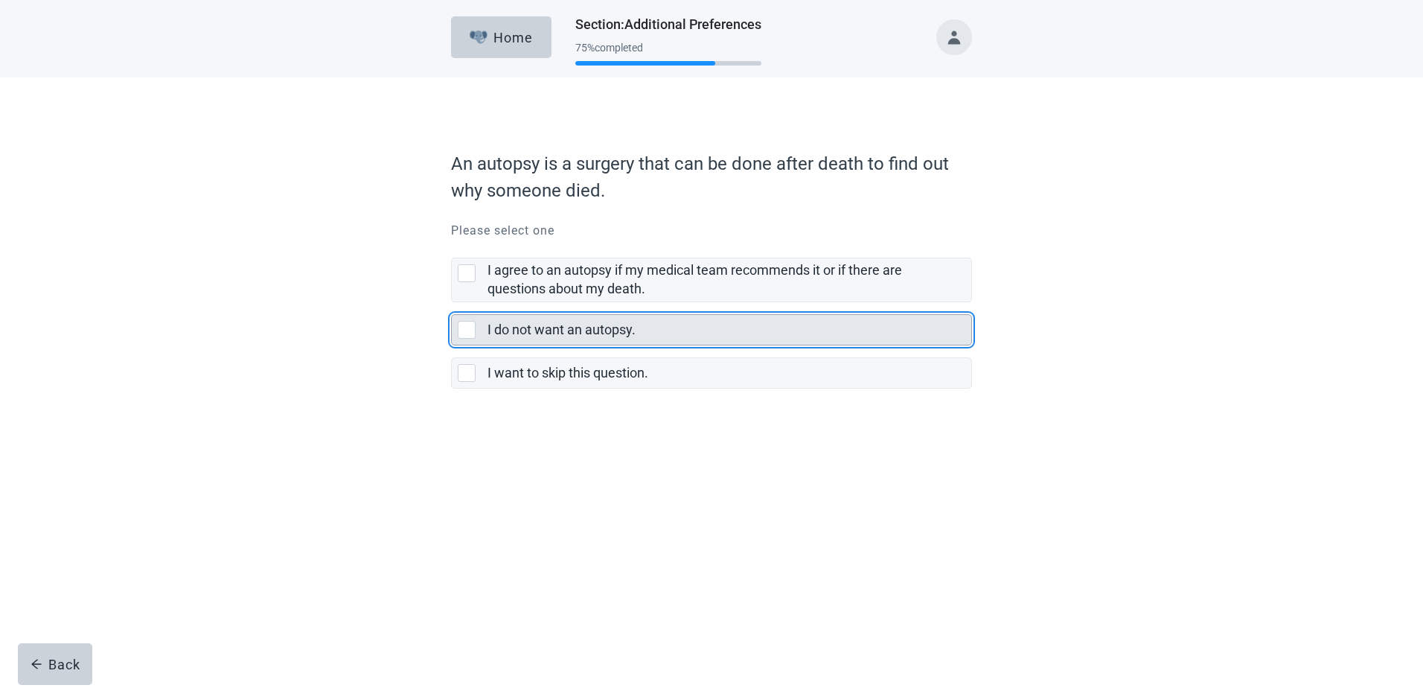
click at [464, 331] on div "I do not want an autopsy., checkbox, not selected" at bounding box center [467, 330] width 18 height 18
click at [452, 303] on input "I do not want an autopsy." at bounding box center [451, 302] width 1 height 1
checkbox input "true"
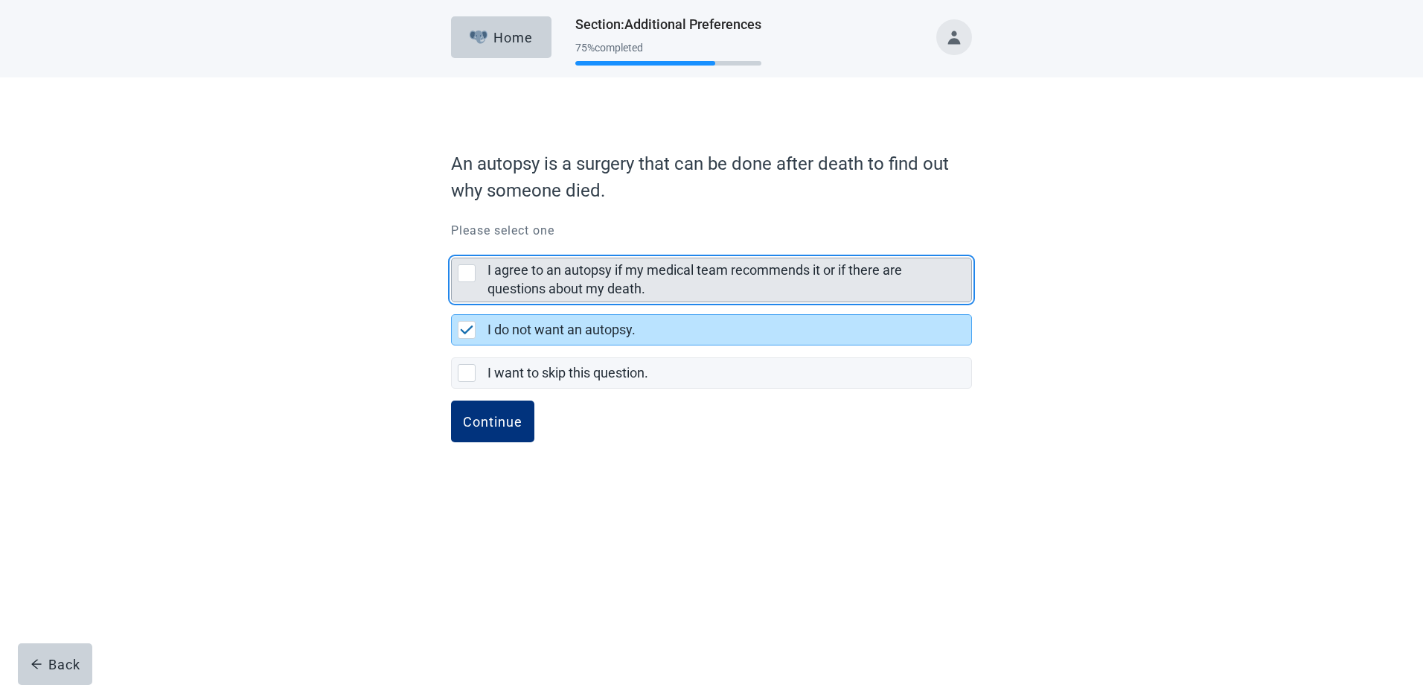
click at [462, 272] on div "I agree to an autopsy if my medical team recommends it or if there are question…" at bounding box center [467, 273] width 18 height 18
click at [452, 246] on input "I agree to an autopsy if my medical team recommends it or if there are question…" at bounding box center [451, 246] width 1 height 1
checkbox input "true"
checkbox input "false"
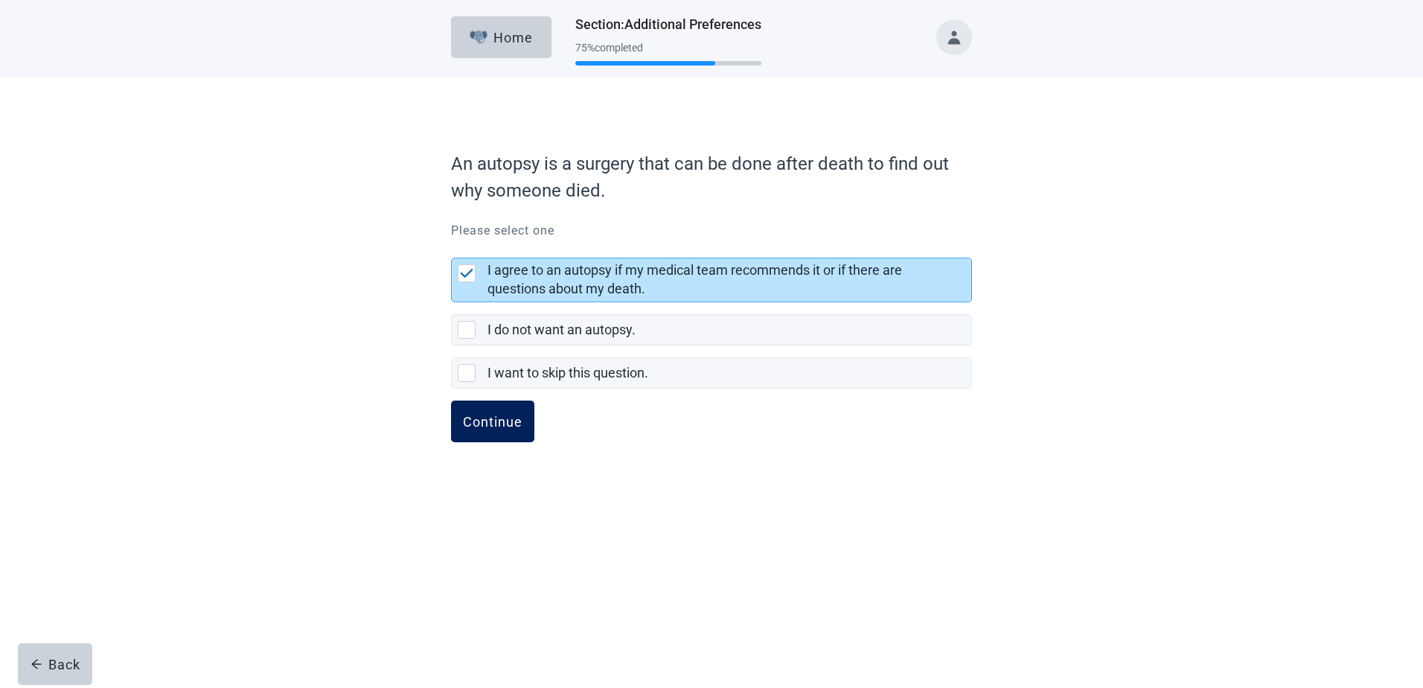
click at [502, 425] on div "Continue" at bounding box center [493, 421] width 60 height 15
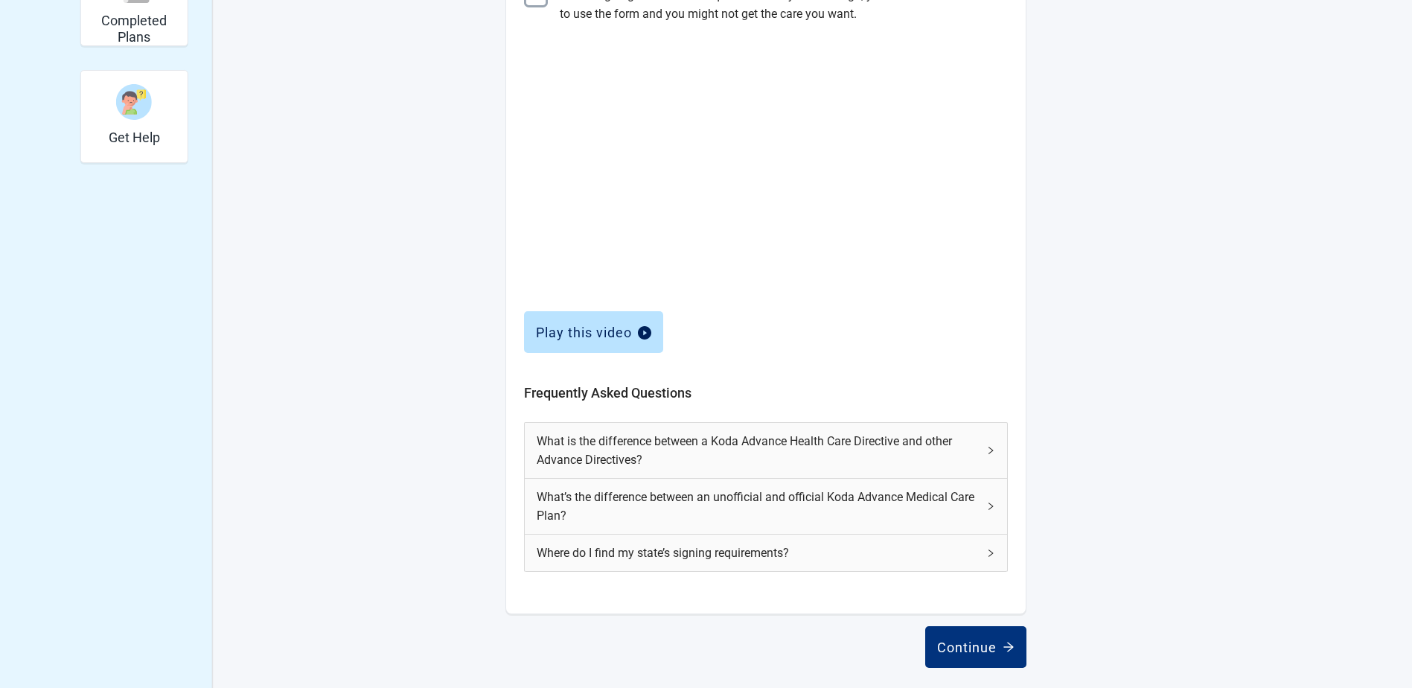
scroll to position [467, 0]
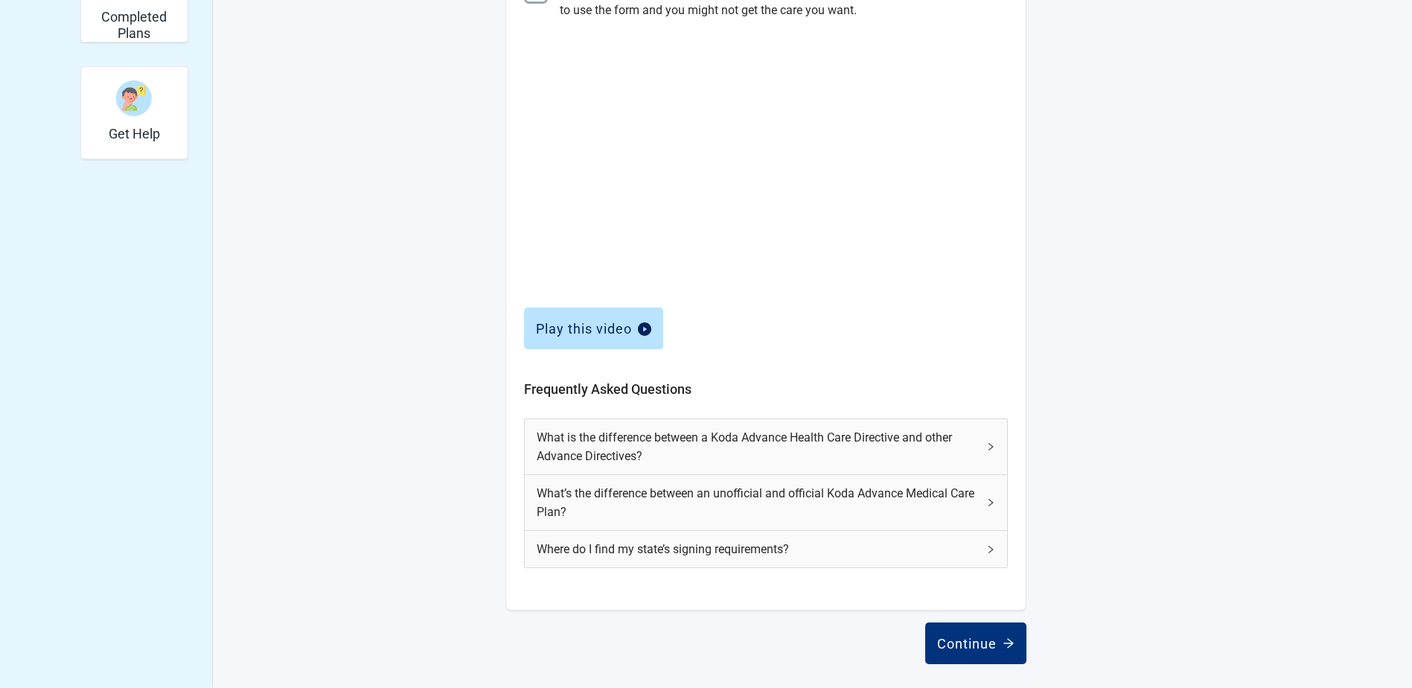
click at [992, 444] on icon "right" at bounding box center [990, 446] width 9 height 9
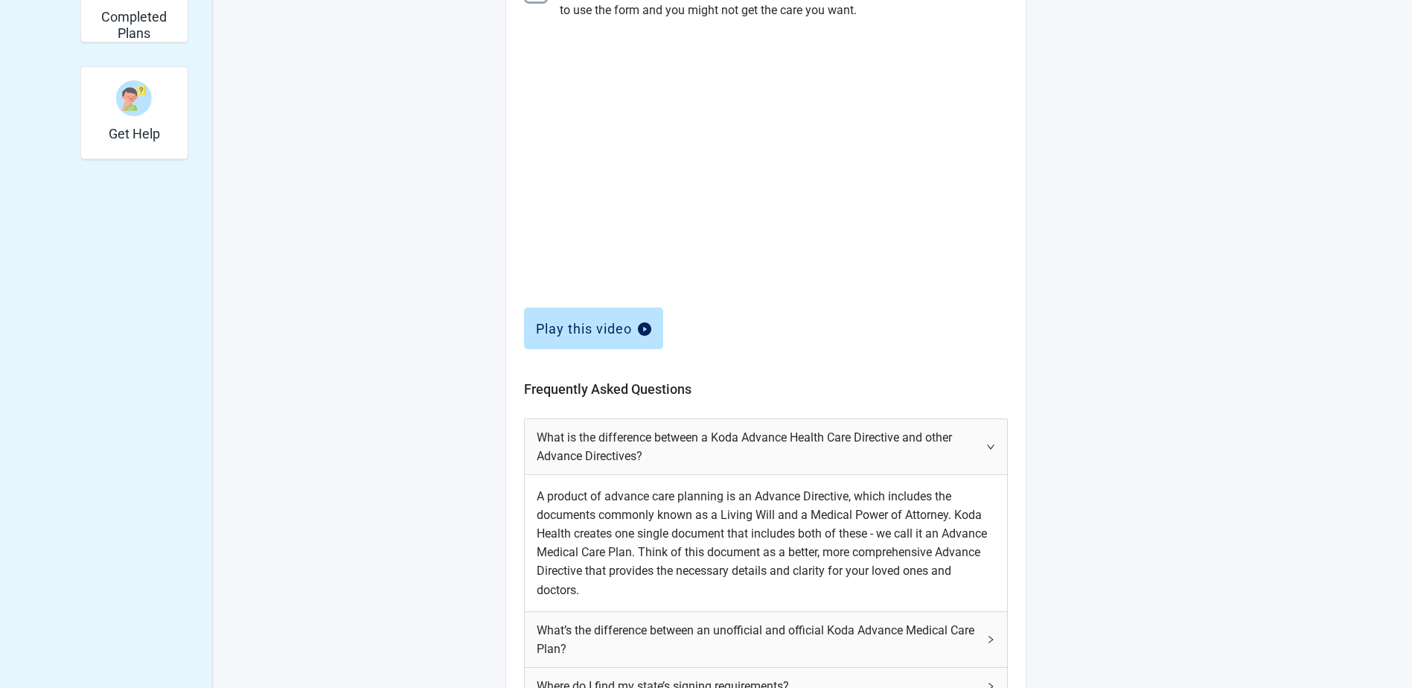
click at [987, 447] on icon "right" at bounding box center [990, 446] width 9 height 9
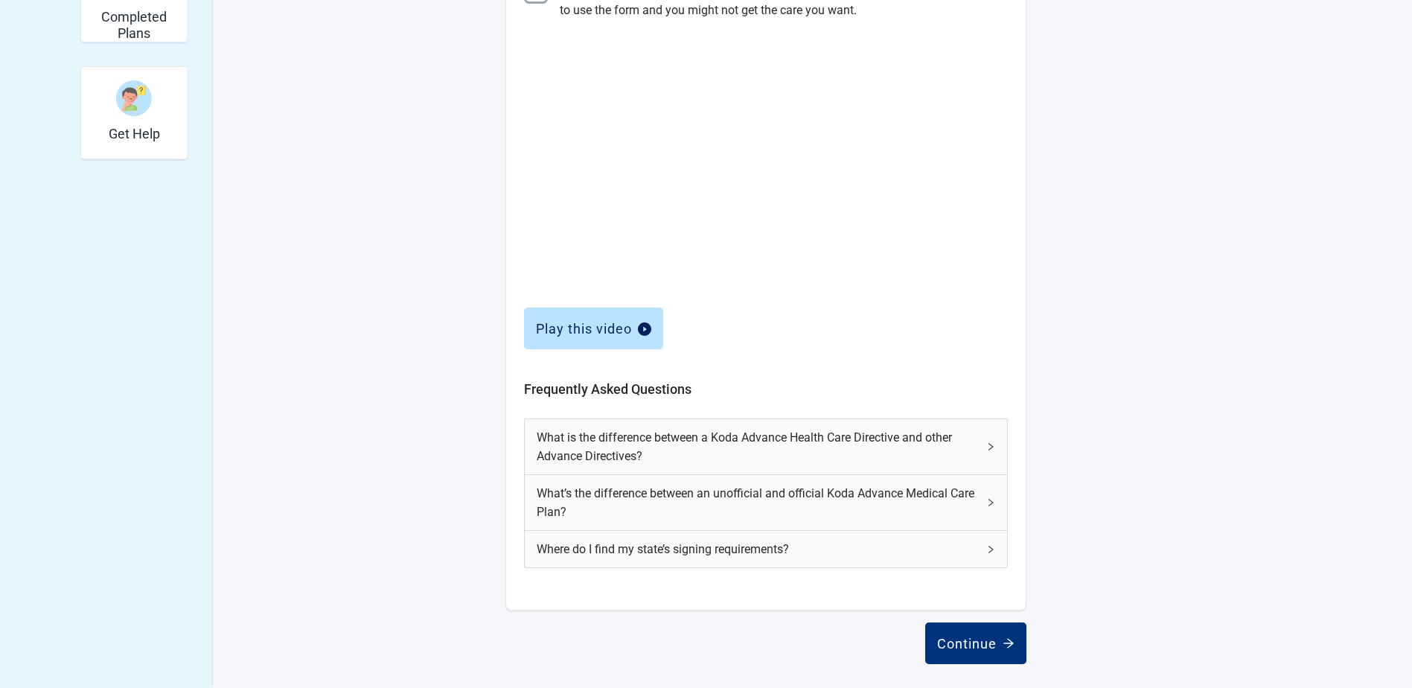
click at [989, 505] on icon "right" at bounding box center [990, 502] width 9 height 9
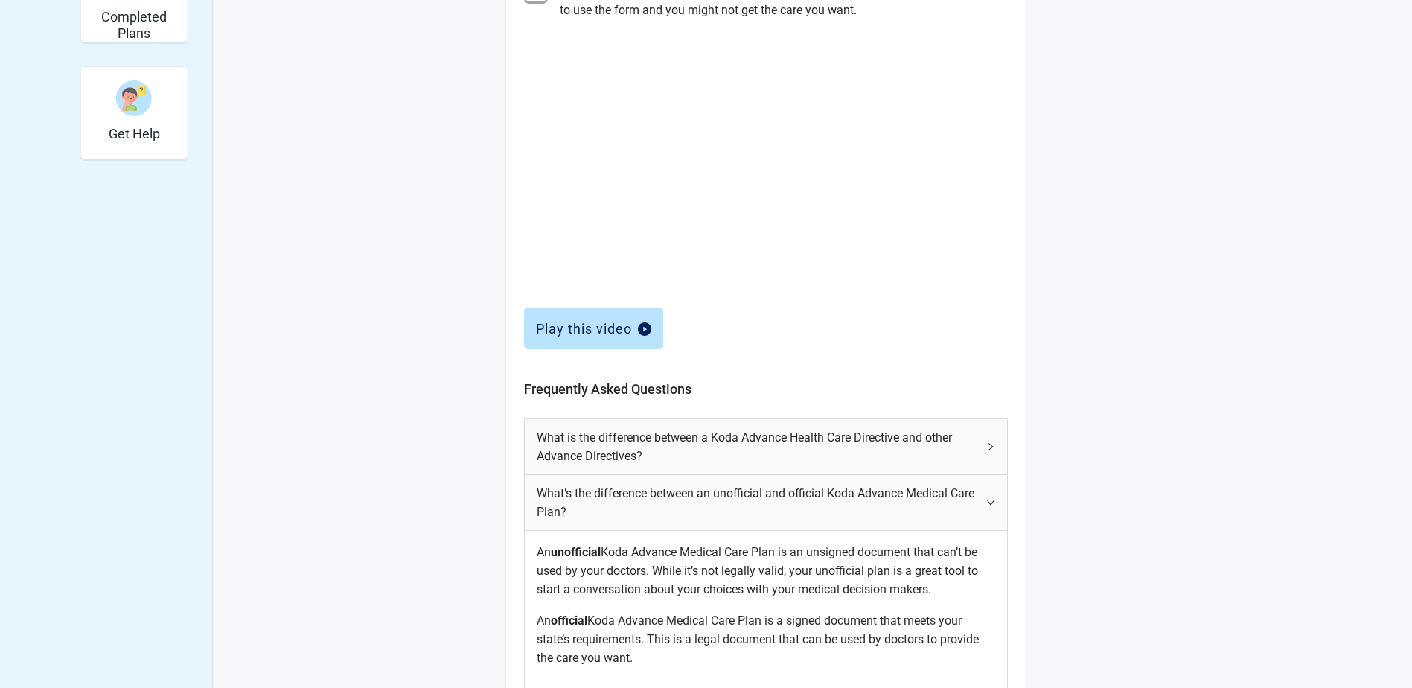
click at [989, 505] on icon "right" at bounding box center [990, 502] width 9 height 9
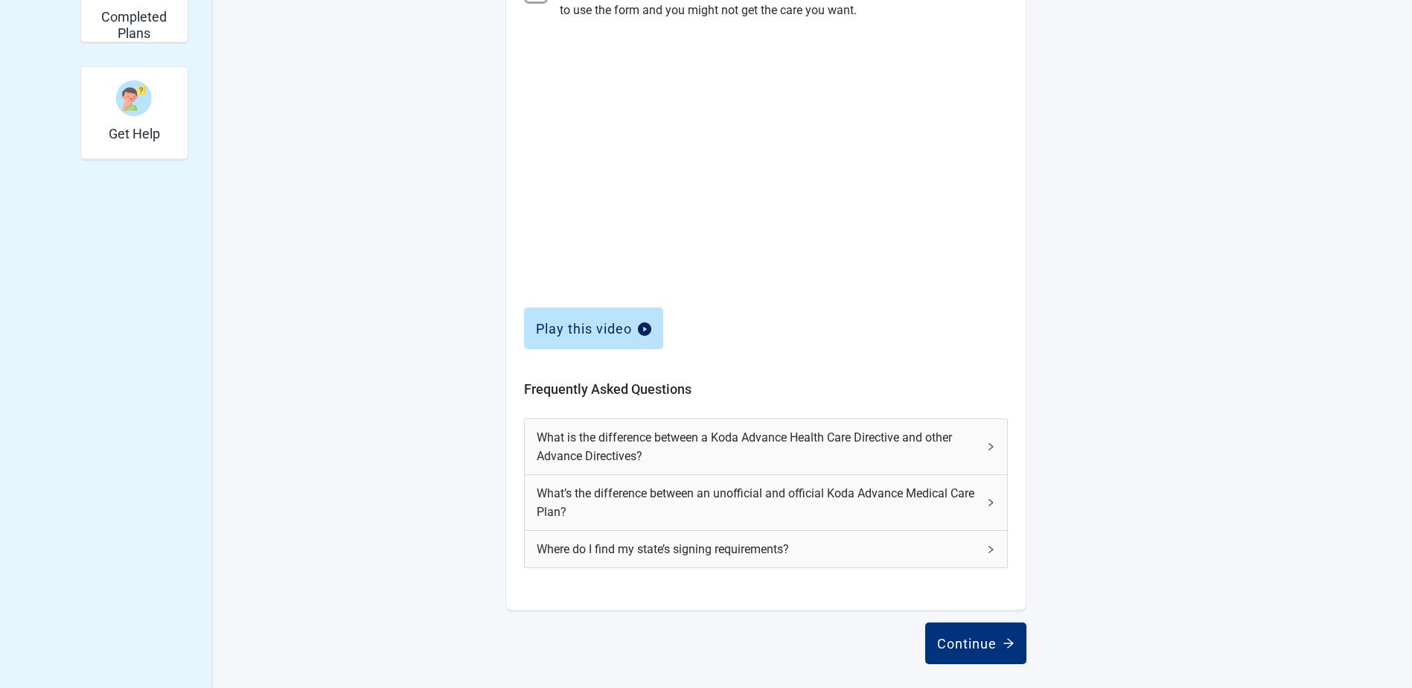
click at [991, 549] on icon "right" at bounding box center [990, 549] width 9 height 9
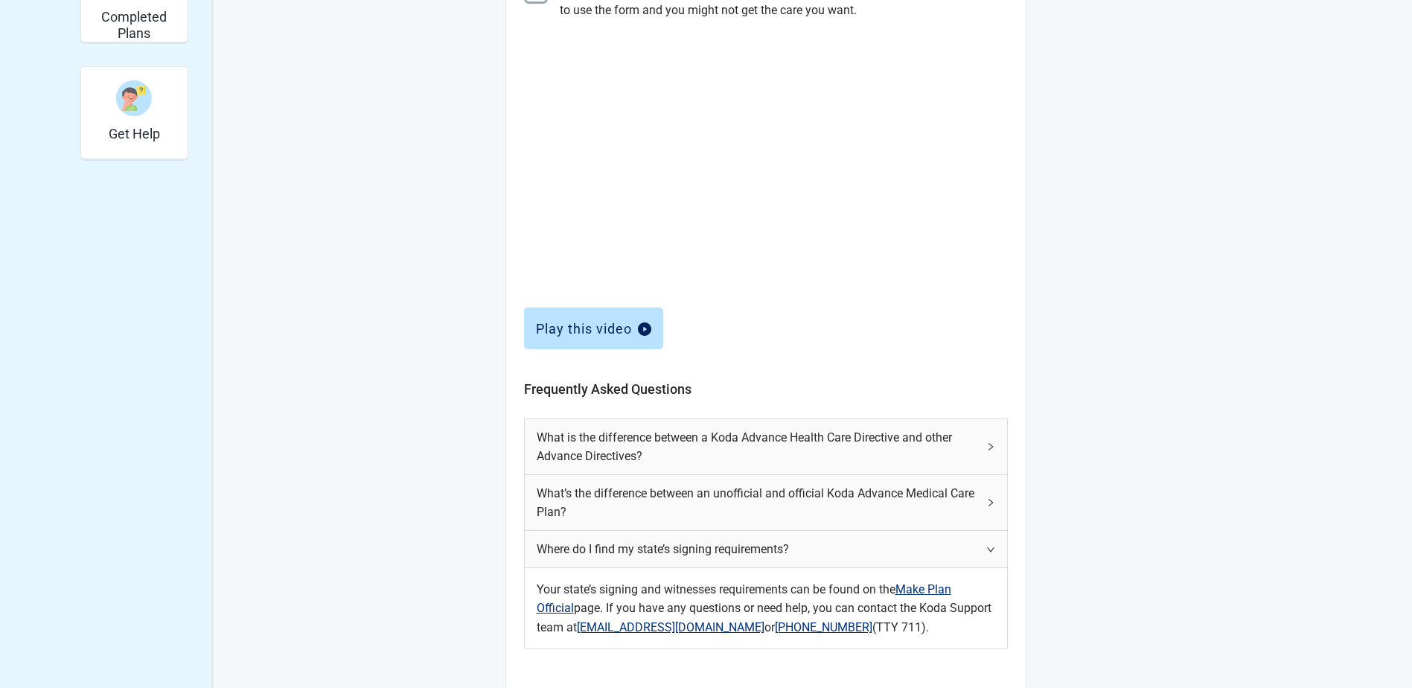
click at [991, 548] on icon "right" at bounding box center [990, 549] width 9 height 9
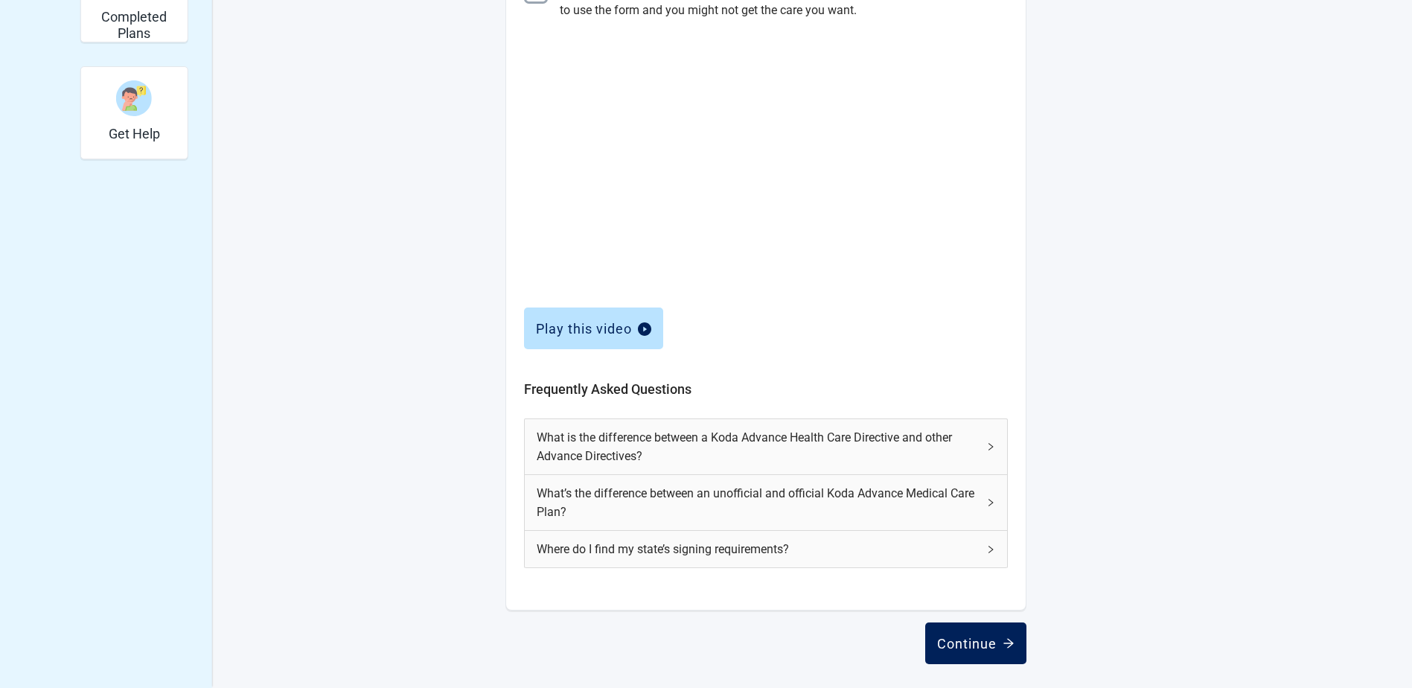
click at [976, 649] on div "Continue" at bounding box center [975, 643] width 77 height 15
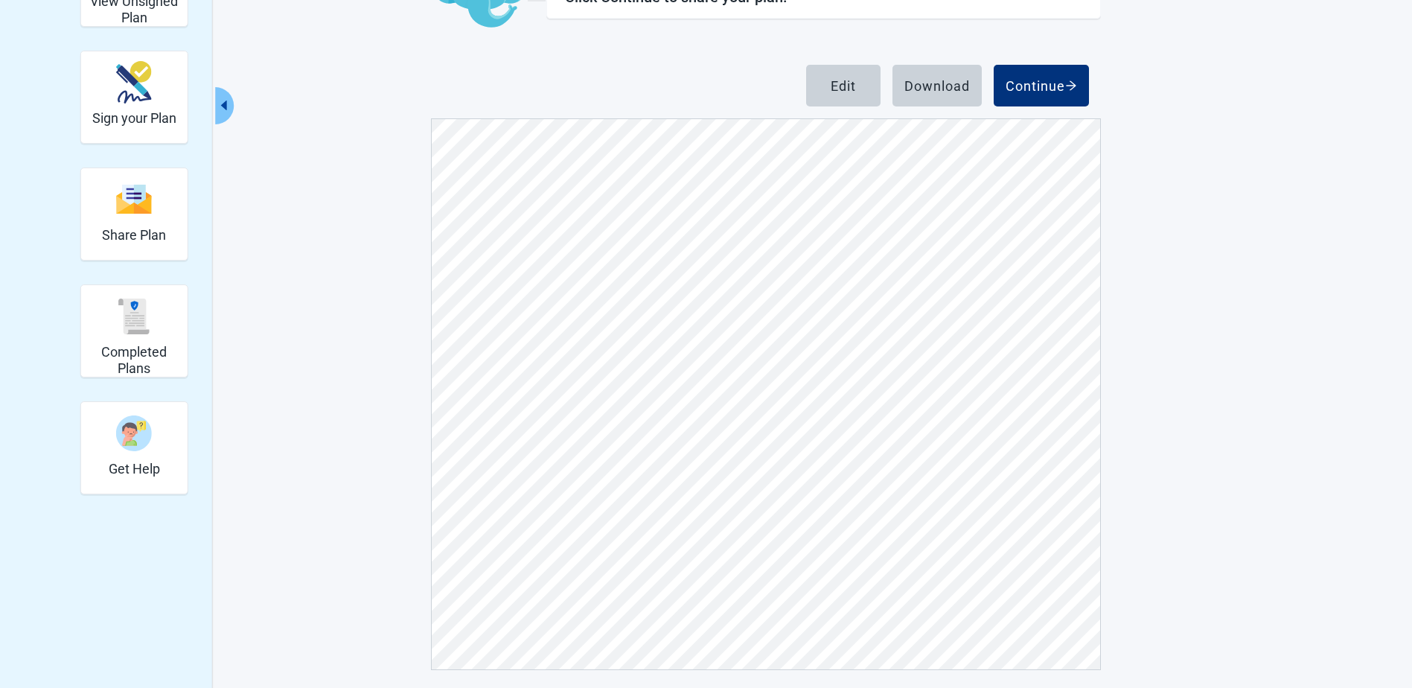
scroll to position [138, 0]
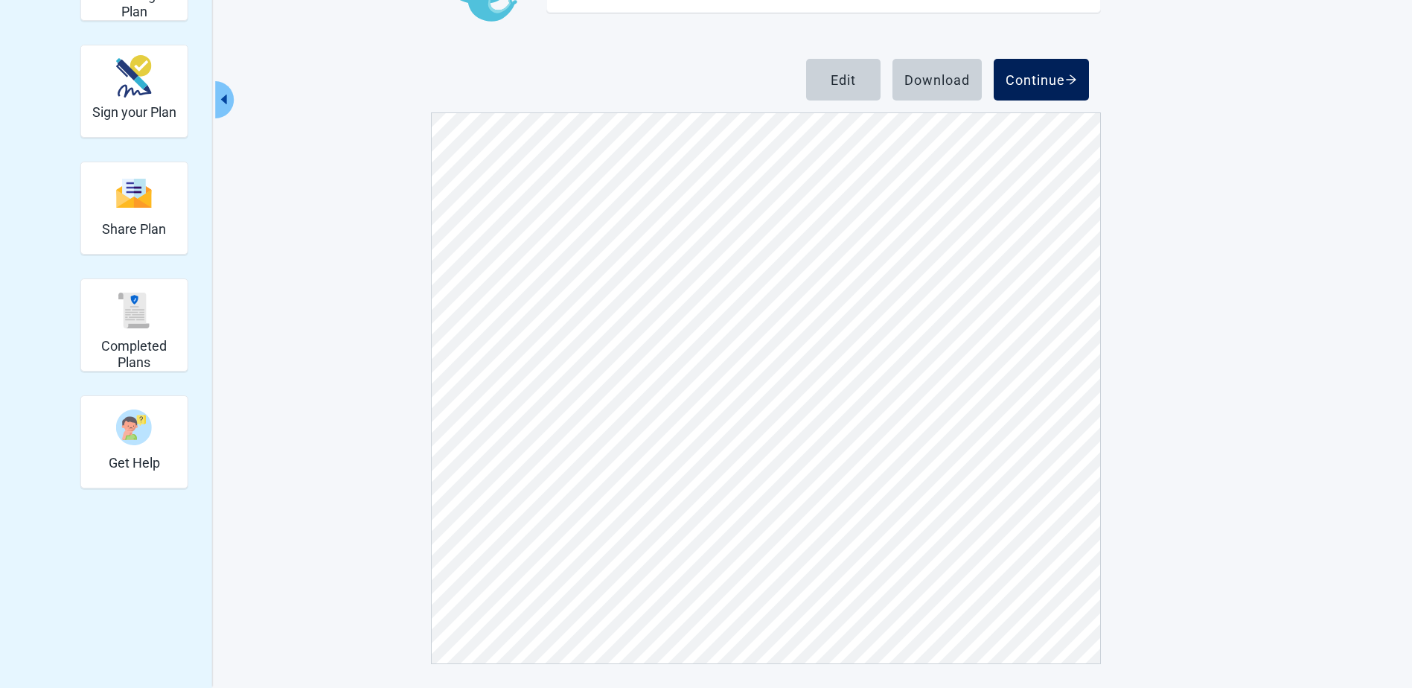
click at [1052, 83] on div "Continue" at bounding box center [1041, 79] width 71 height 15
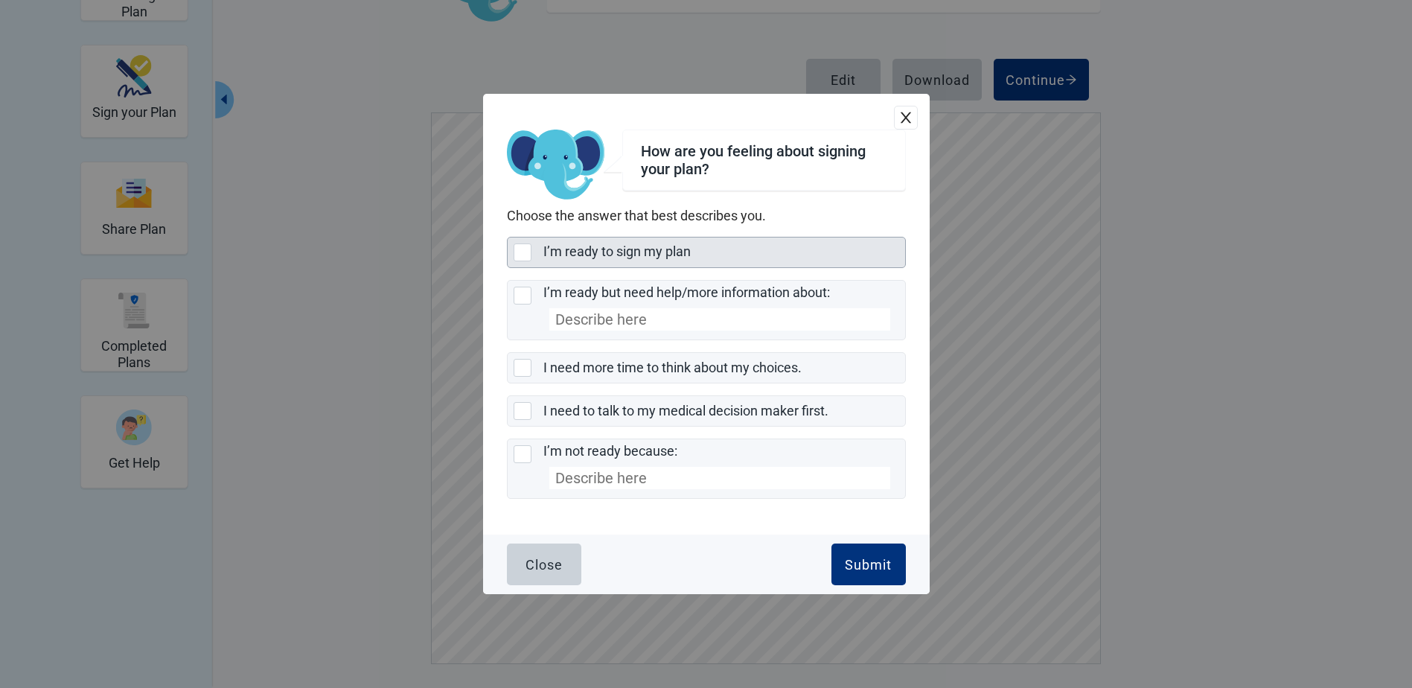
click at [517, 249] on div "I’m ready to sign my plan, checkbox, not selected" at bounding box center [523, 252] width 18 height 18
click at [508, 237] on input "I’m ready to sign my plan" at bounding box center [507, 237] width 1 height 1
checkbox input "true"
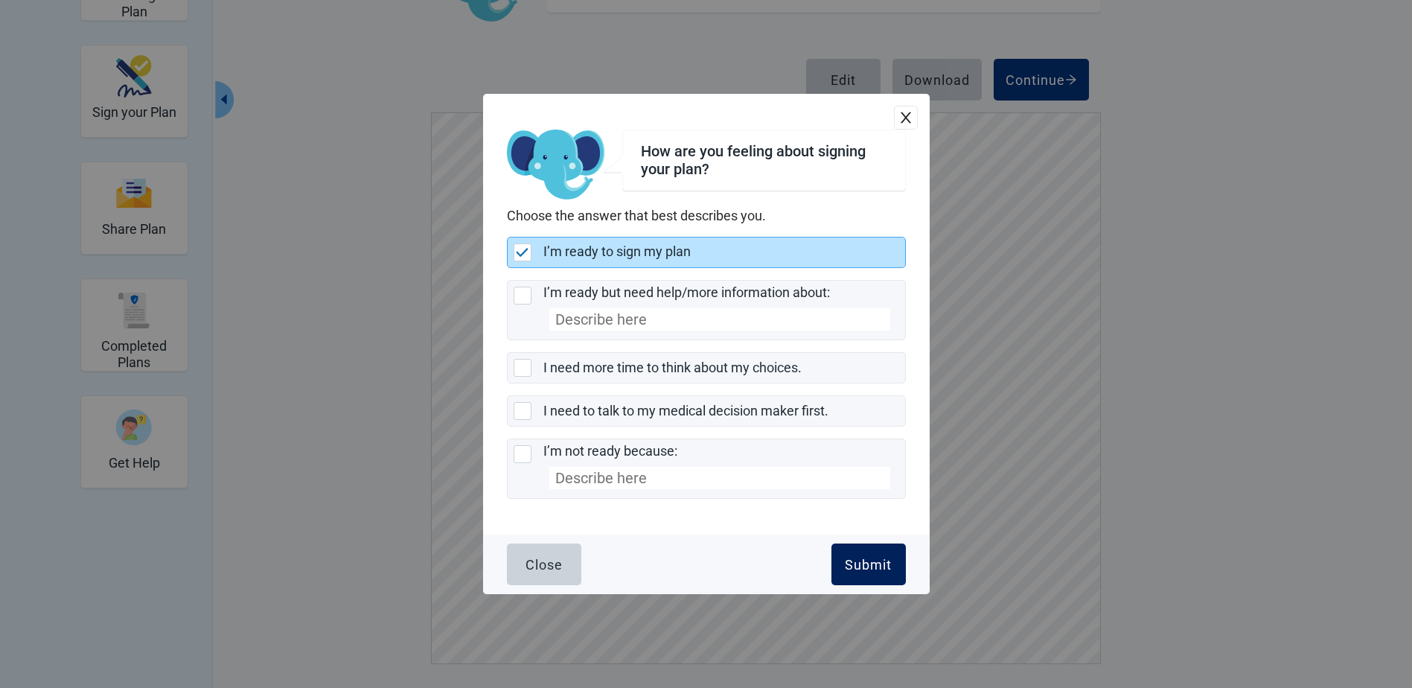
click at [856, 561] on div "Submit" at bounding box center [868, 564] width 47 height 15
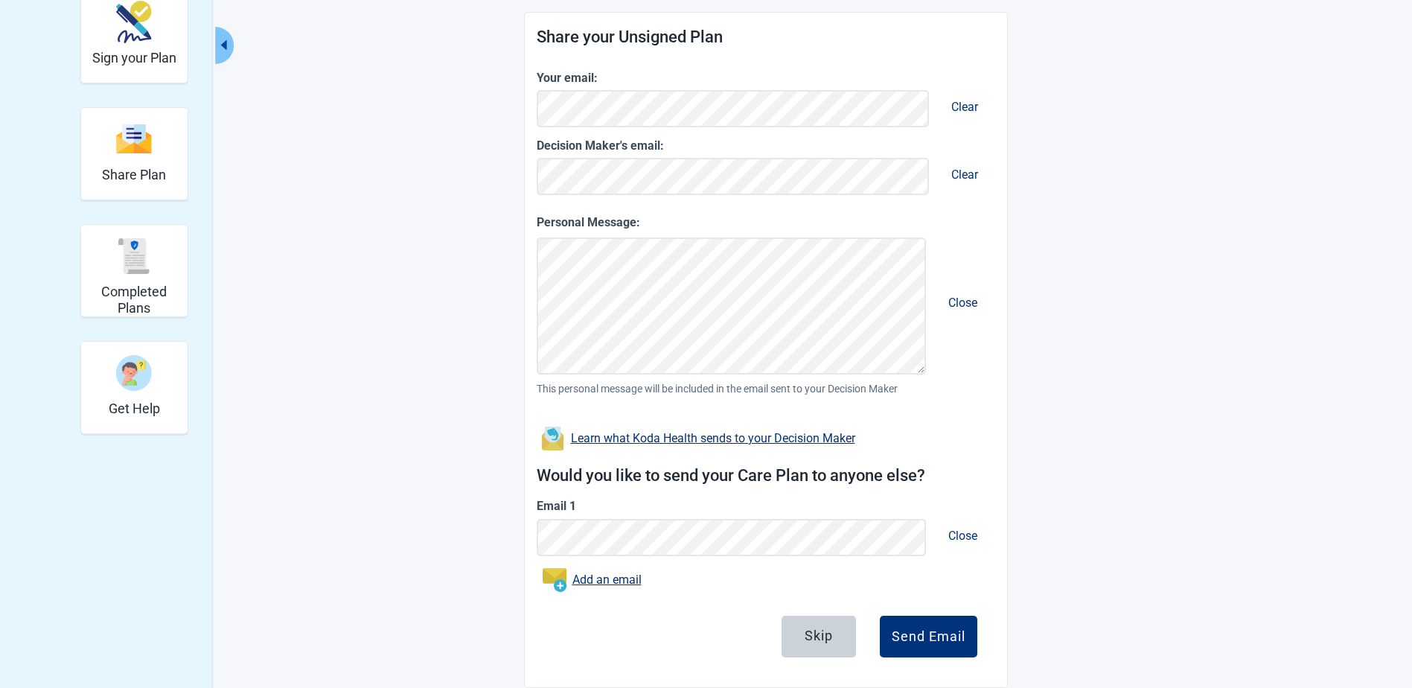
scroll to position [217, 0]
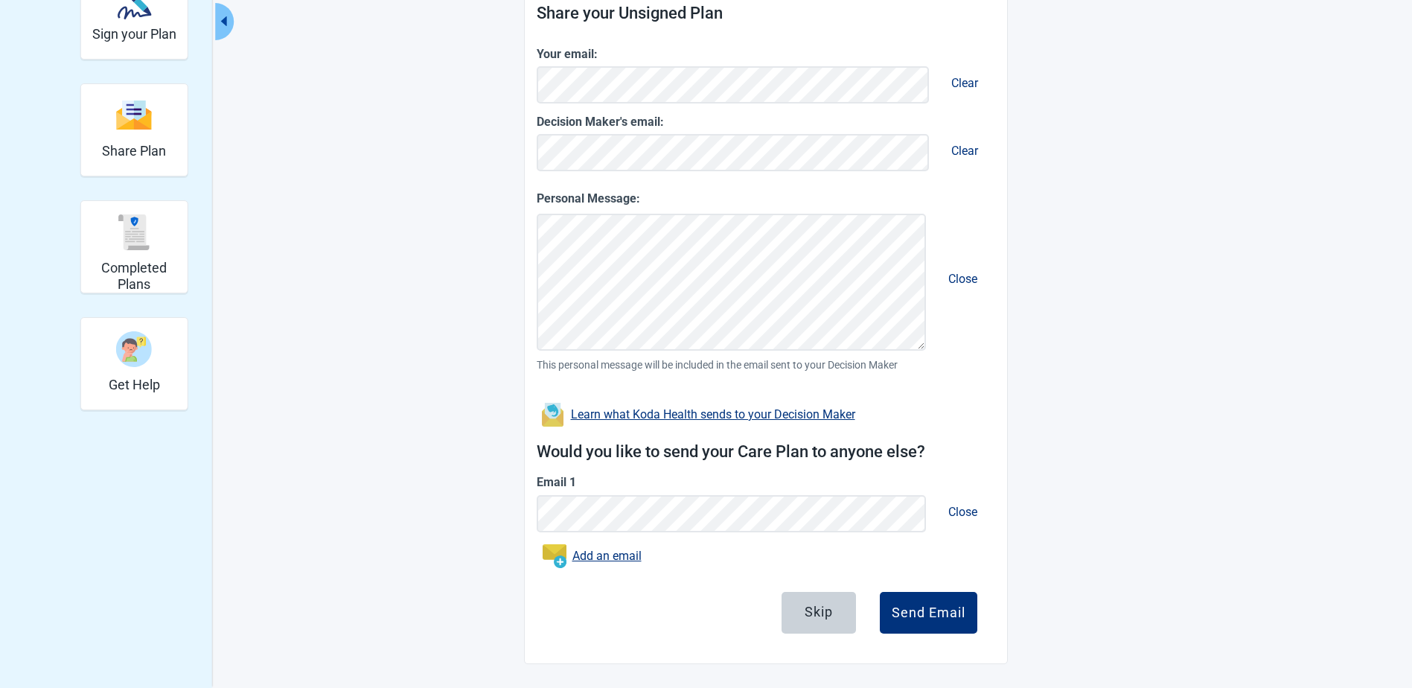
click at [972, 511] on span "Close" at bounding box center [962, 512] width 53 height 38
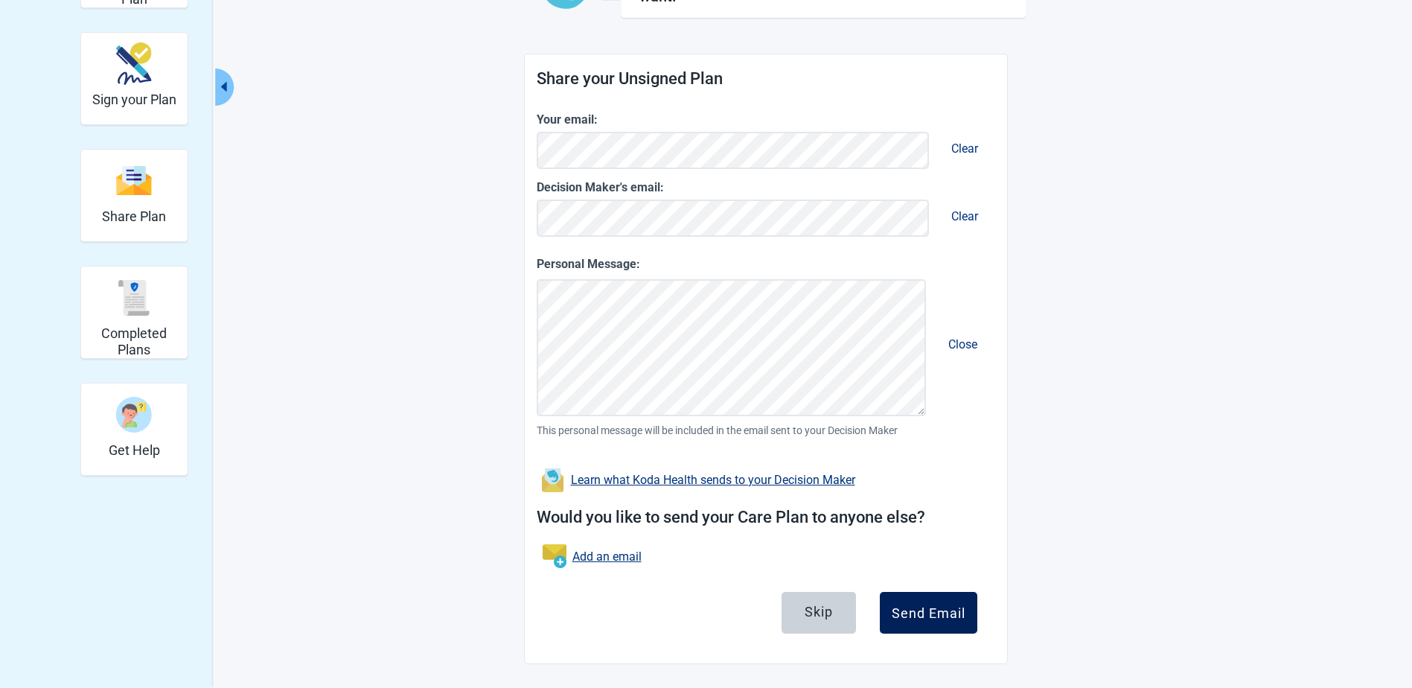
click at [927, 612] on div "Send Email" at bounding box center [929, 612] width 74 height 15
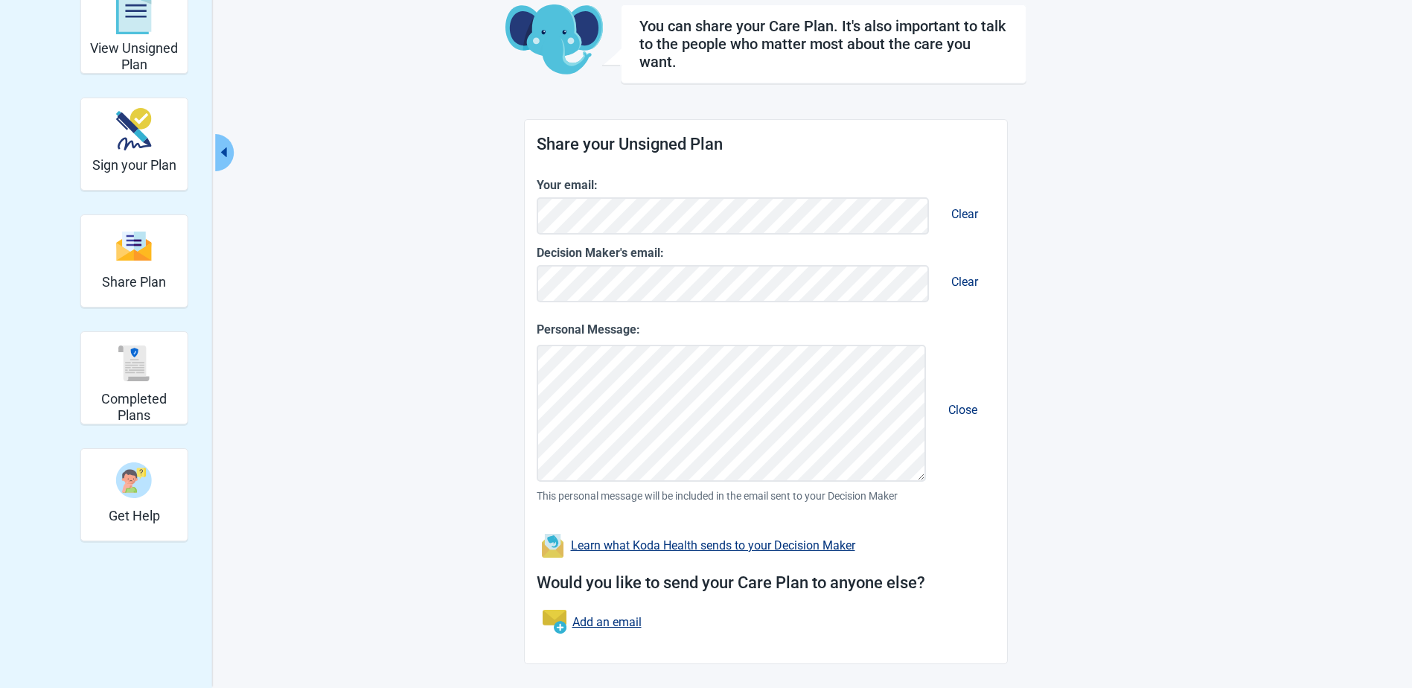
scroll to position [86, 0]
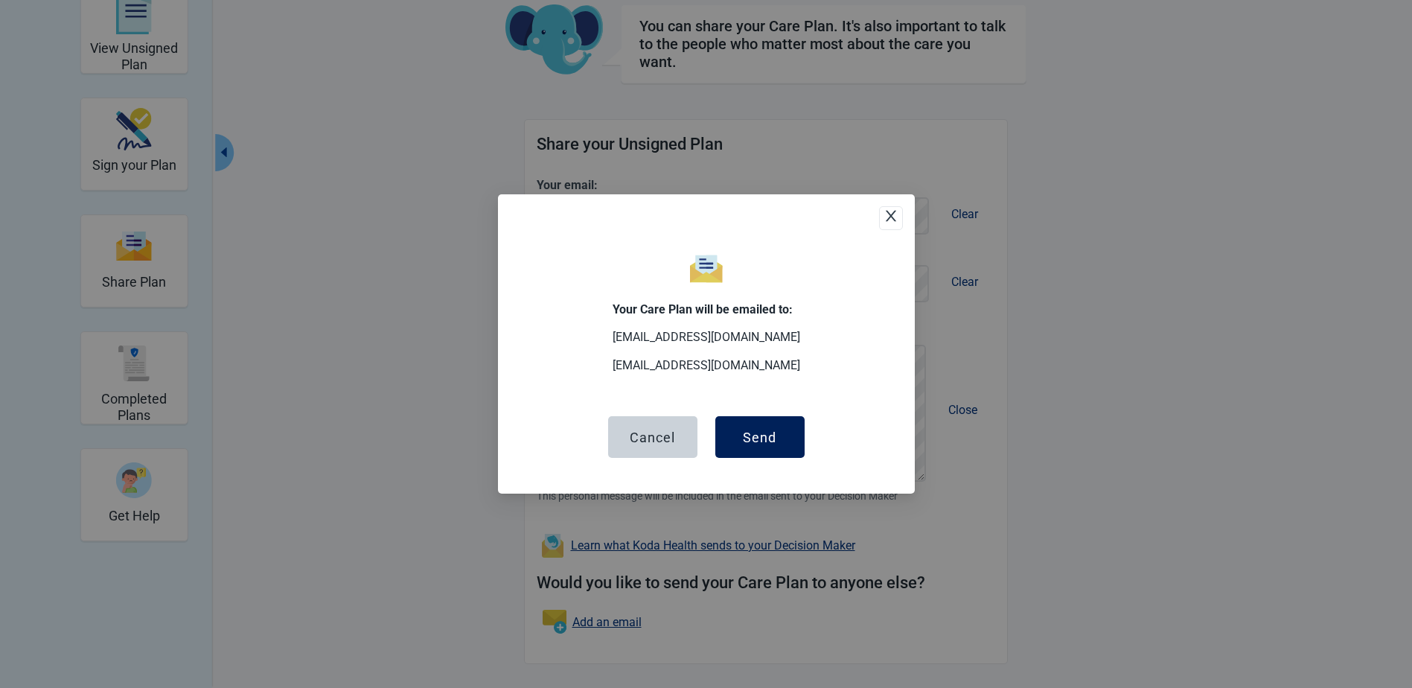
click at [755, 439] on div "Send" at bounding box center [759, 437] width 33 height 15
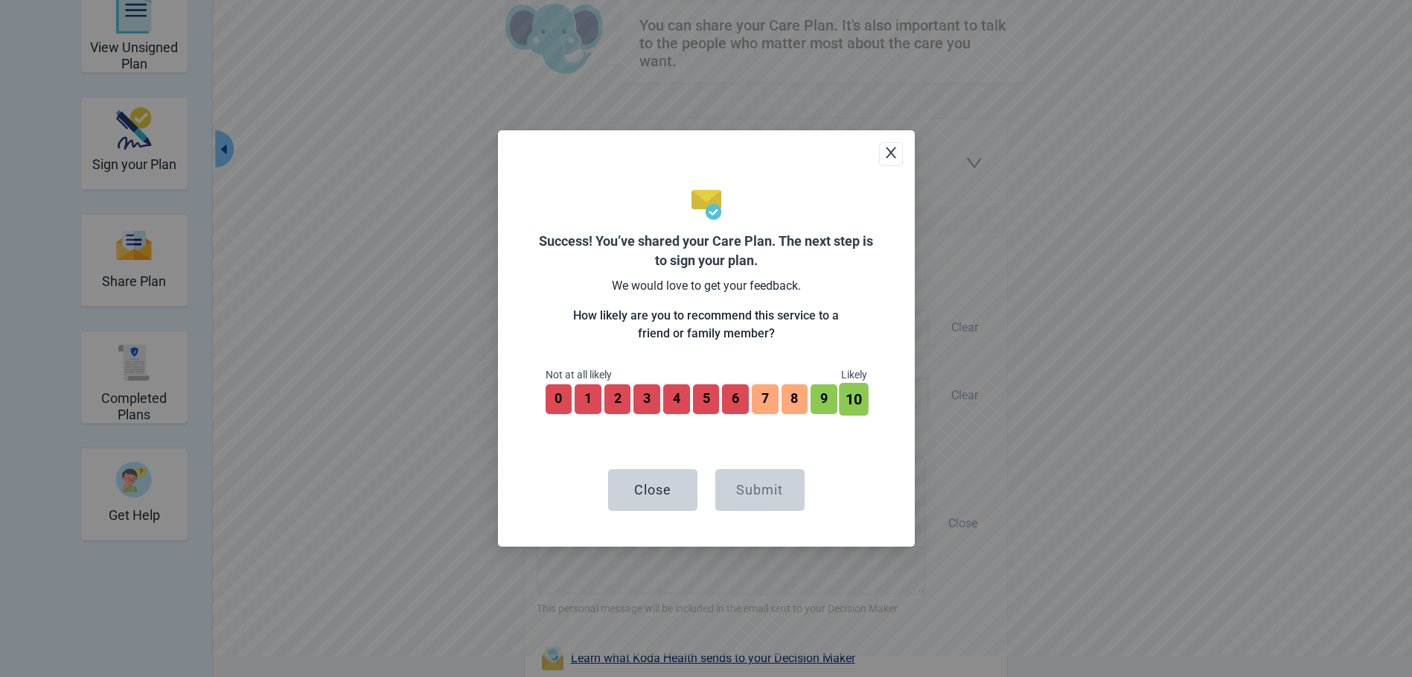
click at [861, 403] on button "10" at bounding box center [853, 399] width 29 height 33
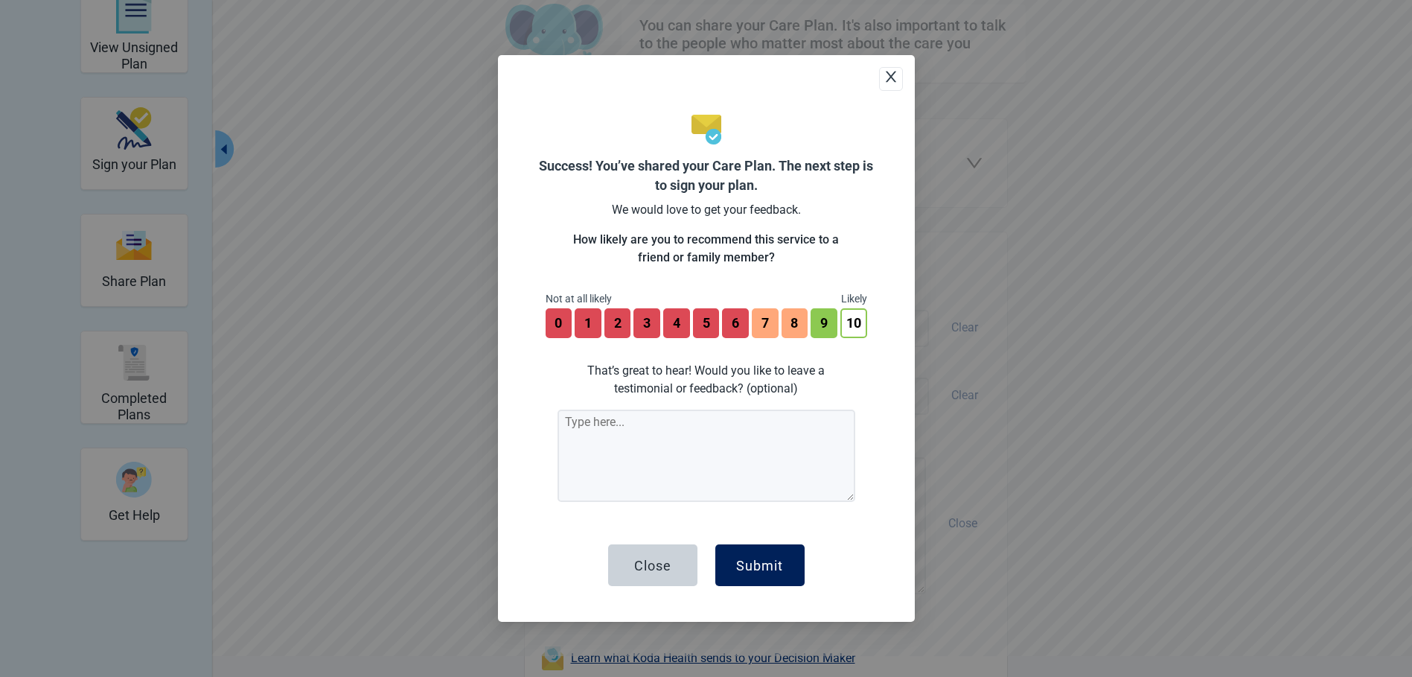
click at [770, 568] on div "Submit" at bounding box center [759, 565] width 47 height 15
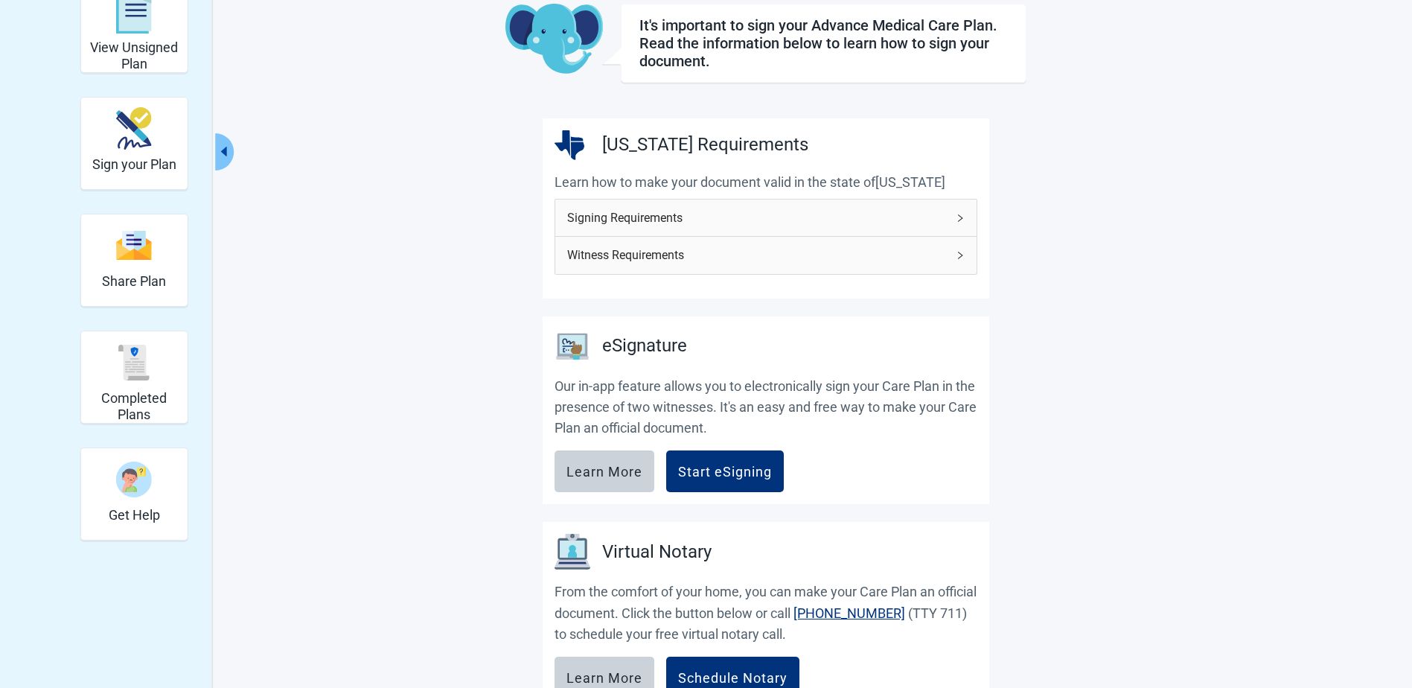
click at [960, 216] on icon "right" at bounding box center [960, 217] width 4 height 7
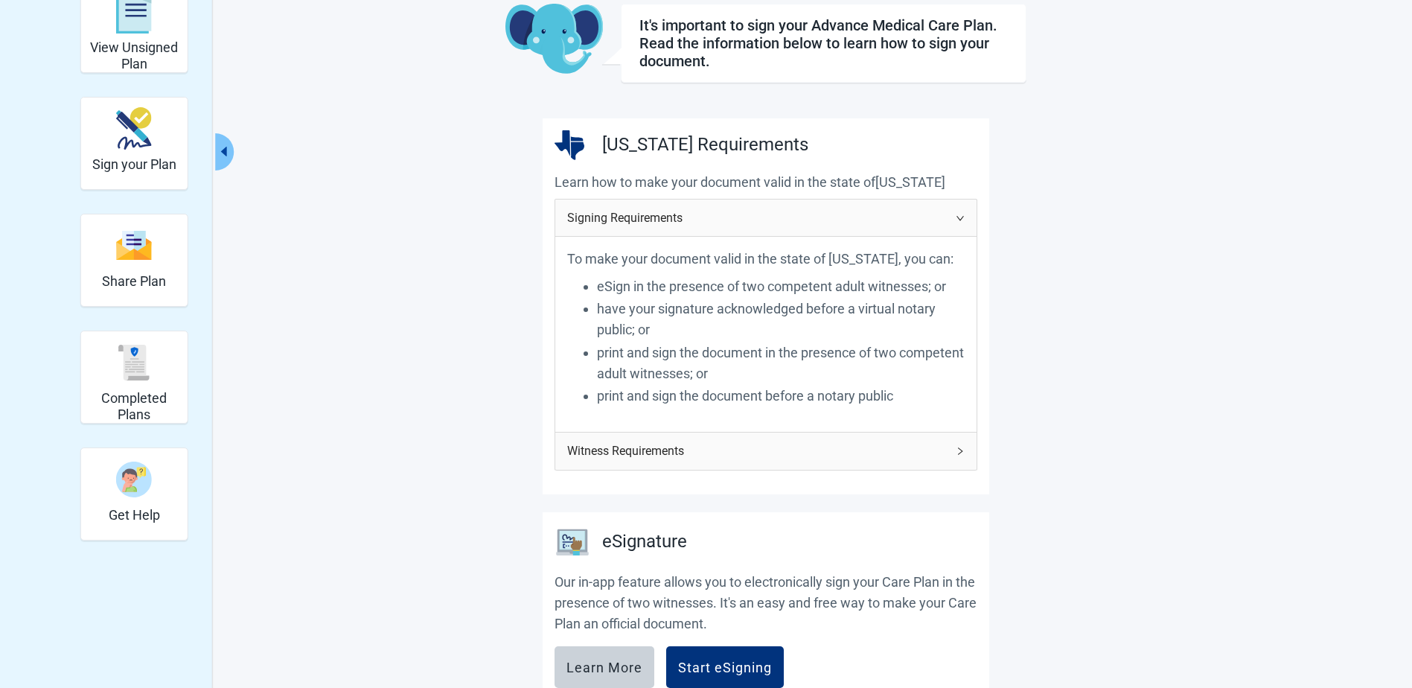
click at [960, 217] on icon "right" at bounding box center [960, 218] width 9 height 9
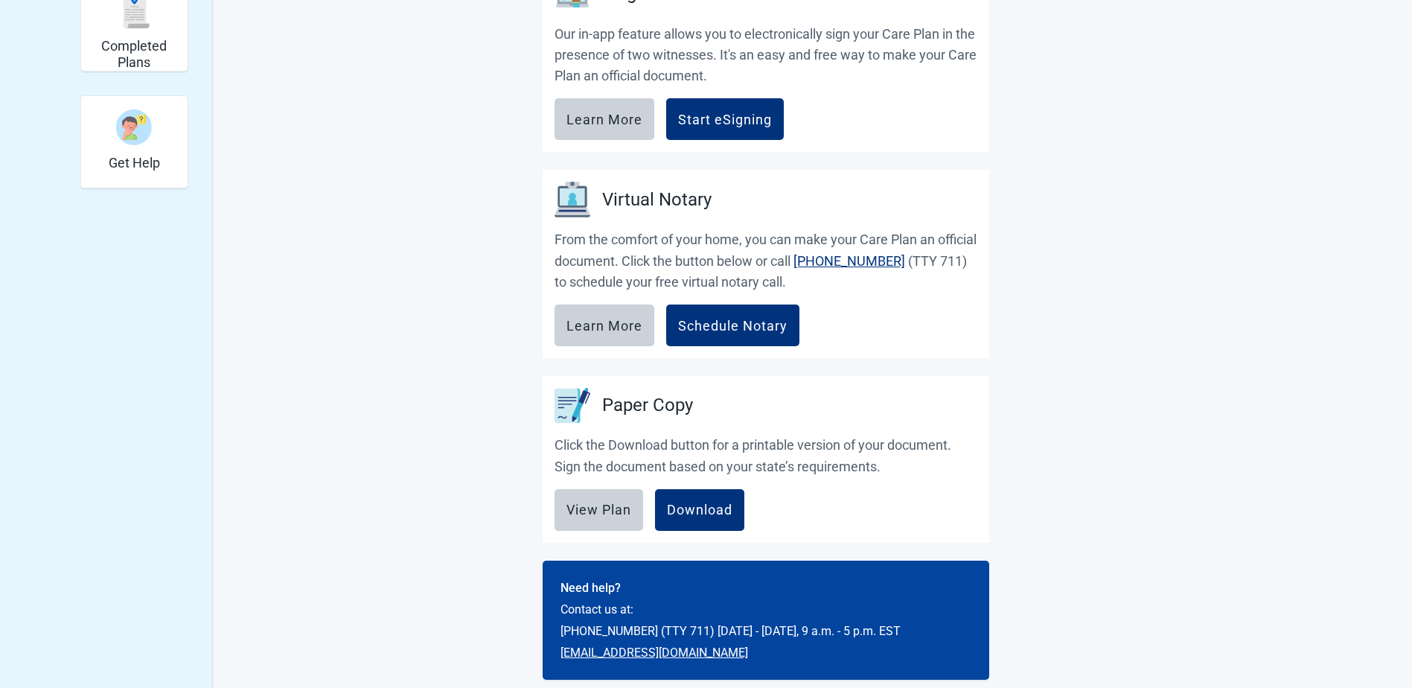
scroll to position [454, 0]
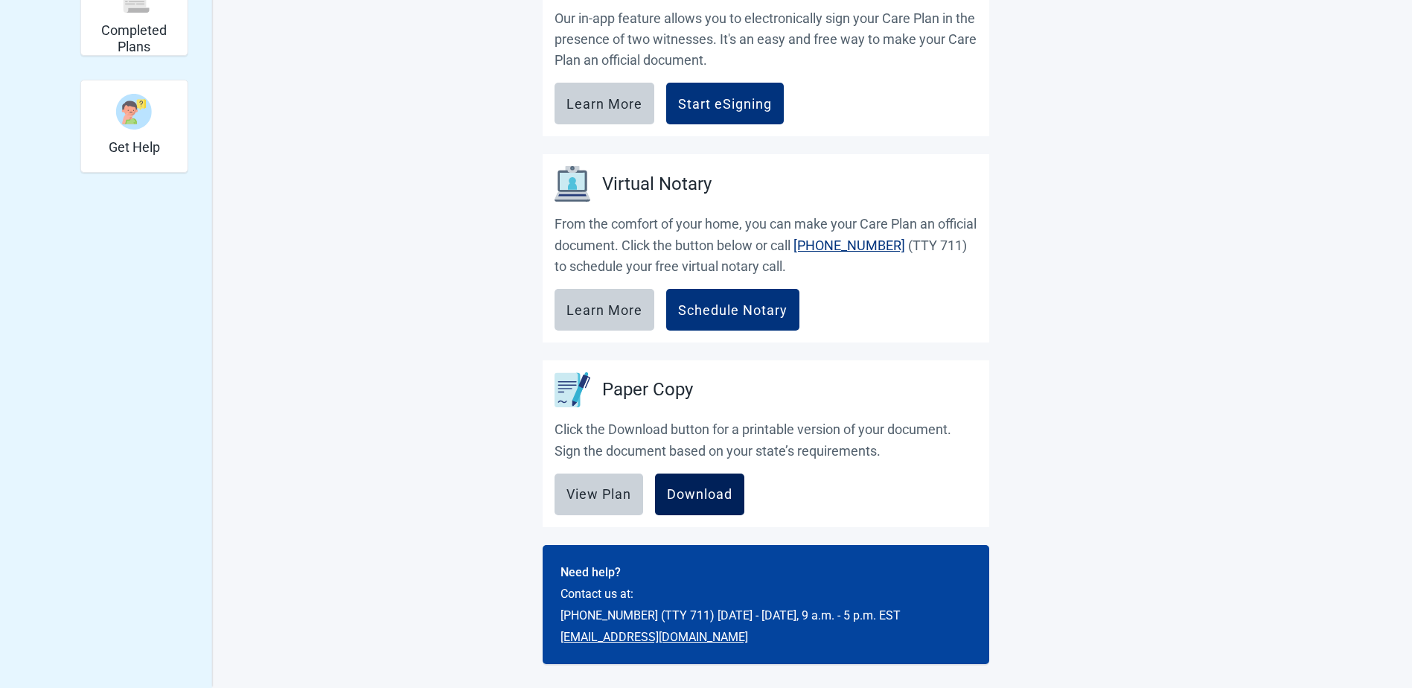
click at [694, 496] on div "Download" at bounding box center [700, 494] width 66 height 15
click at [709, 498] on div "Download" at bounding box center [700, 494] width 66 height 15
click at [685, 494] on div "Download" at bounding box center [700, 494] width 66 height 15
